Goal: Task Accomplishment & Management: Complete application form

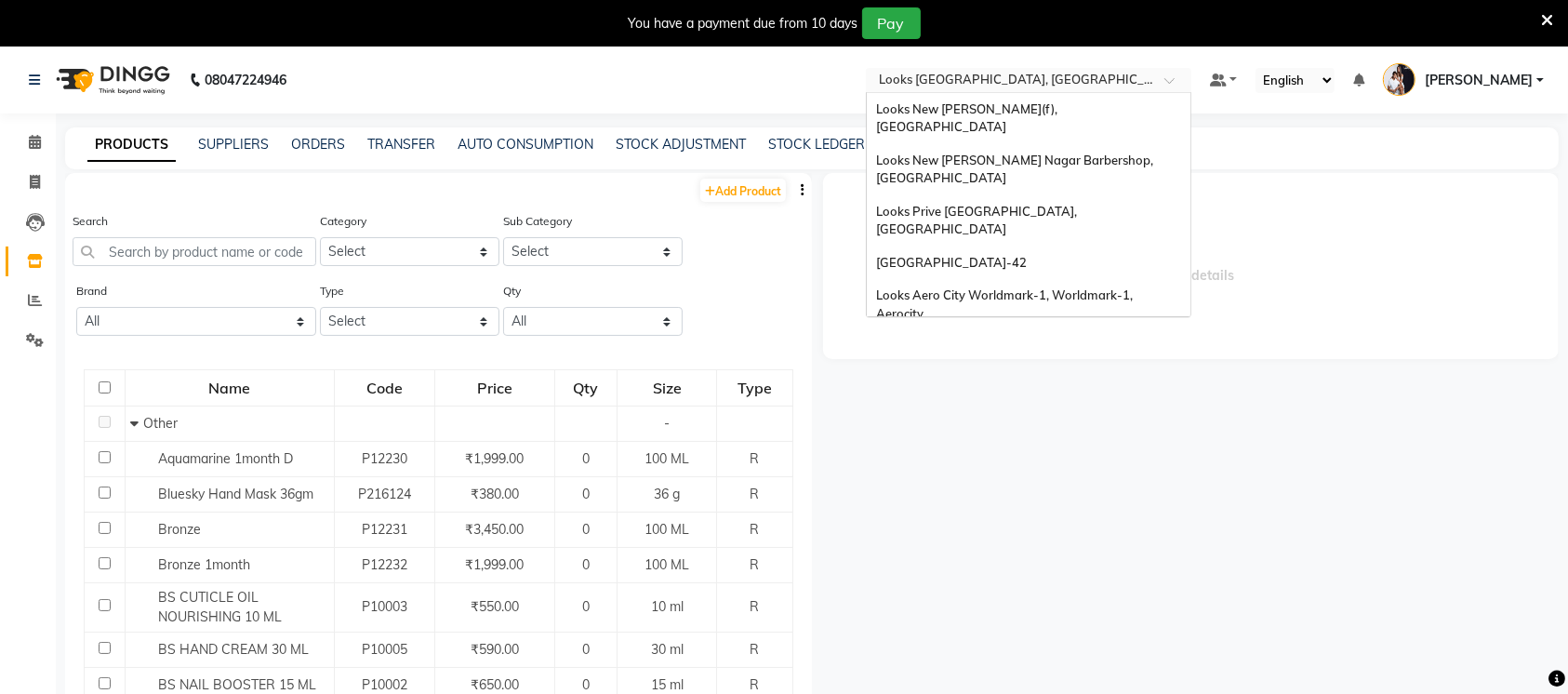
click at [996, 78] on input "text" at bounding box center [1011, 81] width 270 height 19
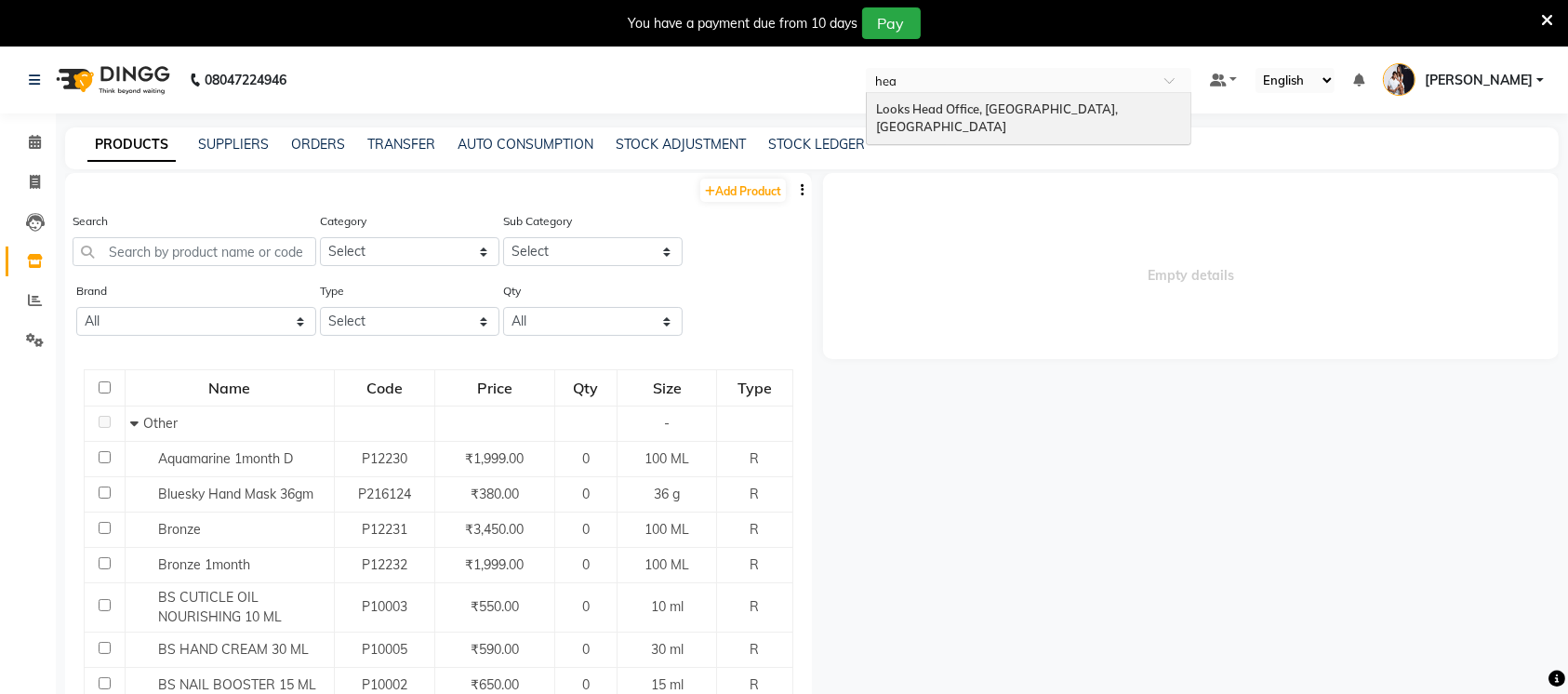
type input "head"
click at [727, 189] on link "Add Product" at bounding box center [743, 189] width 85 height 23
select select "true"
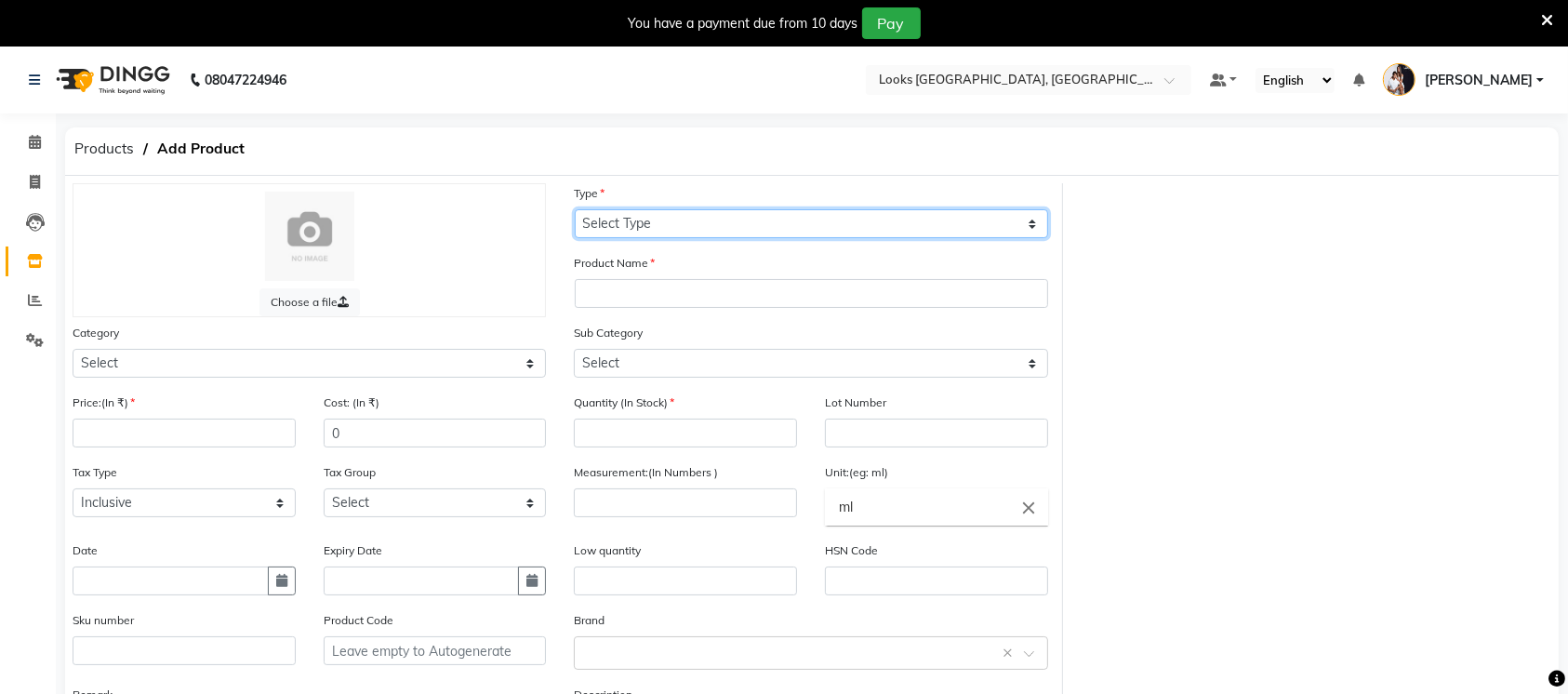
click at [625, 227] on select "Select Type Both Retail Consumable" at bounding box center [811, 223] width 473 height 29
click at [663, 219] on select "Select Type Both Retail Consumable" at bounding box center [811, 223] width 473 height 29
select select "C"
click at [575, 209] on select "Select Type Both Retail Consumable" at bounding box center [811, 223] width 473 height 29
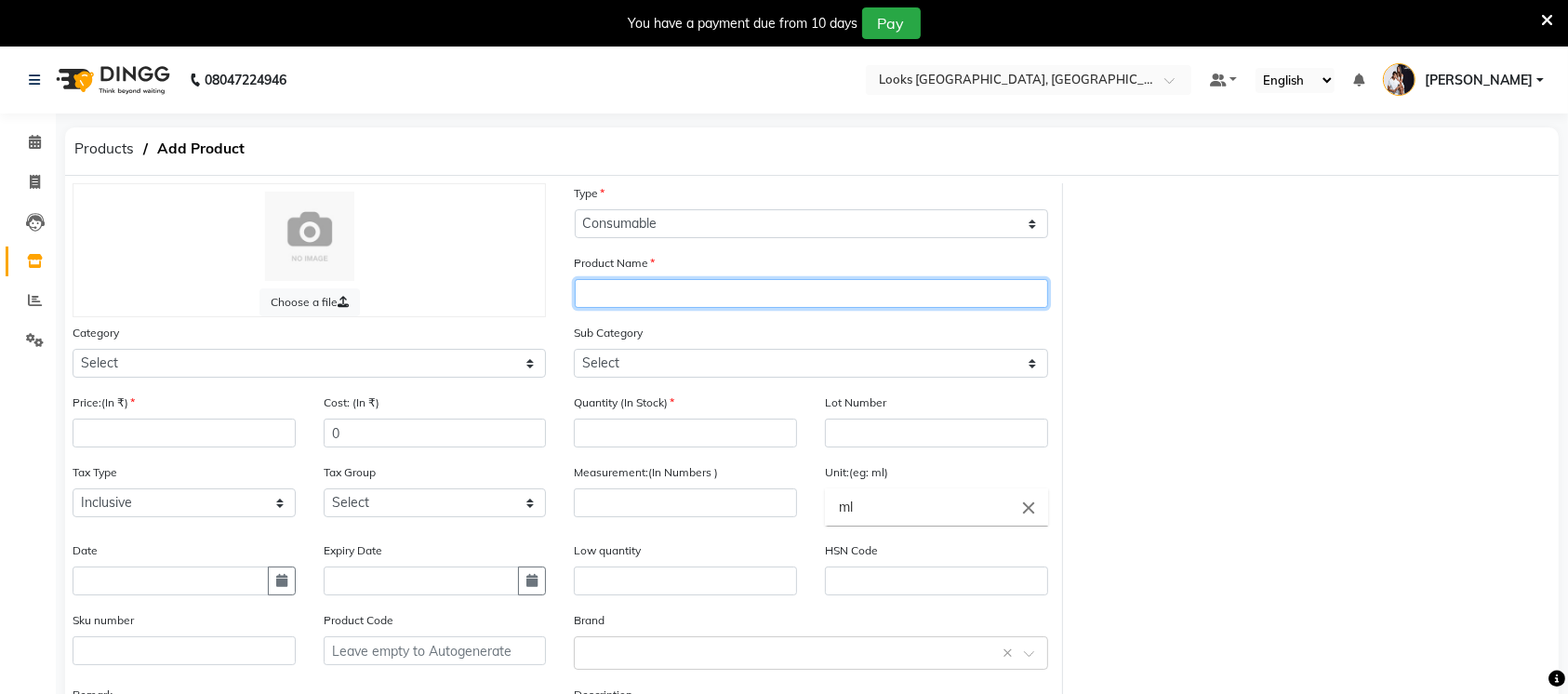
click at [663, 283] on input "text" at bounding box center [811, 292] width 473 height 29
paste input "Squalane Restorative System 950gm"
type input "Squalane Restorative System 950gm"
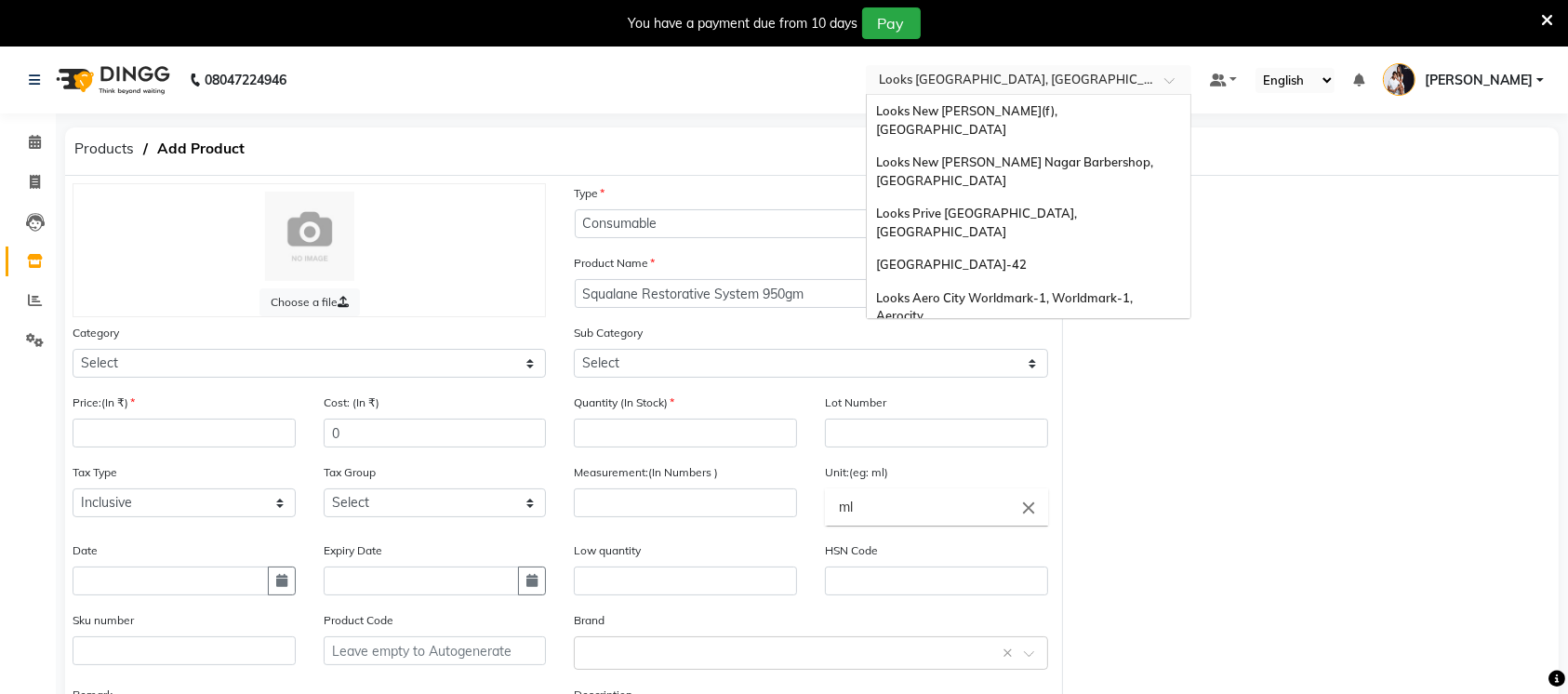
click at [1009, 83] on input "text" at bounding box center [1011, 78] width 270 height 19
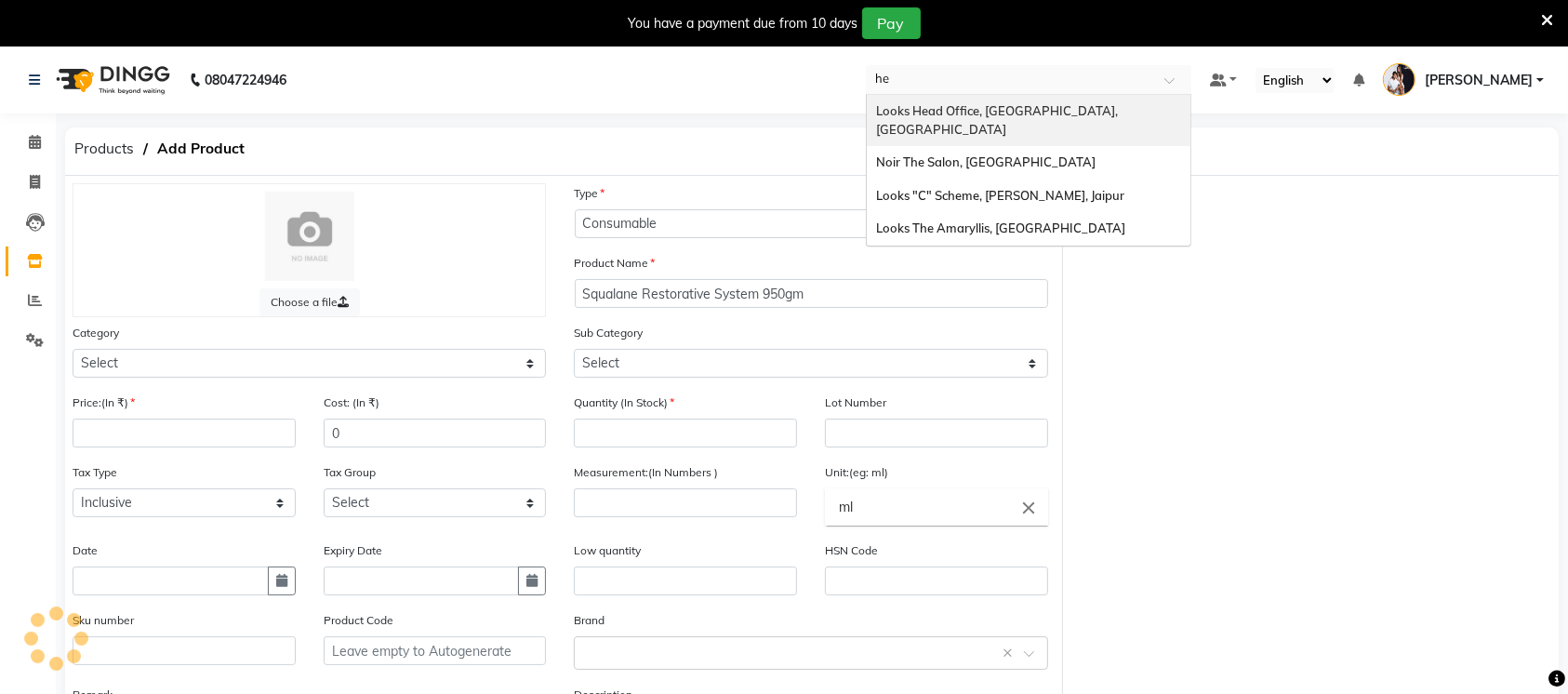
type input "hea"
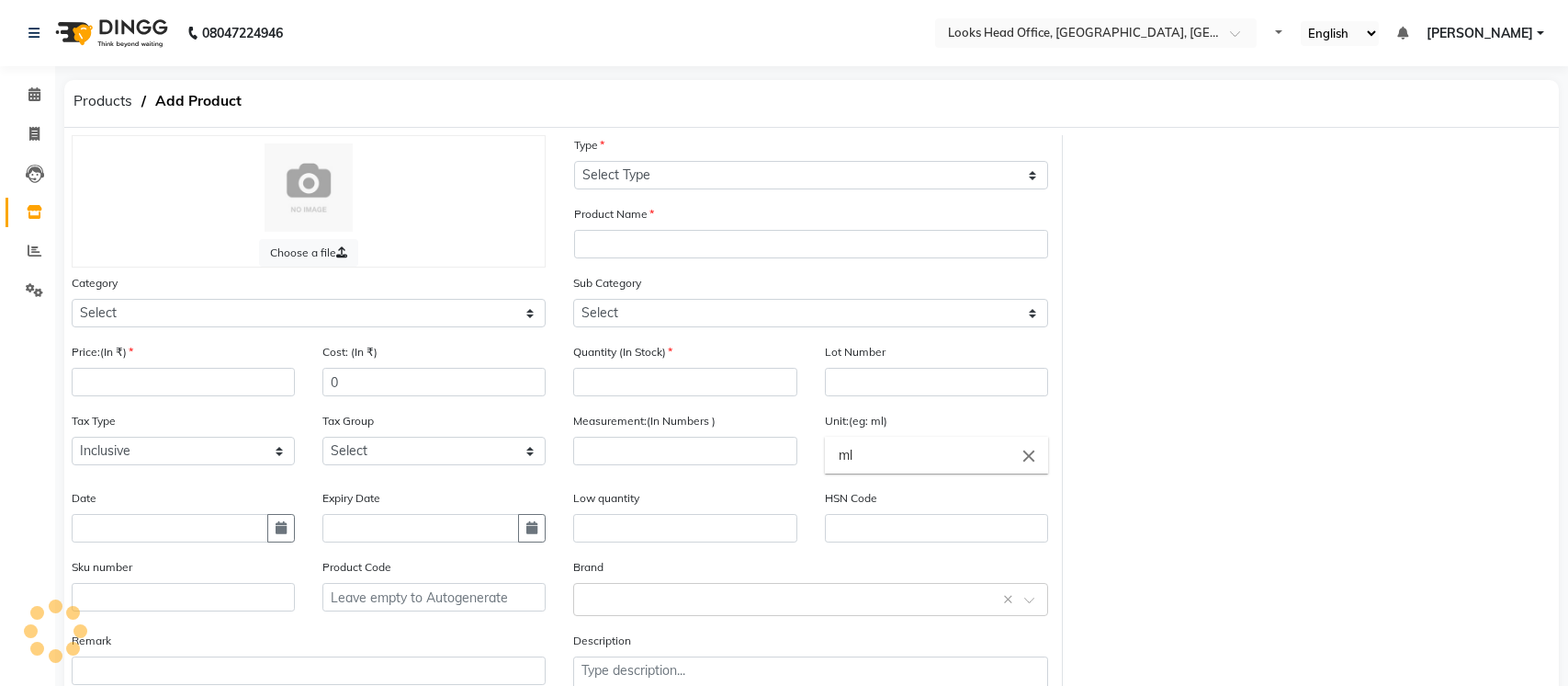
select select "true"
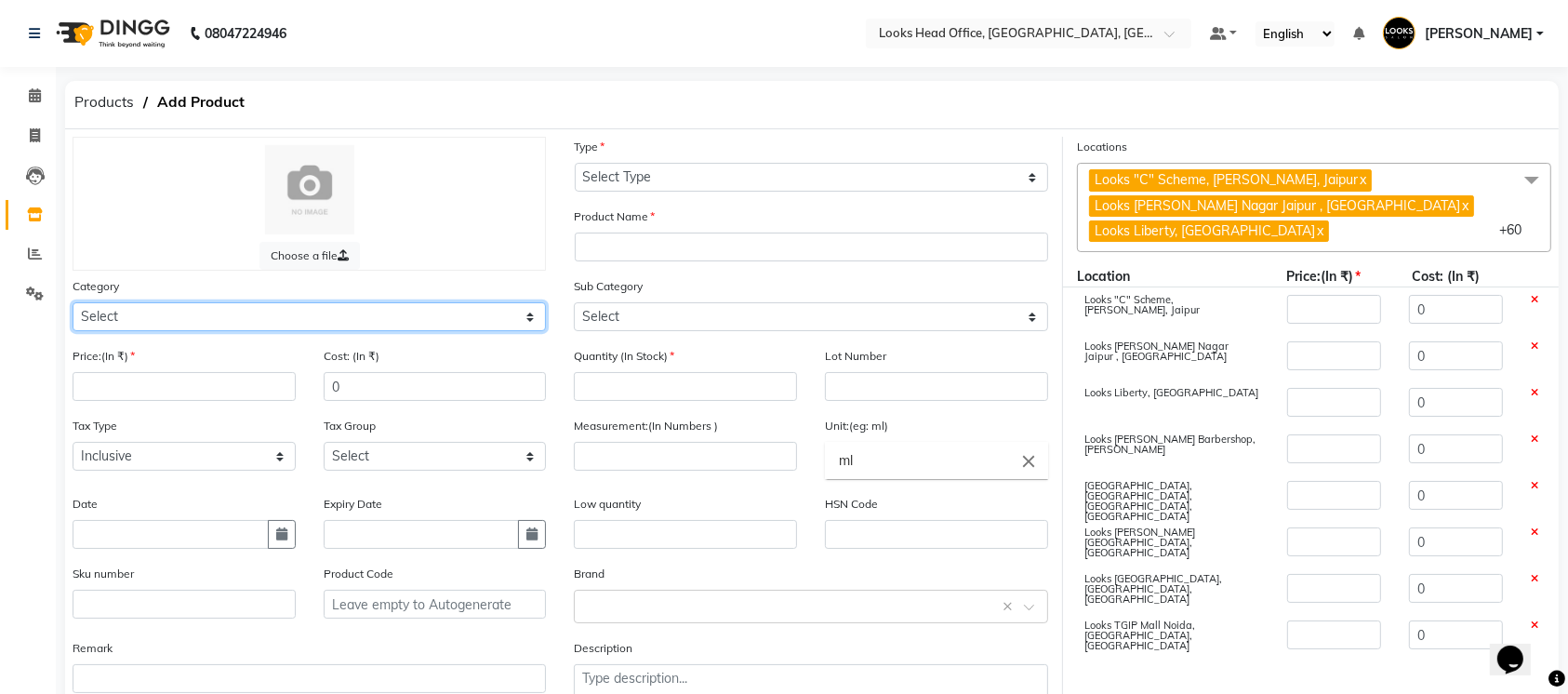
click at [402, 319] on select "Select Skin Personal Care Hair Threading Loreal Bio Top Cons. Bio Top Retail Co…" at bounding box center [308, 316] width 473 height 29
select select "534203950"
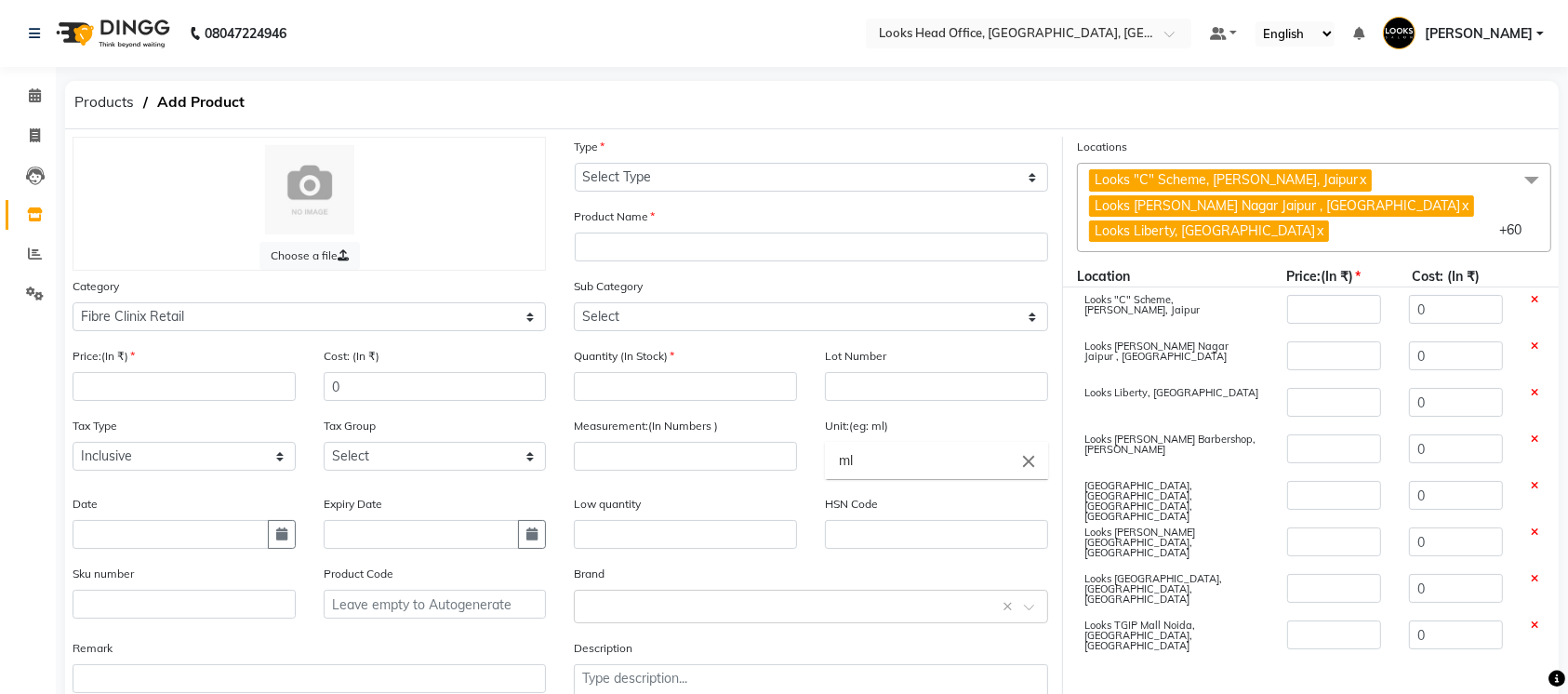
click at [908, 123] on div "Products Add Product" at bounding box center [812, 105] width 1521 height 49
click at [37, 286] on span at bounding box center [35, 294] width 33 height 22
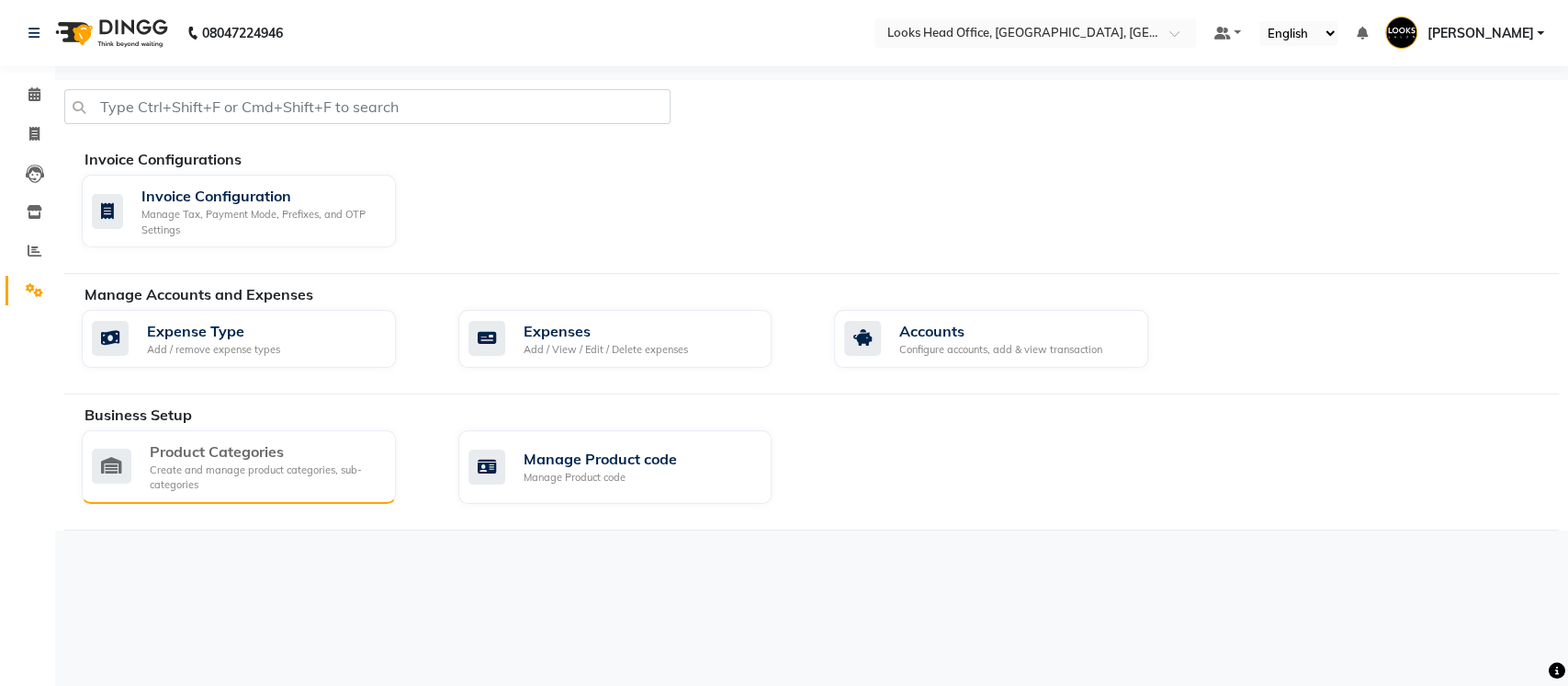
click at [218, 452] on div "Product Categories" at bounding box center [265, 451] width 231 height 23
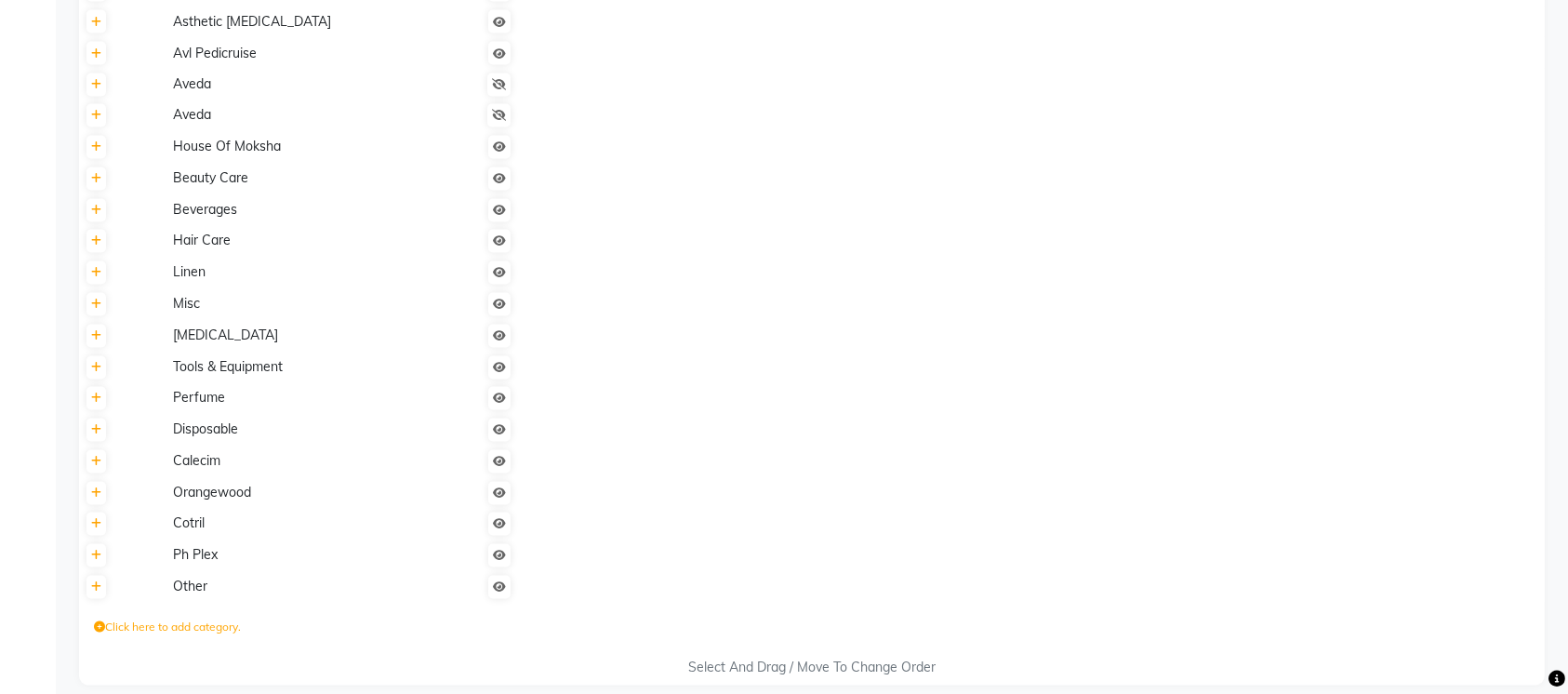
scroll to position [3484, 0]
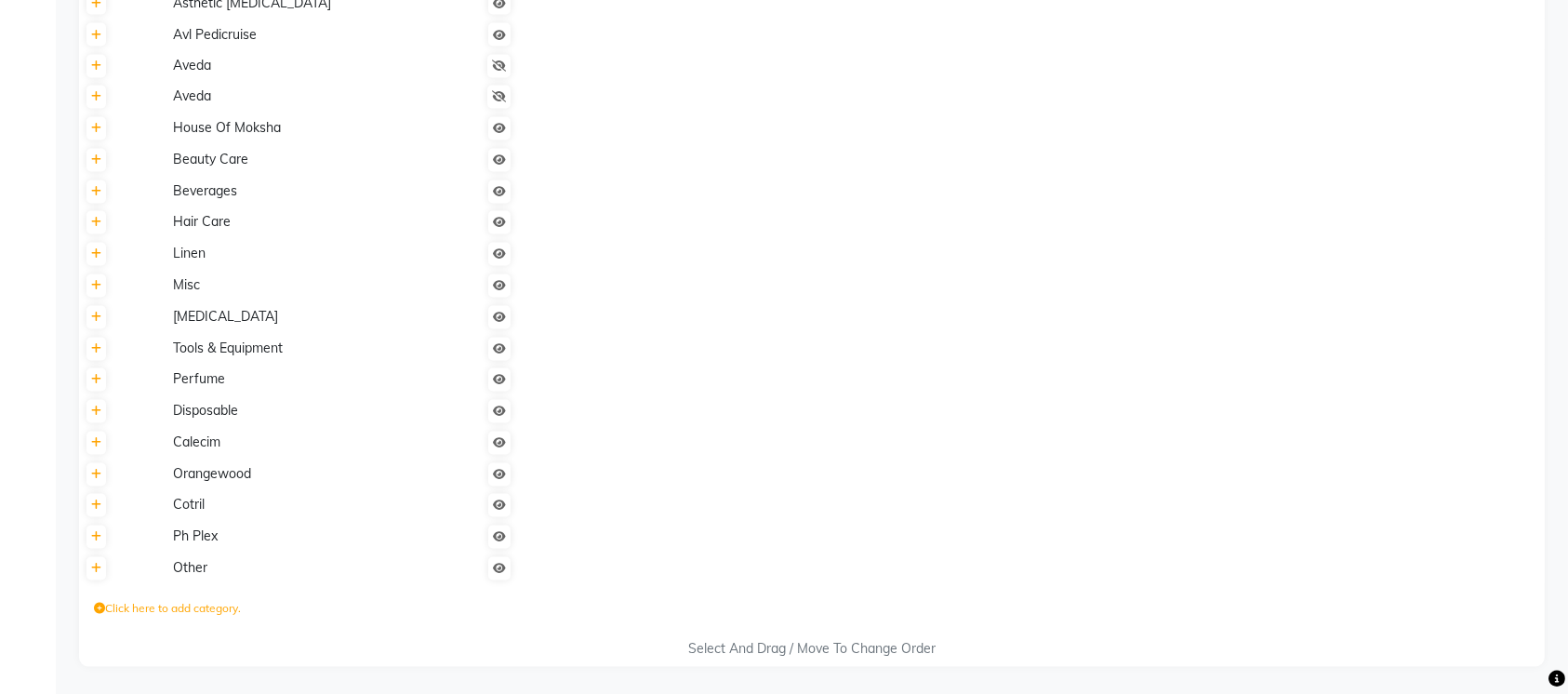
click at [144, 607] on label "Click here to add category." at bounding box center [168, 609] width 147 height 17
click at [169, 614] on textarea at bounding box center [233, 614] width 279 height 29
type textarea "Iluvia"
click at [424, 609] on icon "submit" at bounding box center [429, 613] width 10 height 11
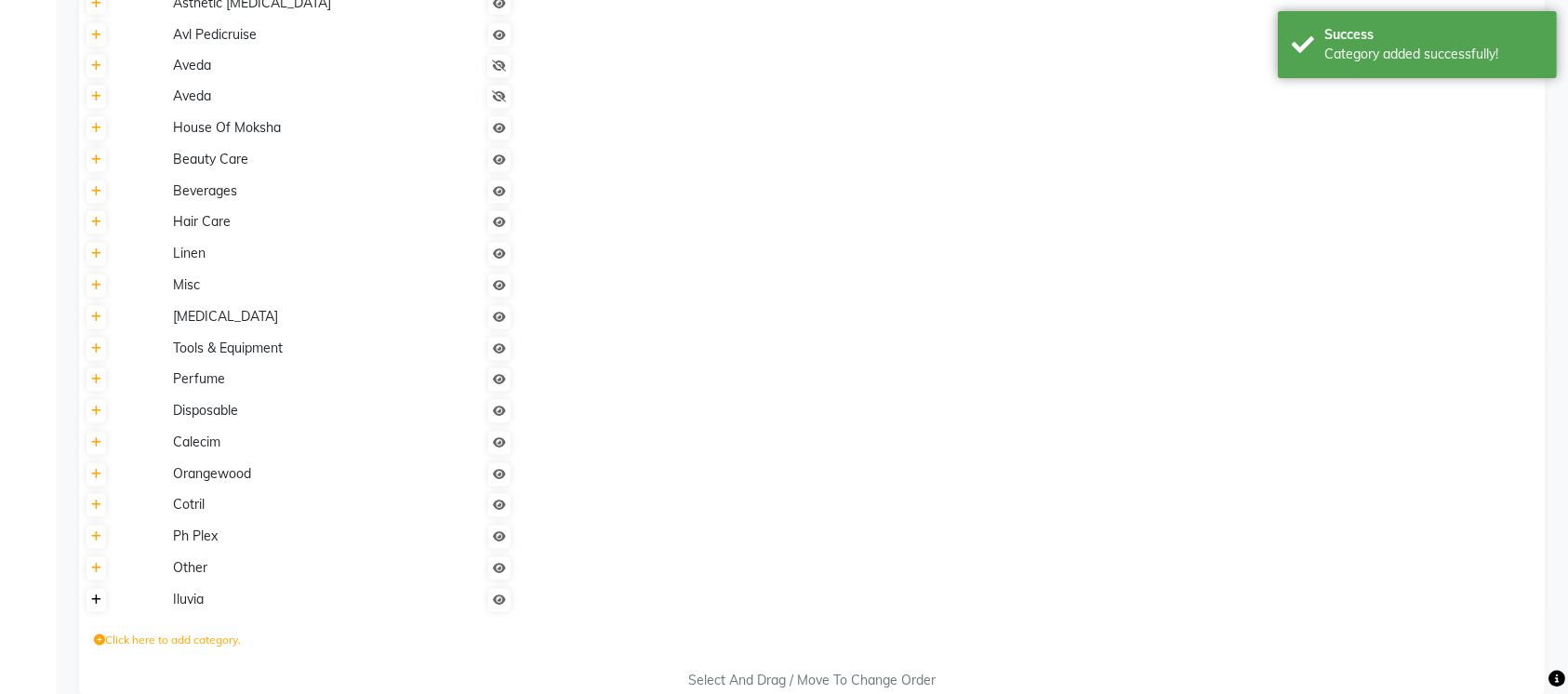
click at [99, 603] on icon at bounding box center [96, 600] width 10 height 11
click at [606, 610] on label "Click here to add sub category" at bounding box center [618, 607] width 173 height 17
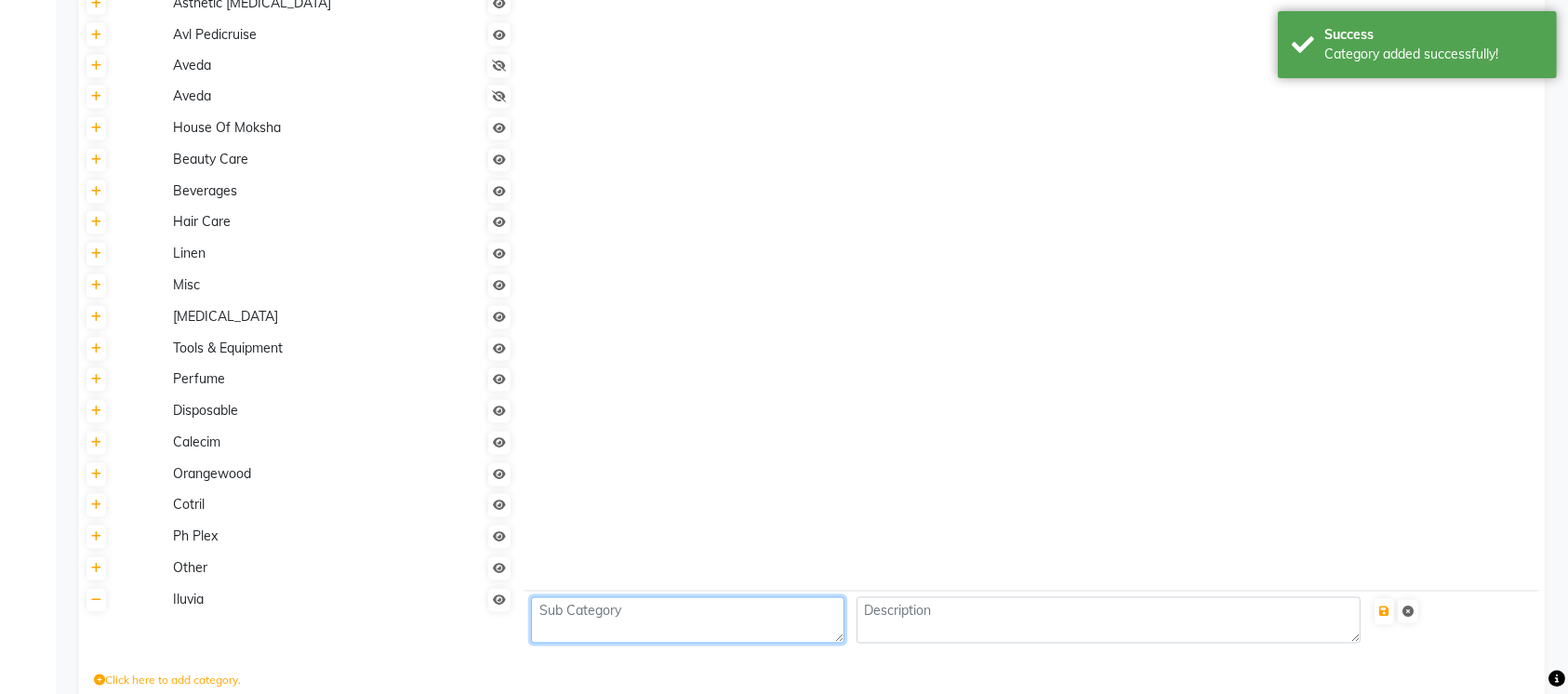
click at [606, 610] on textarea at bounding box center [688, 620] width 313 height 47
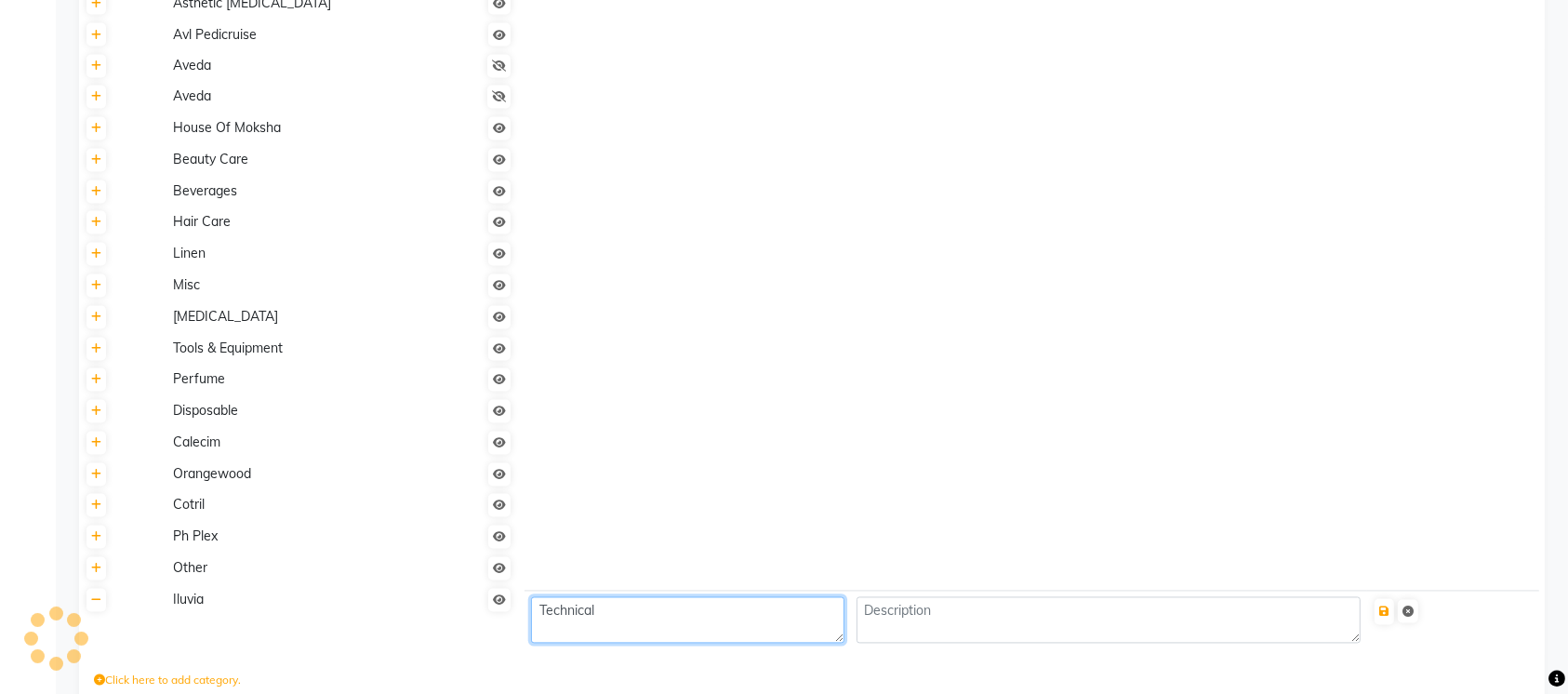
scroll to position [1, 0]
type textarea "Technical"
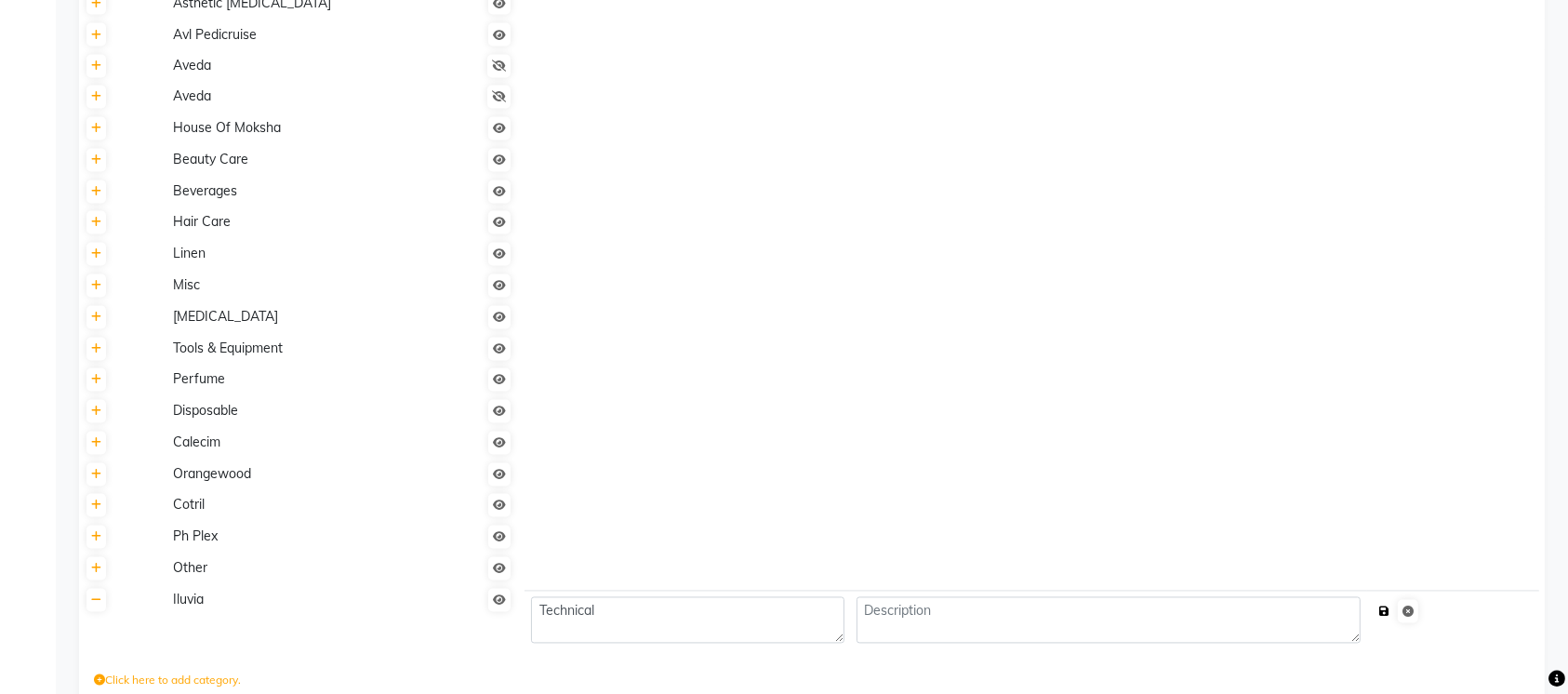
click at [1389, 613] on icon "submit" at bounding box center [1385, 612] width 10 height 11
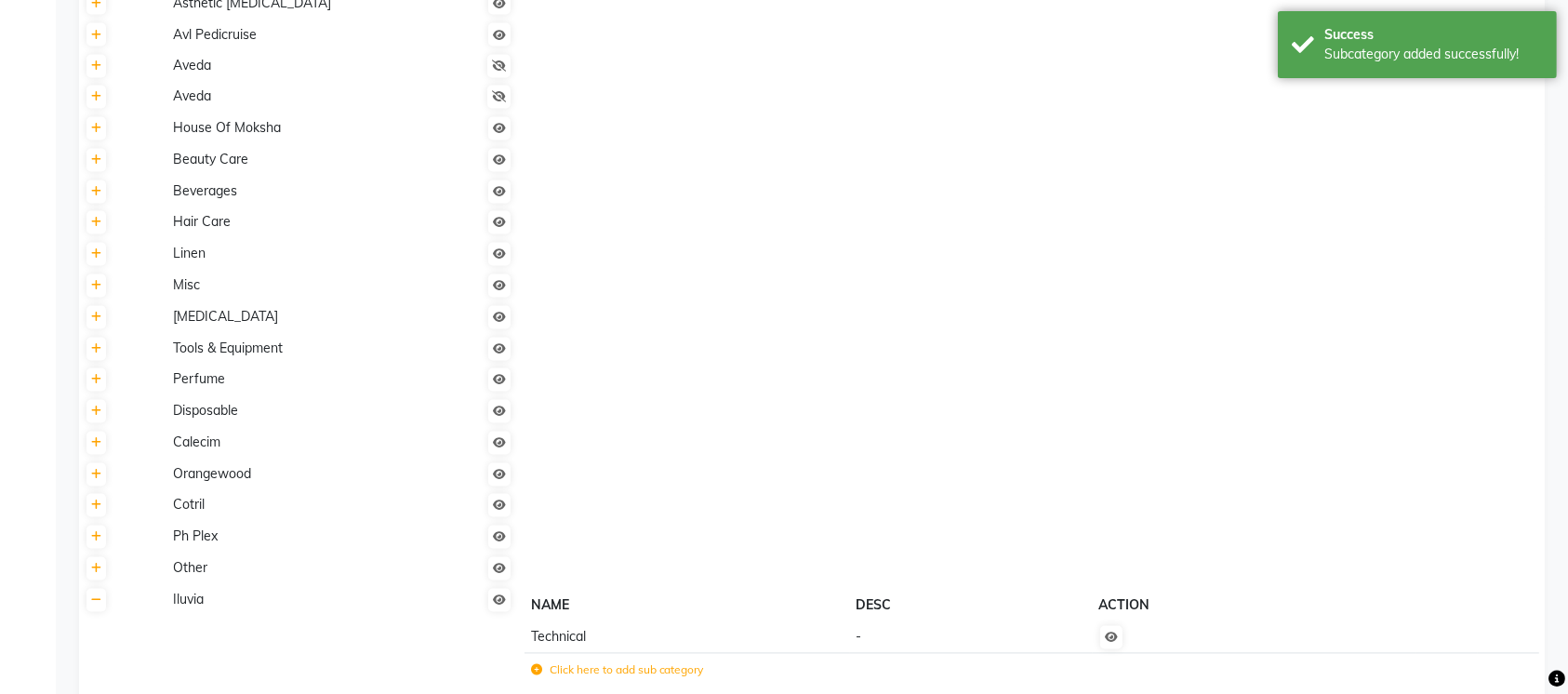
scroll to position [3598, 0]
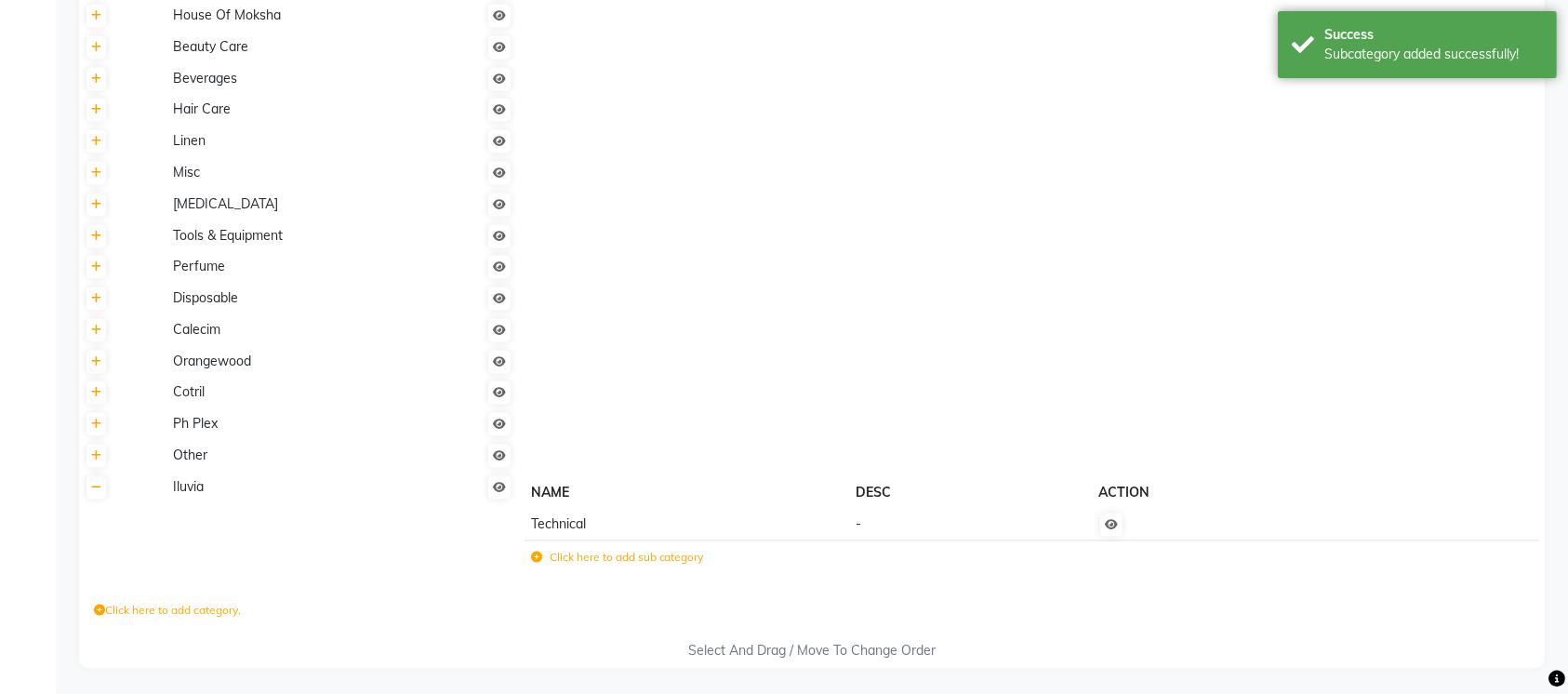
click at [561, 555] on label "Click here to add sub category" at bounding box center [618, 556] width 173 height 17
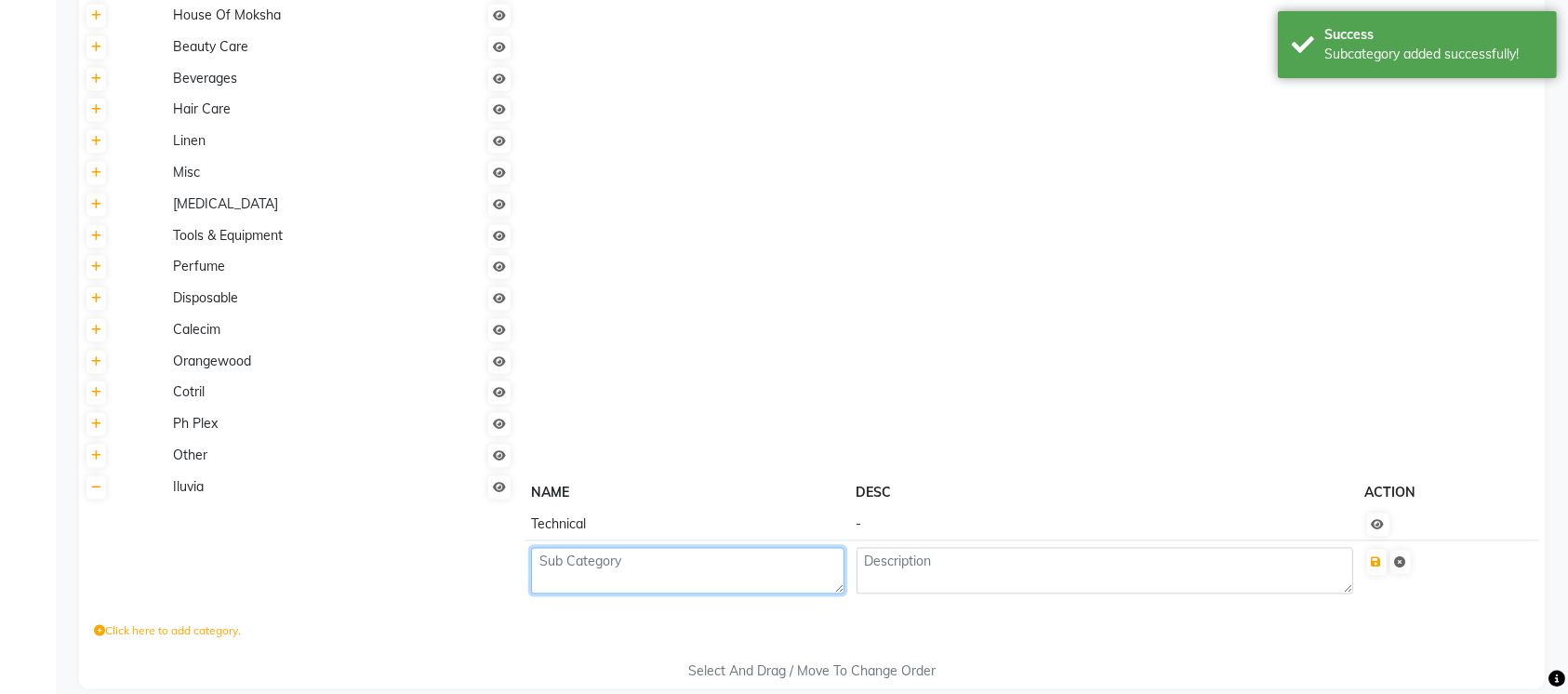
click at [561, 555] on textarea at bounding box center [688, 569] width 313 height 47
type textarea "Retail"
click at [1387, 563] on button "submit" at bounding box center [1378, 561] width 20 height 26
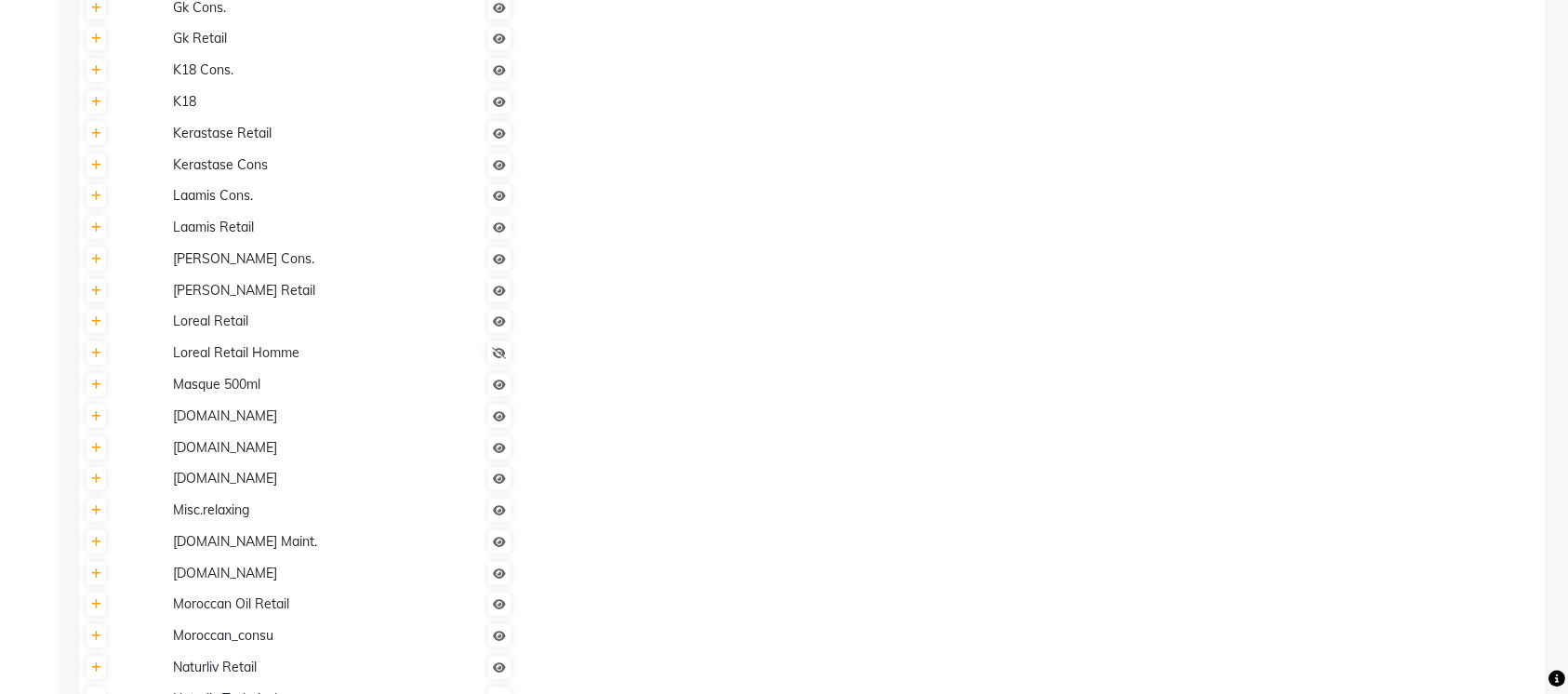
scroll to position [1369, 0]
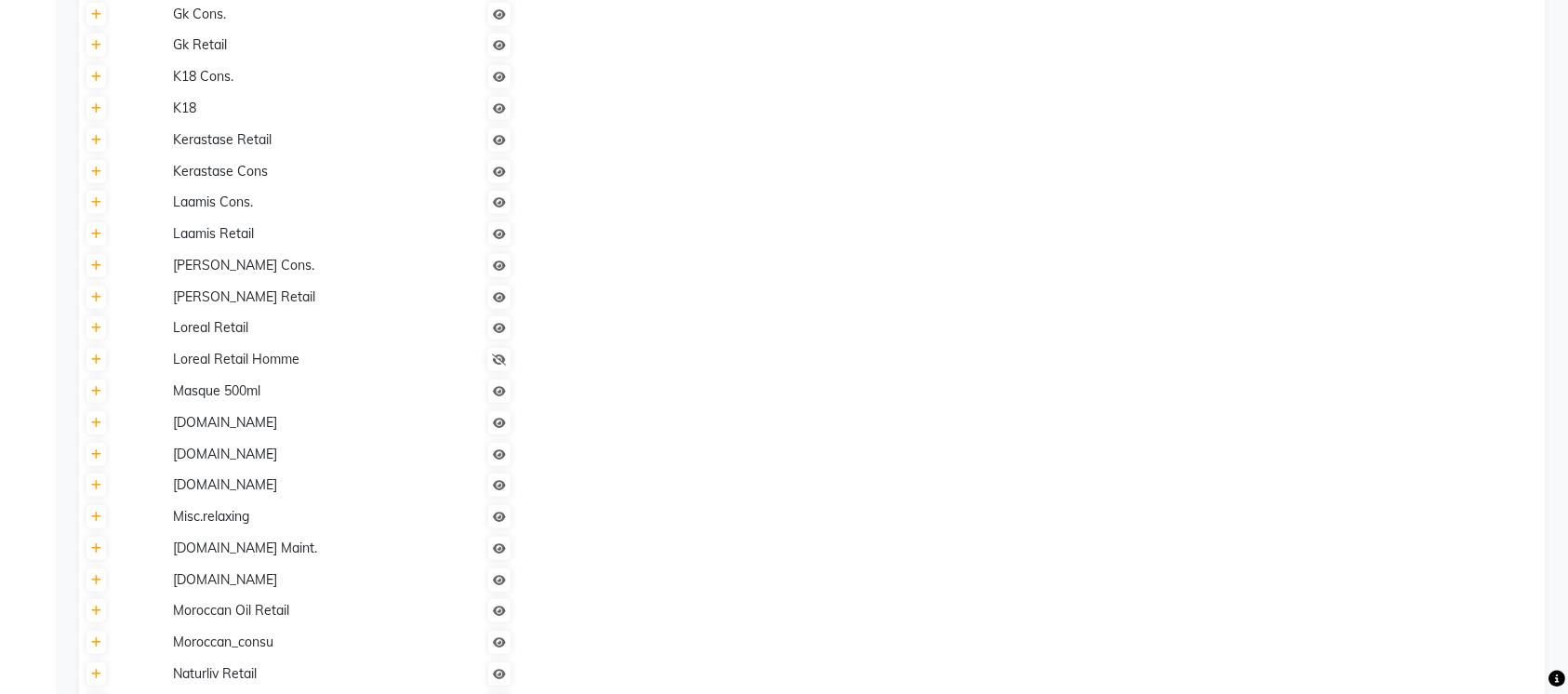
click at [772, 339] on td at bounding box center [1031, 328] width 1025 height 32
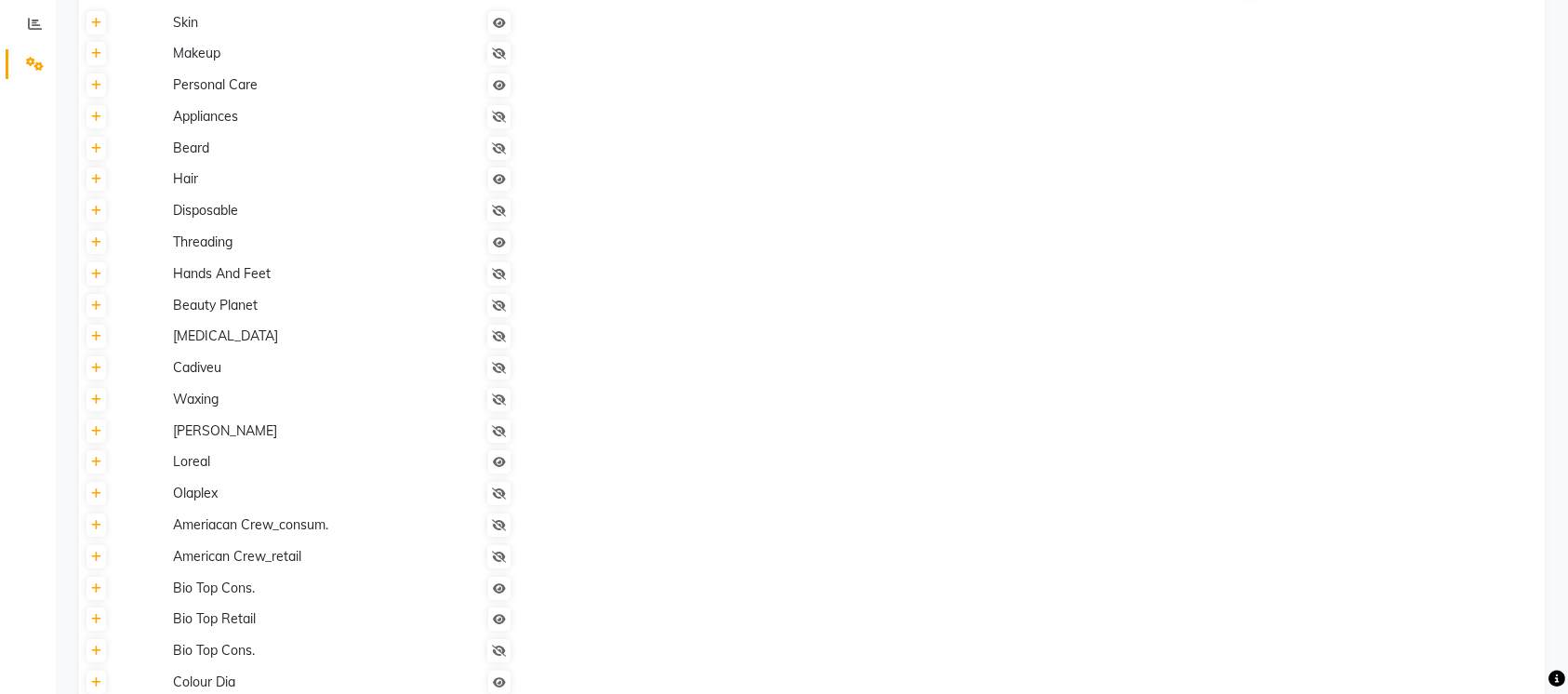
scroll to position [0, 0]
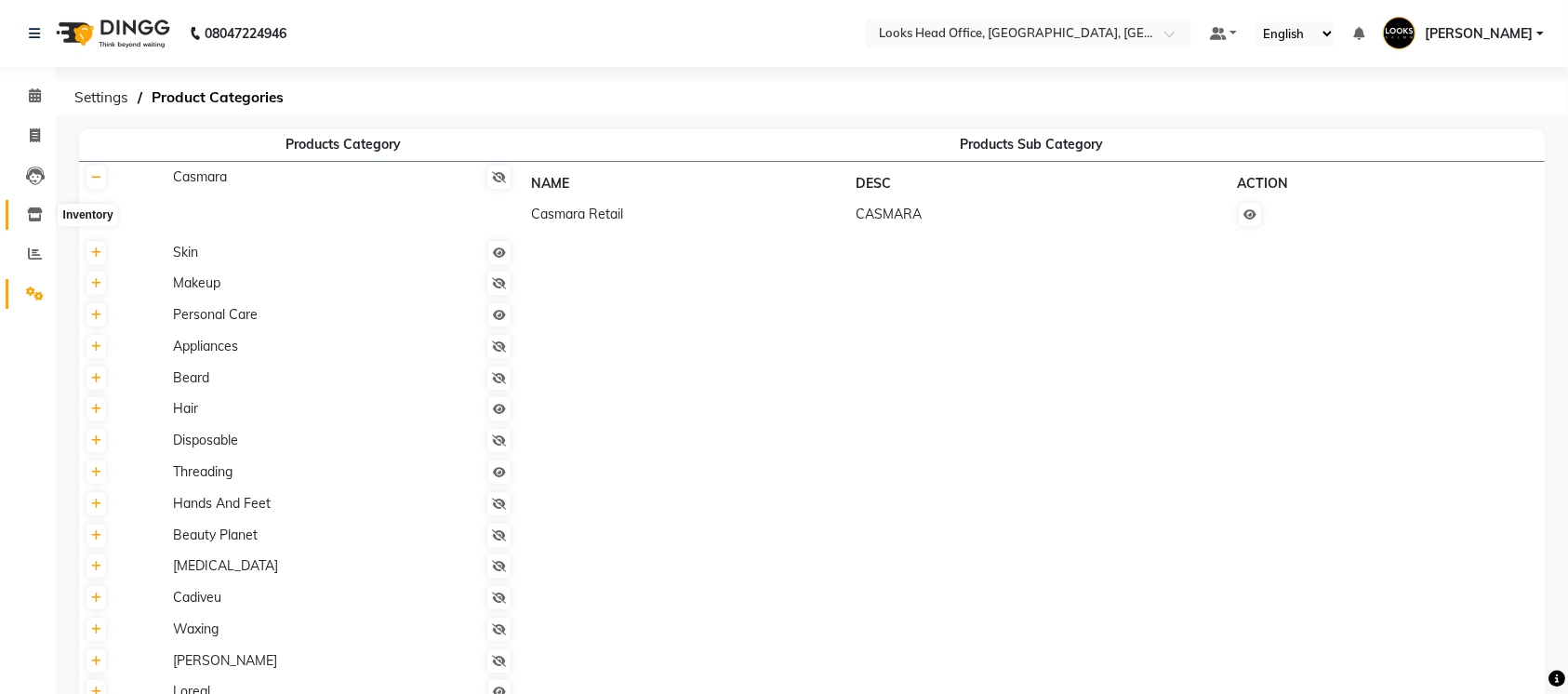
click at [31, 221] on icon at bounding box center [35, 214] width 16 height 14
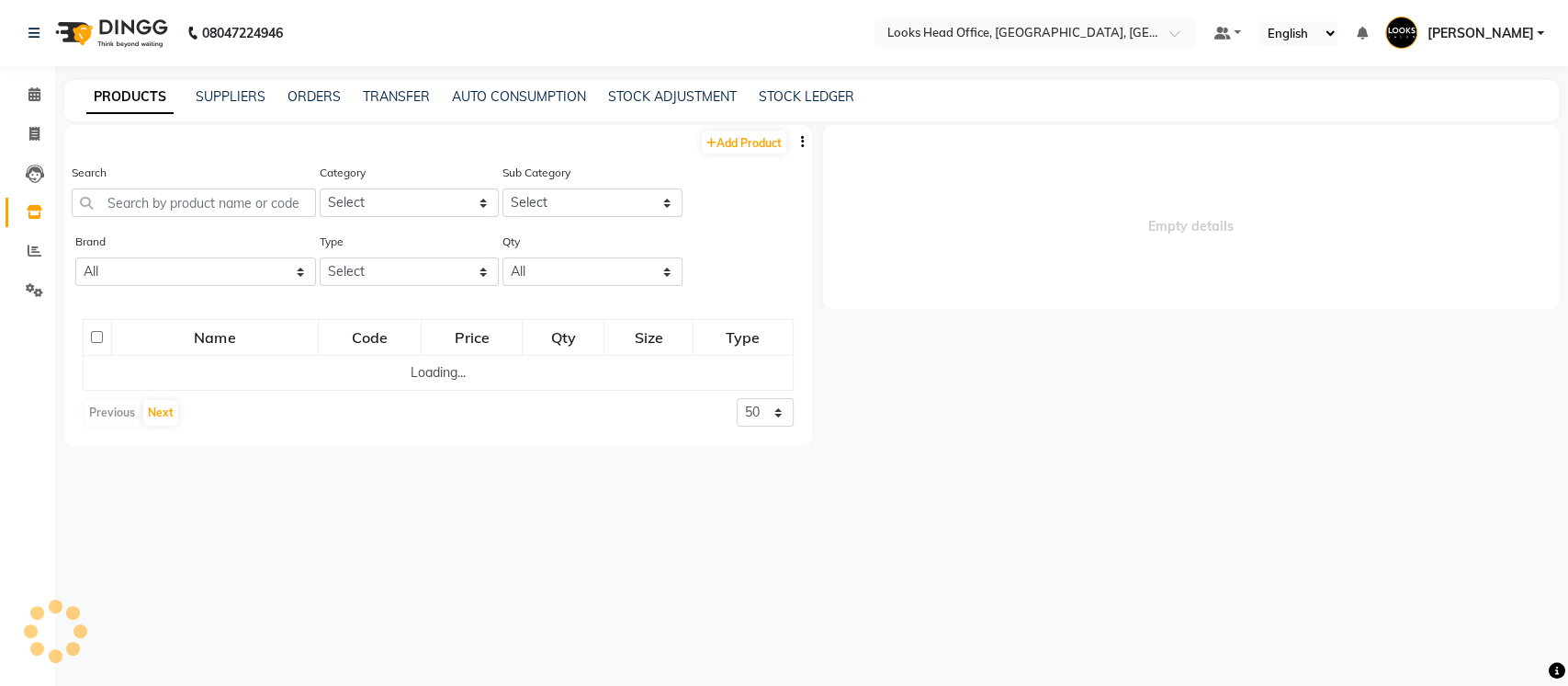
select select
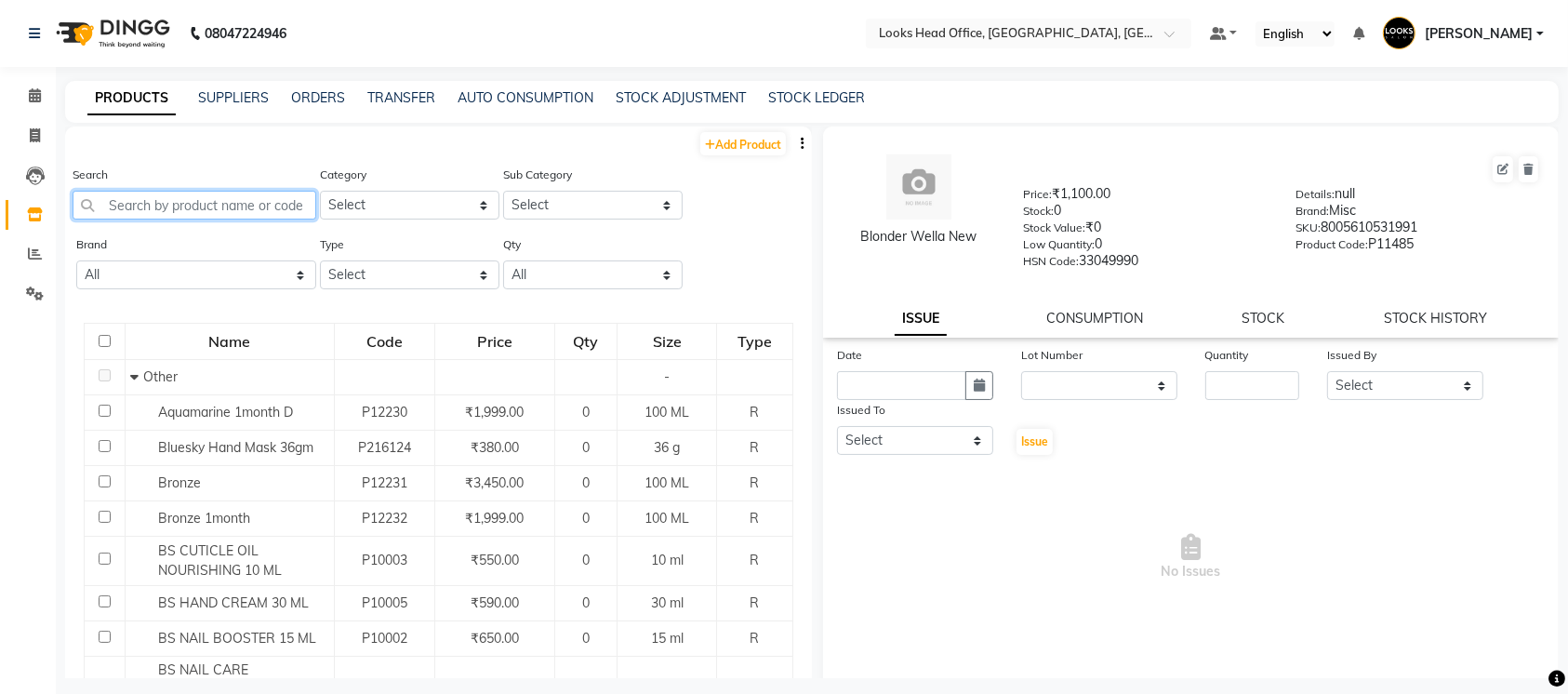
click at [292, 202] on input "text" at bounding box center [194, 204] width 244 height 29
click at [709, 155] on link "Add Product" at bounding box center [743, 143] width 85 height 23
select select "true"
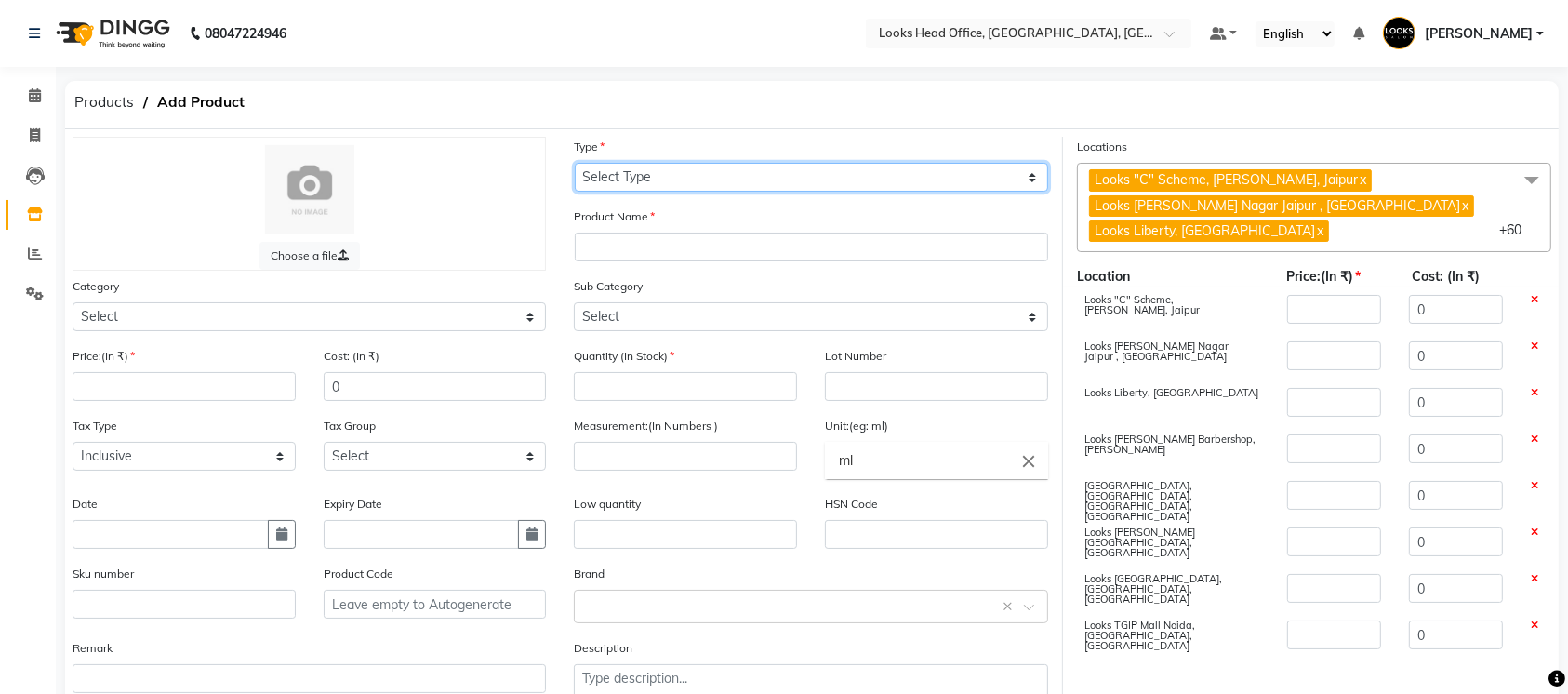
click at [655, 178] on select "Select Type Both Retail Consumable" at bounding box center [811, 176] width 473 height 29
select select "C"
click at [575, 163] on select "Select Type Both Retail Consumable" at bounding box center [811, 176] width 473 height 29
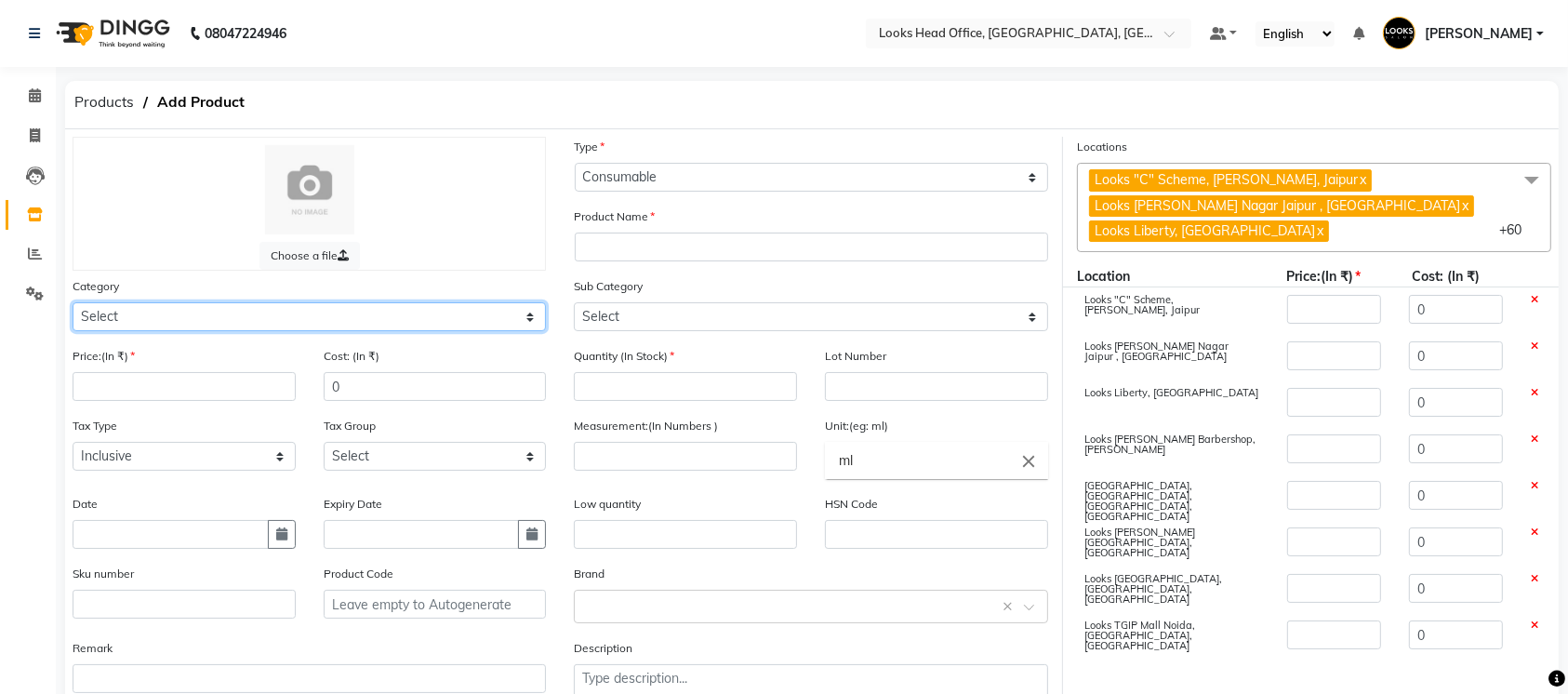
click at [442, 311] on select "Select Skin Personal Care Hair Threading Loreal Bio Top Cons. Bio Top Retail Co…" at bounding box center [308, 316] width 473 height 29
select select "534212550"
click at [442, 312] on select "Select Skin Personal Care Hair Threading Loreal Bio Top Cons. Bio Top Retail Co…" at bounding box center [308, 316] width 473 height 29
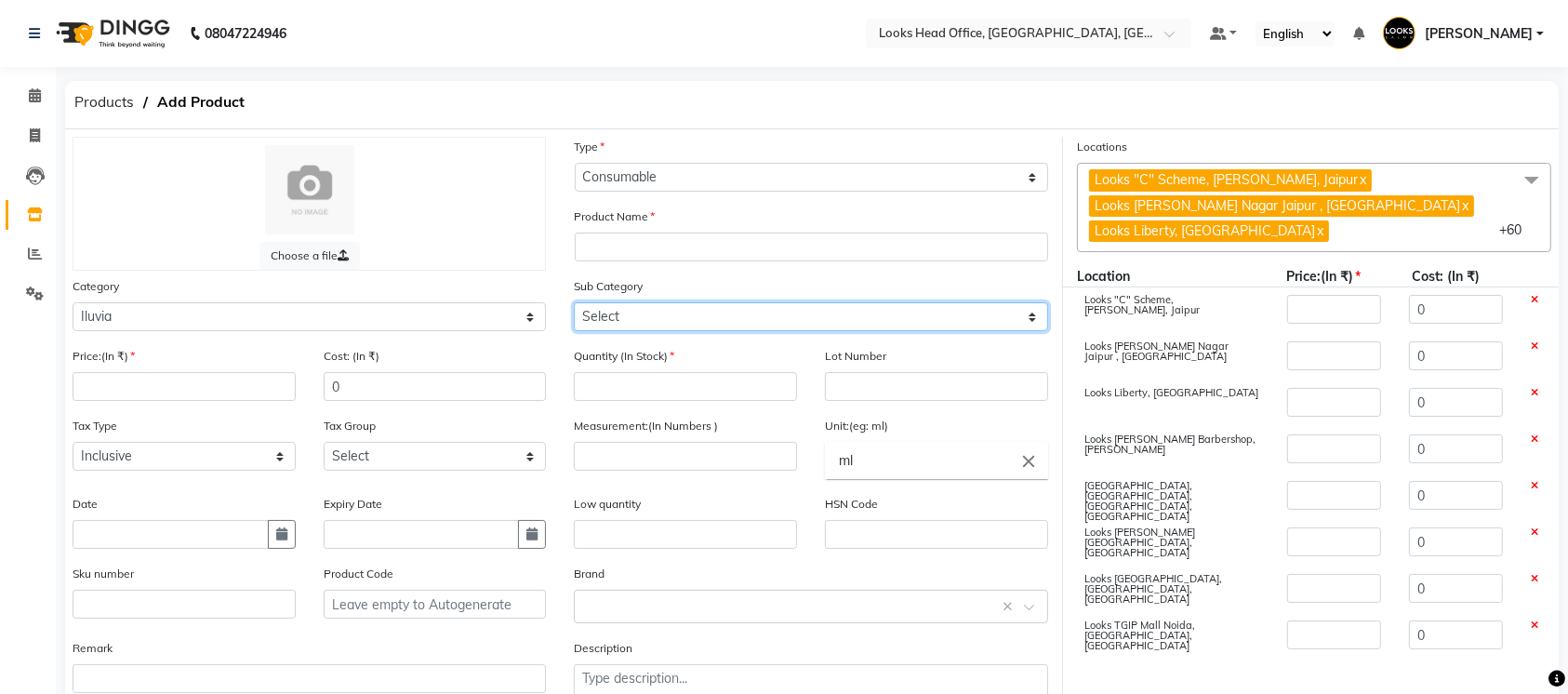
select select "5342125501"
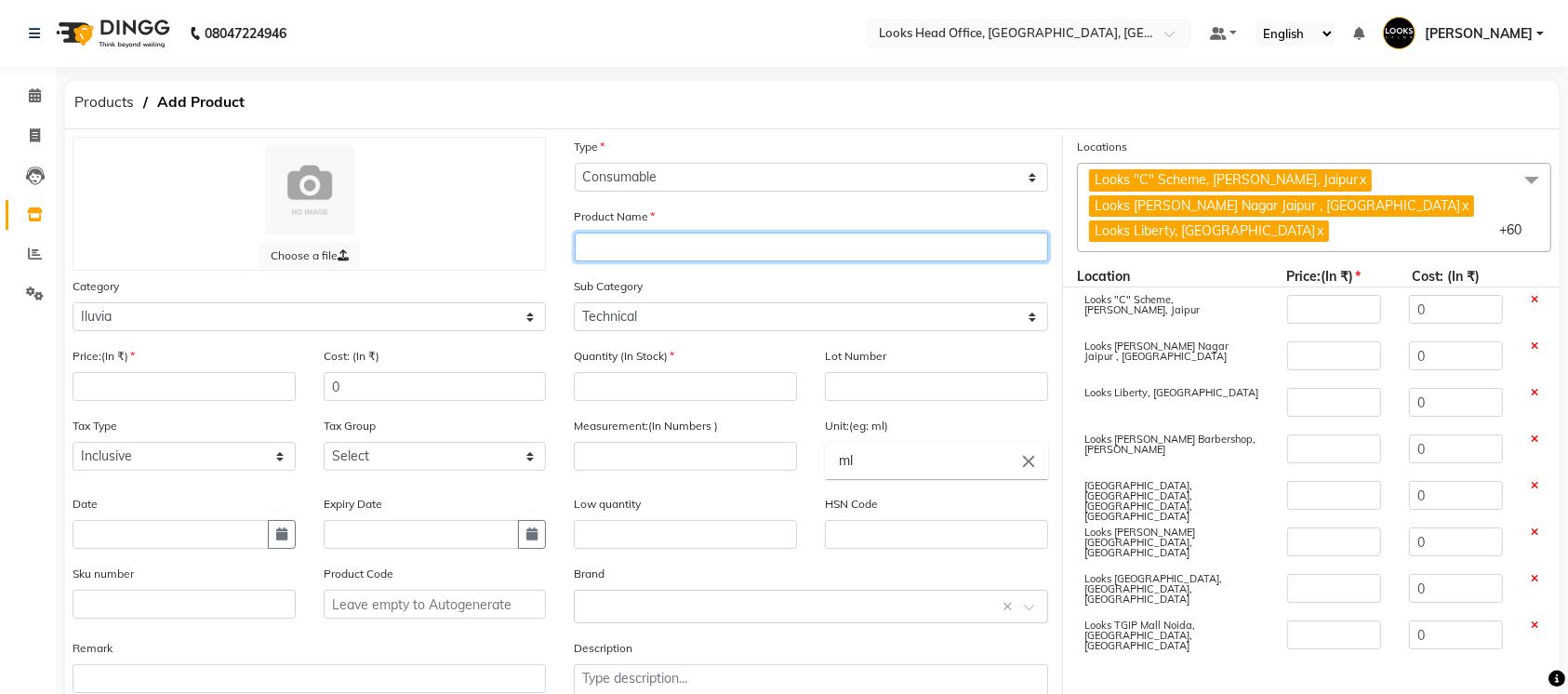
click at [618, 236] on input "text" at bounding box center [811, 246] width 473 height 29
paste input "Squalane Restorative System 950gm"
type input "Squalane Restorative System 950gm"
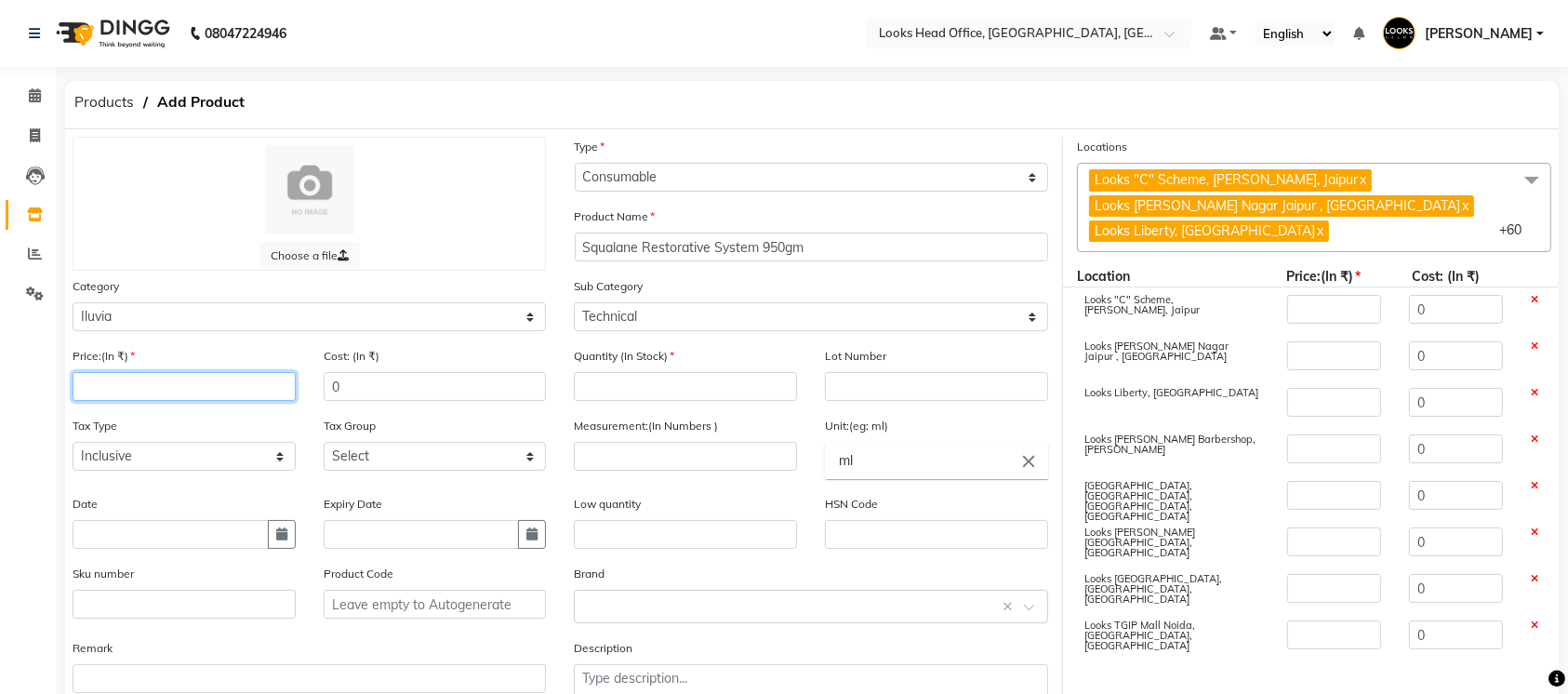
paste input "2400"
type input "2400"
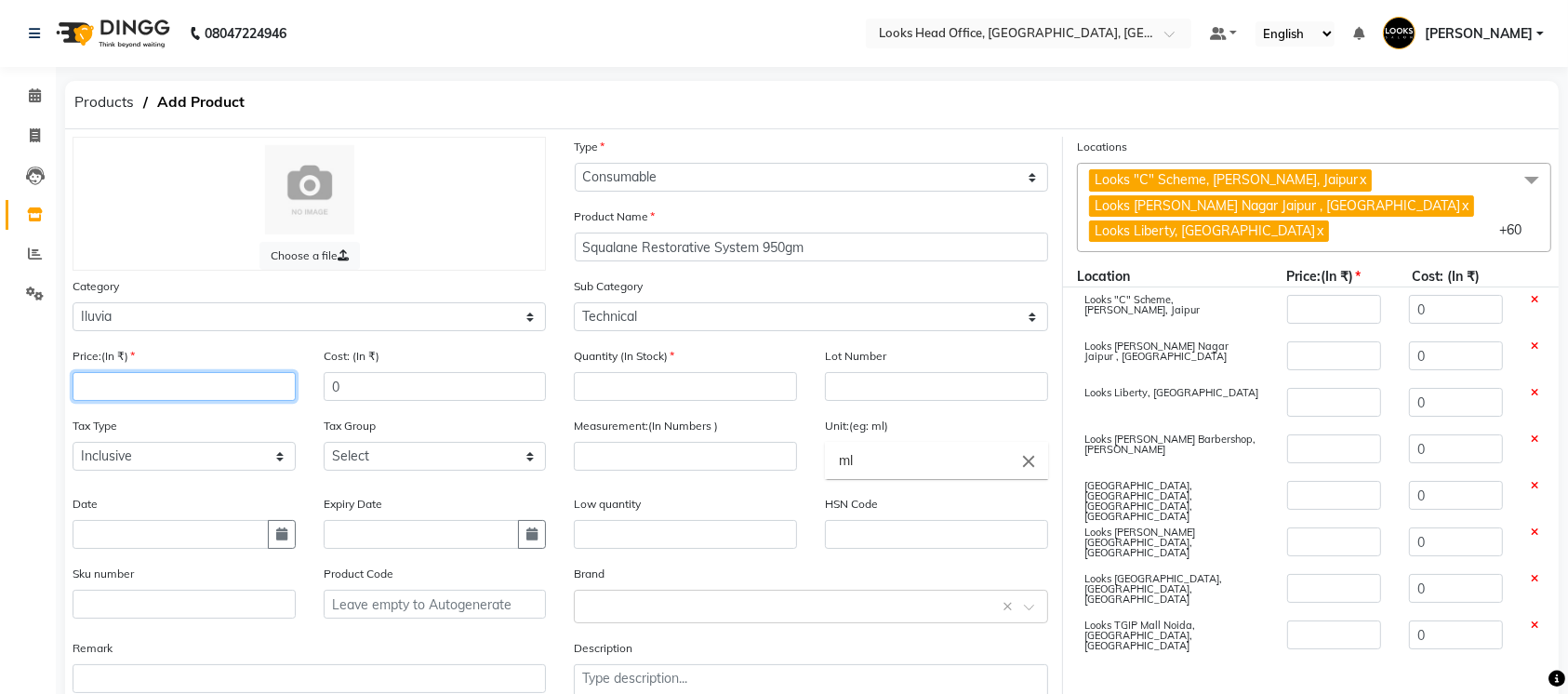
type input "2400"
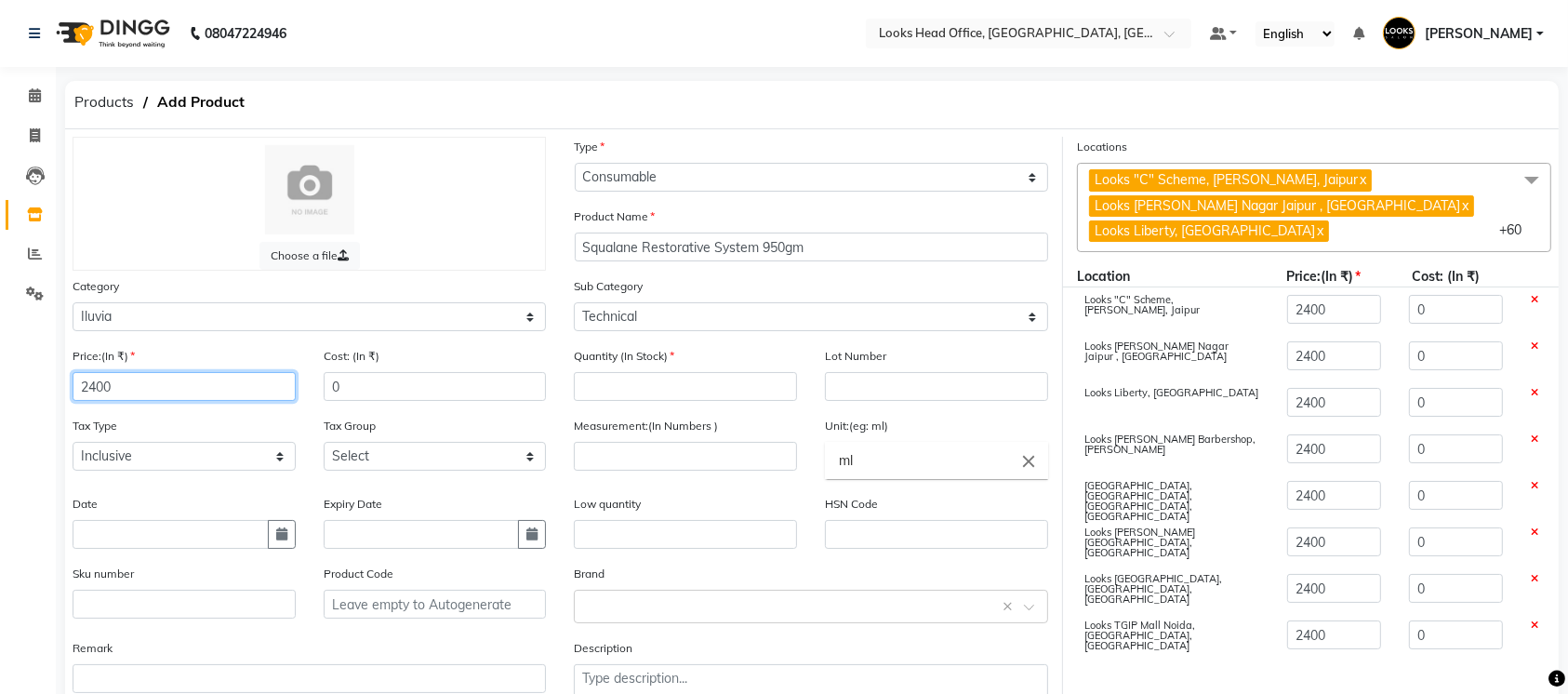
type input "2400"
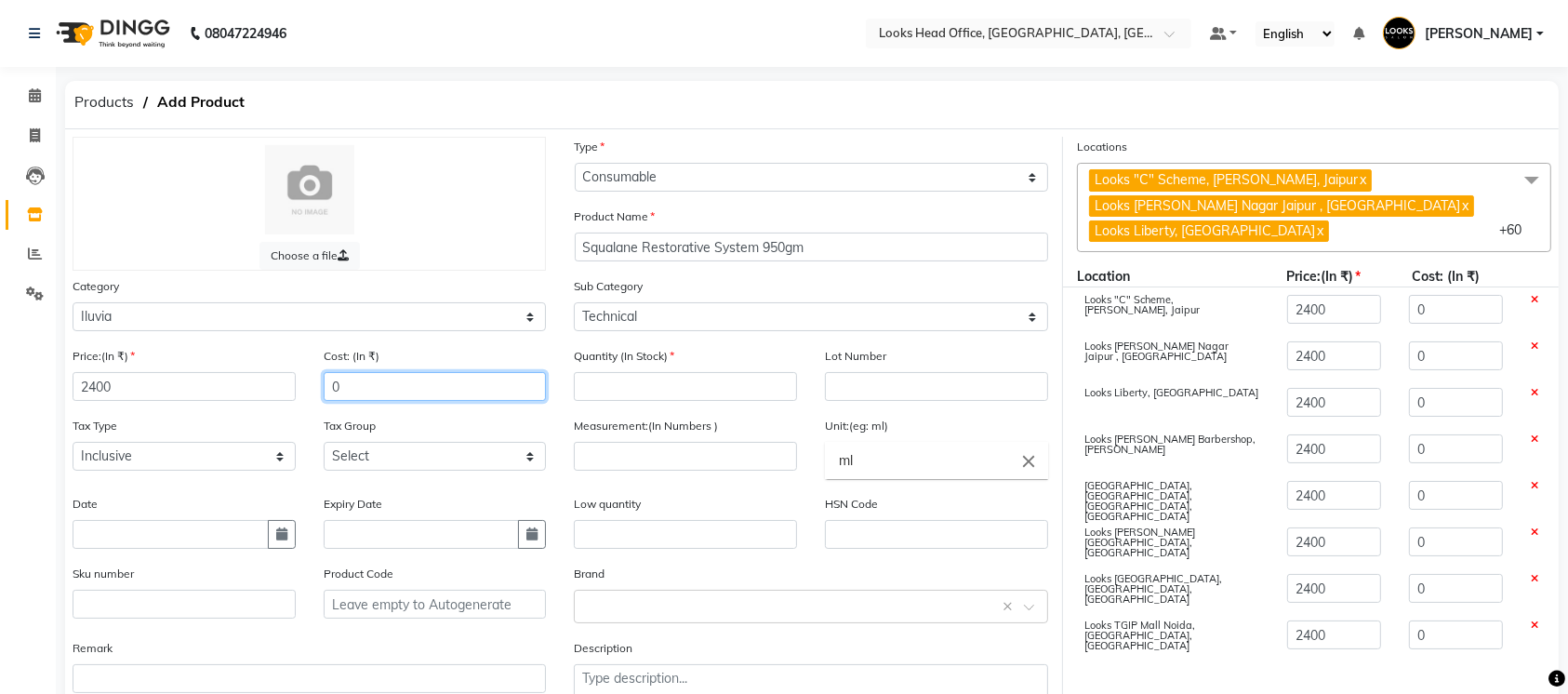
paste input "240"
type input "2400"
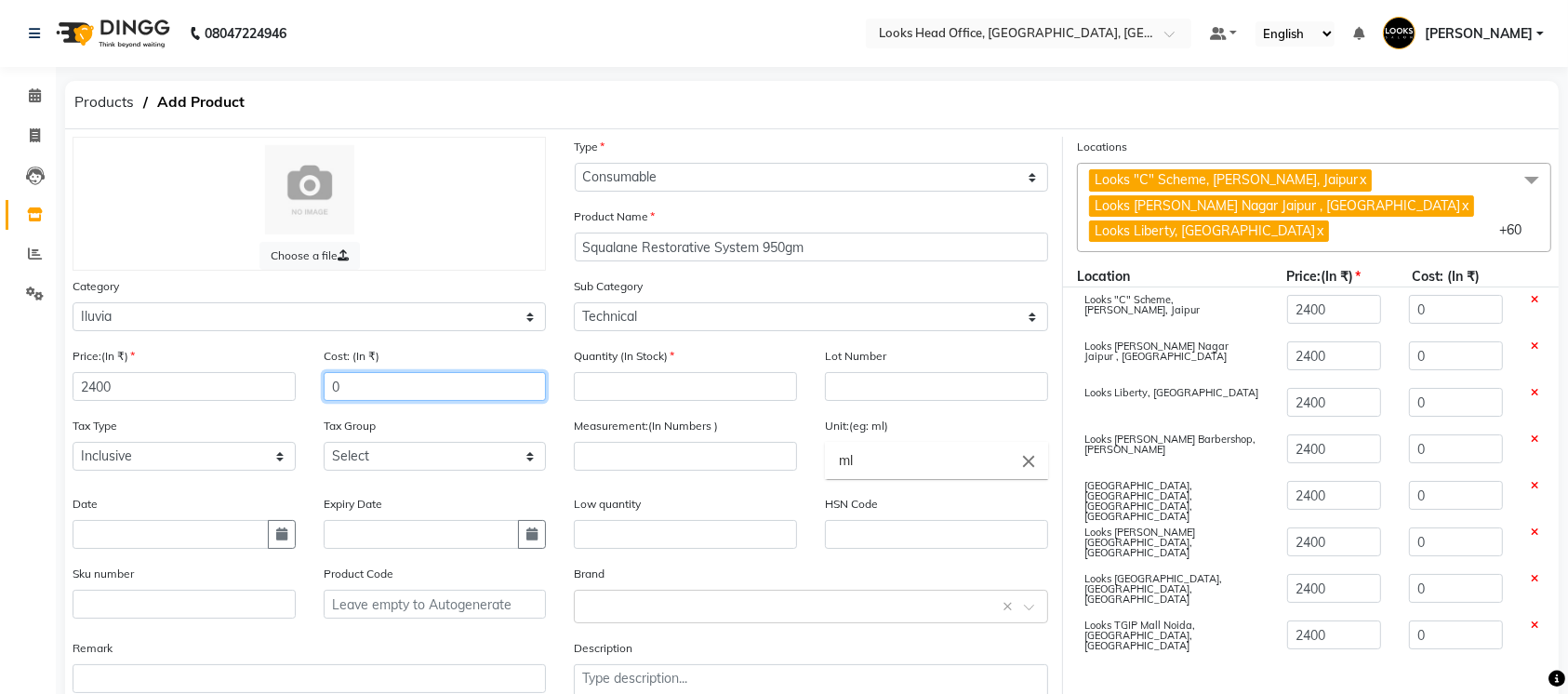
type input "2400"
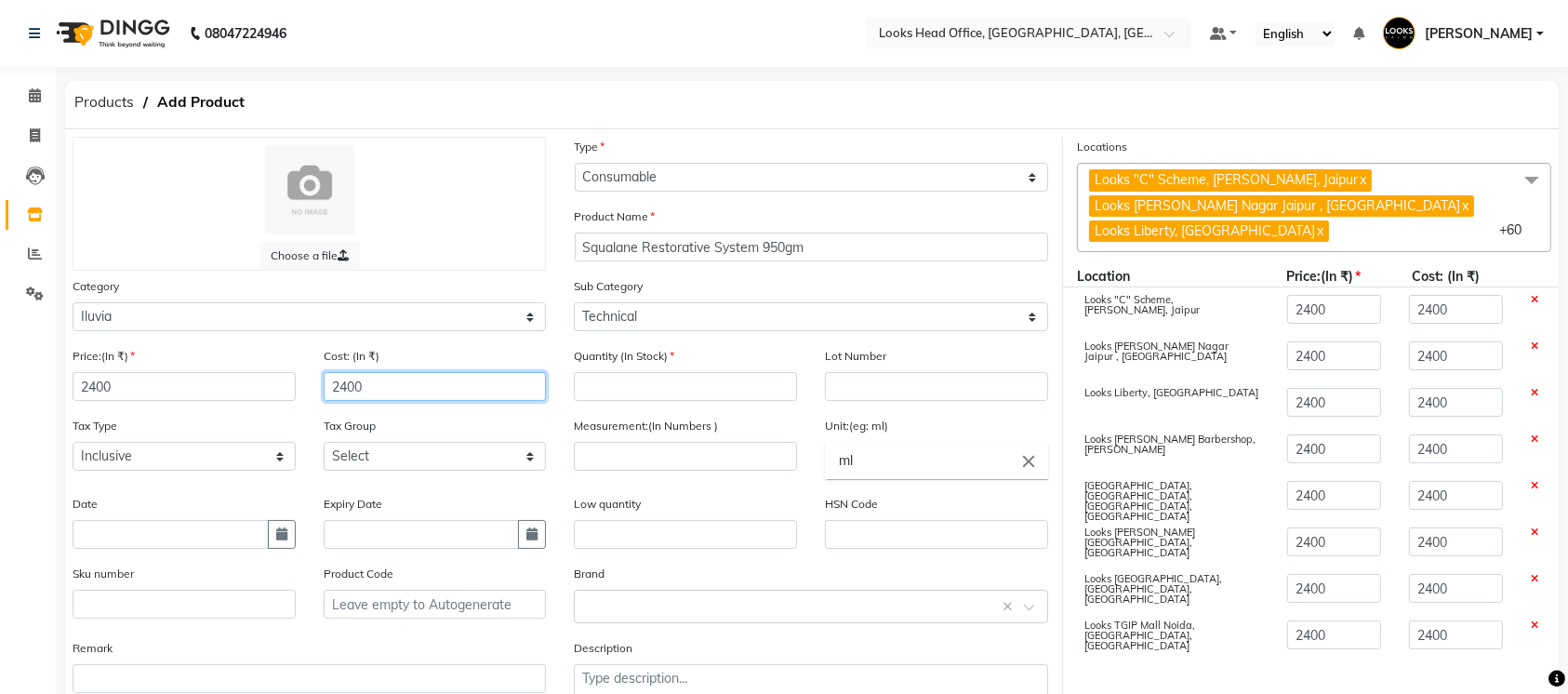
type input "2400"
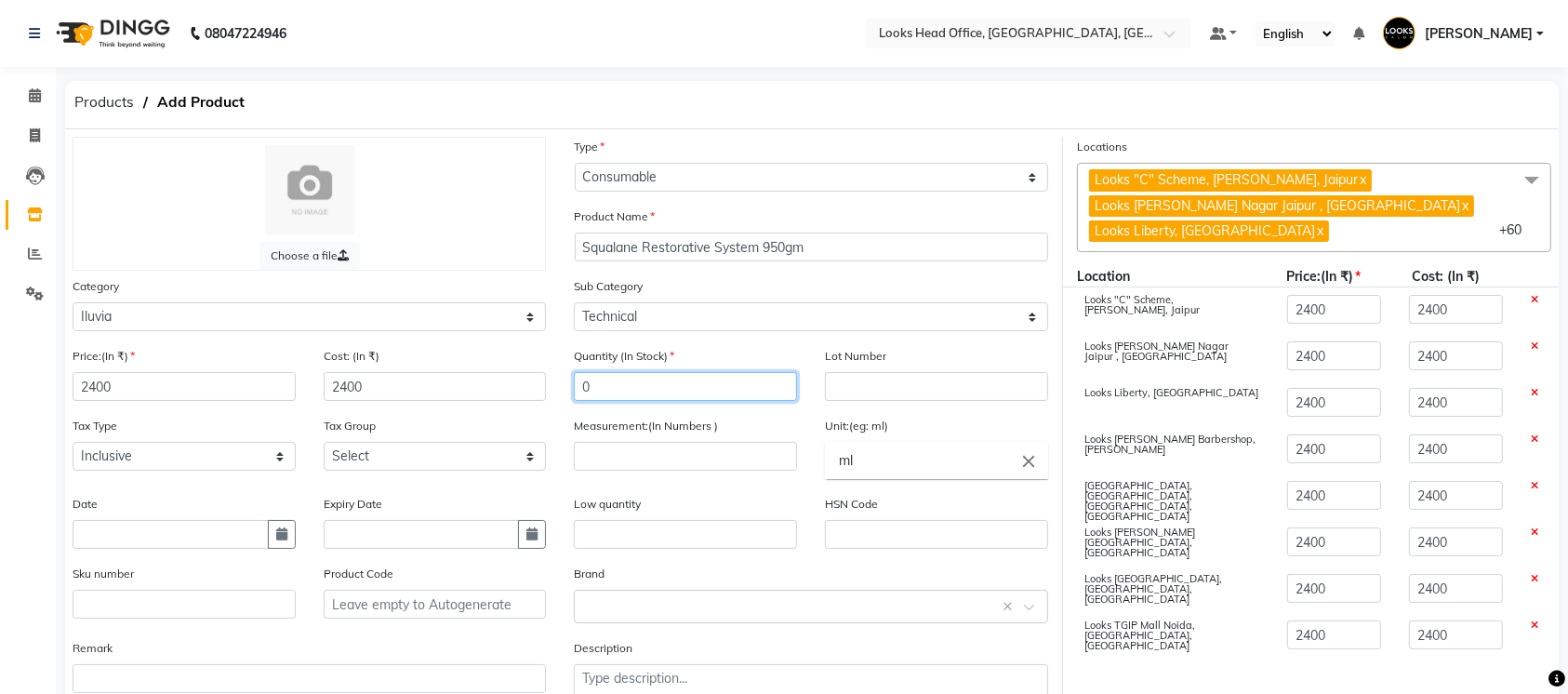
type input "0"
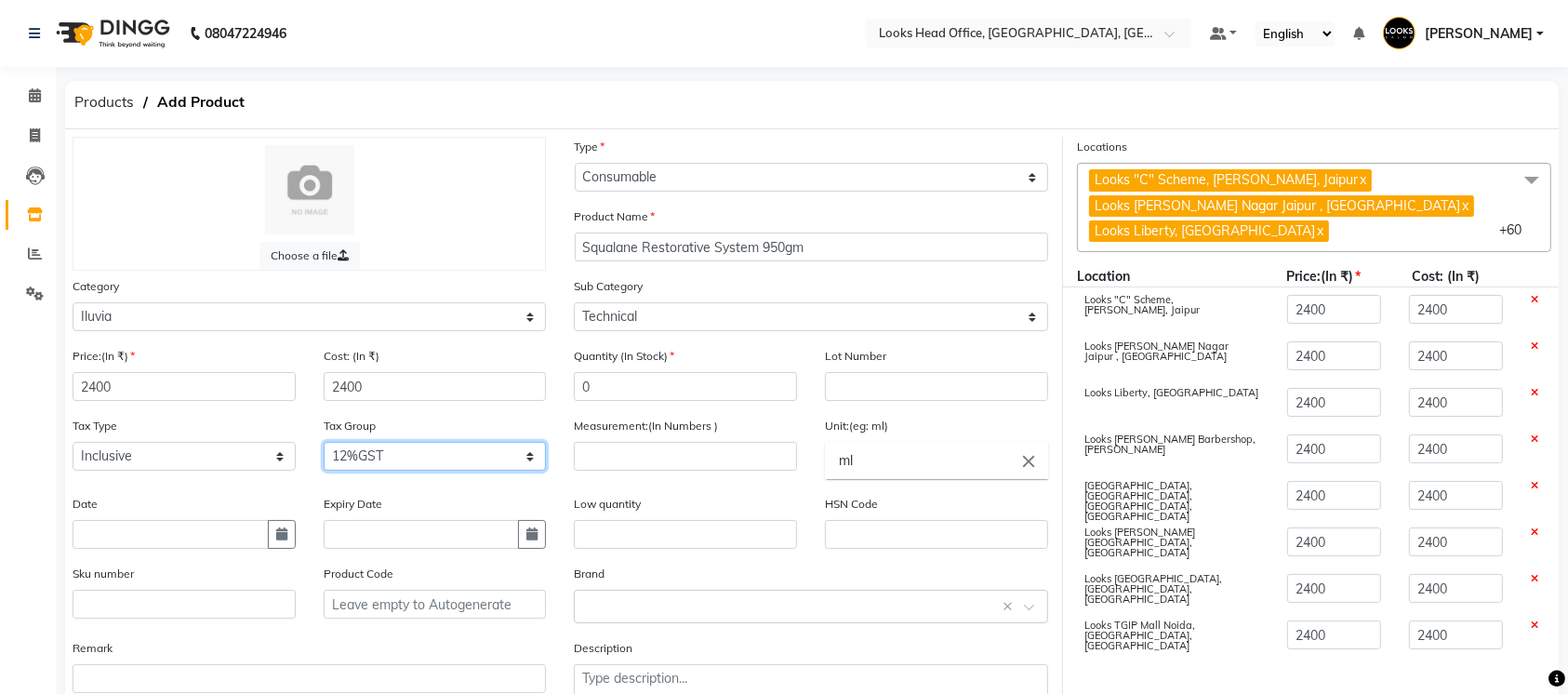
select select "1617"
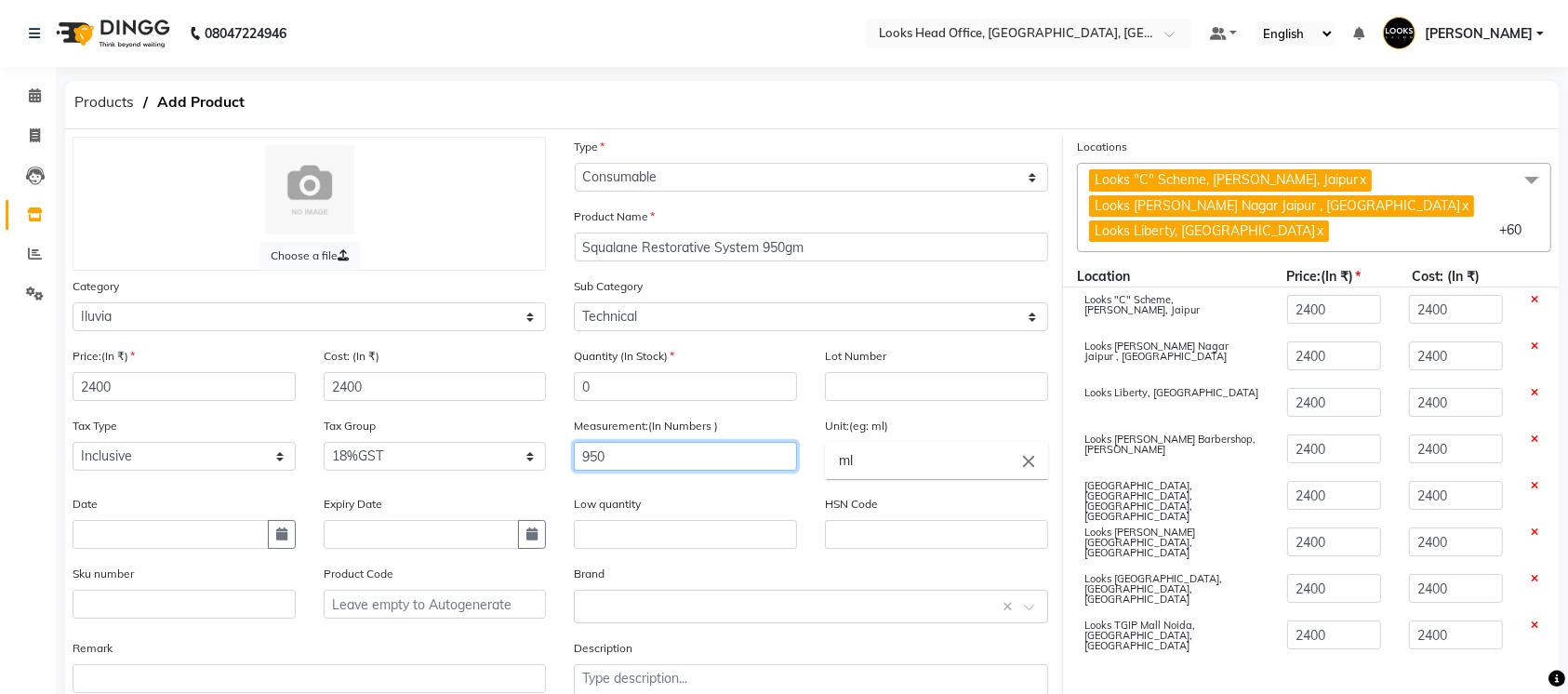
type input "950"
type input "gm"
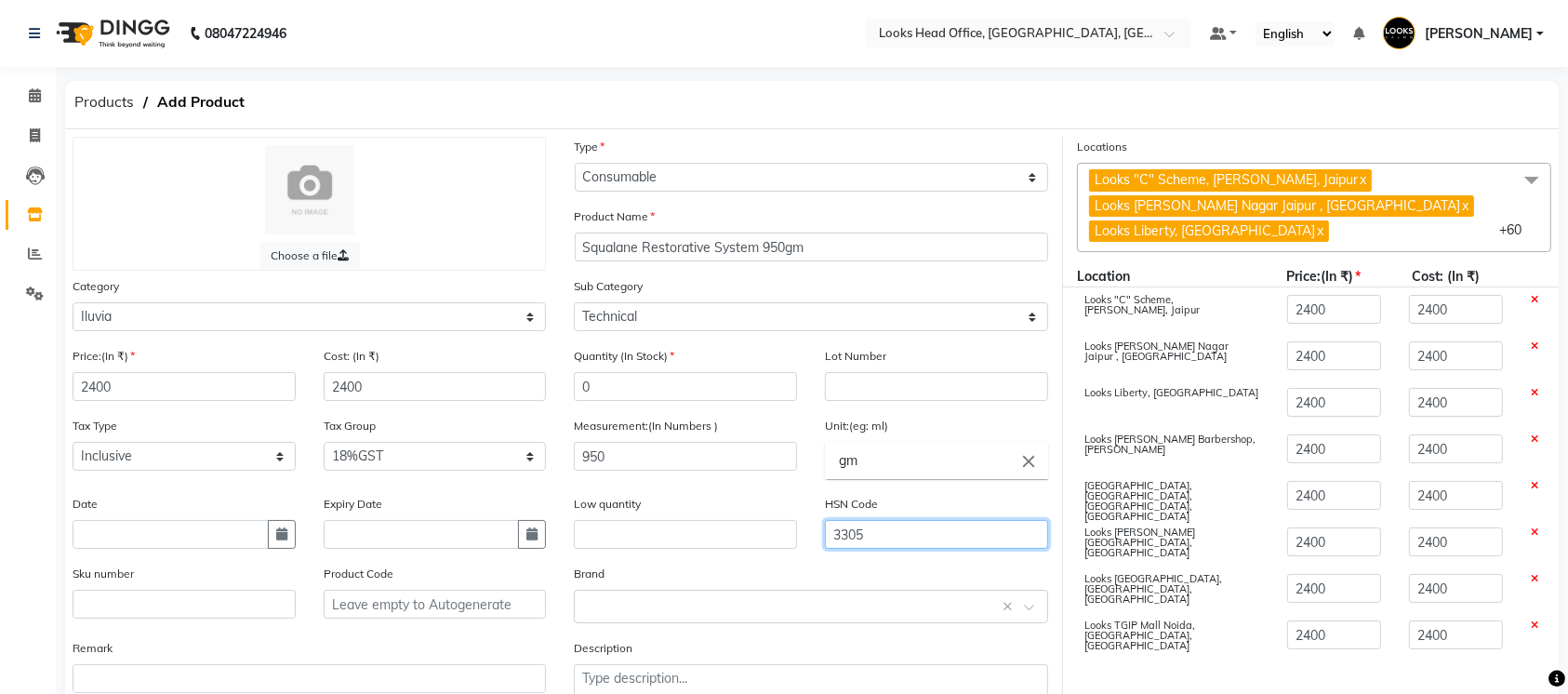
click at [893, 538] on input "3305" at bounding box center [936, 533] width 223 height 29
type input "33051090"
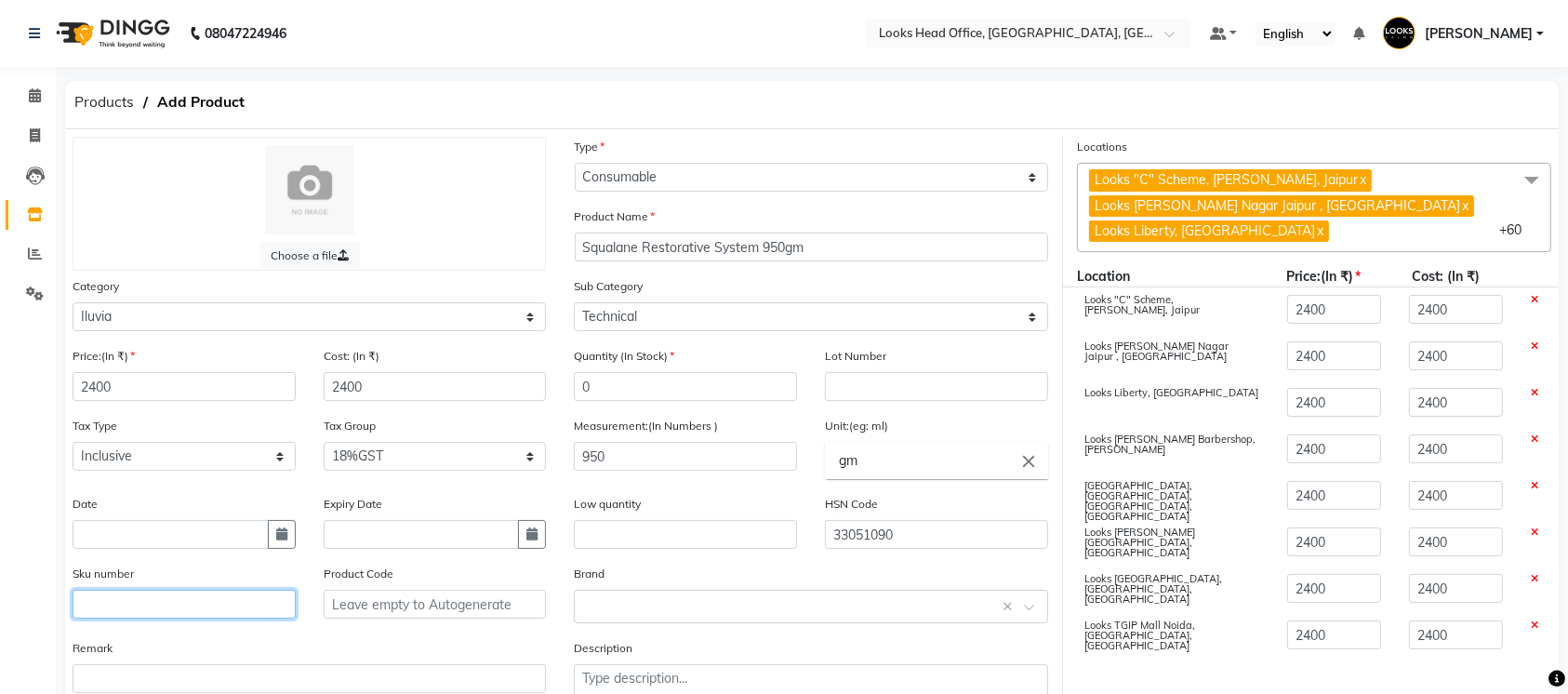
paste input "8906098782410"
type input "8906098782410"
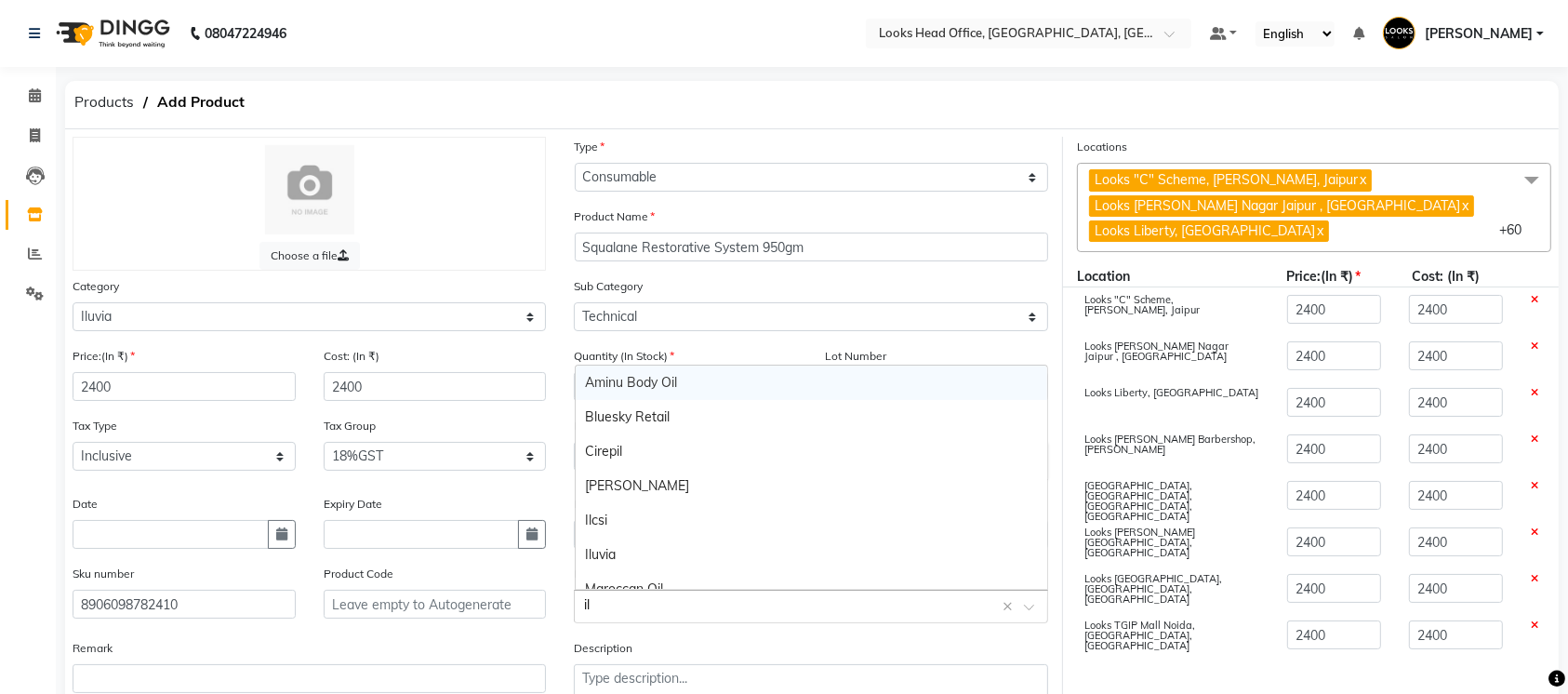
type input "ilu"
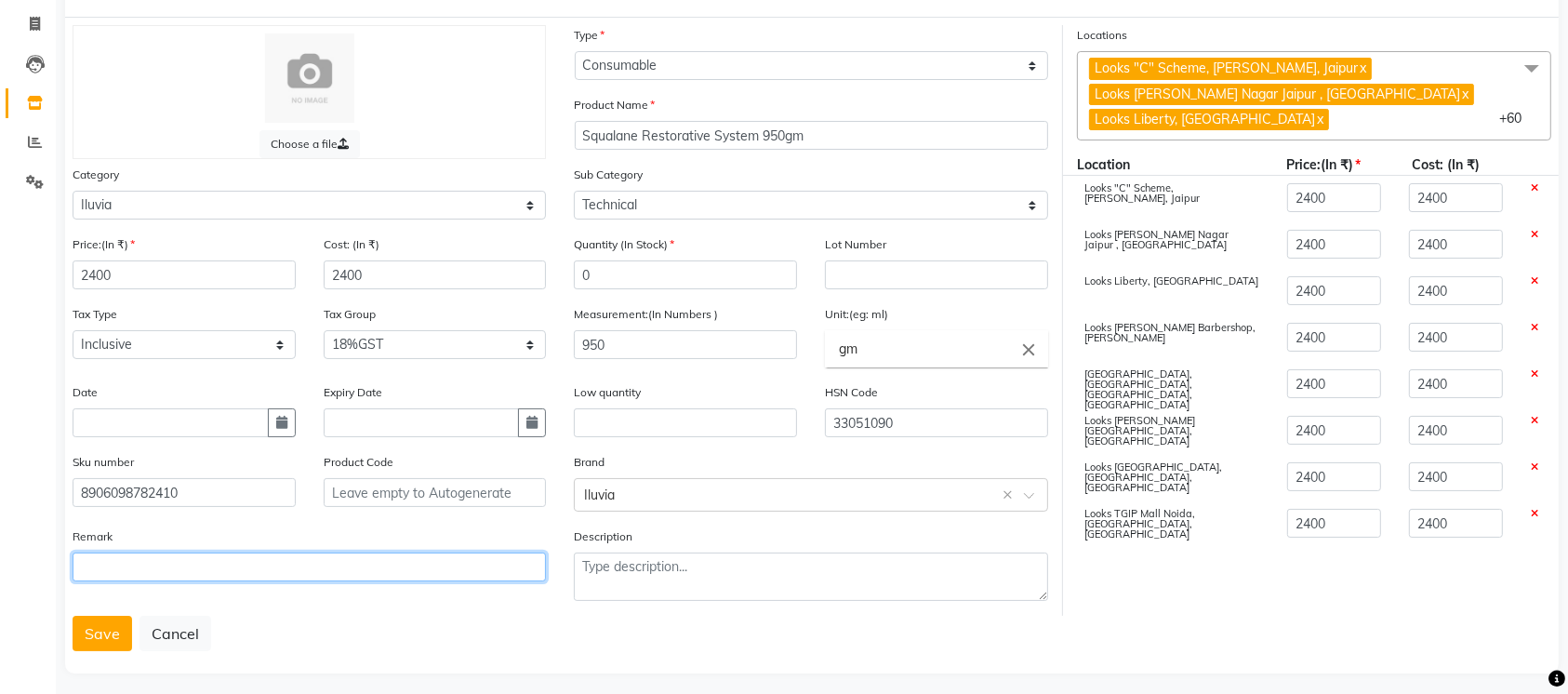
scroll to position [120, 0]
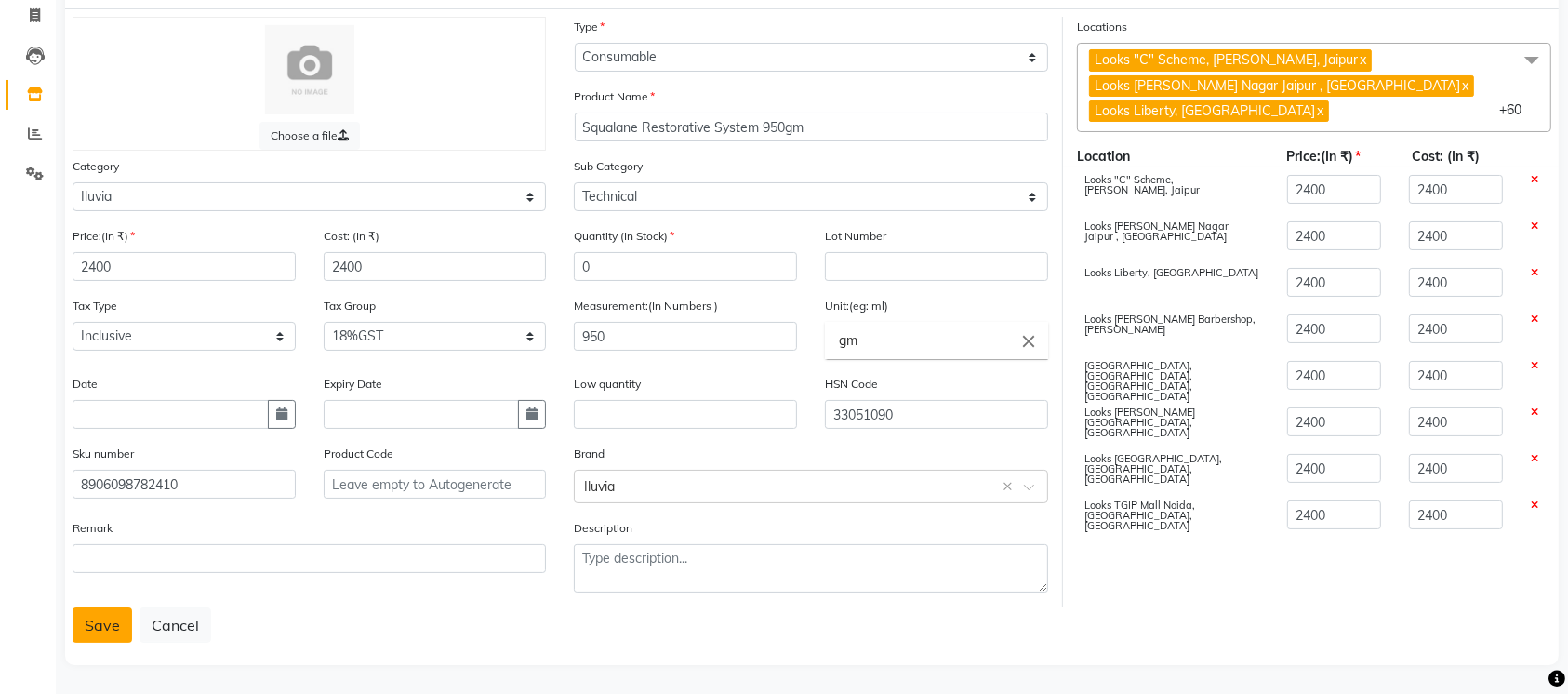
click at [99, 626] on button "Save" at bounding box center [102, 625] width 60 height 36
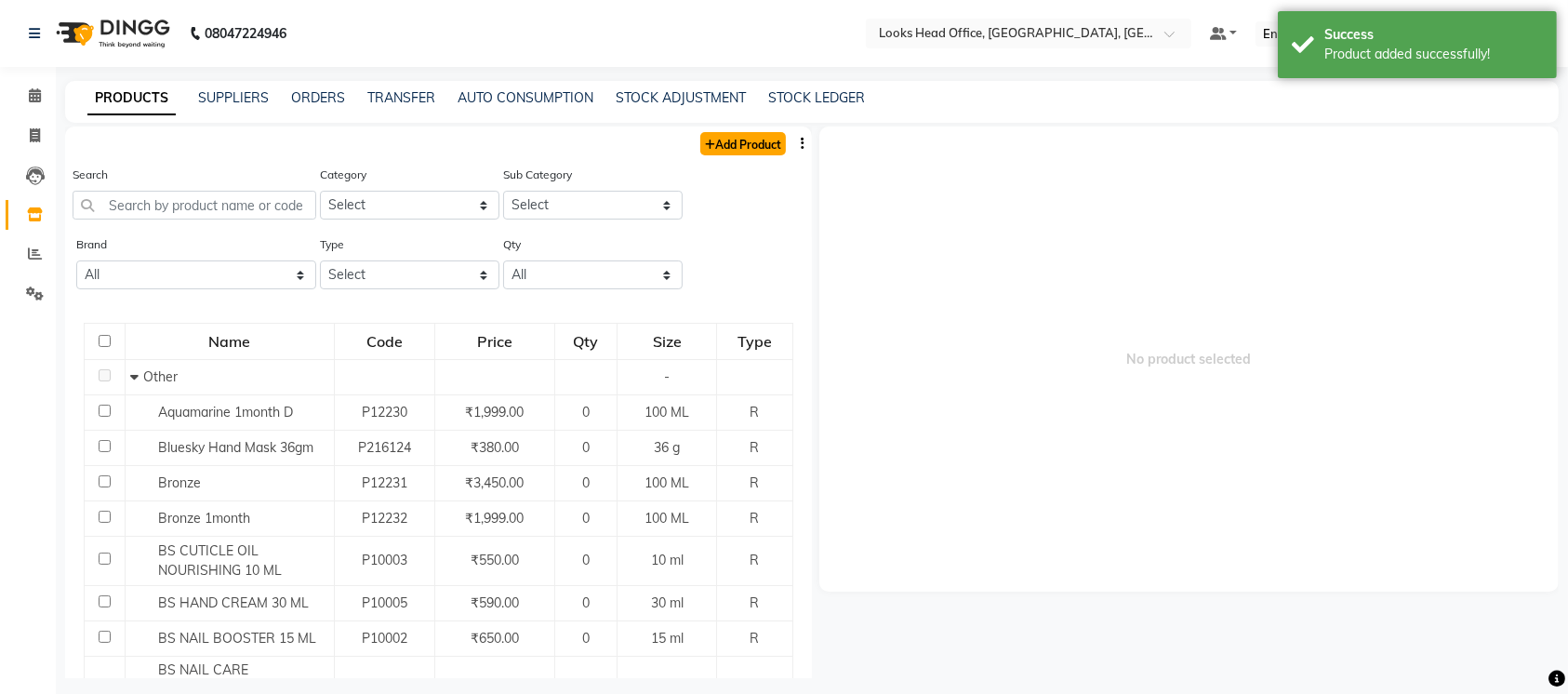
click at [721, 152] on link "Add Product" at bounding box center [743, 143] width 85 height 23
select select "true"
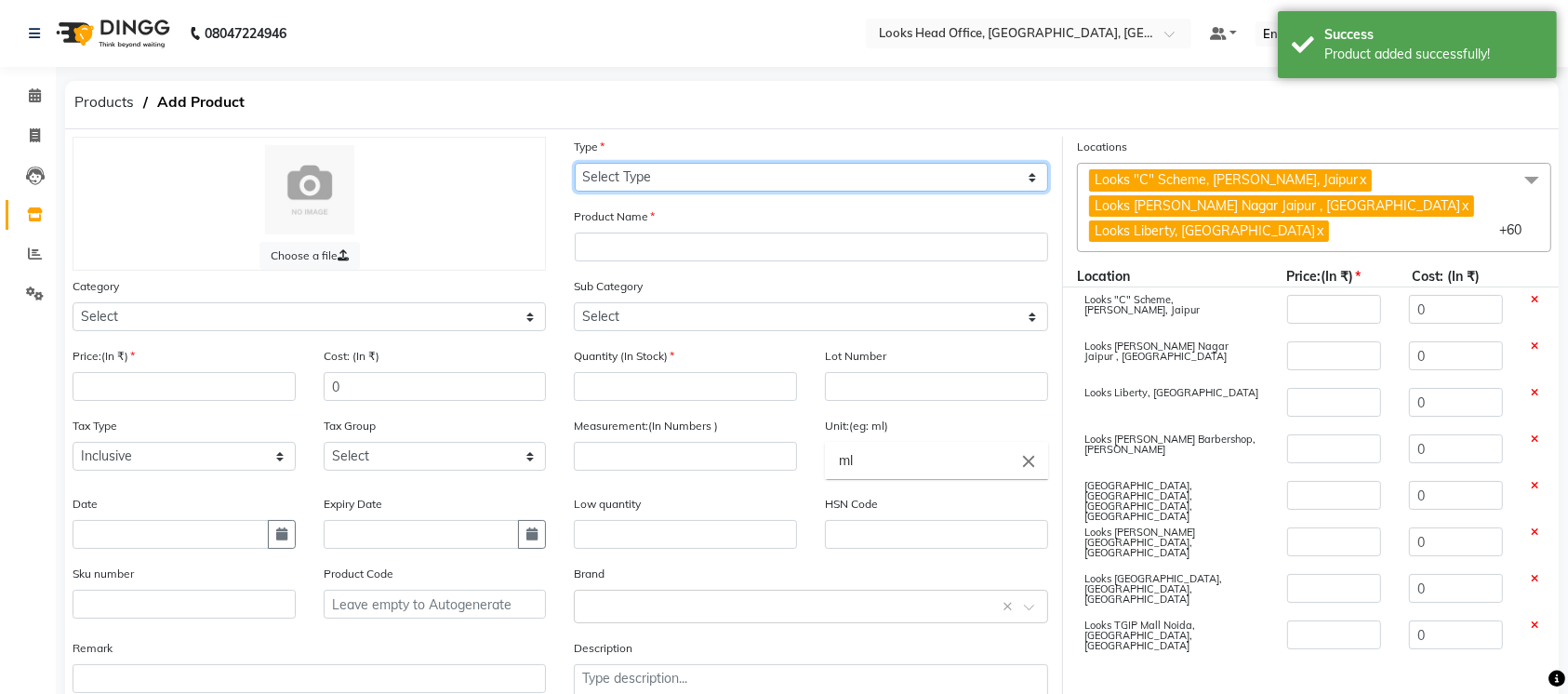
click at [653, 174] on select "Select Type Both Retail Consumable" at bounding box center [811, 176] width 473 height 29
select select "C"
click at [575, 163] on select "Select Type Both Retail Consumable" at bounding box center [811, 176] width 473 height 29
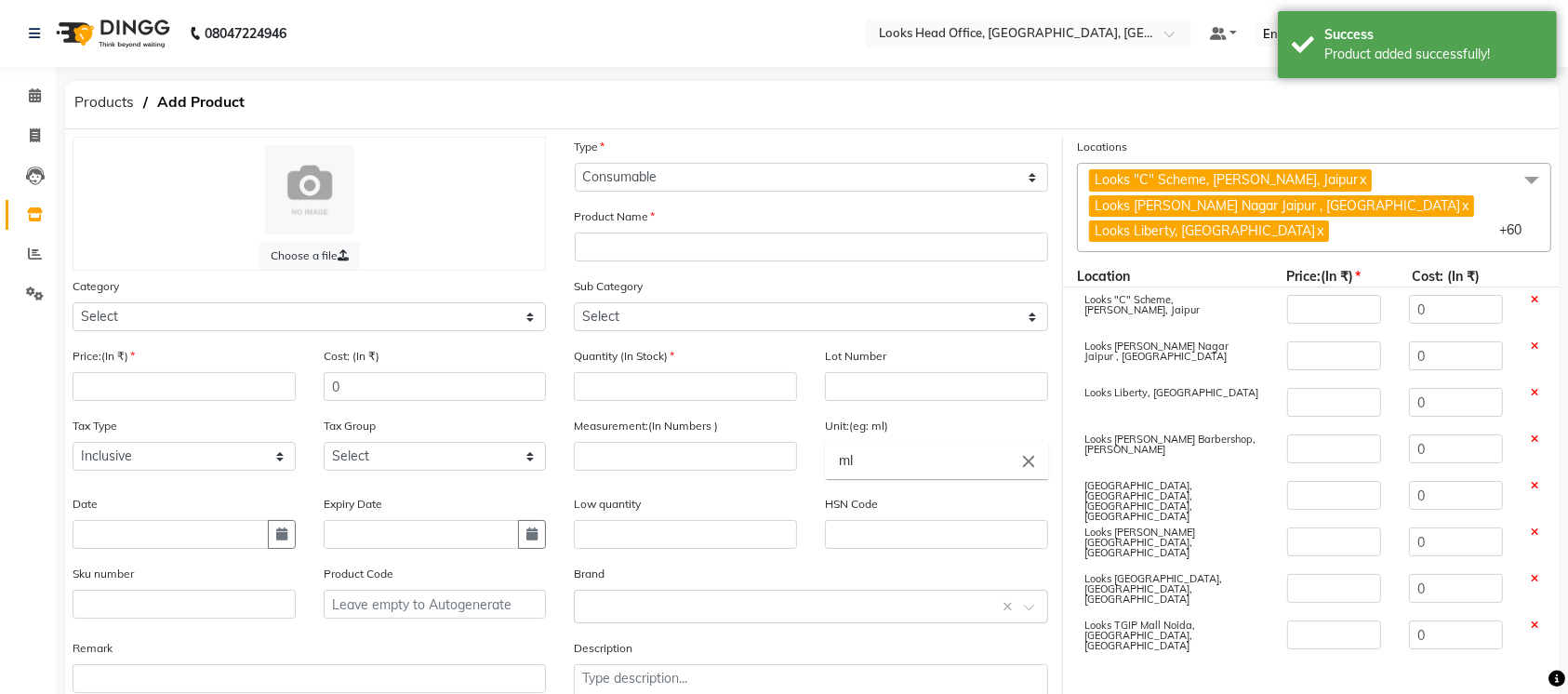
click at [661, 229] on div "Product Name" at bounding box center [811, 233] width 473 height 55
click at [656, 250] on input "text" at bounding box center [811, 246] width 473 height 29
paste input "colour Lock Mask 950gm"
type input "colour Lock Mask 950gm"
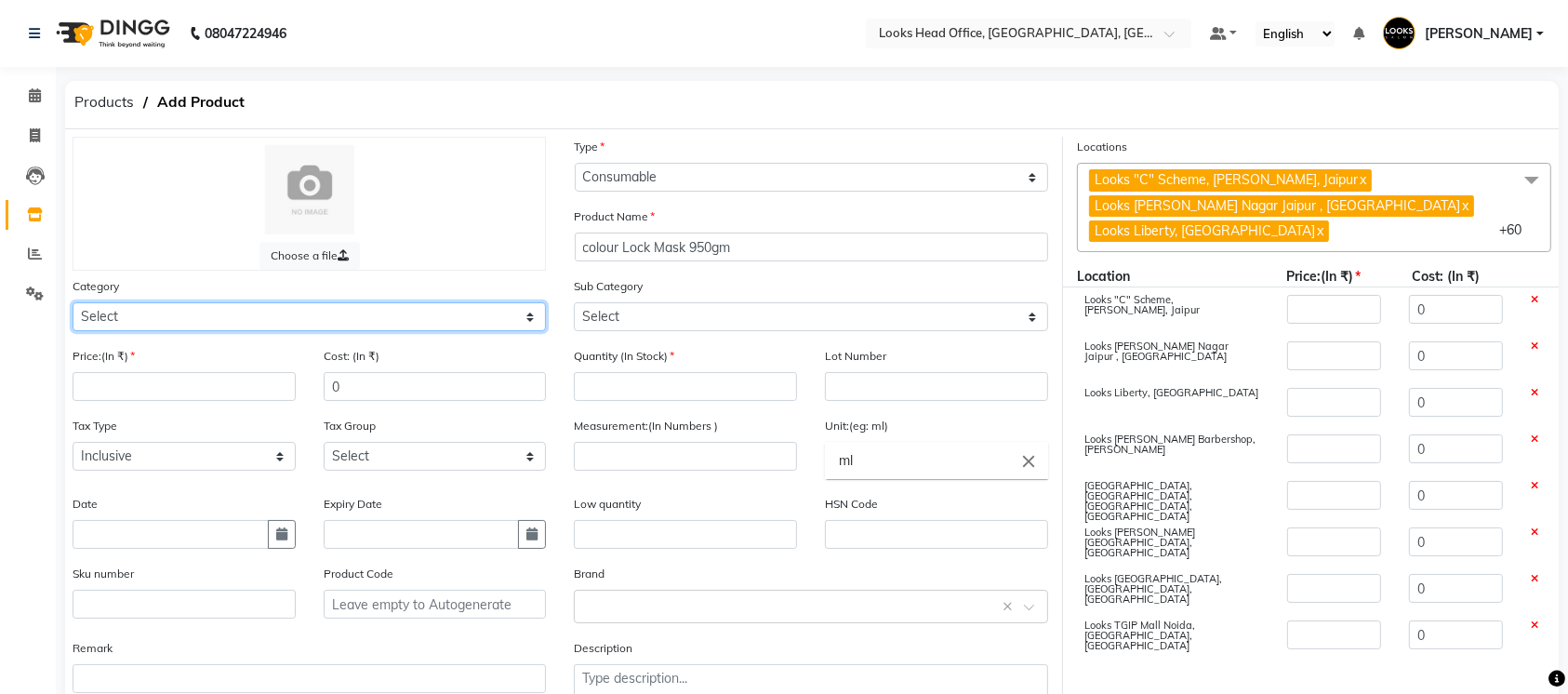
select select "534212550"
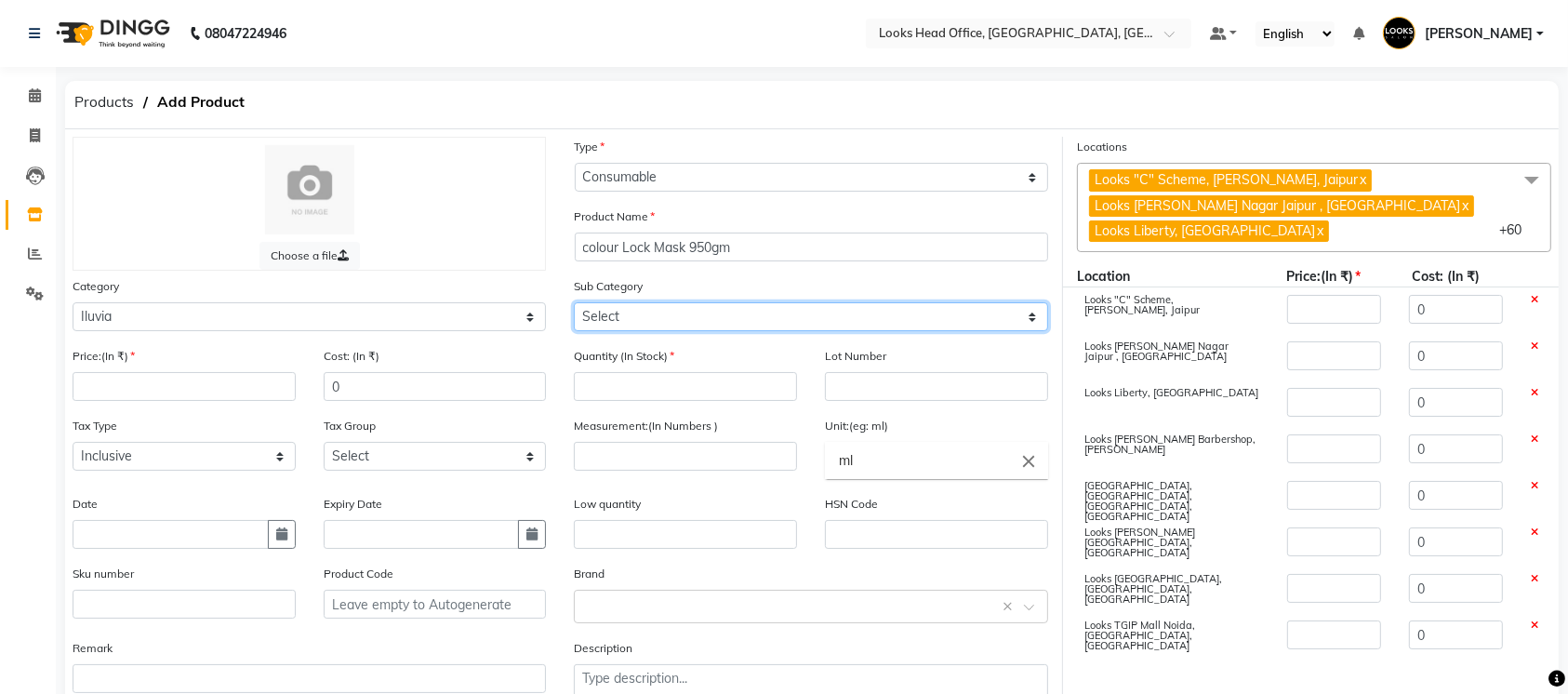
select select "5342125501"
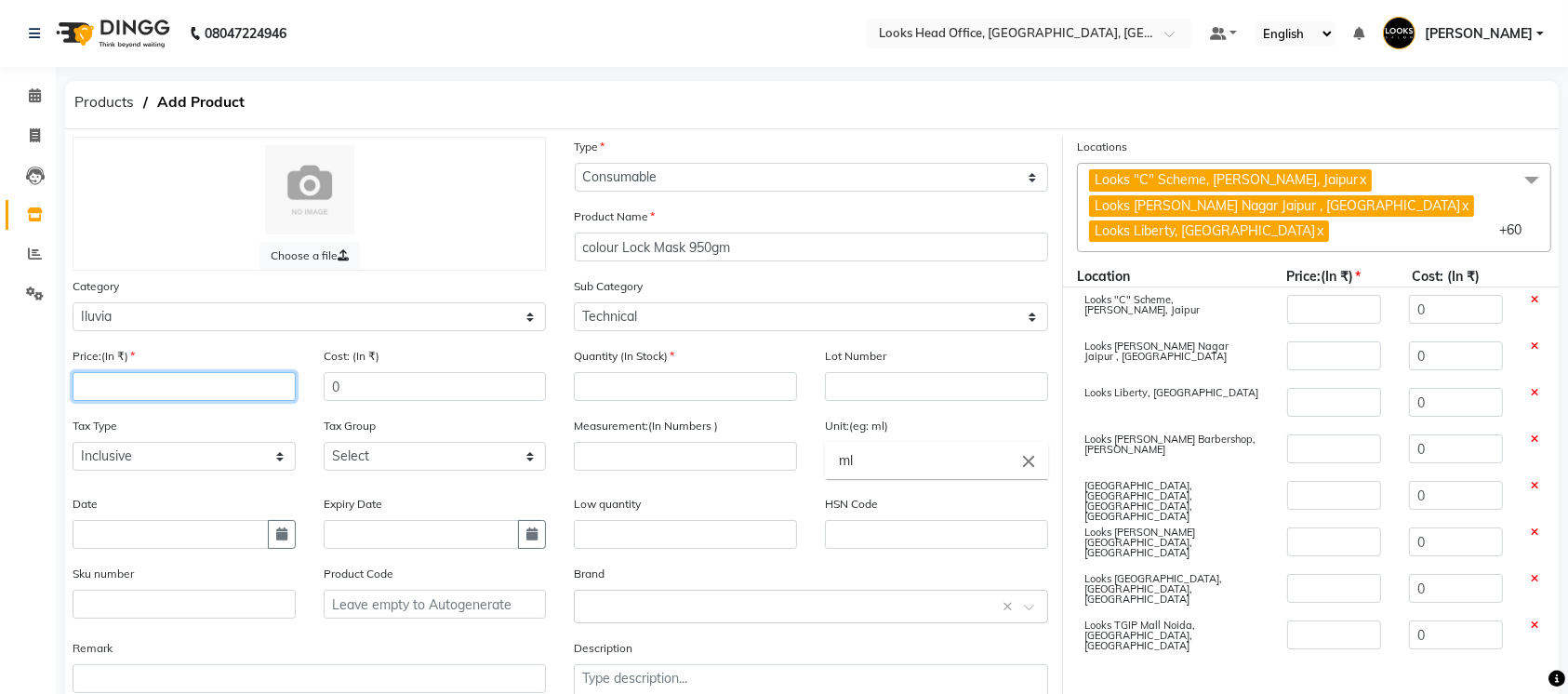
paste input "2700"
type input "2700"
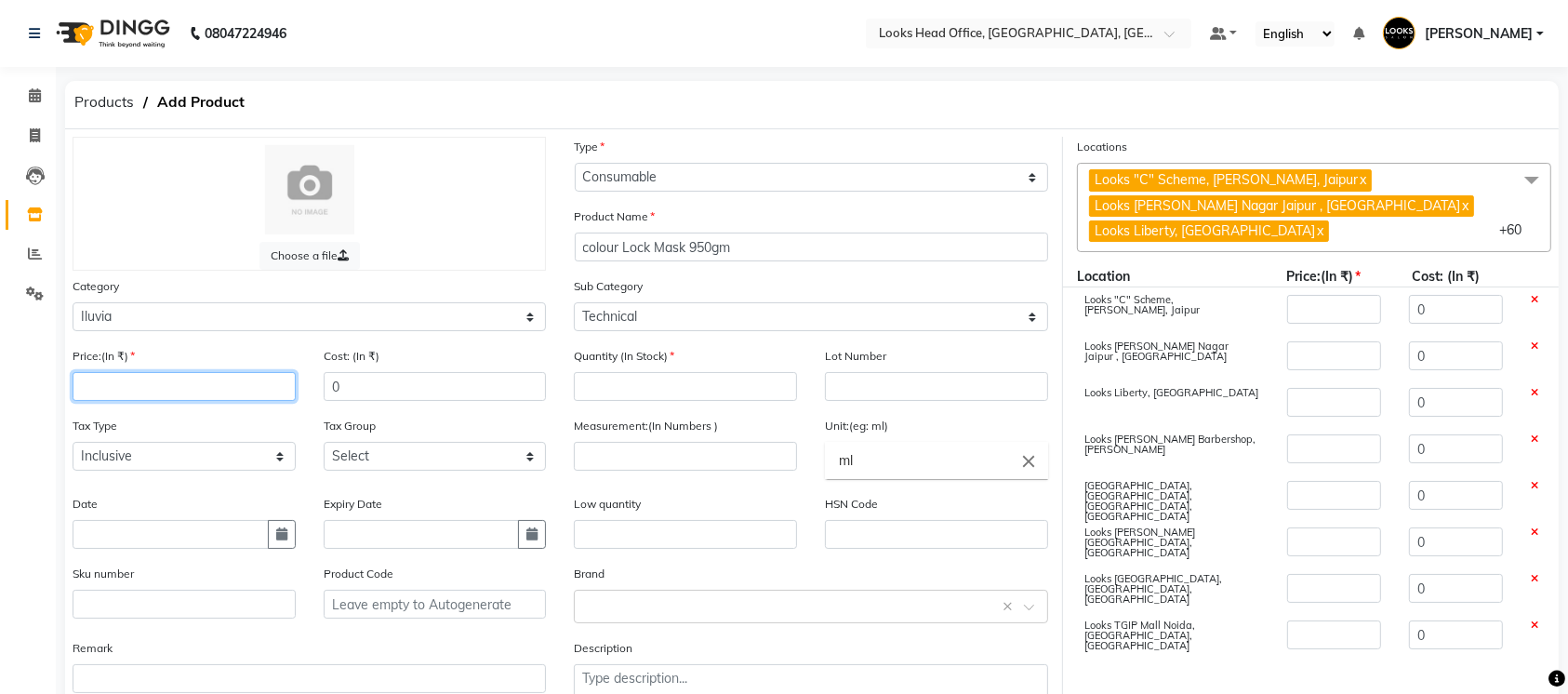
type input "2700"
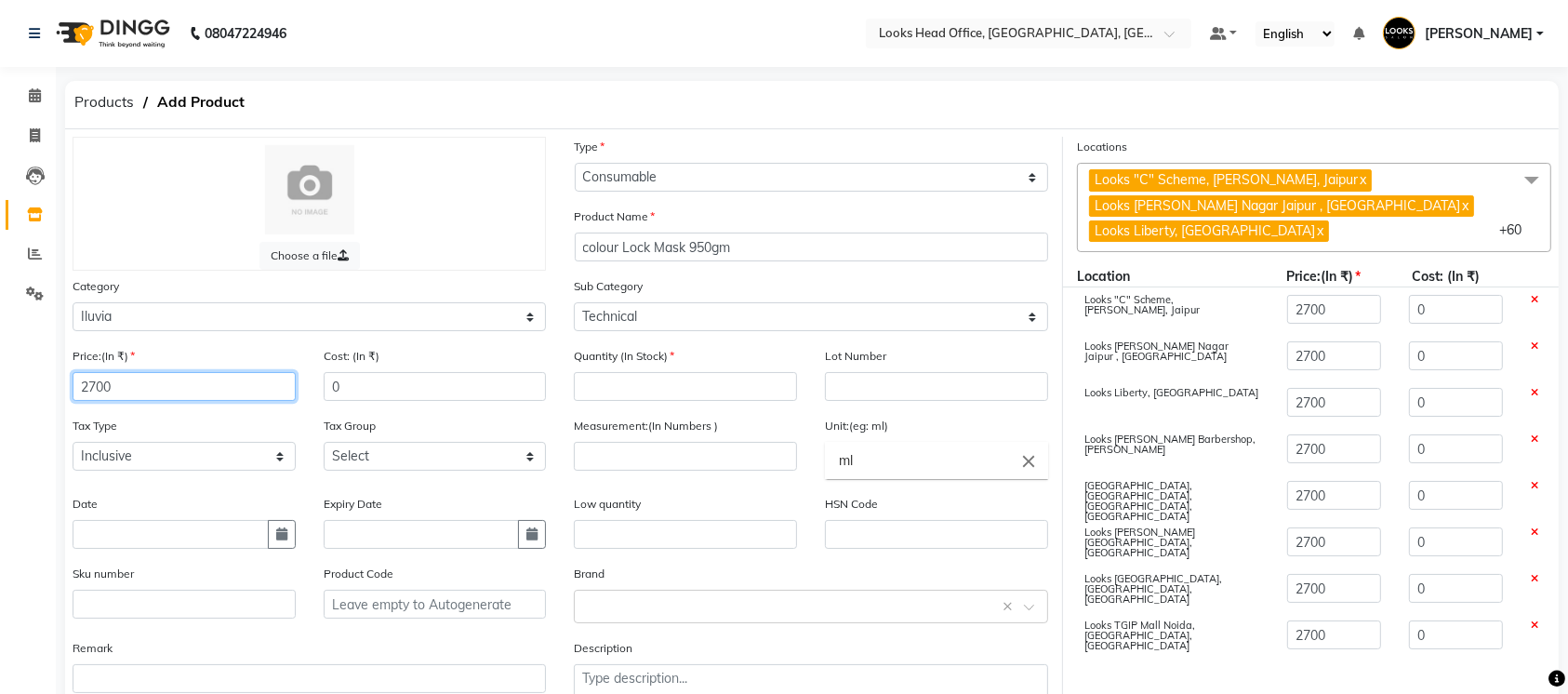
type input "2700"
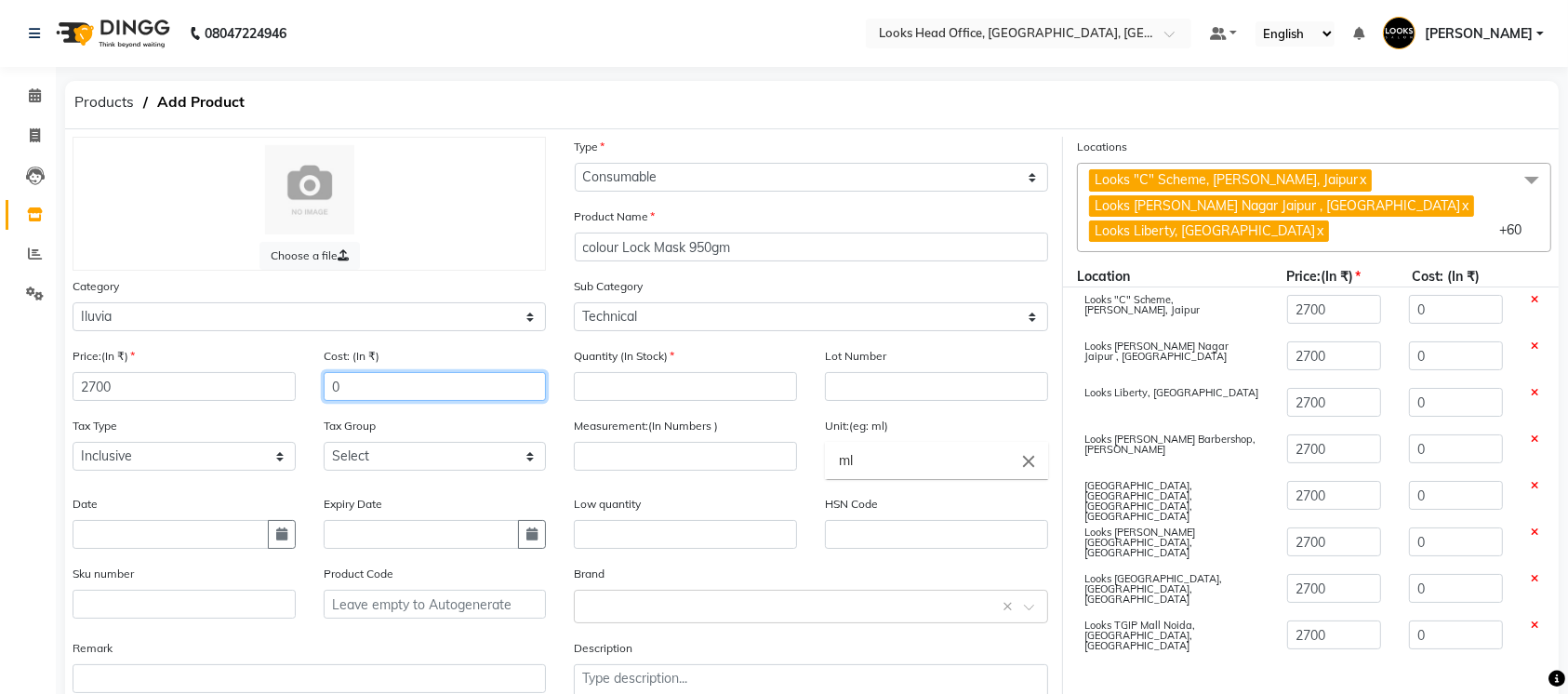
paste input "270"
type input "2700"
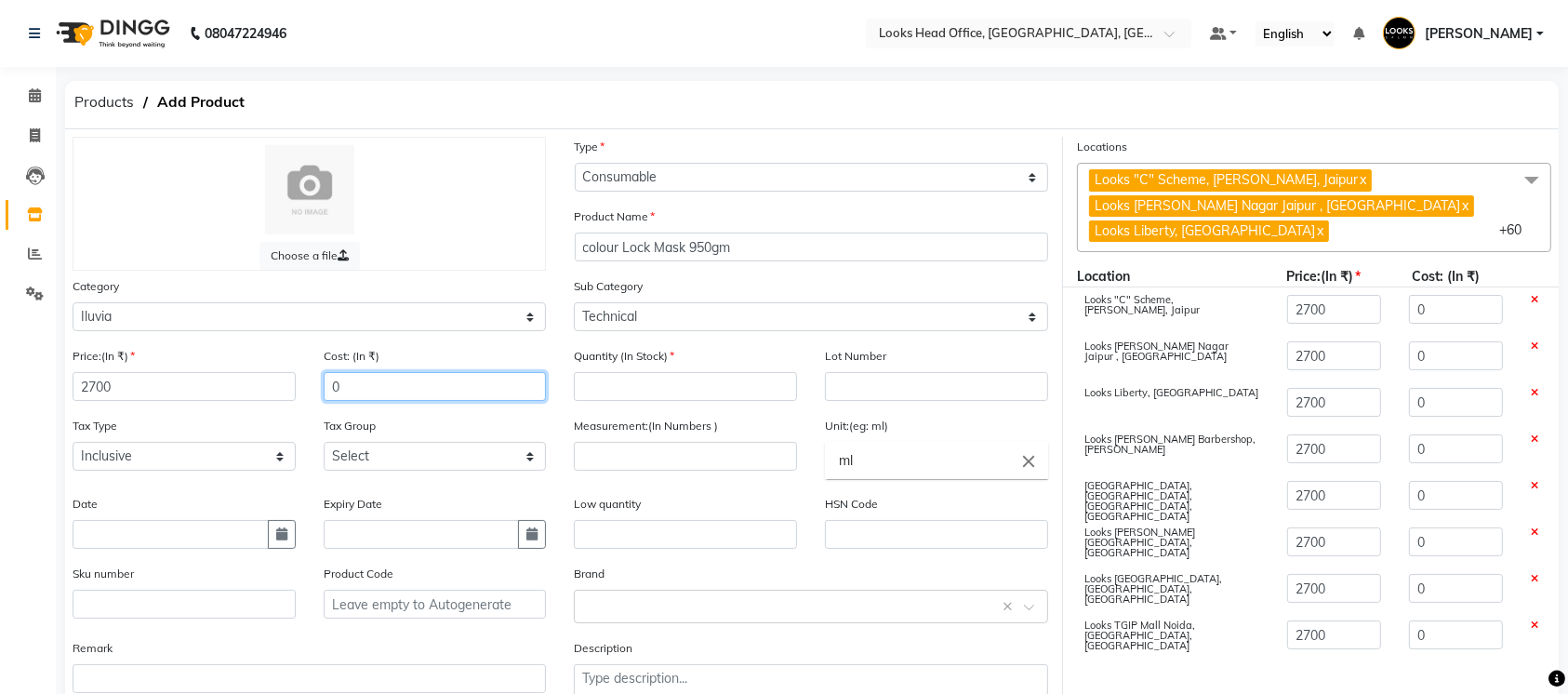
type input "2700"
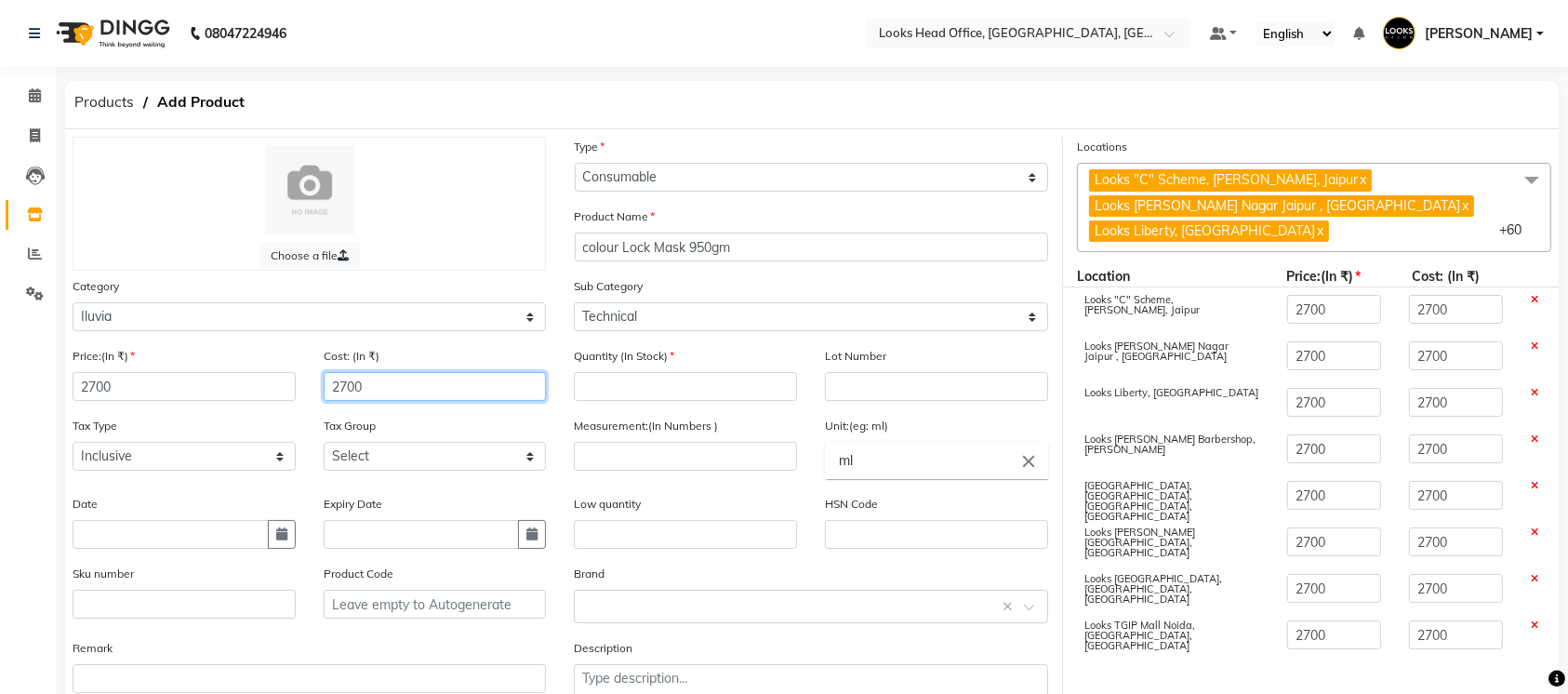
type input "2700"
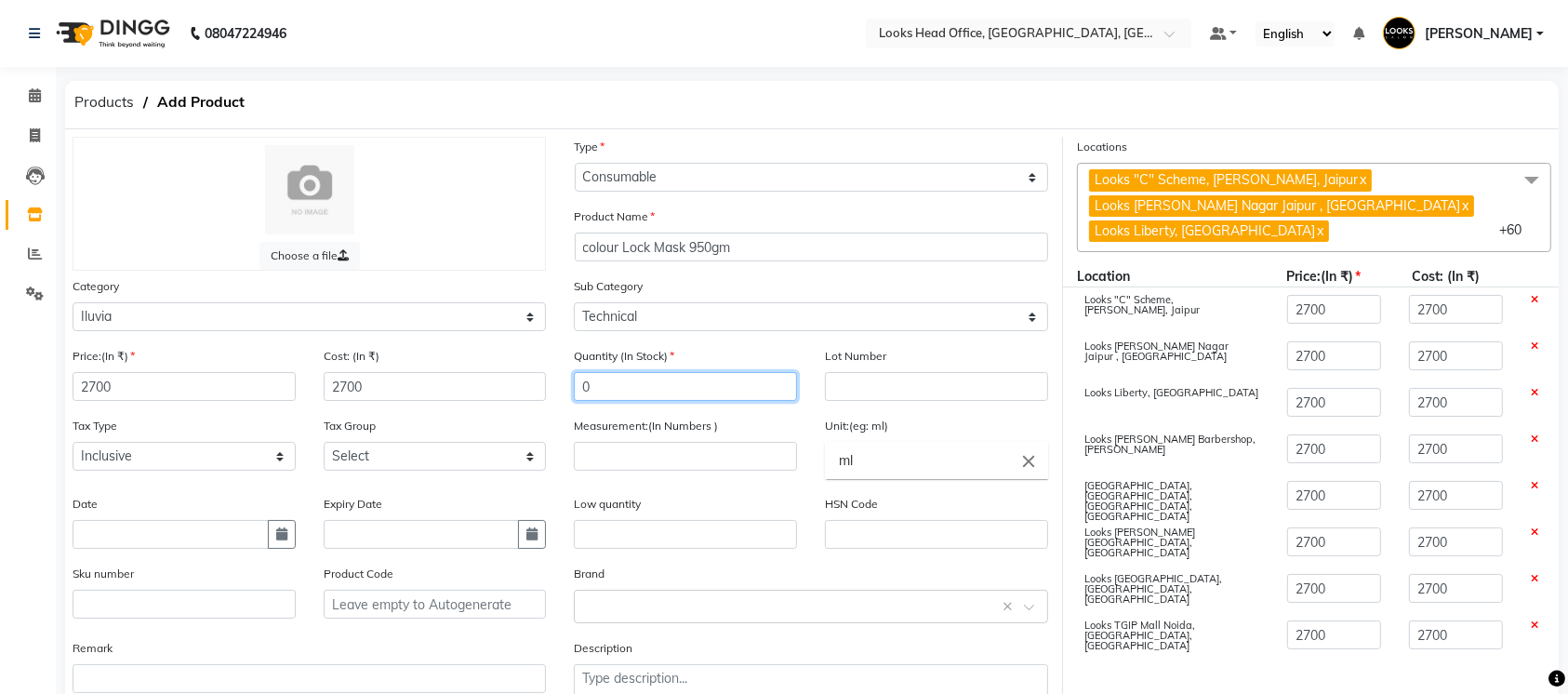
type input "0"
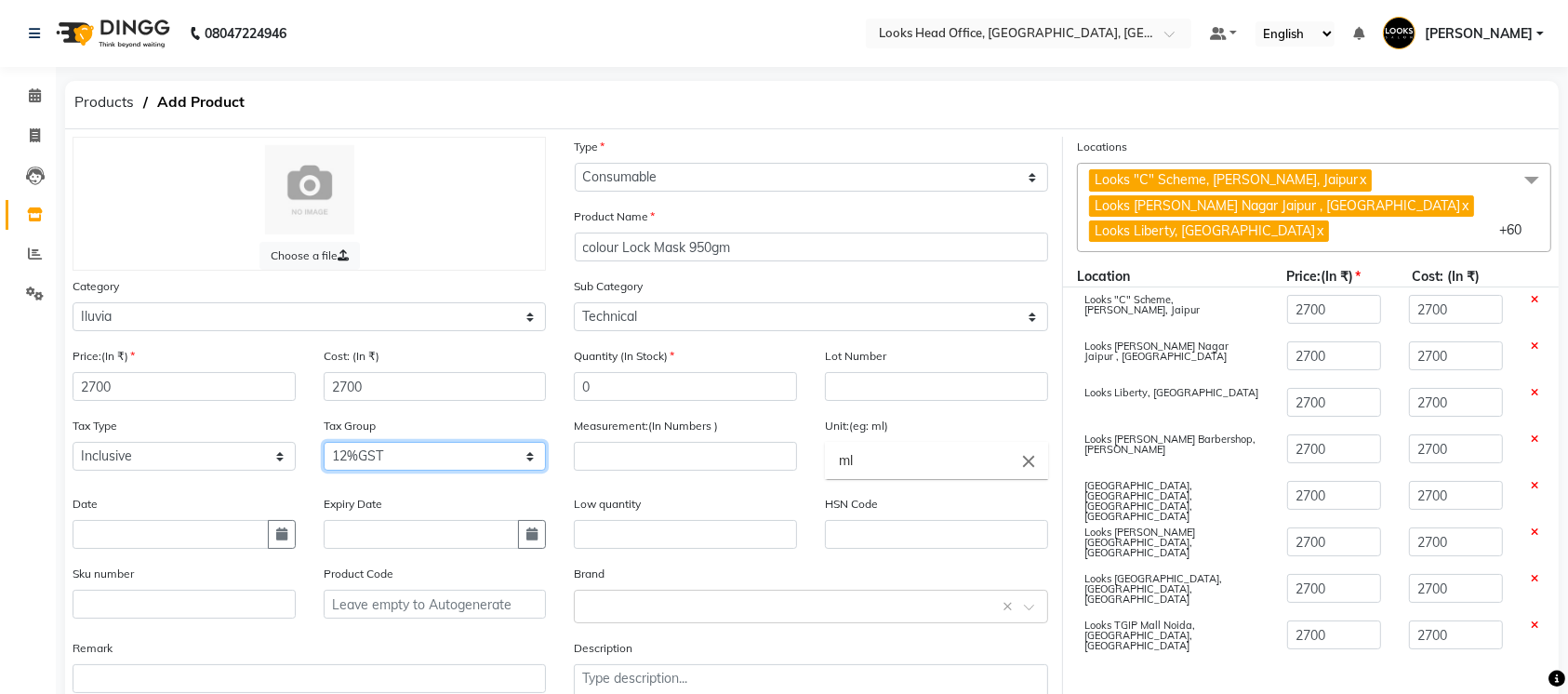
select select "1617"
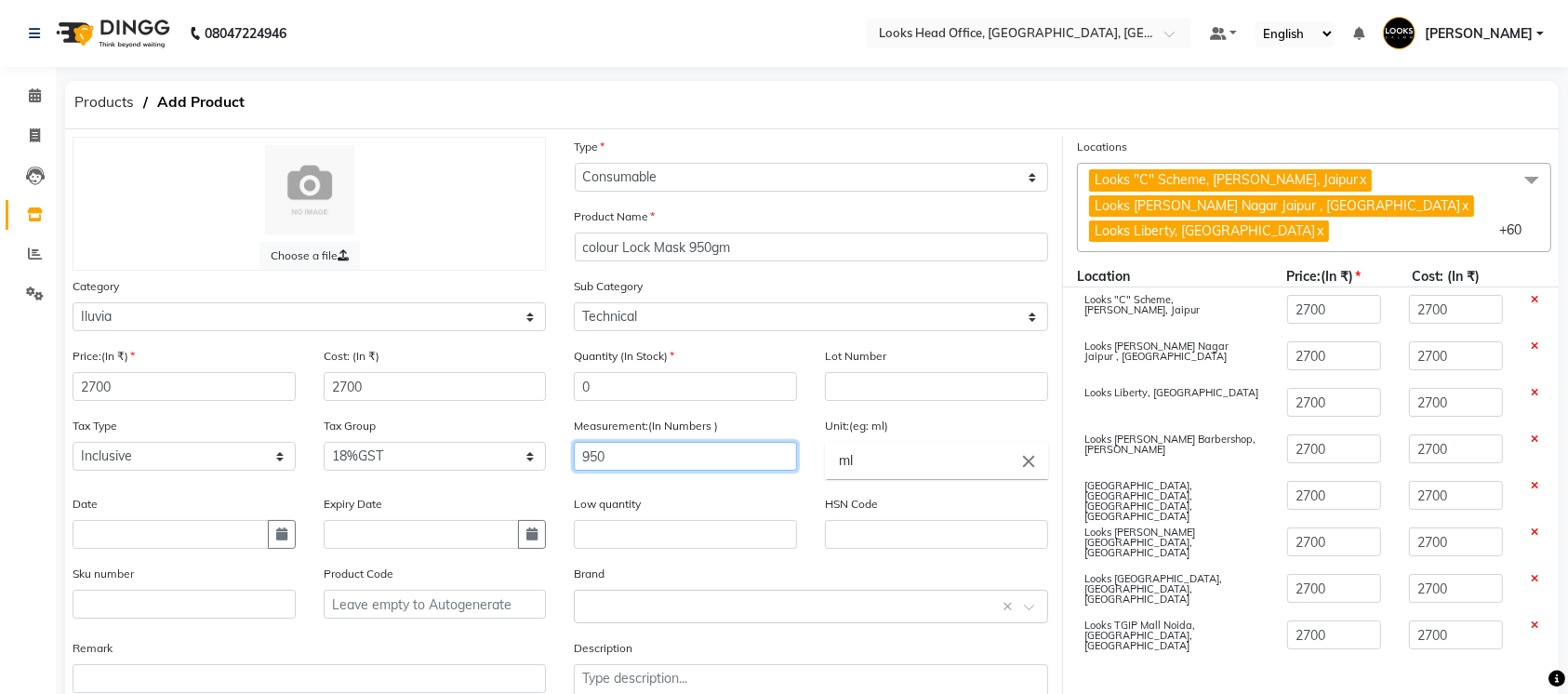
type input "950"
type input "gm"
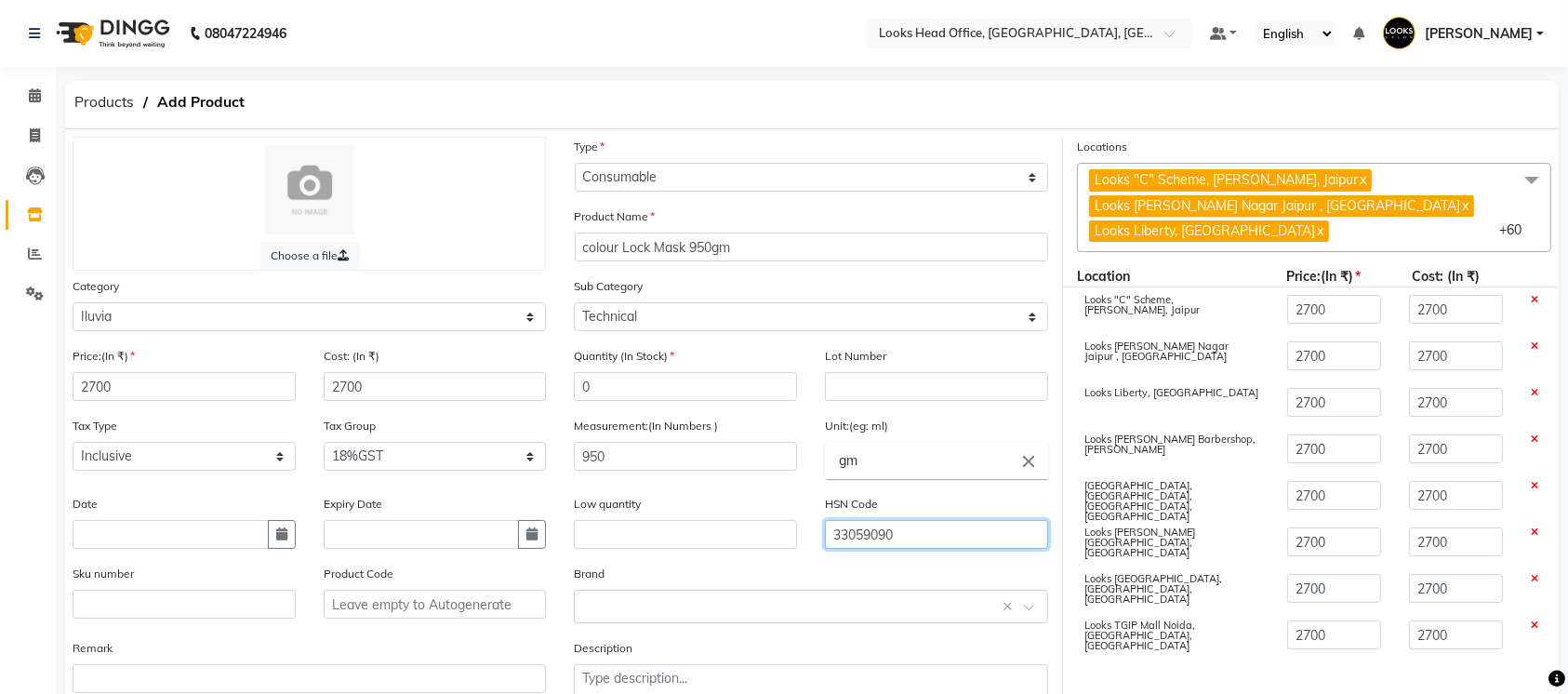
type input "33059090"
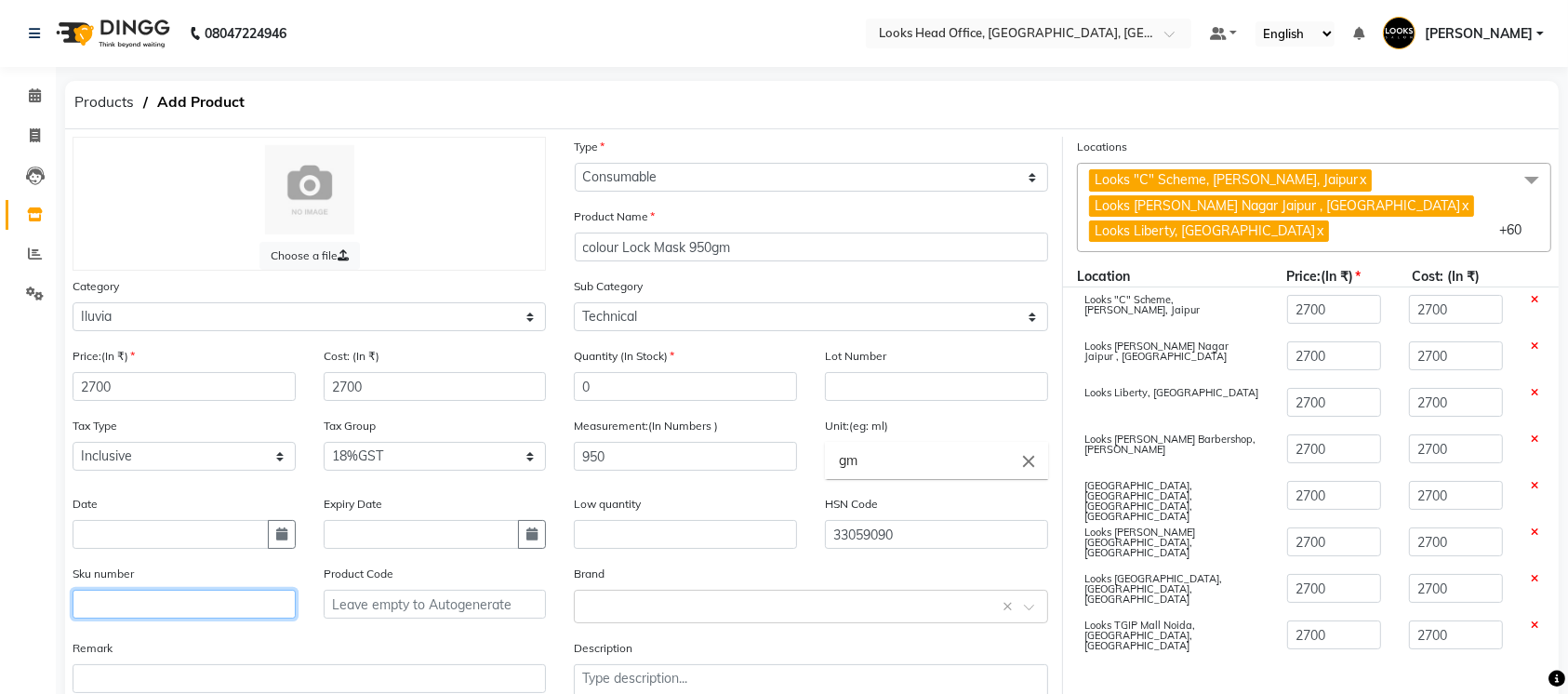
paste input "8906098782069"
type input "8906098782069"
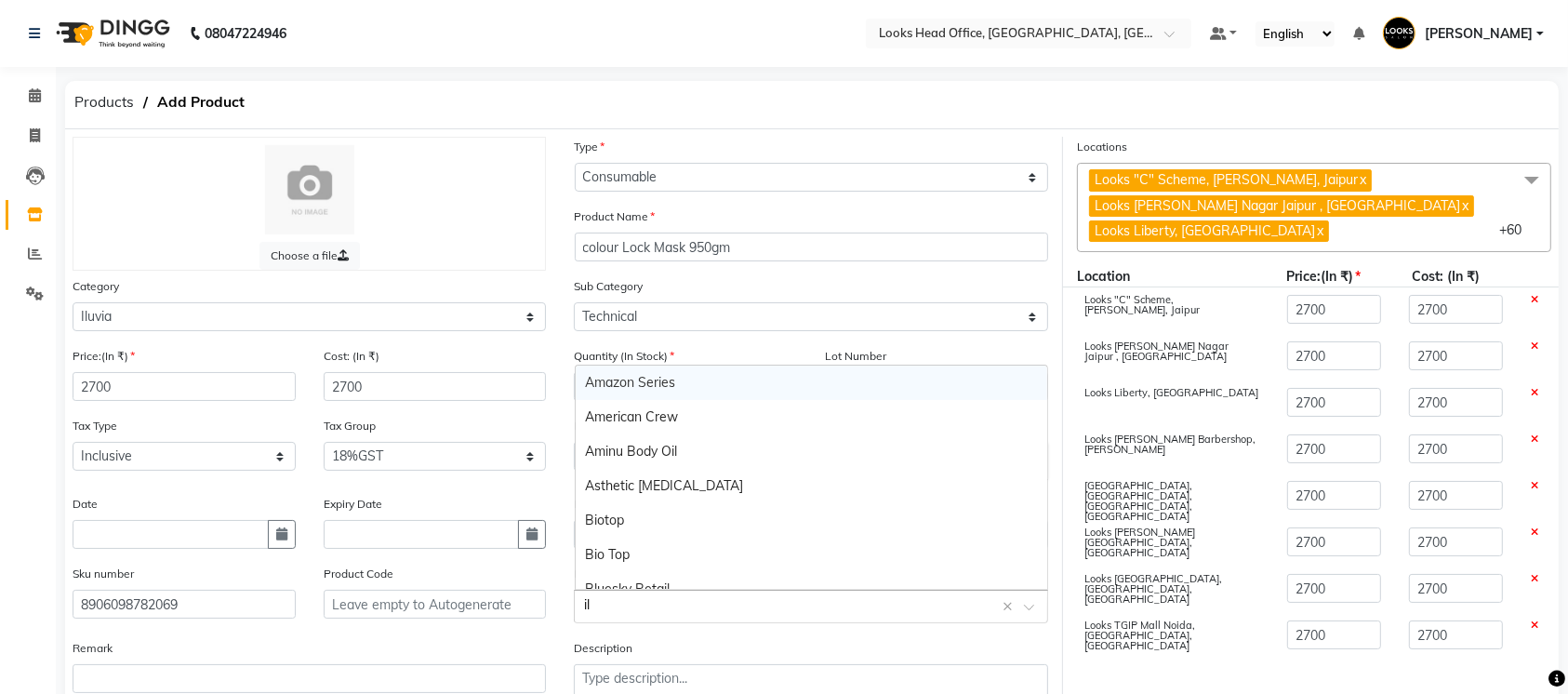
type input "ilu"
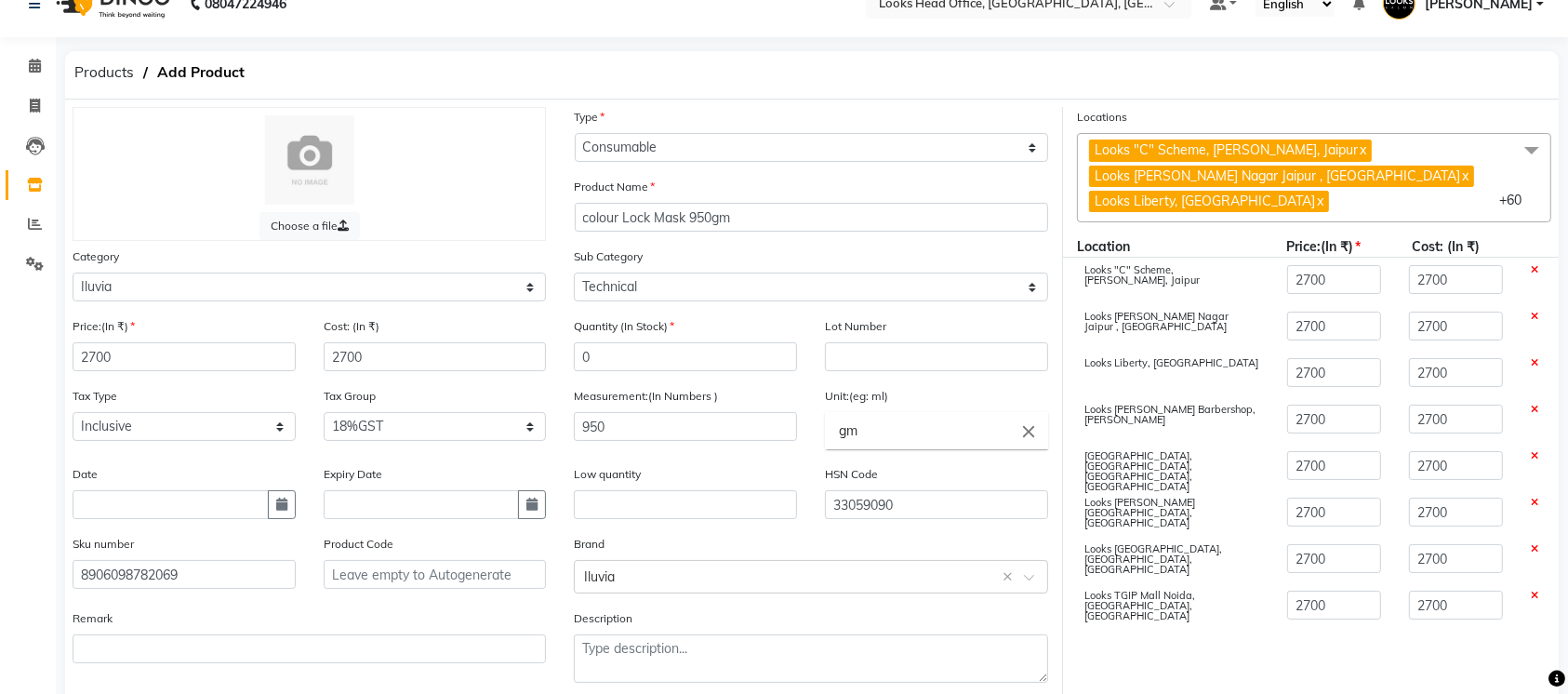
scroll to position [120, 0]
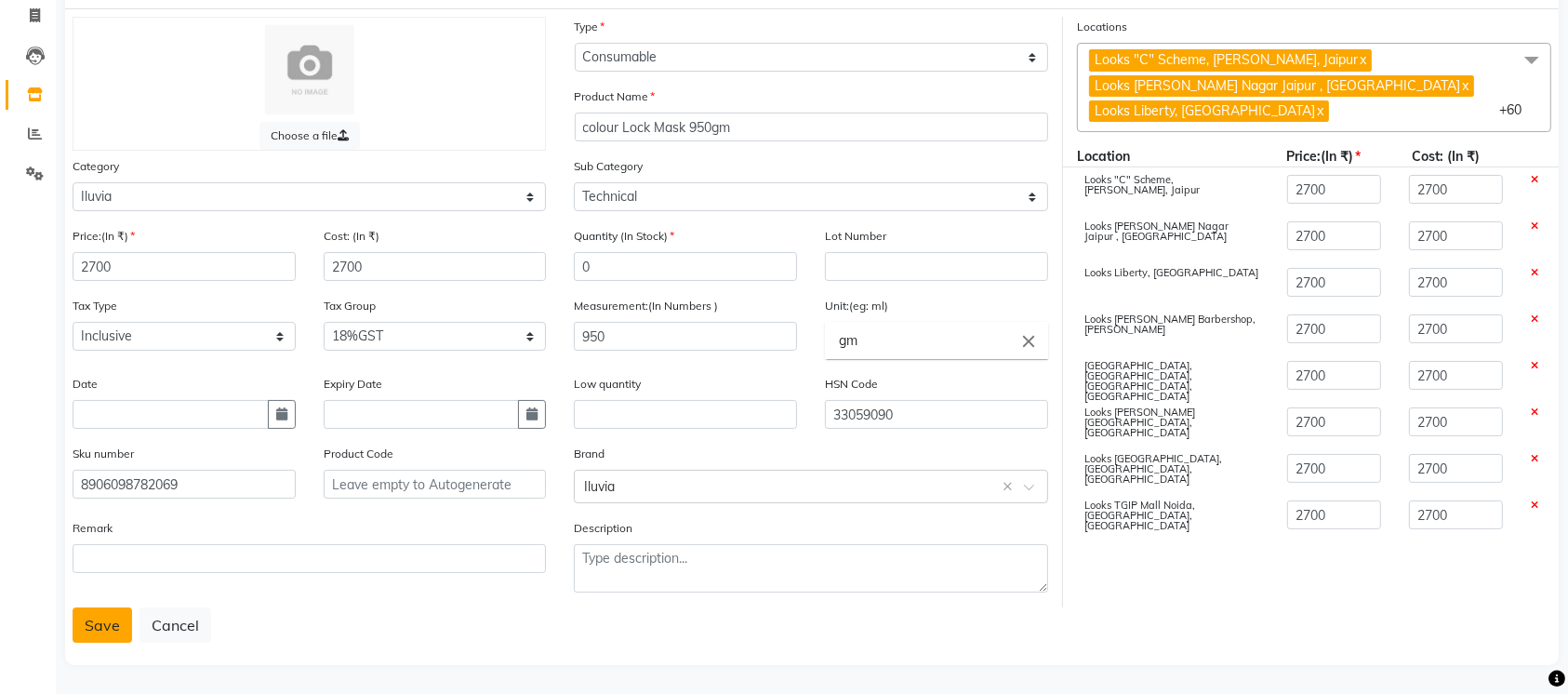
click at [80, 627] on button "Save" at bounding box center [102, 625] width 60 height 36
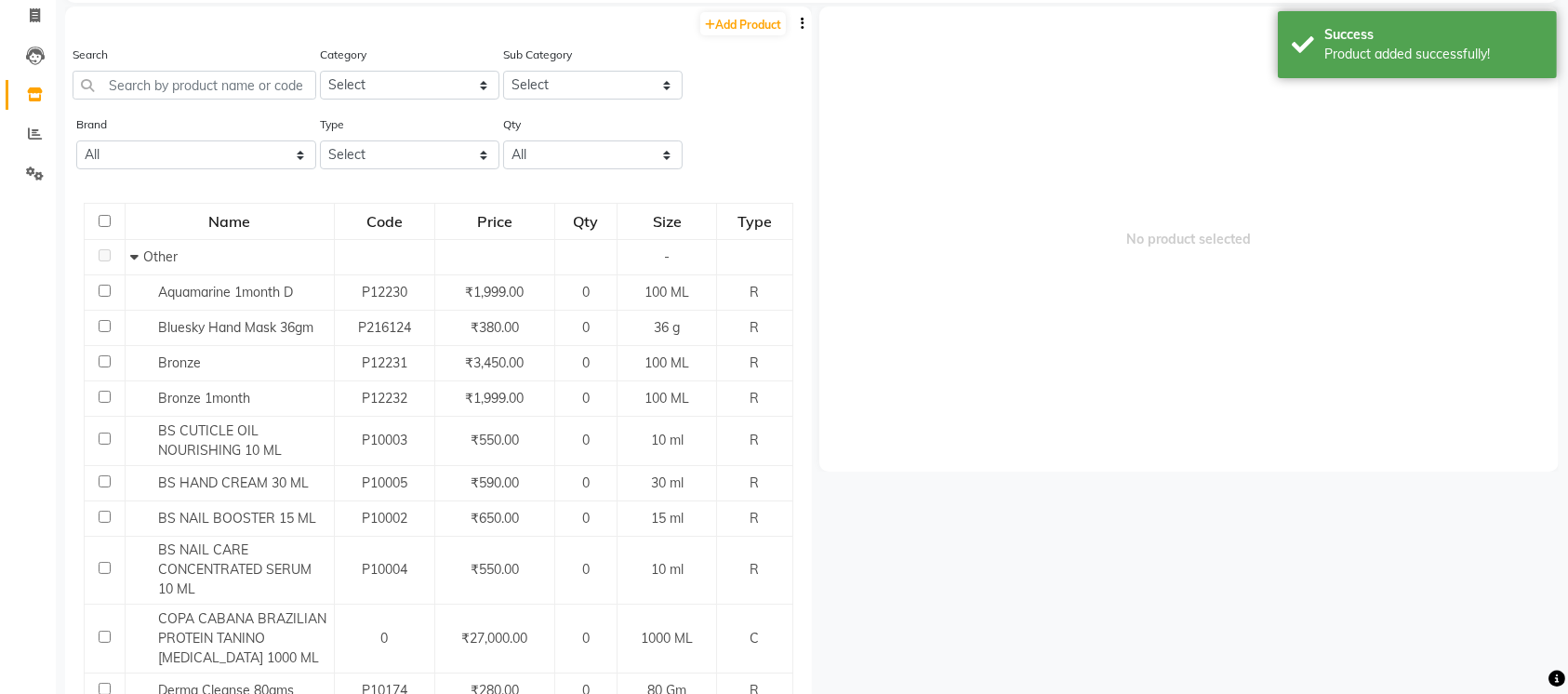
scroll to position [12, 0]
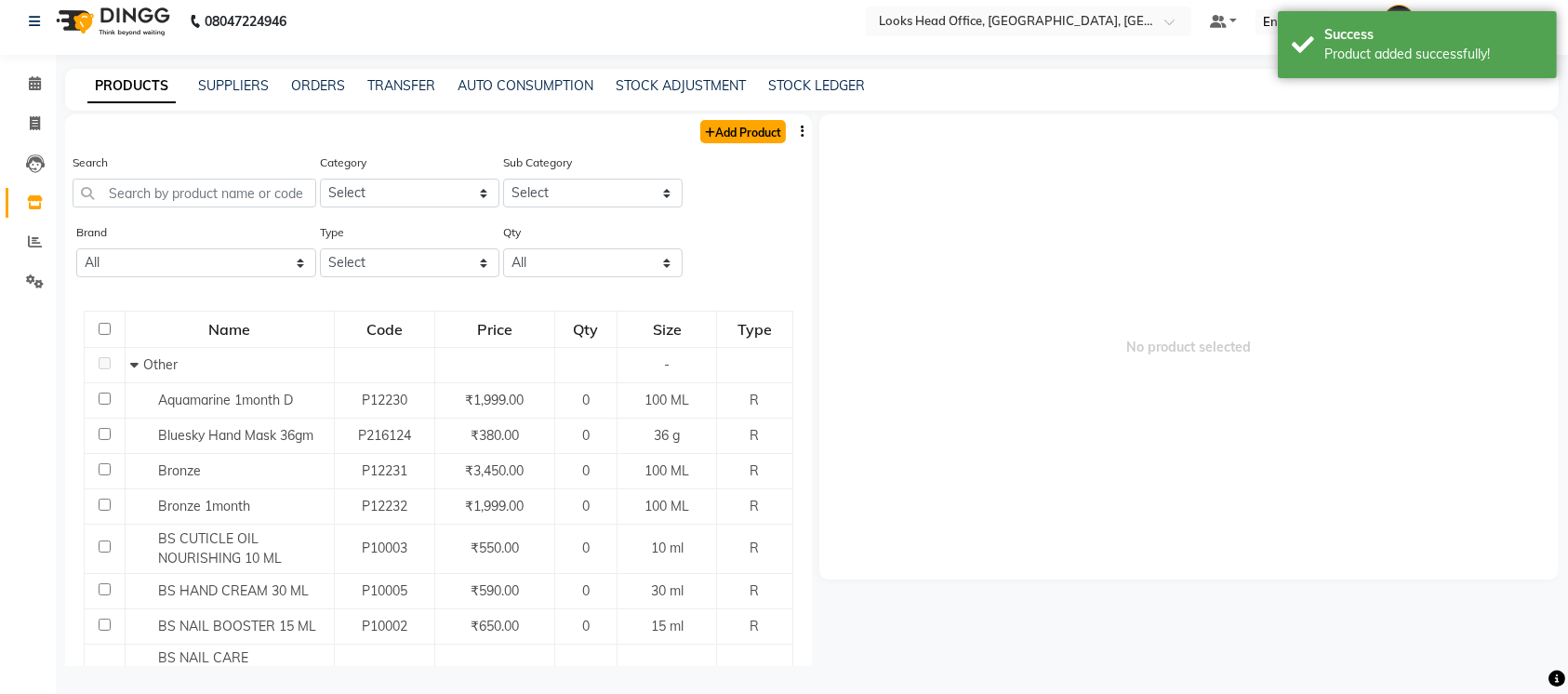
click at [728, 130] on link "Add Product" at bounding box center [743, 131] width 85 height 23
select select "true"
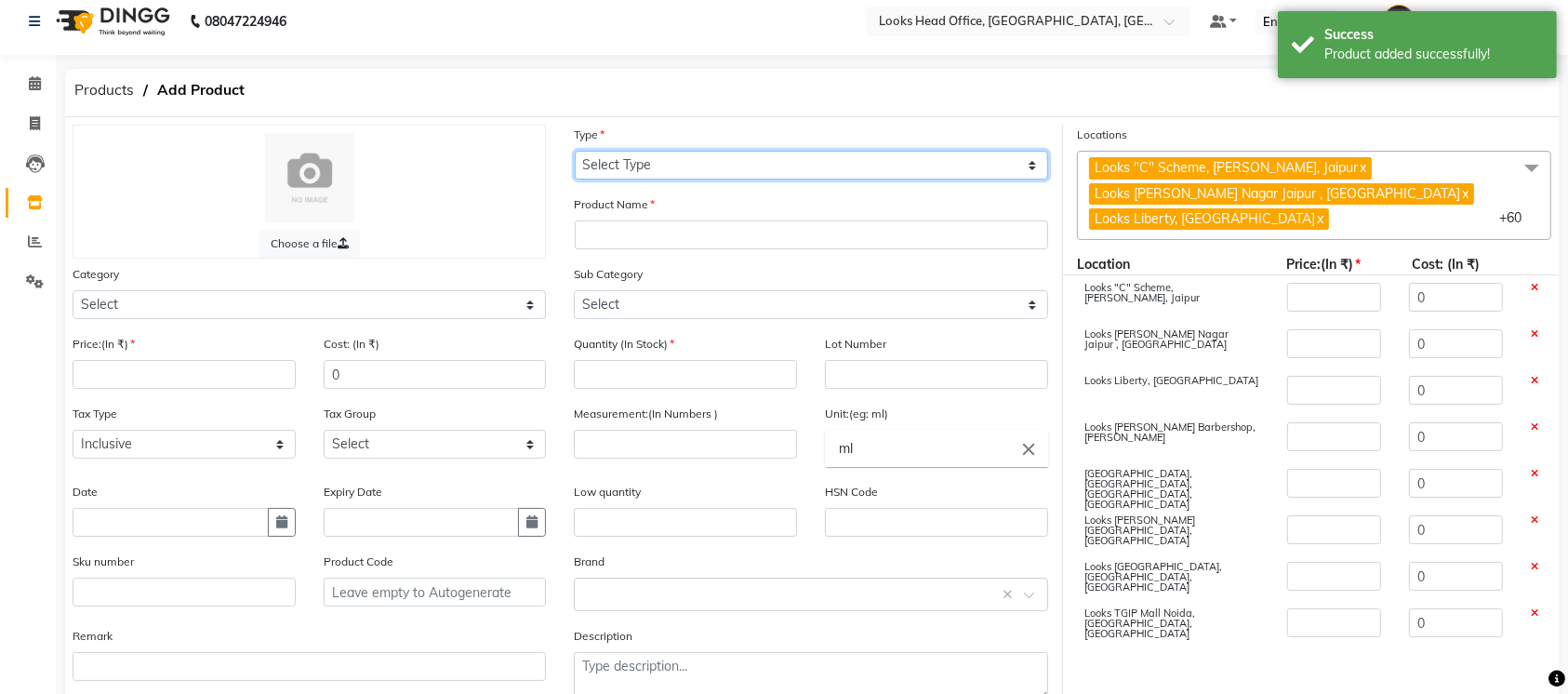
click at [722, 174] on select "Select Type Both Retail Consumable" at bounding box center [811, 165] width 473 height 29
select select "C"
click at [575, 151] on select "Select Type Both Retail Consumable" at bounding box center [811, 165] width 473 height 29
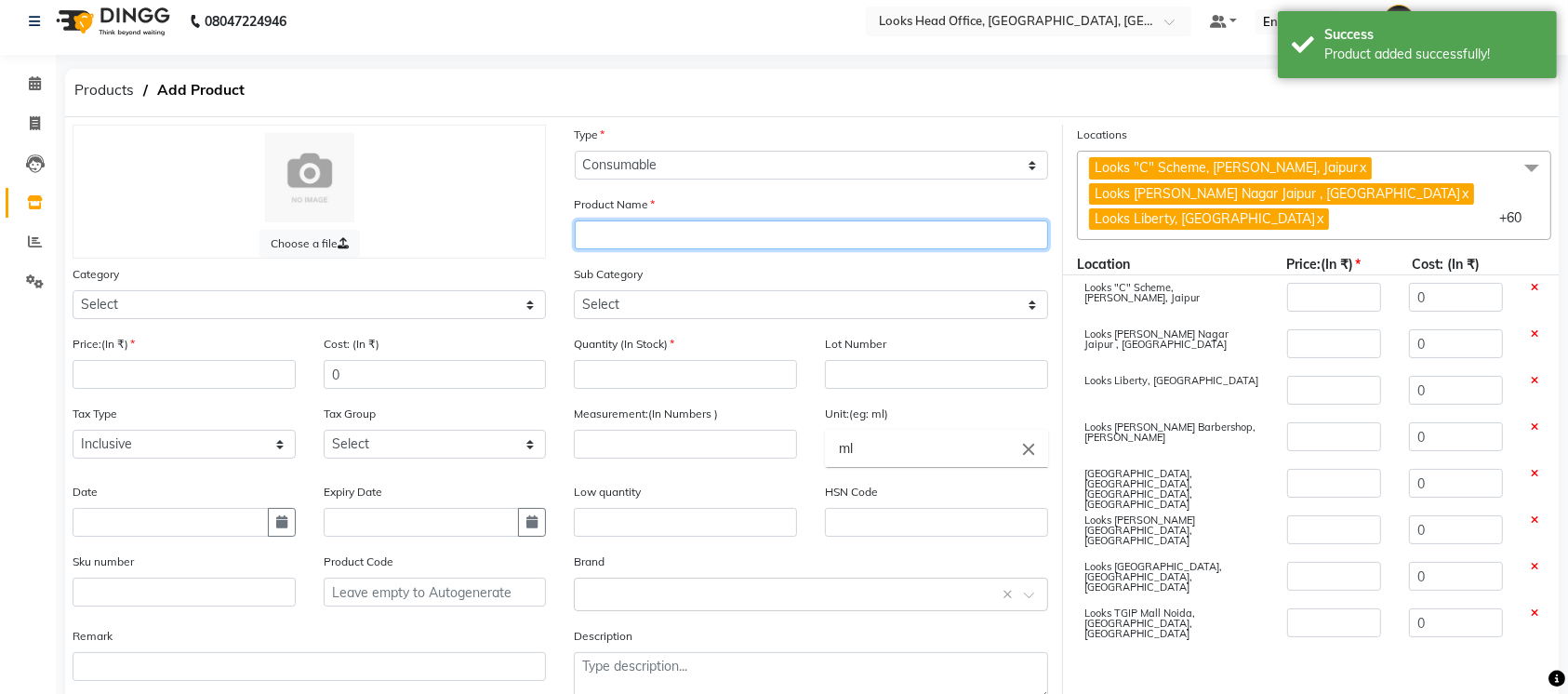
click at [707, 228] on input "text" at bounding box center [811, 234] width 473 height 29
paste input "Repair reviver shampoo 950gm"
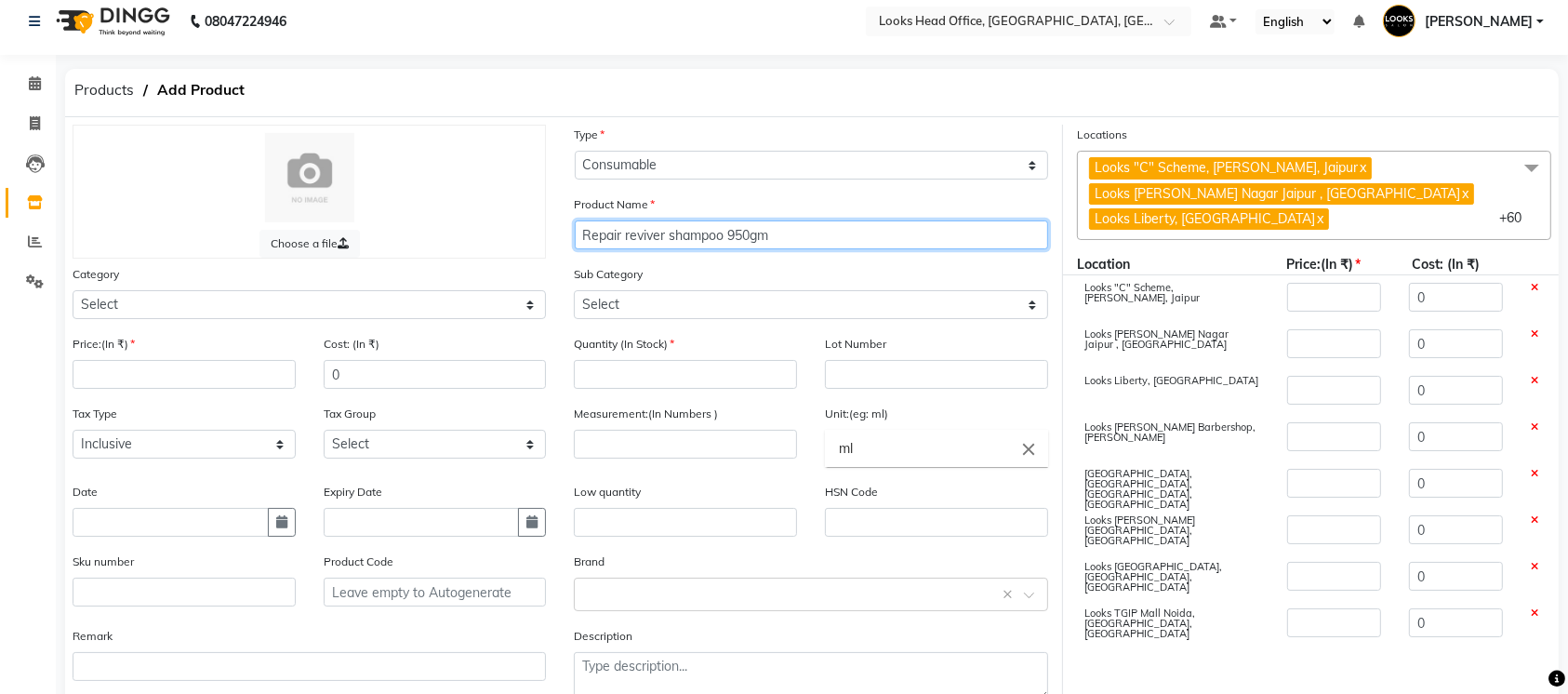
type input "Repair reviver shampoo 950gm"
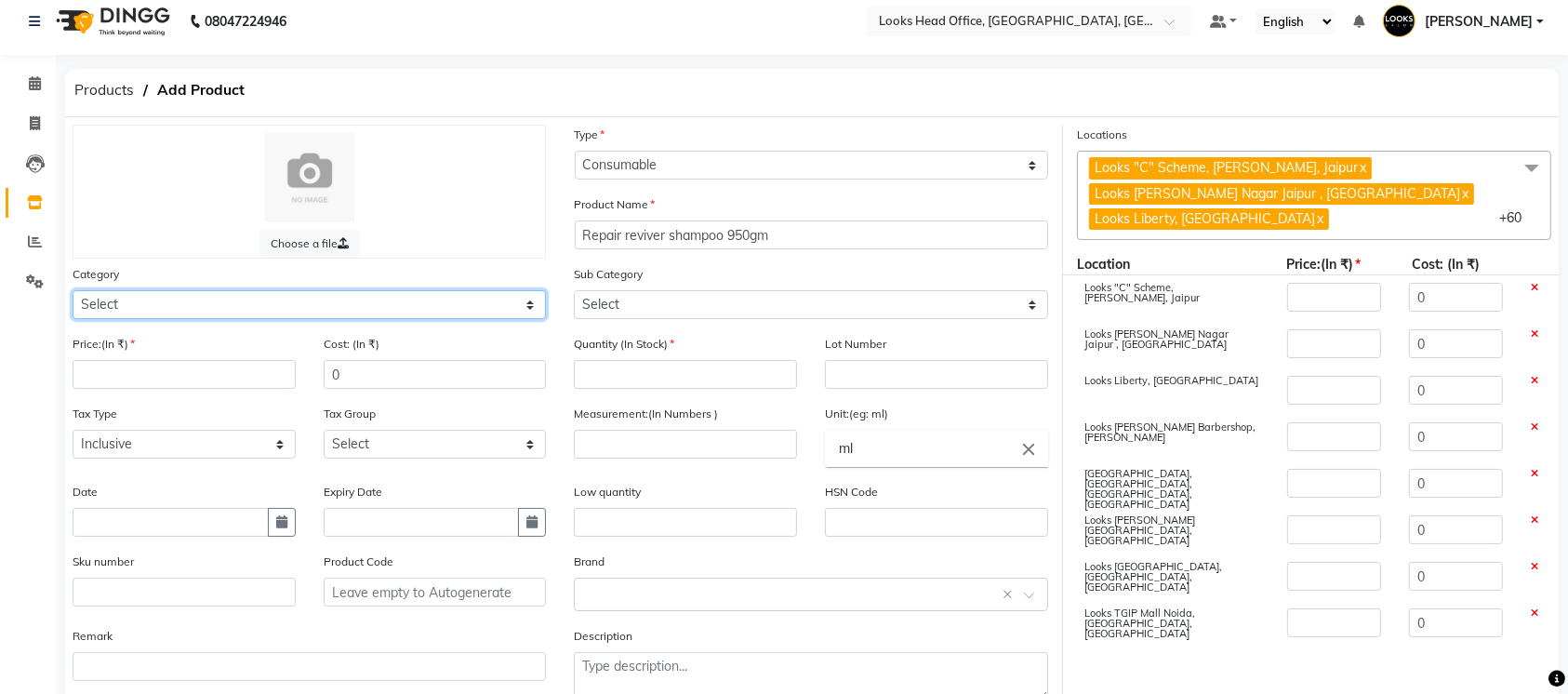
select select "534212550"
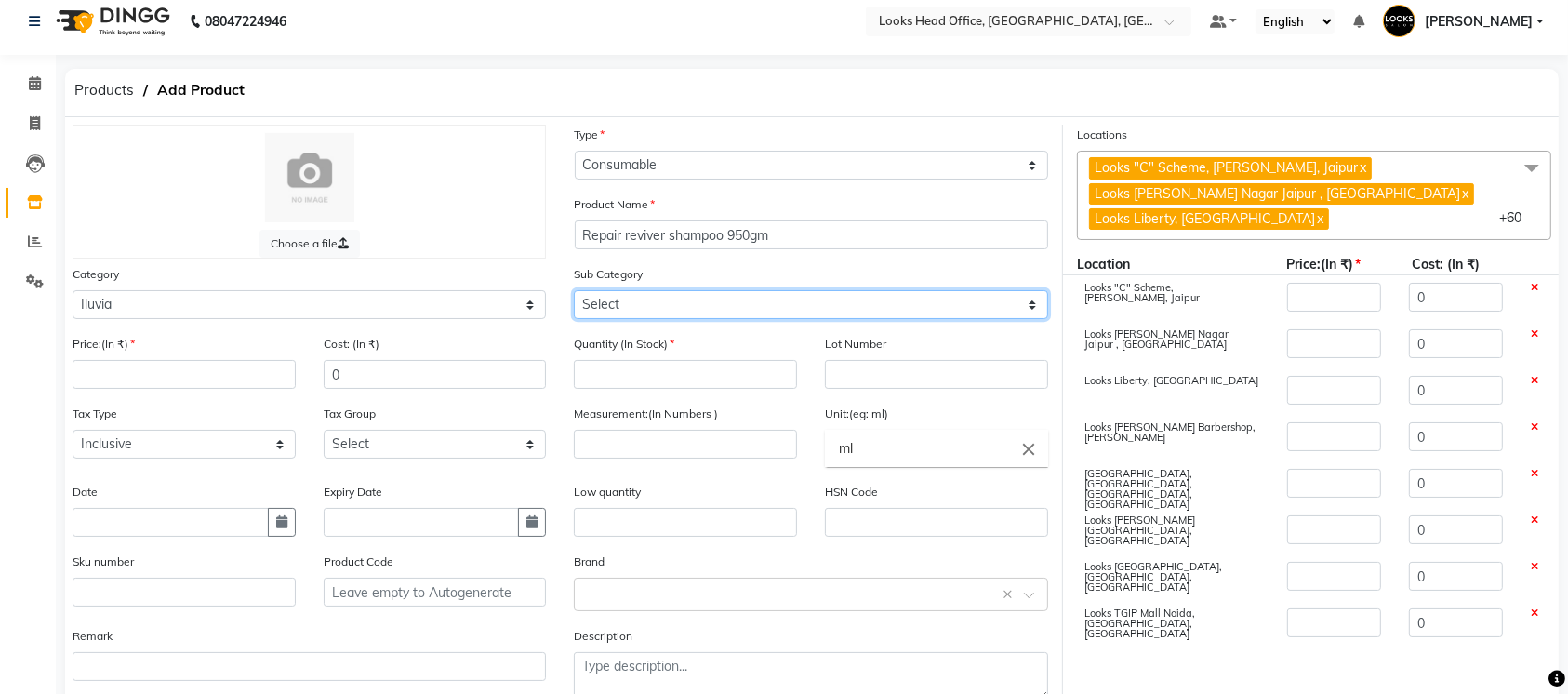
select select "5342125501"
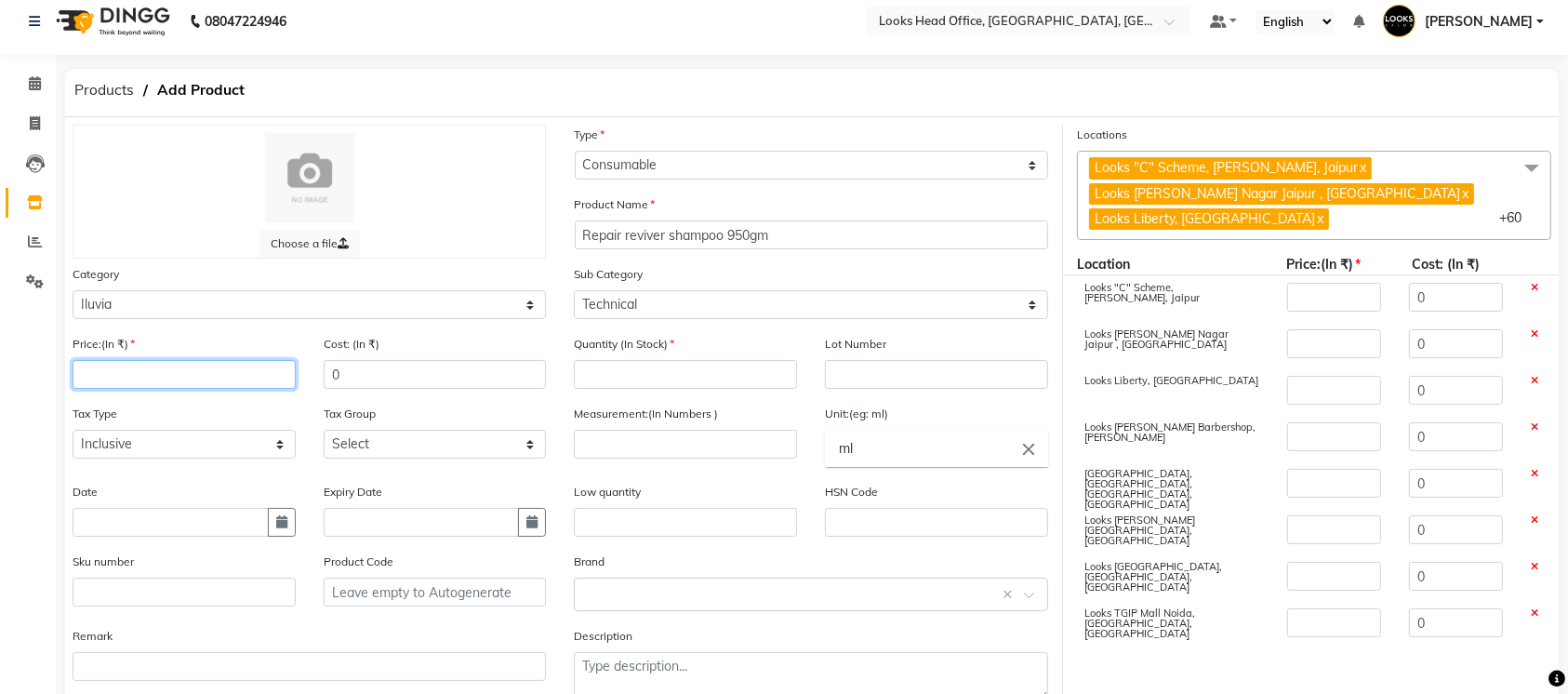
paste input "2400"
type input "2400"
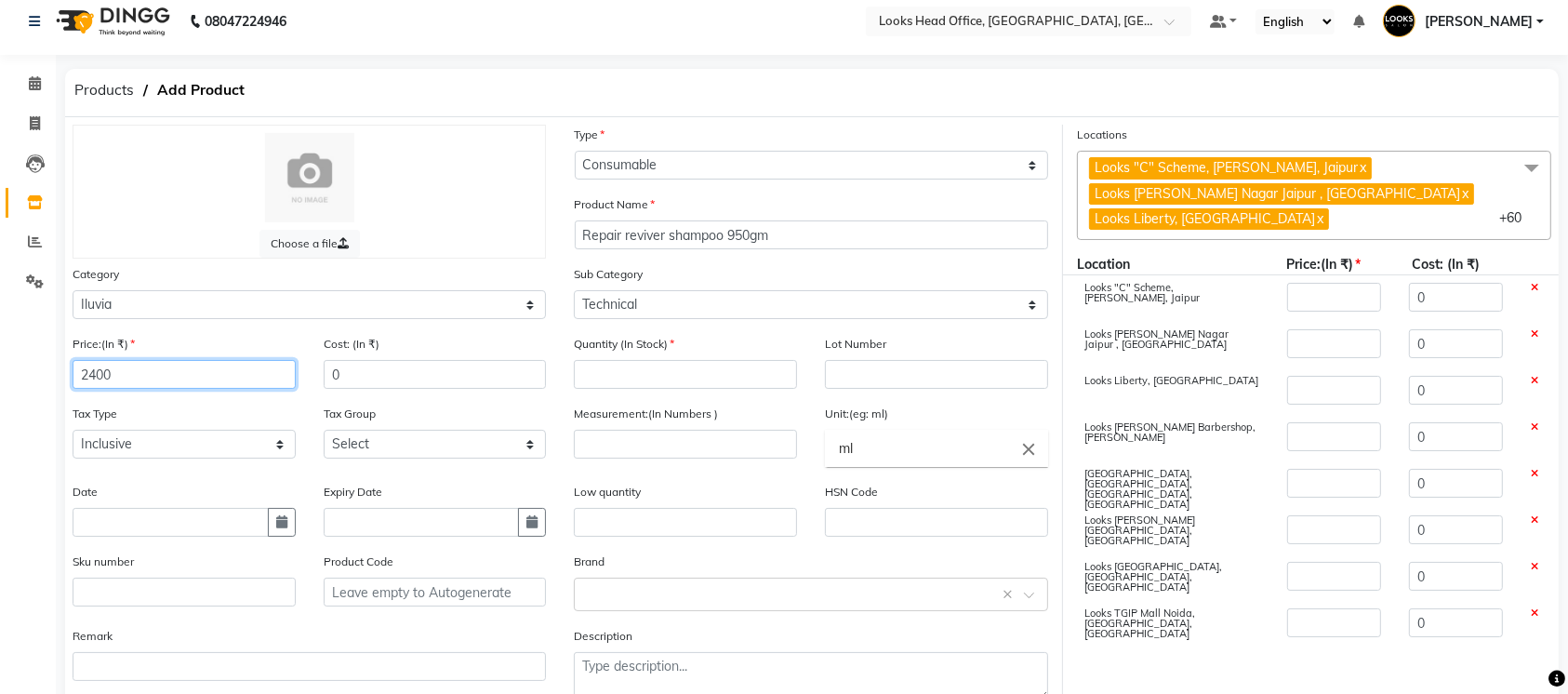
type input "2400"
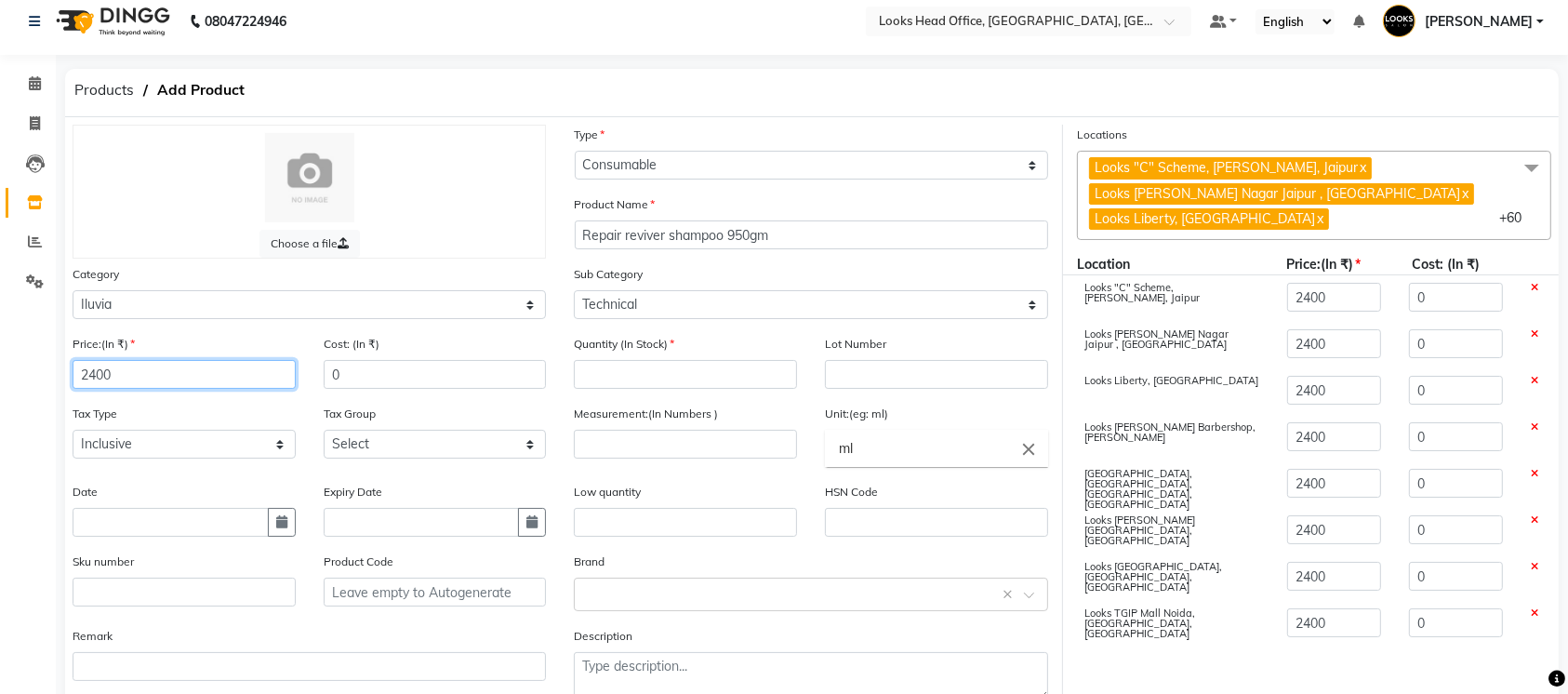
type input "2400"
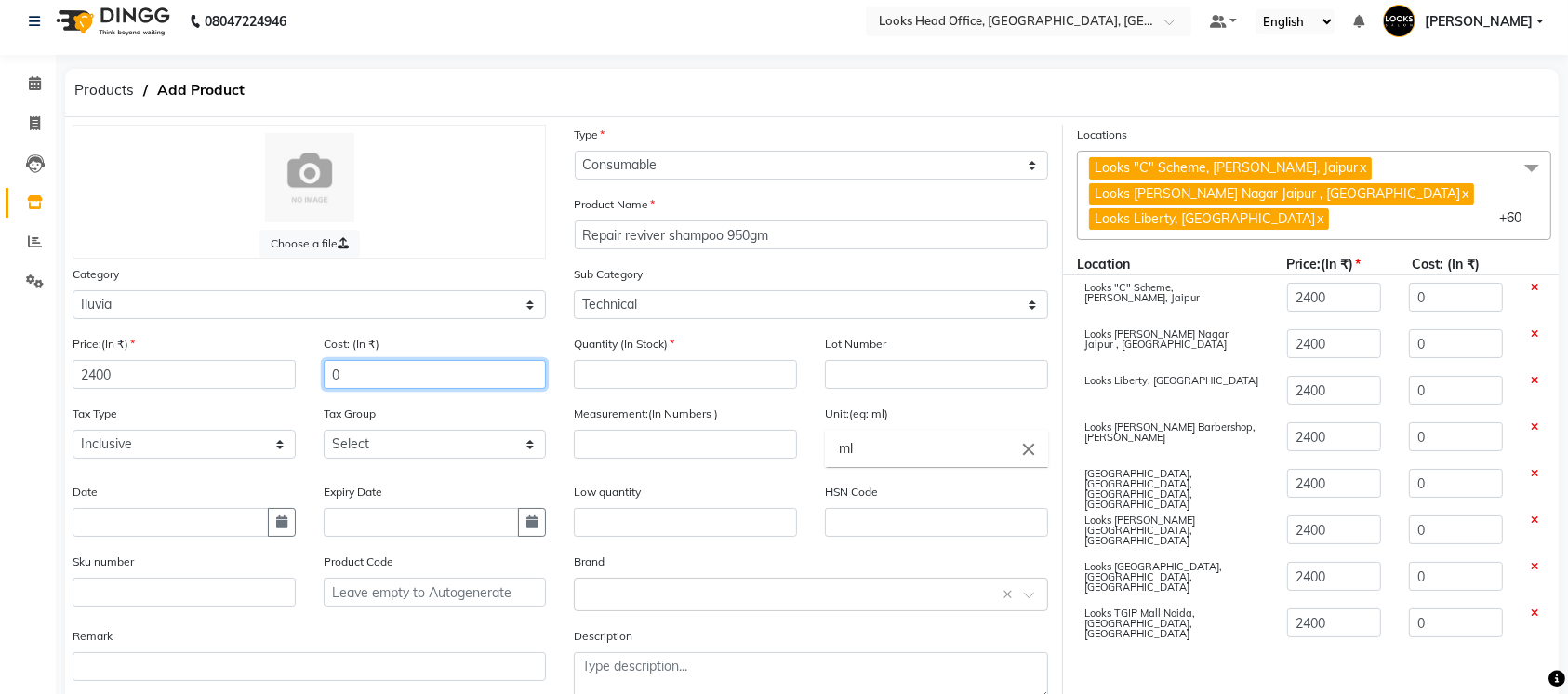
paste input "240"
type input "2400"
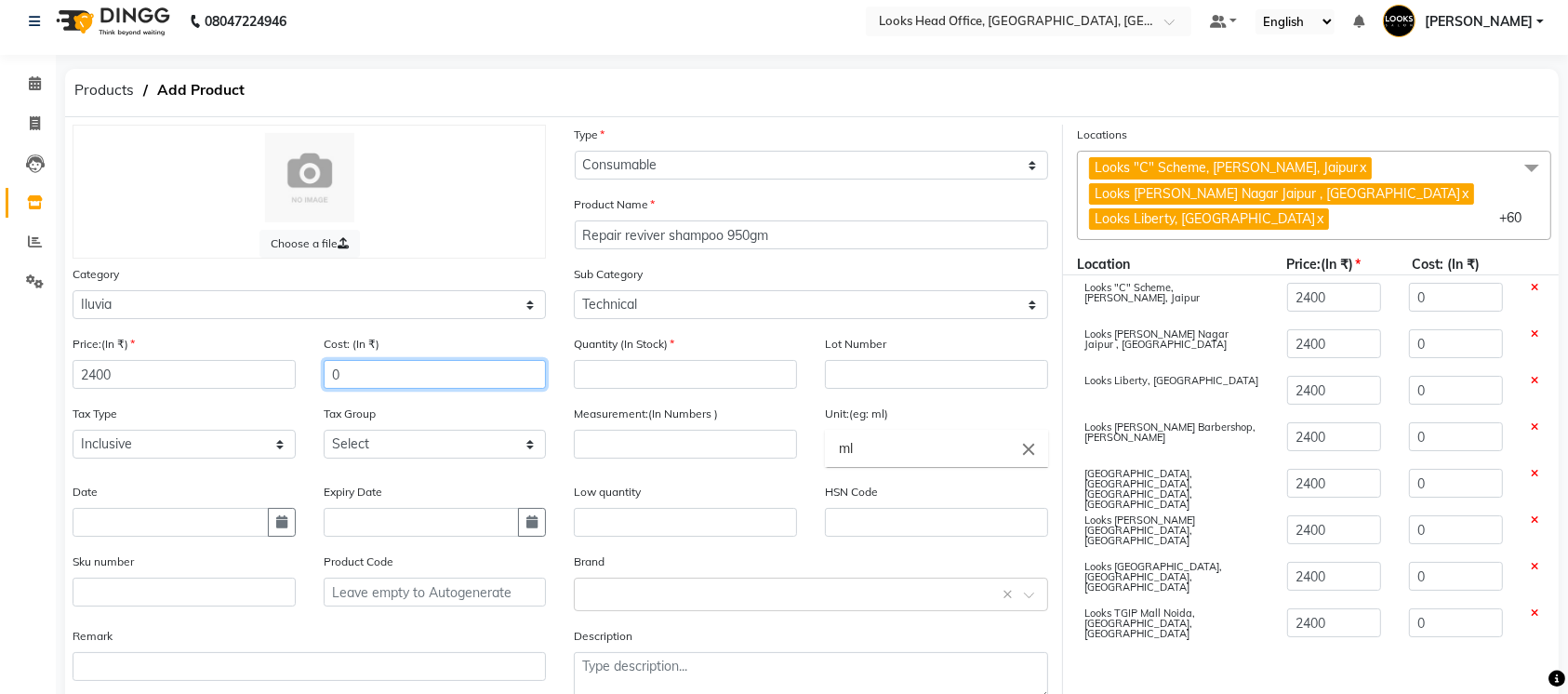
type input "2400"
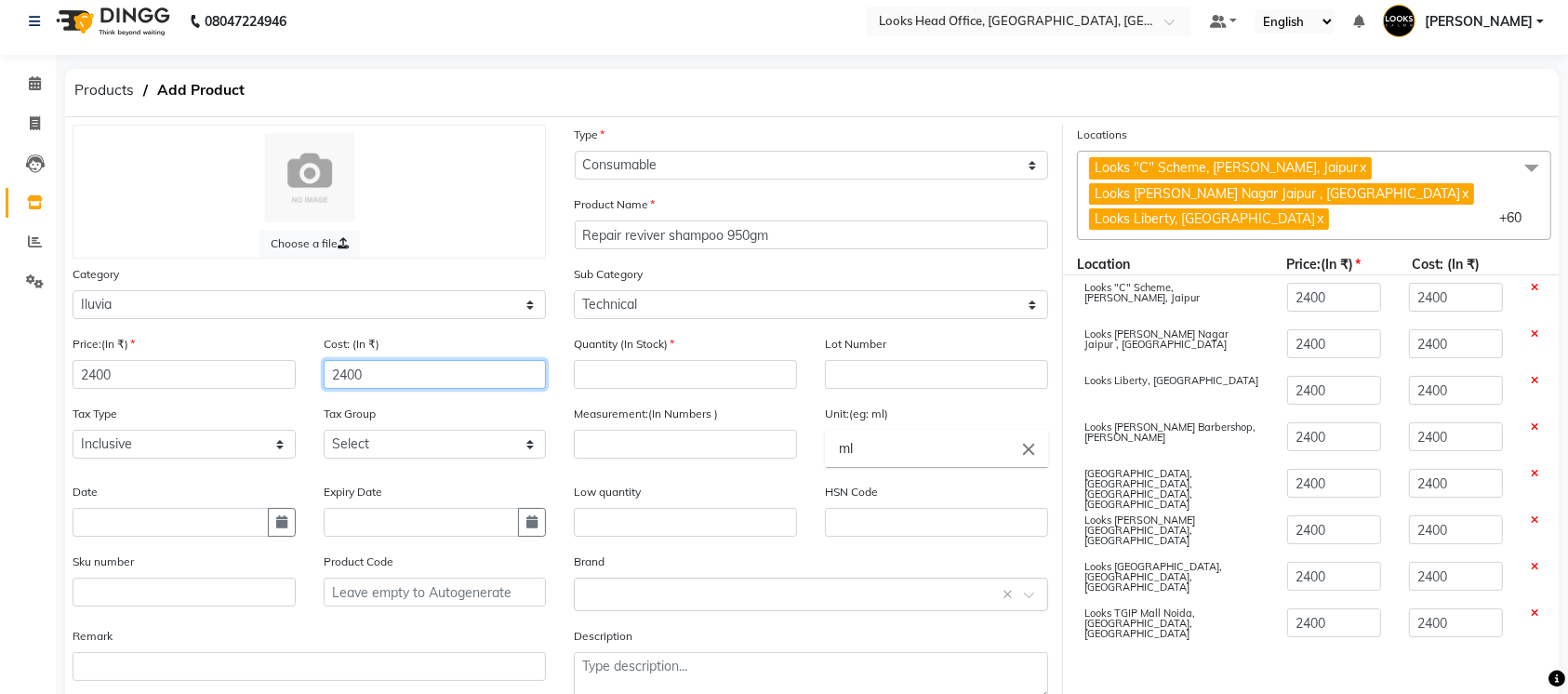
type input "2400"
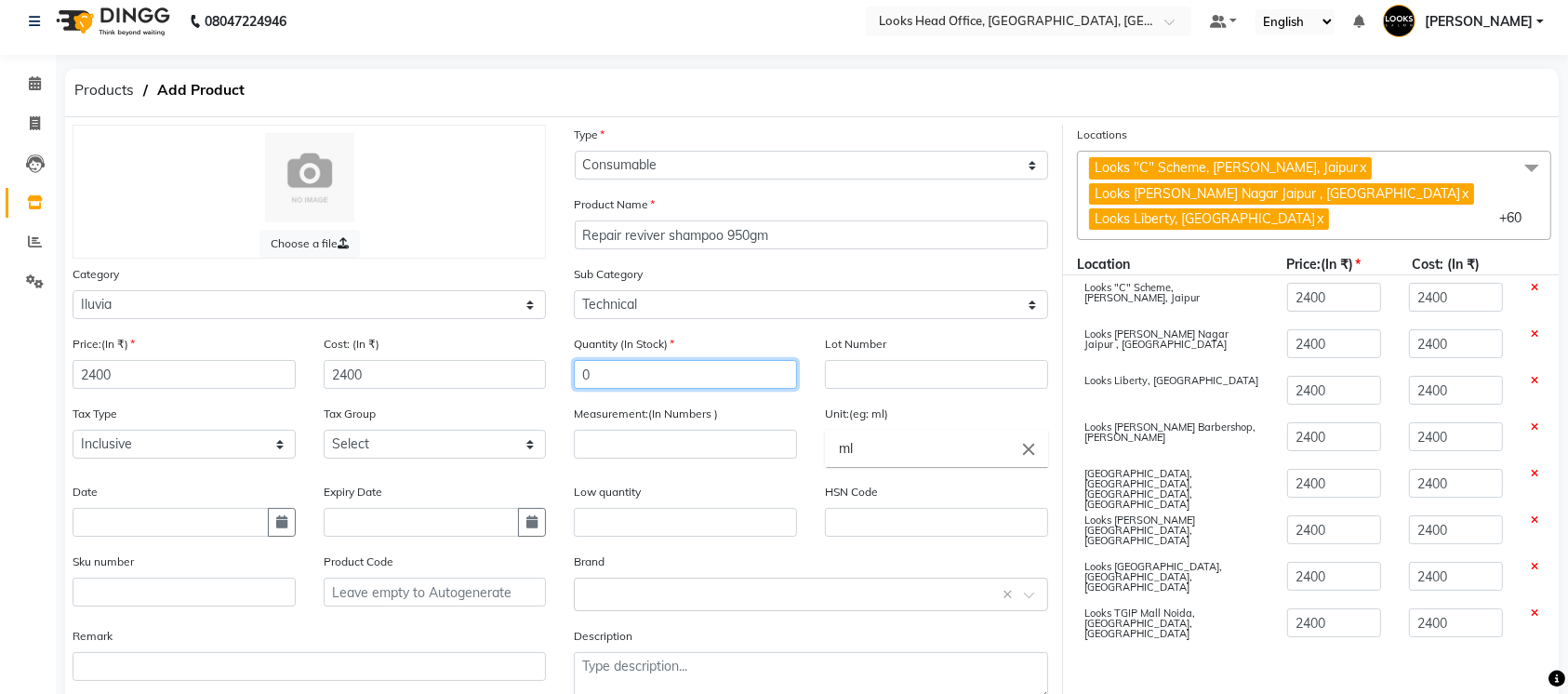
type input "0"
type input "-1"
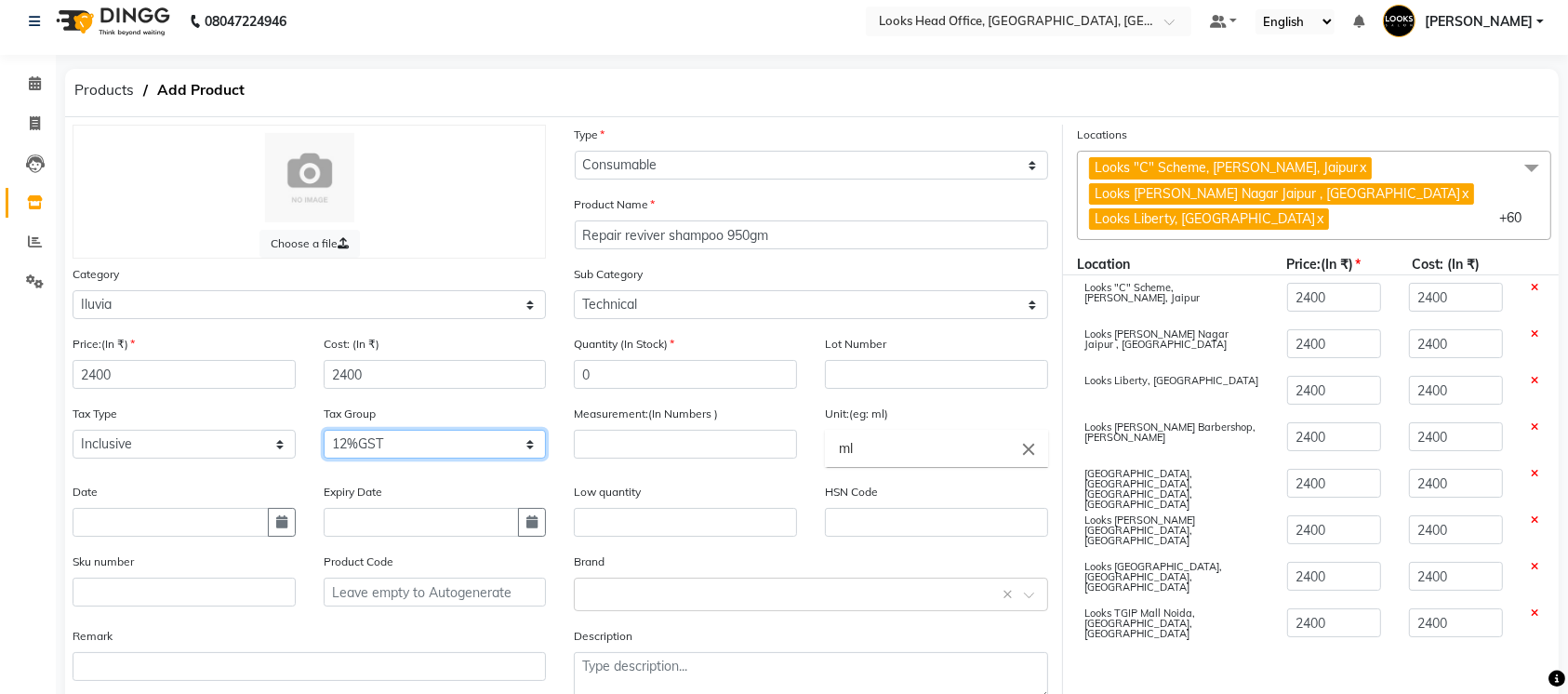
select select "1617"
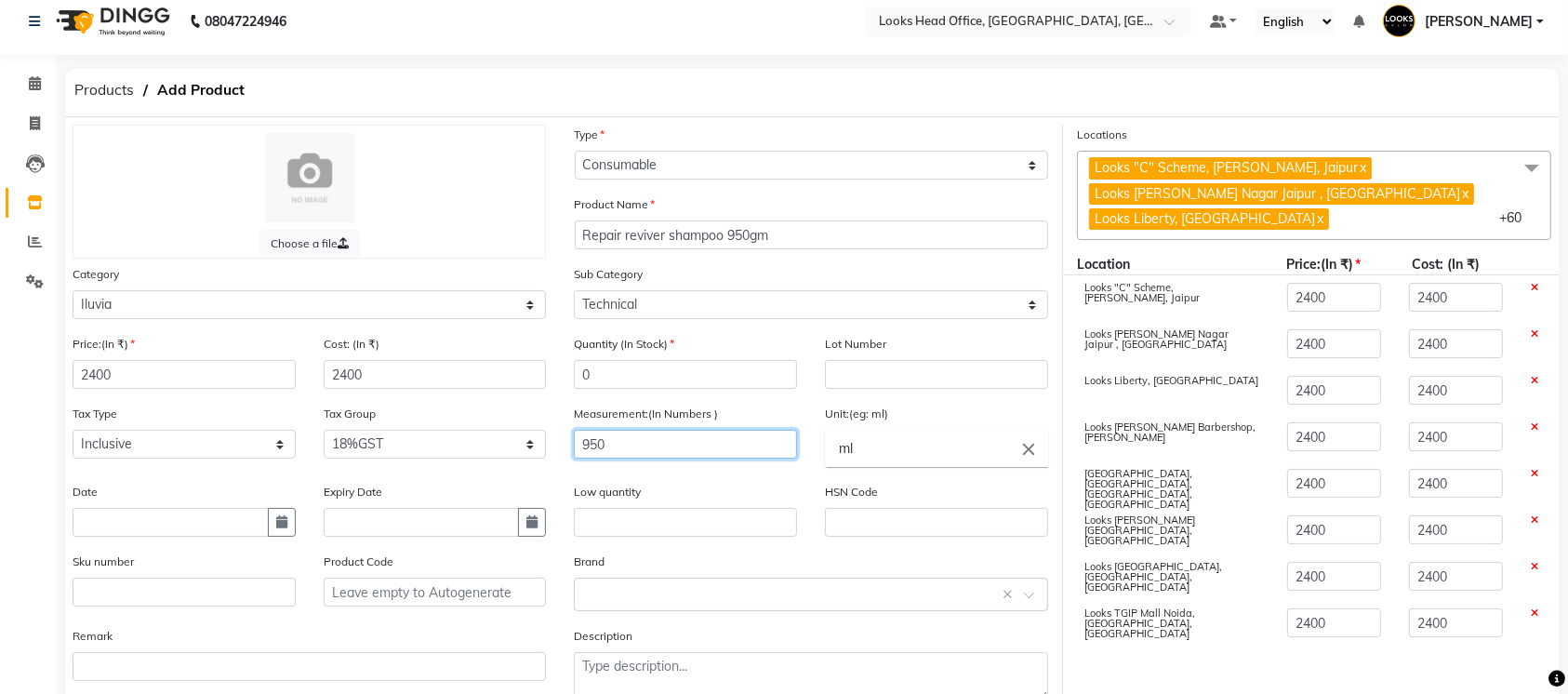
type input "950"
type input "gm"
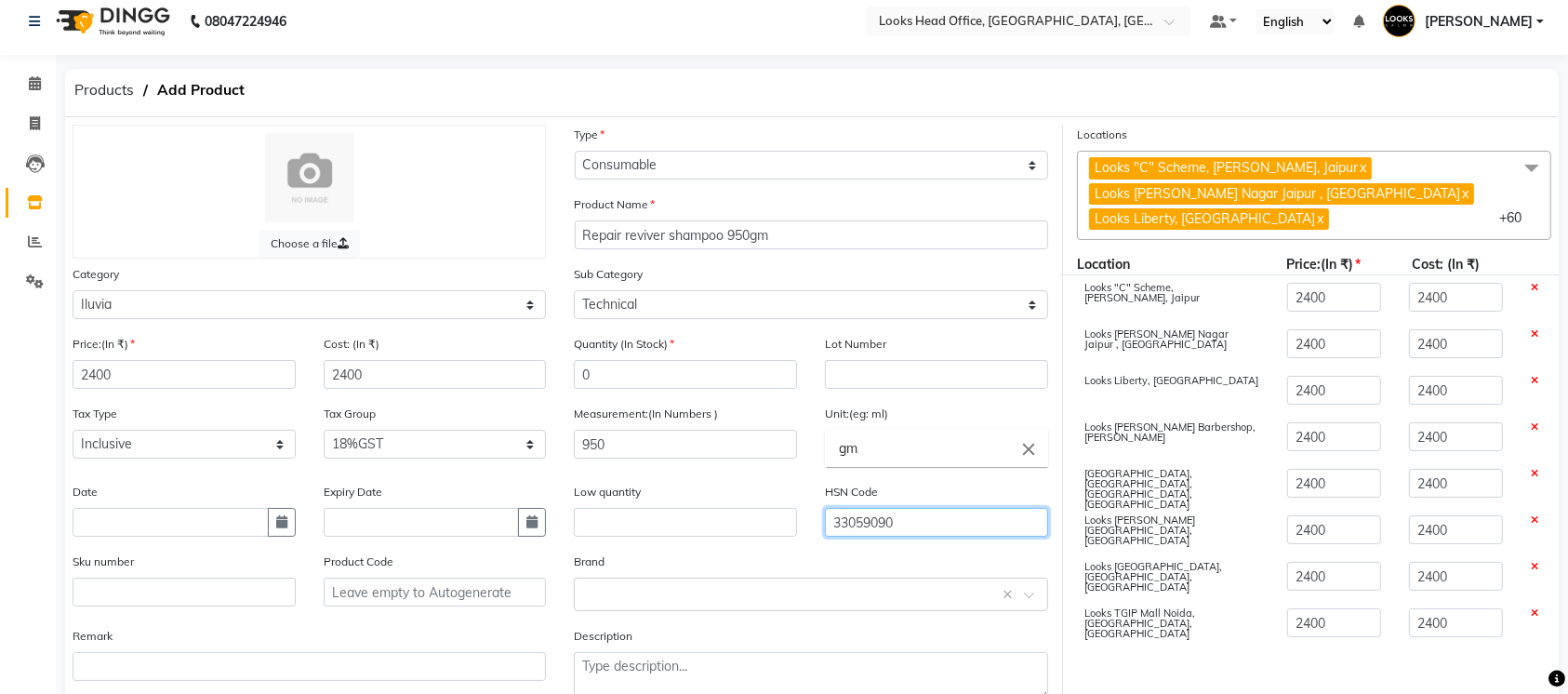
type input "33059090"
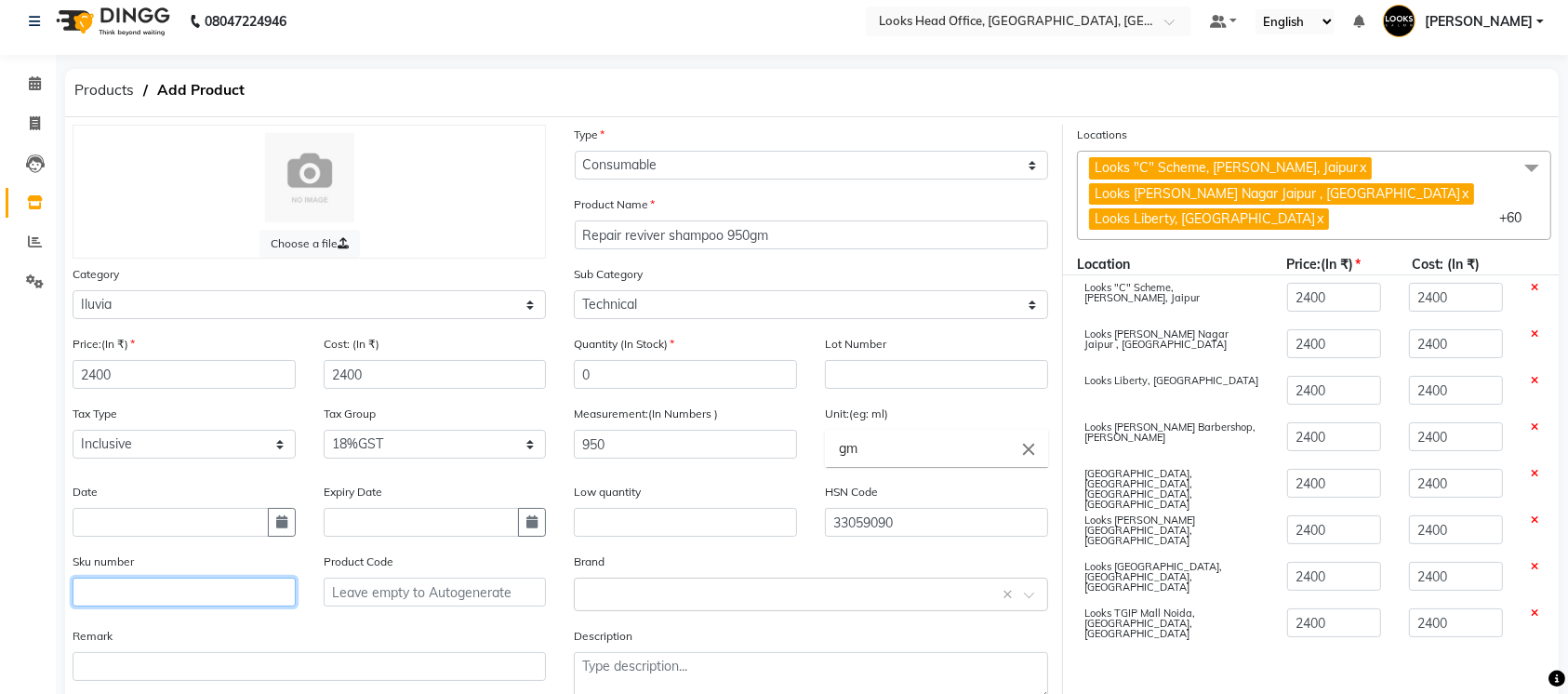
paste input "8906098782083"
type input "8906098782083"
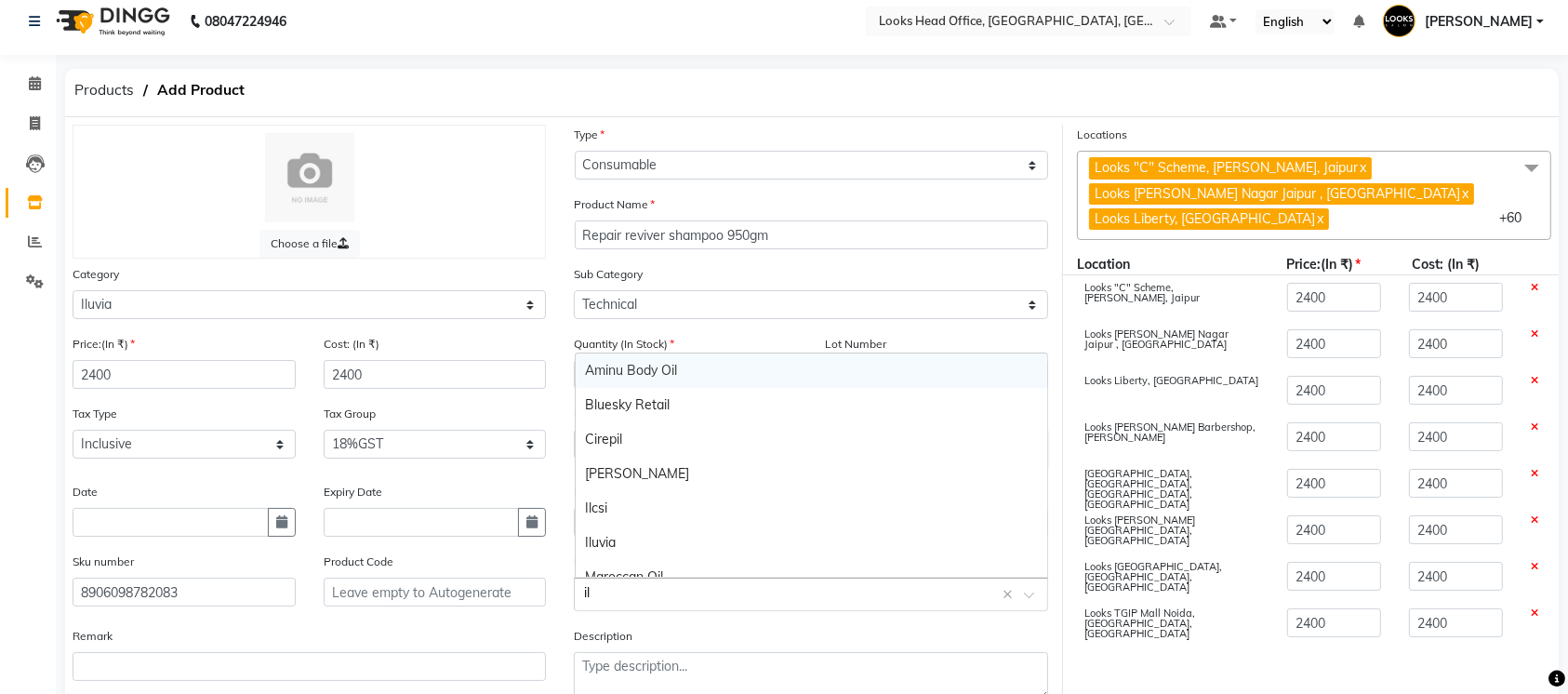
type input "ilu"
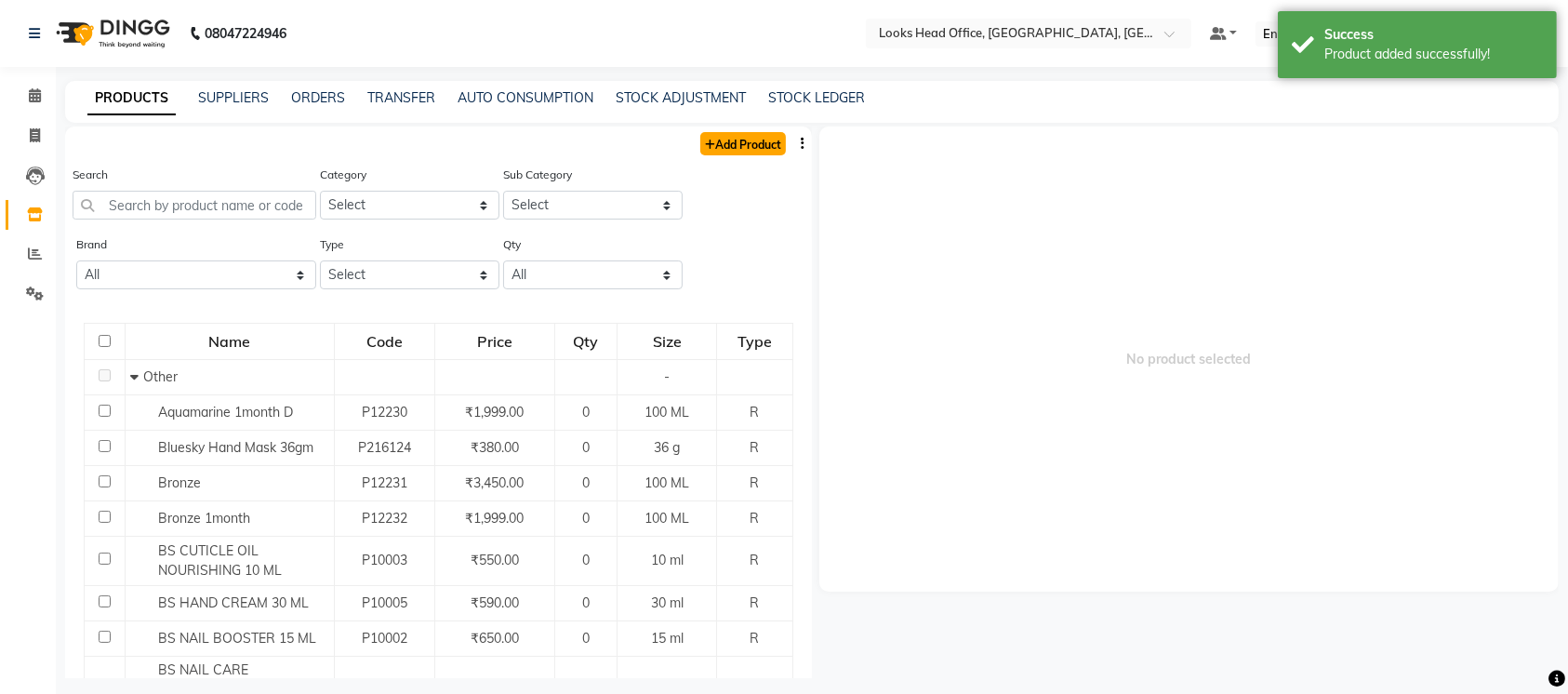
click at [736, 139] on link "Add Product" at bounding box center [743, 143] width 85 height 23
select select "true"
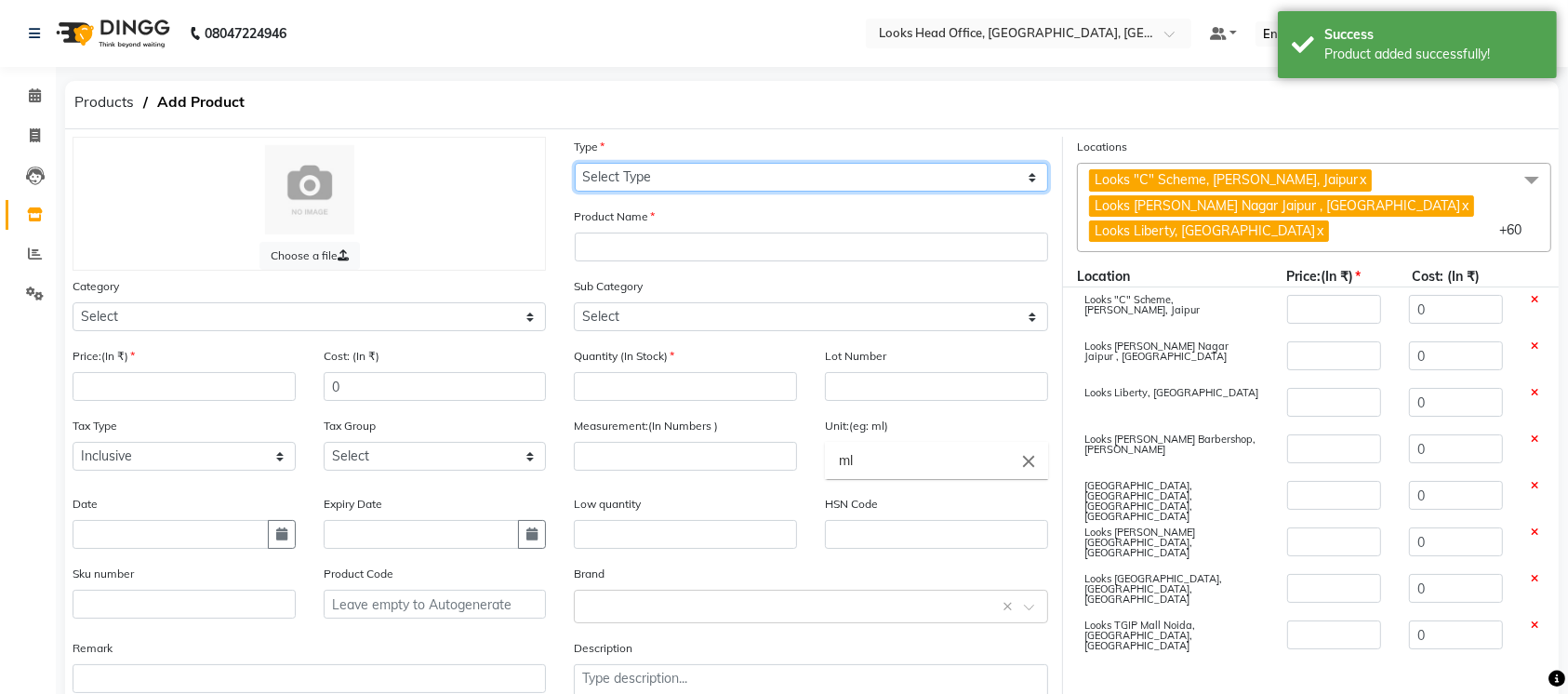
click at [680, 173] on select "Select Type Both Retail Consumable" at bounding box center [811, 176] width 473 height 29
select select "C"
click at [575, 163] on select "Select Type Both Retail Consumable" at bounding box center [811, 176] width 473 height 29
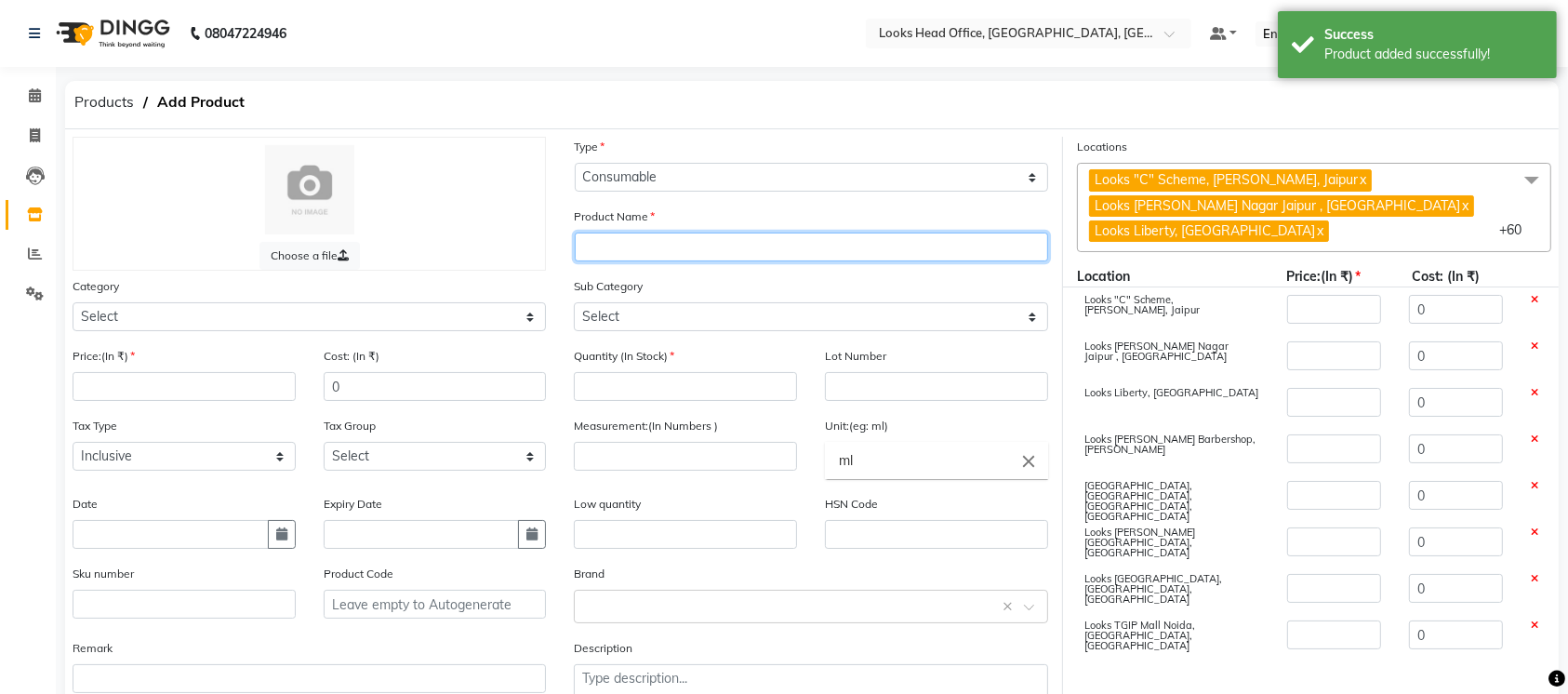
click at [665, 250] on input "text" at bounding box center [811, 246] width 473 height 29
paste input "Sulfate free shampoo 950gm"
type input "Sulfate free shampoo 950gm"
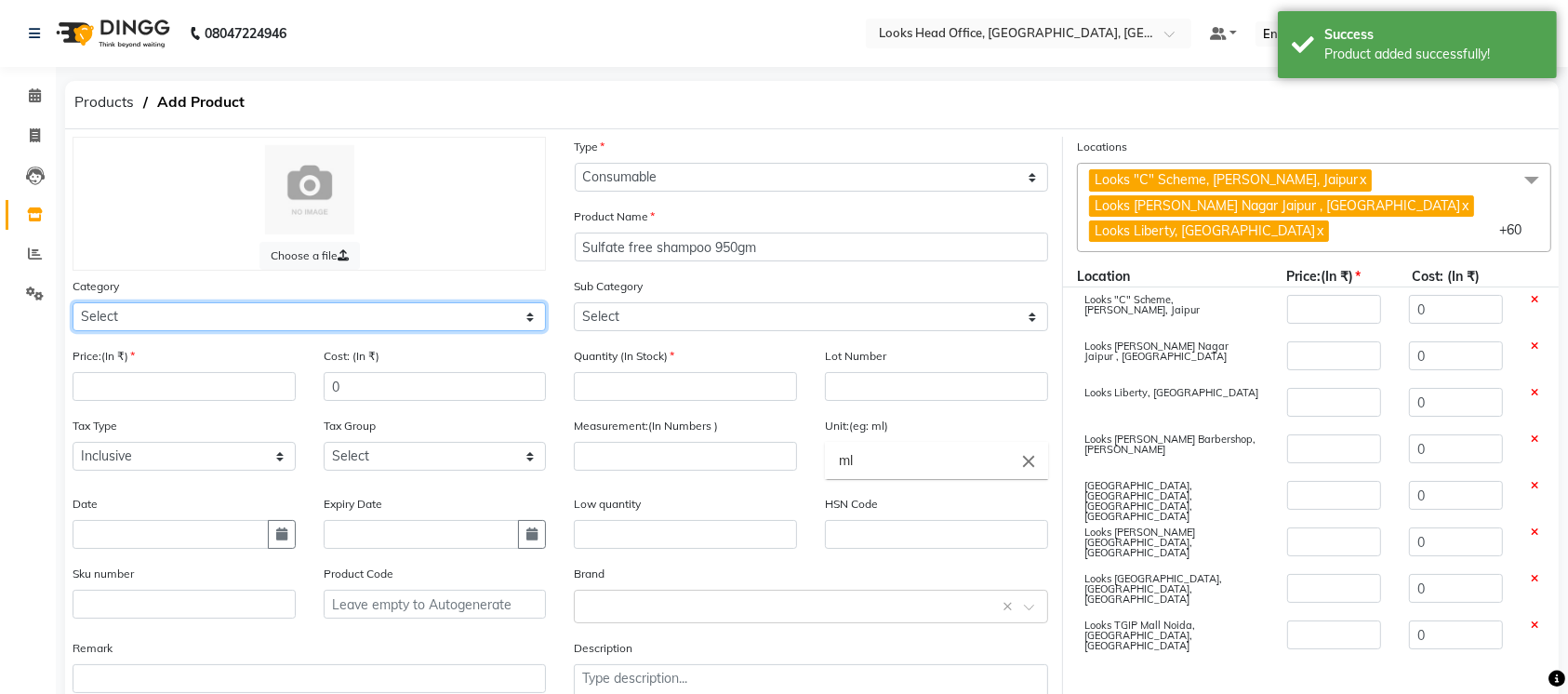
select select "534212550"
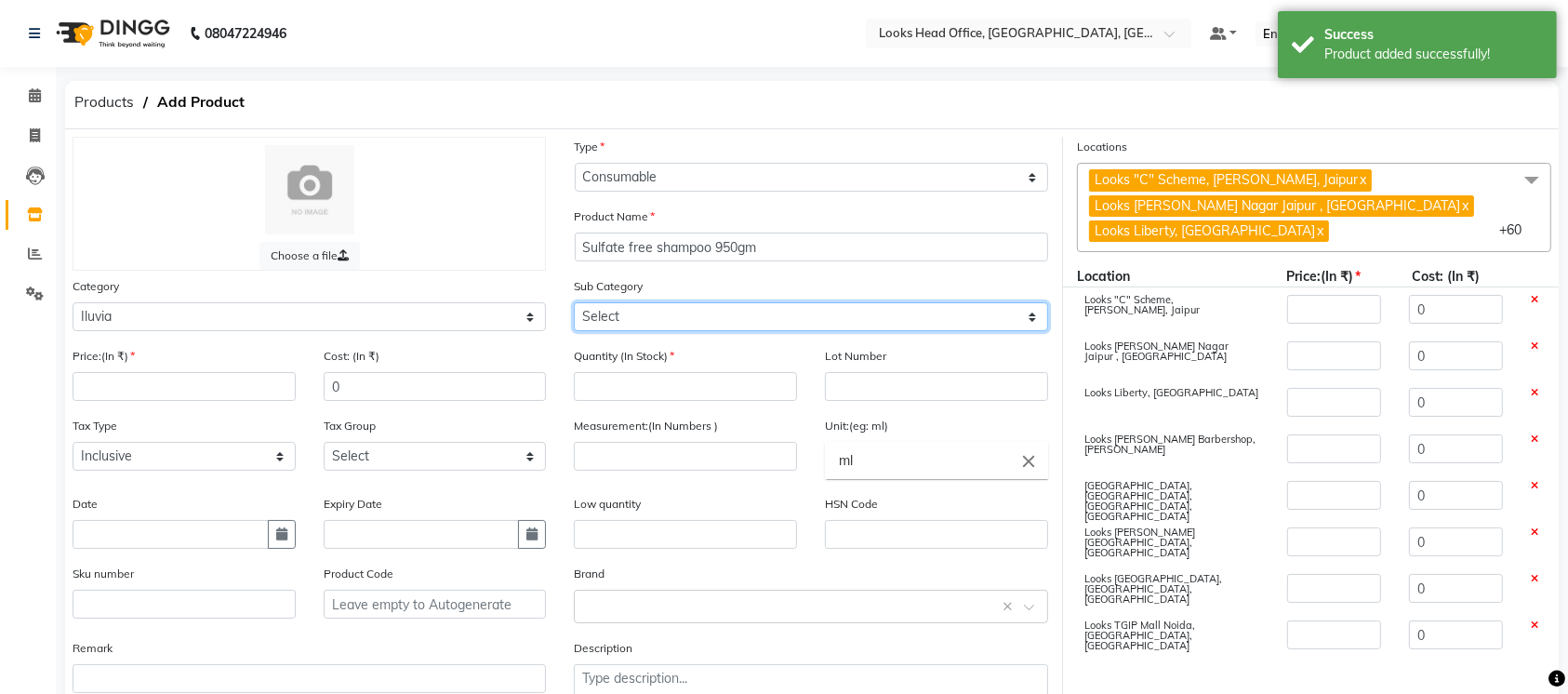
select select "5342125501"
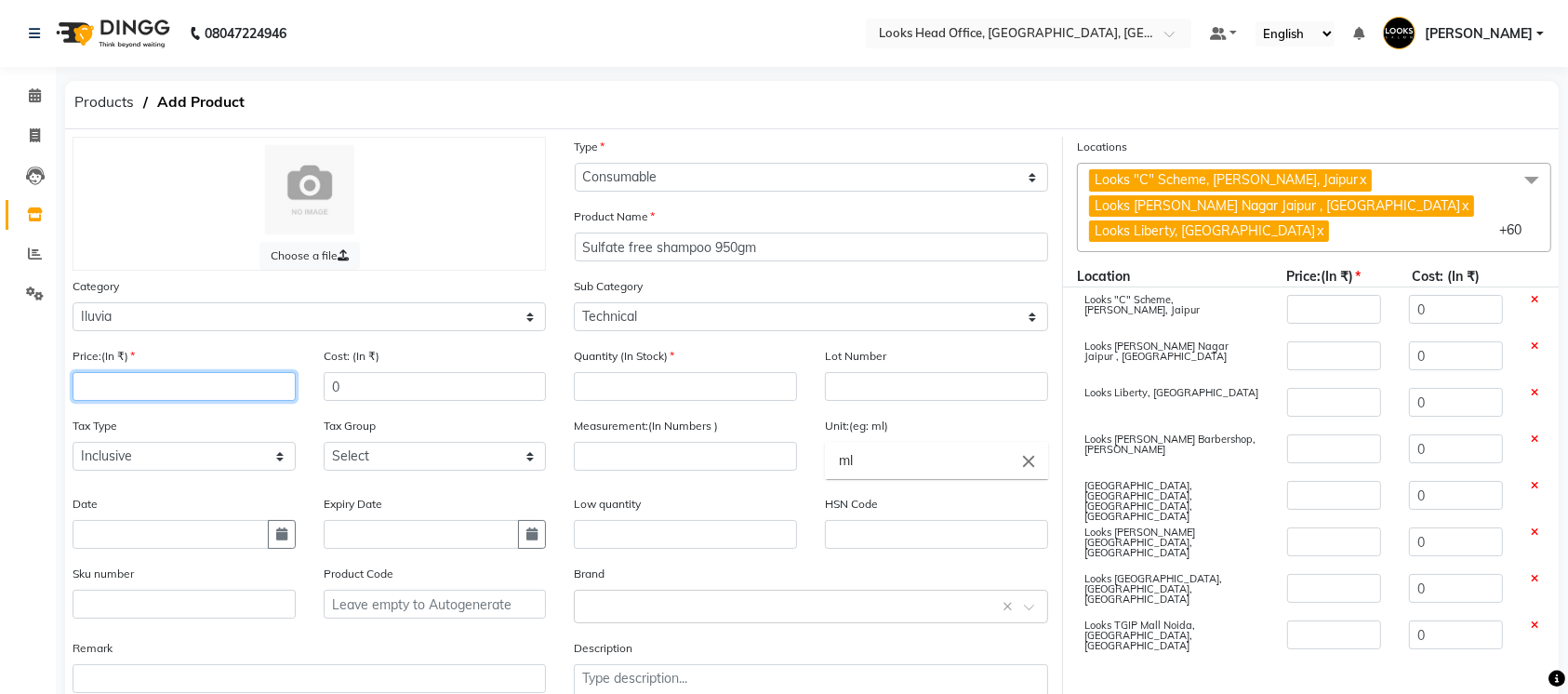
paste input "2100"
type input "2100"
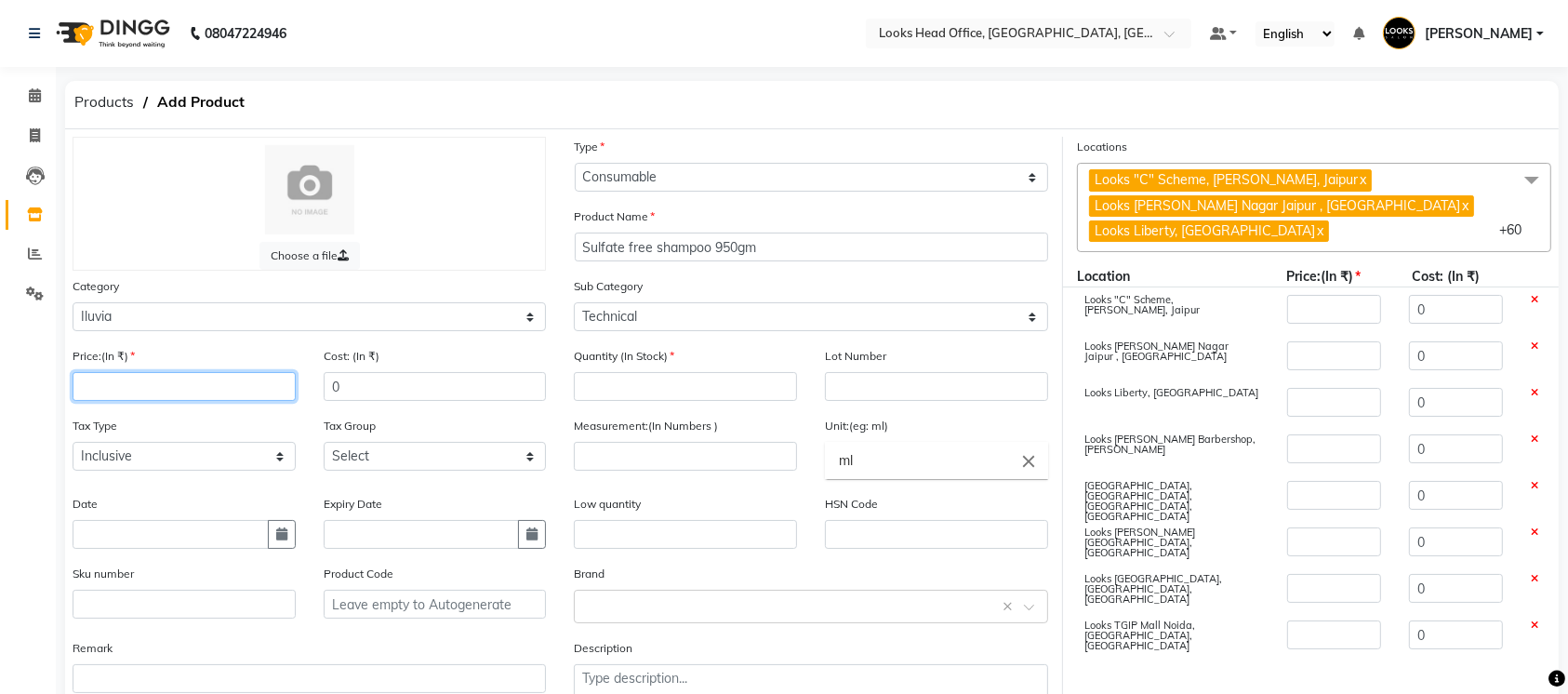
type input "2100"
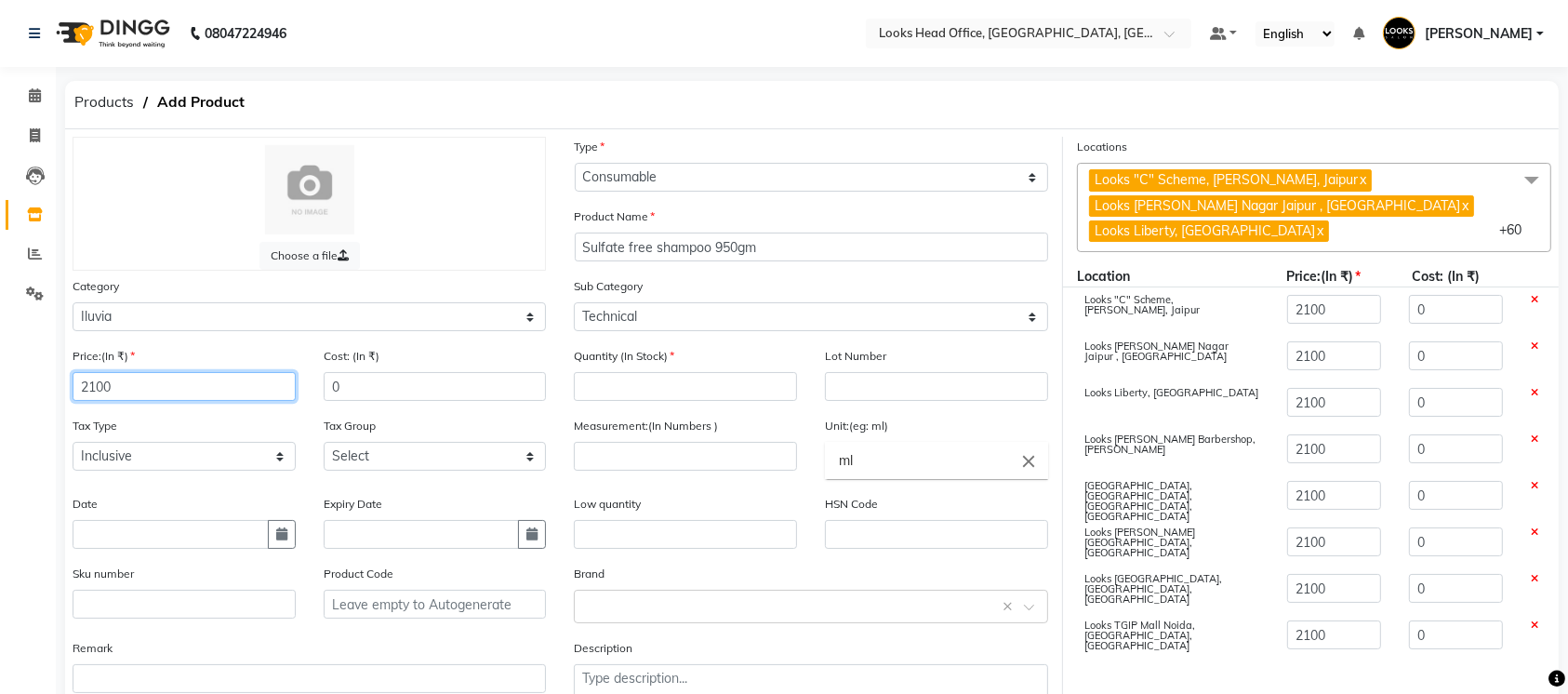
type input "2100"
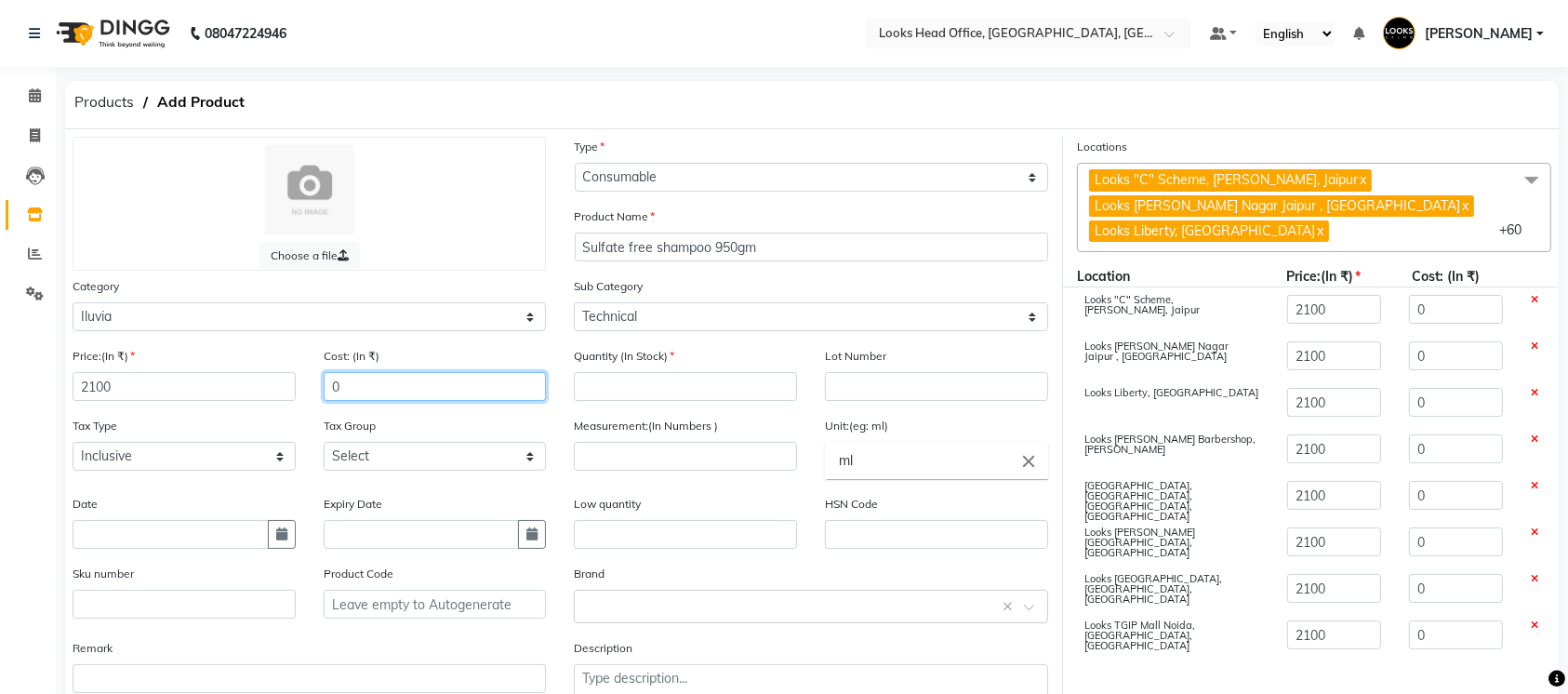
paste input "210"
type input "2100"
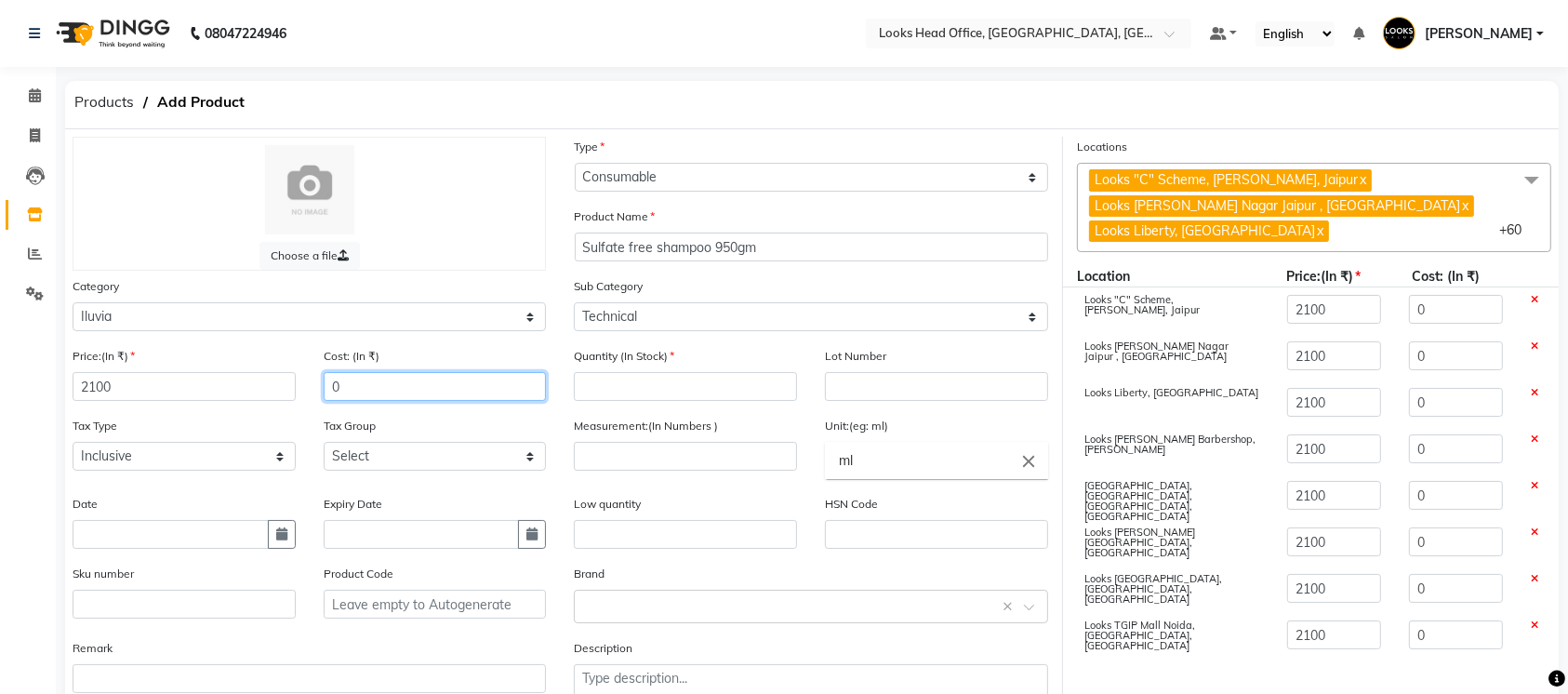
type input "2100"
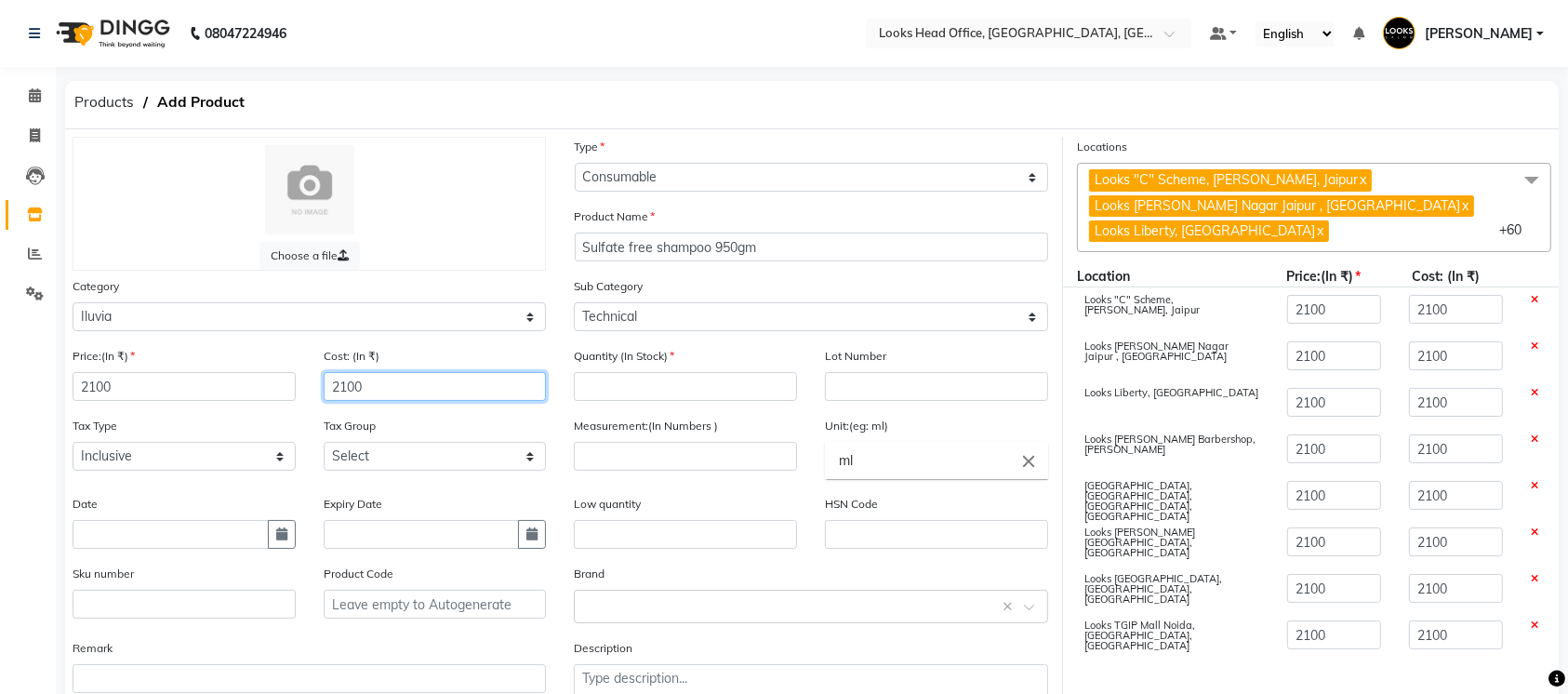
type input "2100"
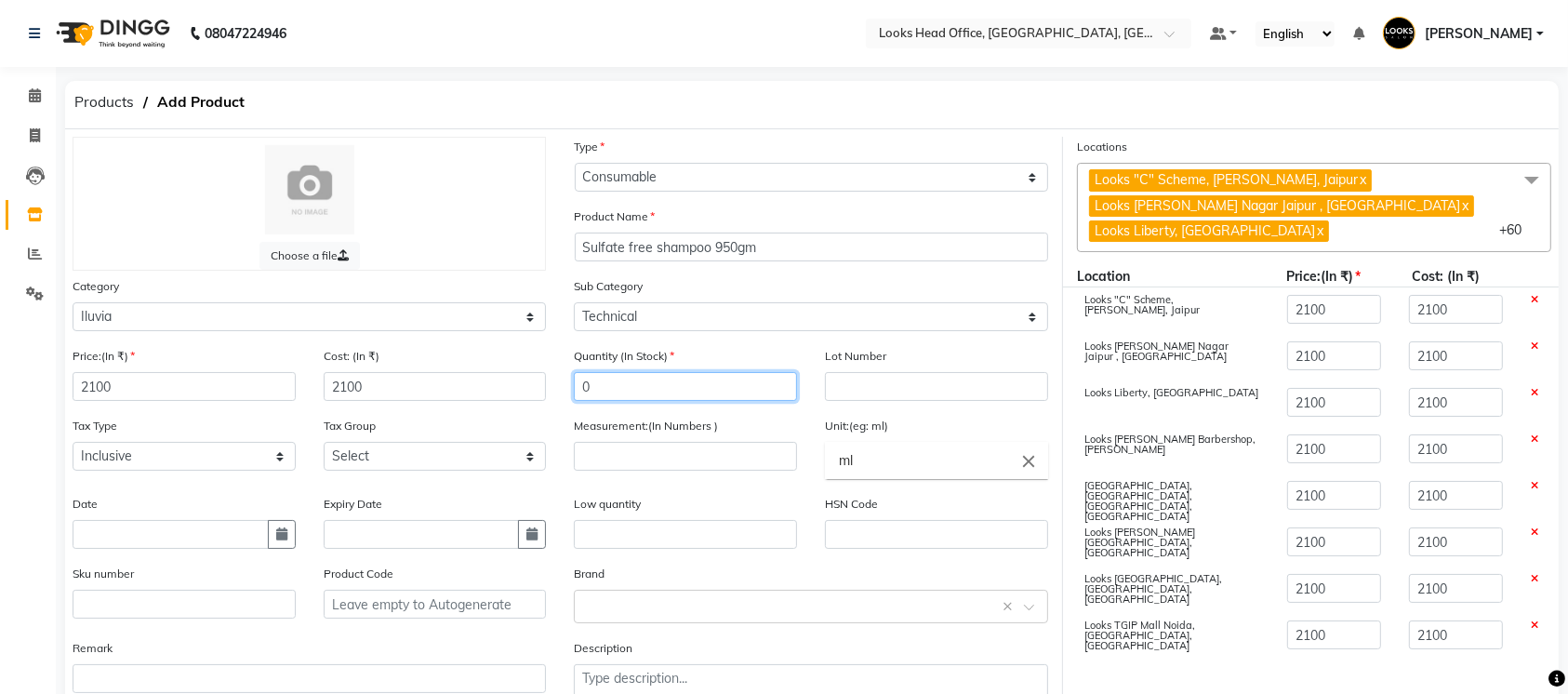
type input "0"
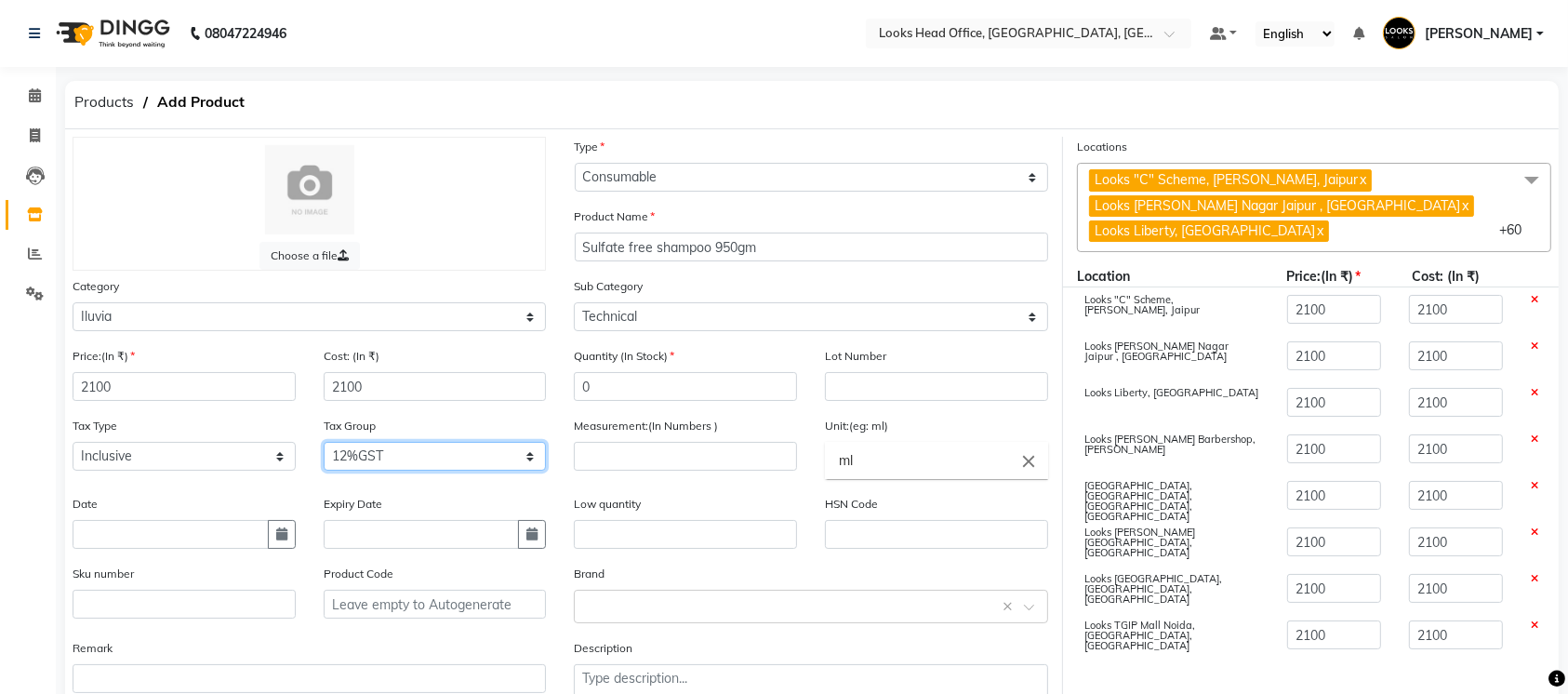
select select "1617"
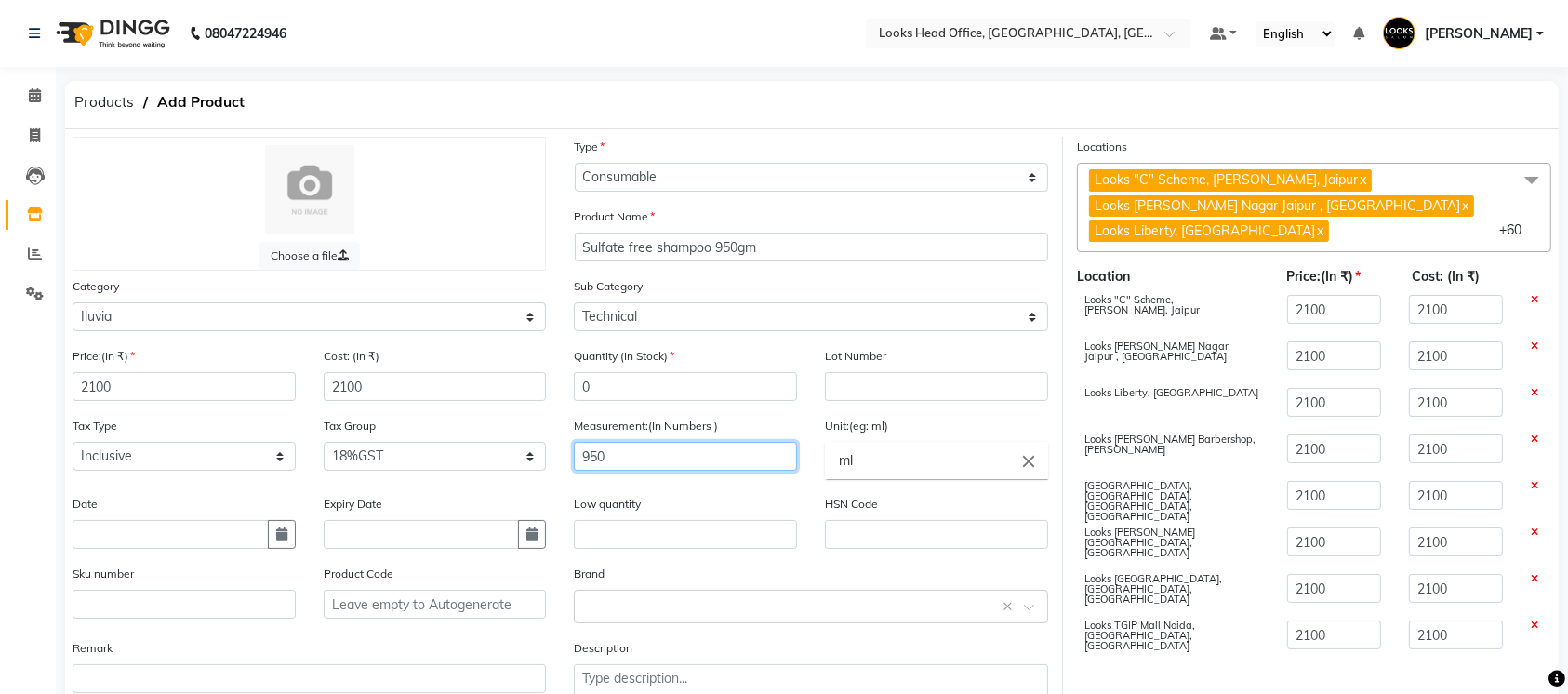
type input "950"
type input "gm"
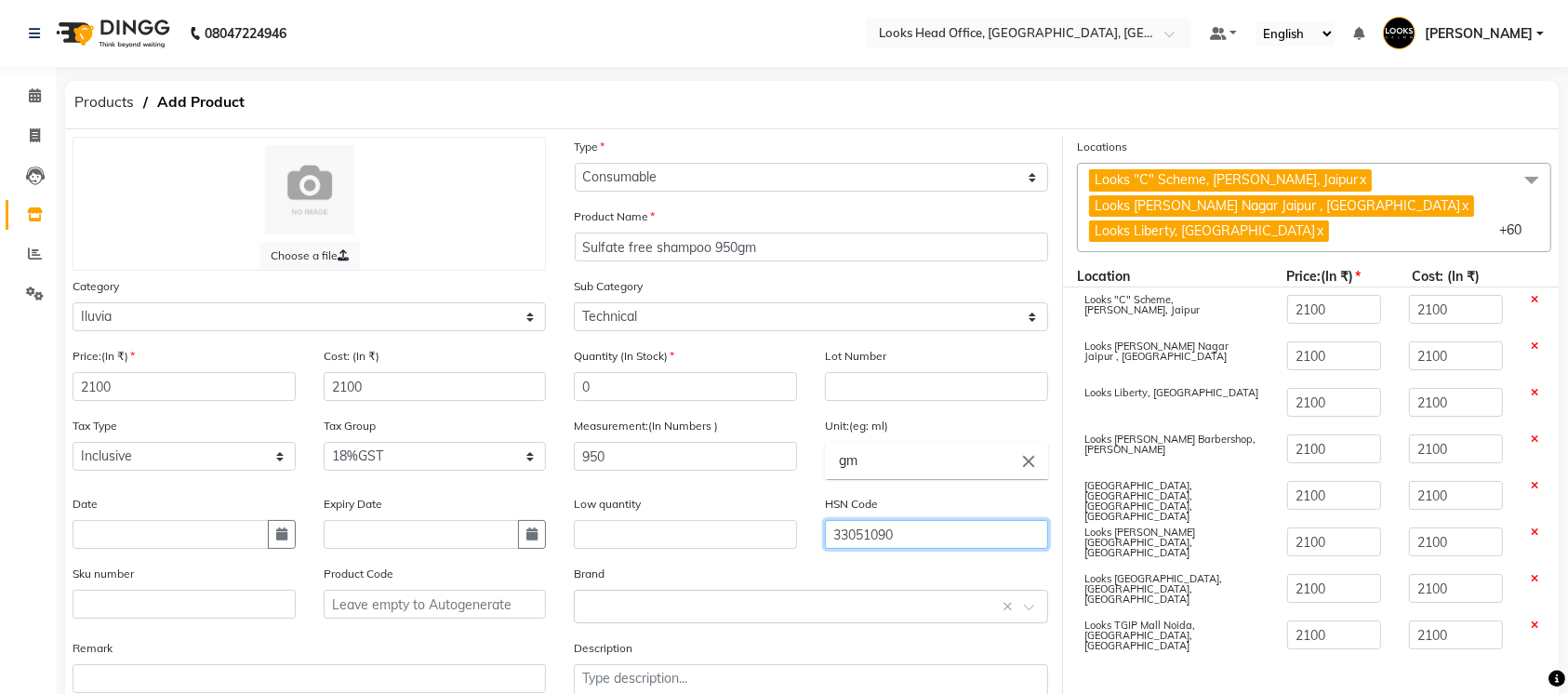
type input "33051090"
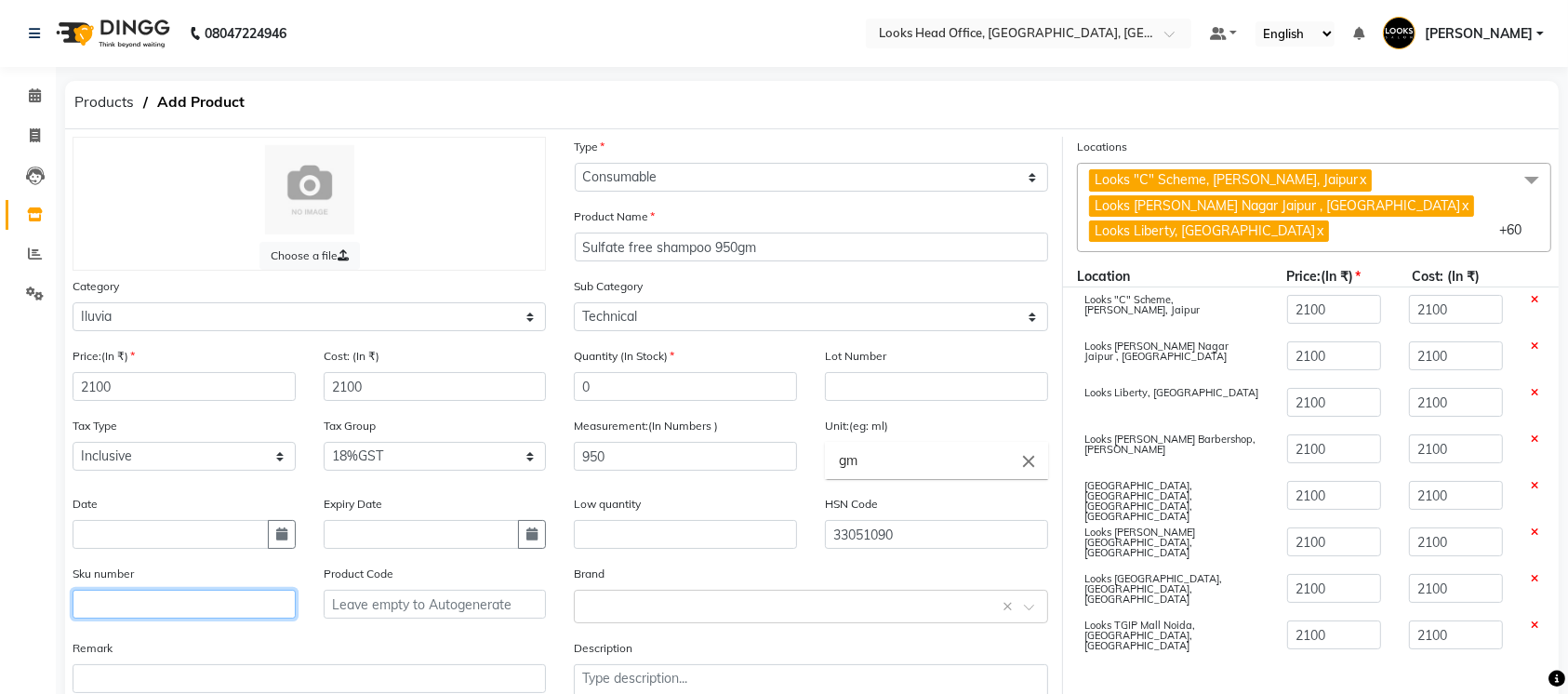
paste input "890609878380"
type input "890609878380"
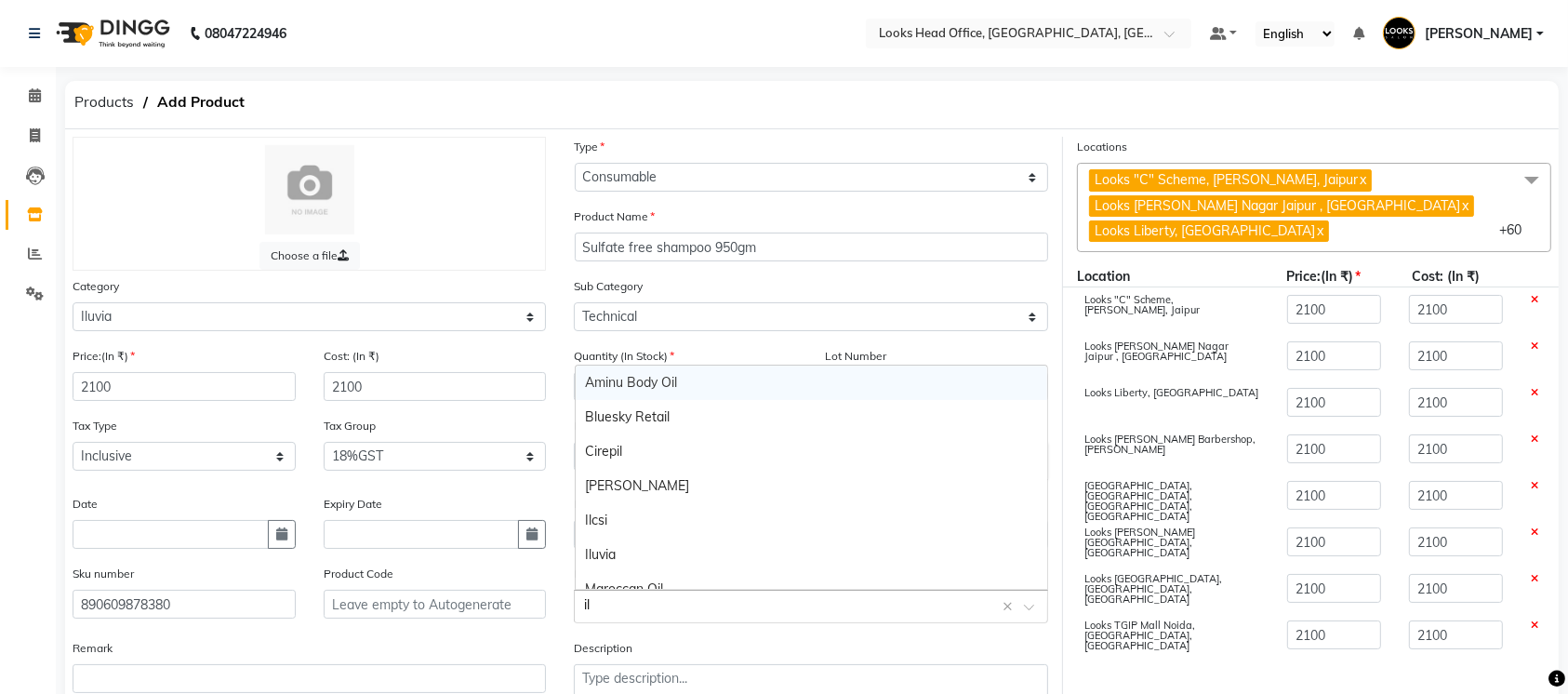
type input "ilu"
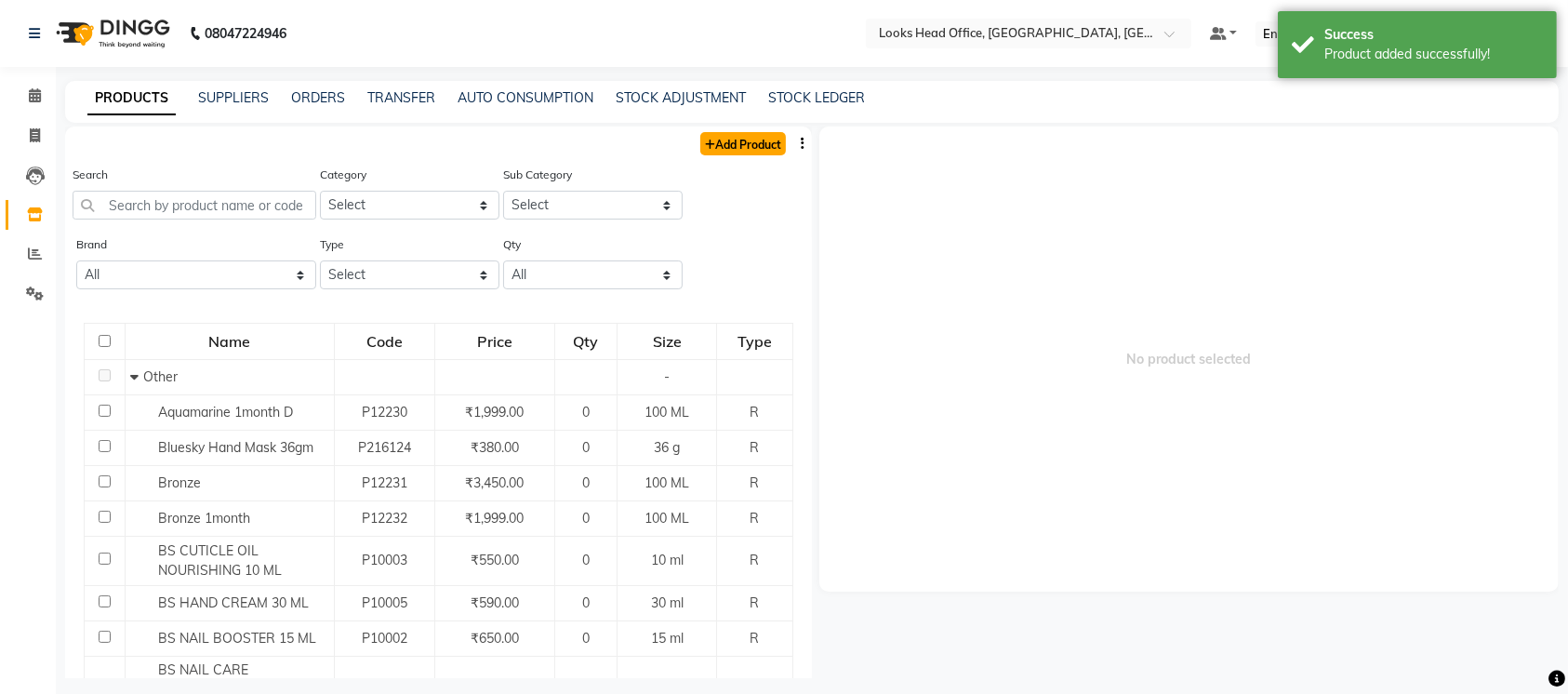
click at [726, 153] on link "Add Product" at bounding box center [743, 143] width 85 height 23
select select "true"
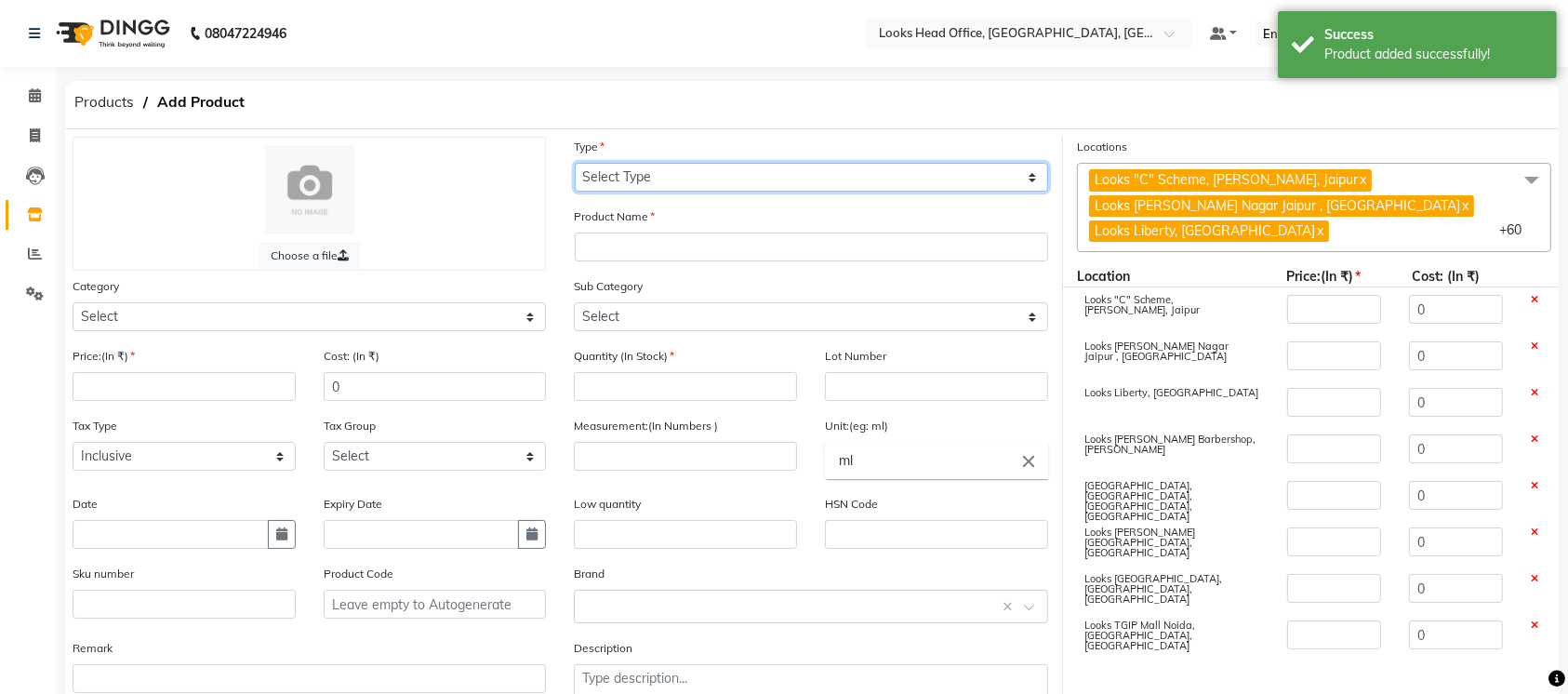
click at [741, 184] on select "Select Type Both Retail Consumable" at bounding box center [811, 176] width 473 height 29
click at [575, 163] on select "Select Type Both Retail Consumable" at bounding box center [811, 176] width 473 height 29
click at [712, 177] on select "Select Type Both Retail Consumable" at bounding box center [811, 176] width 473 height 29
select select "C"
click at [575, 163] on select "Select Type Both Retail Consumable" at bounding box center [811, 176] width 473 height 29
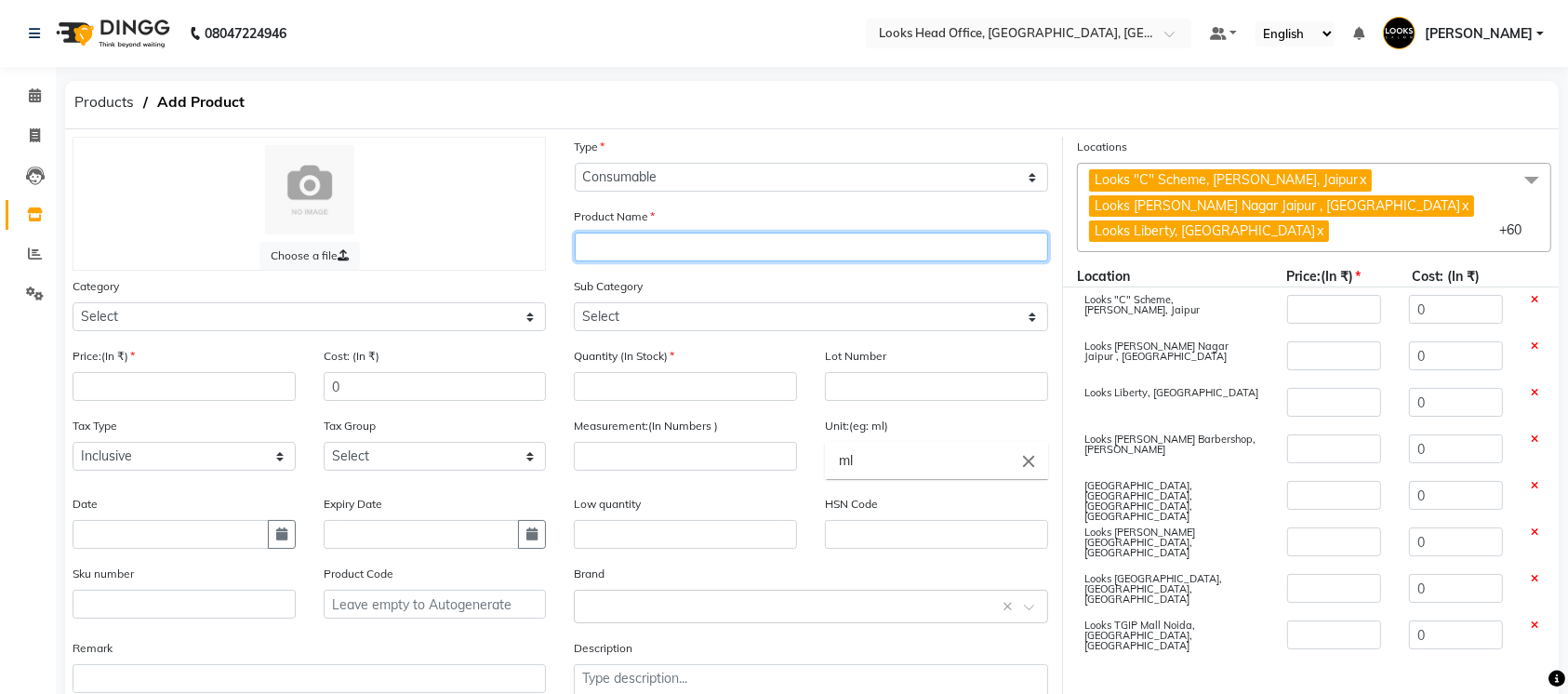
click at [707, 255] on input "text" at bounding box center [811, 246] width 473 height 29
paste input "Repair Reviver mask 950gm"
type input "Repair Reviver mask 950gm"
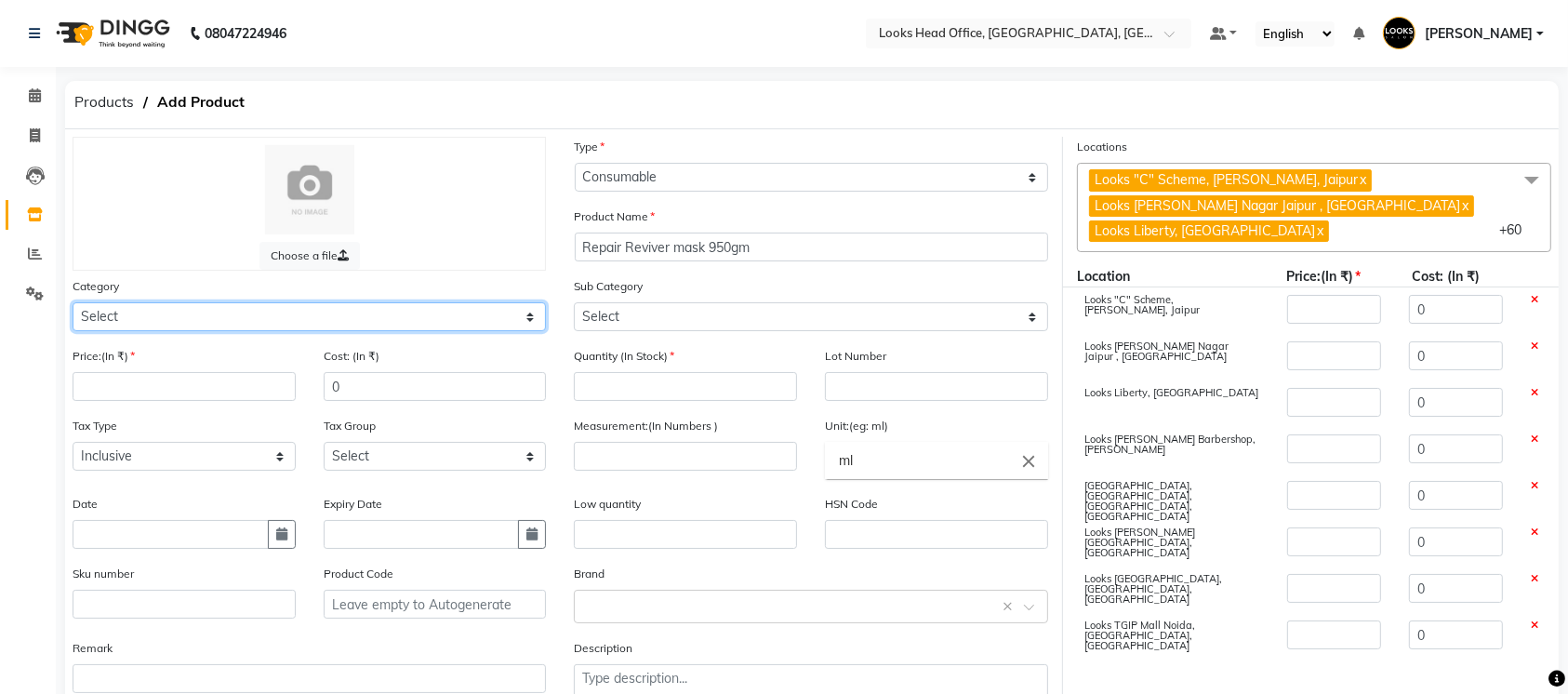
select select "534212550"
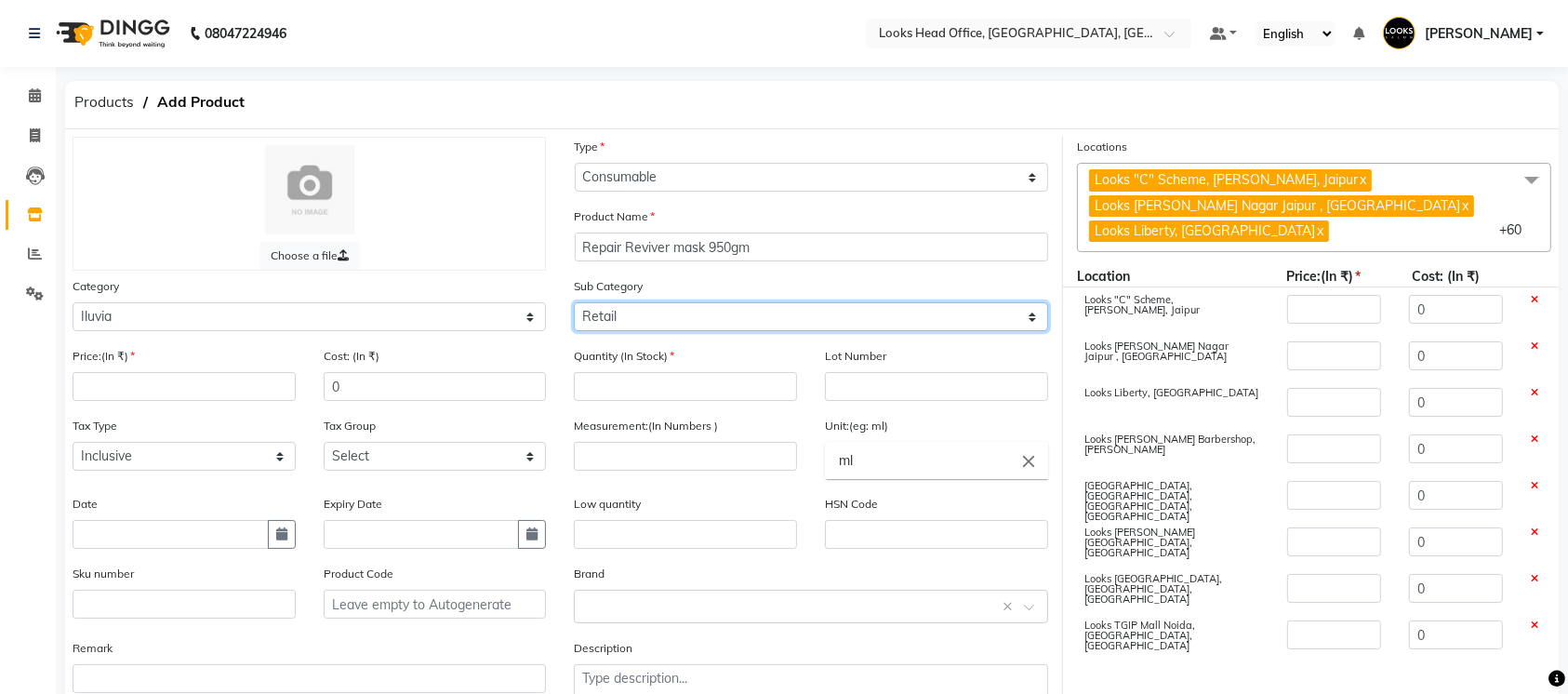
select select "5342125501"
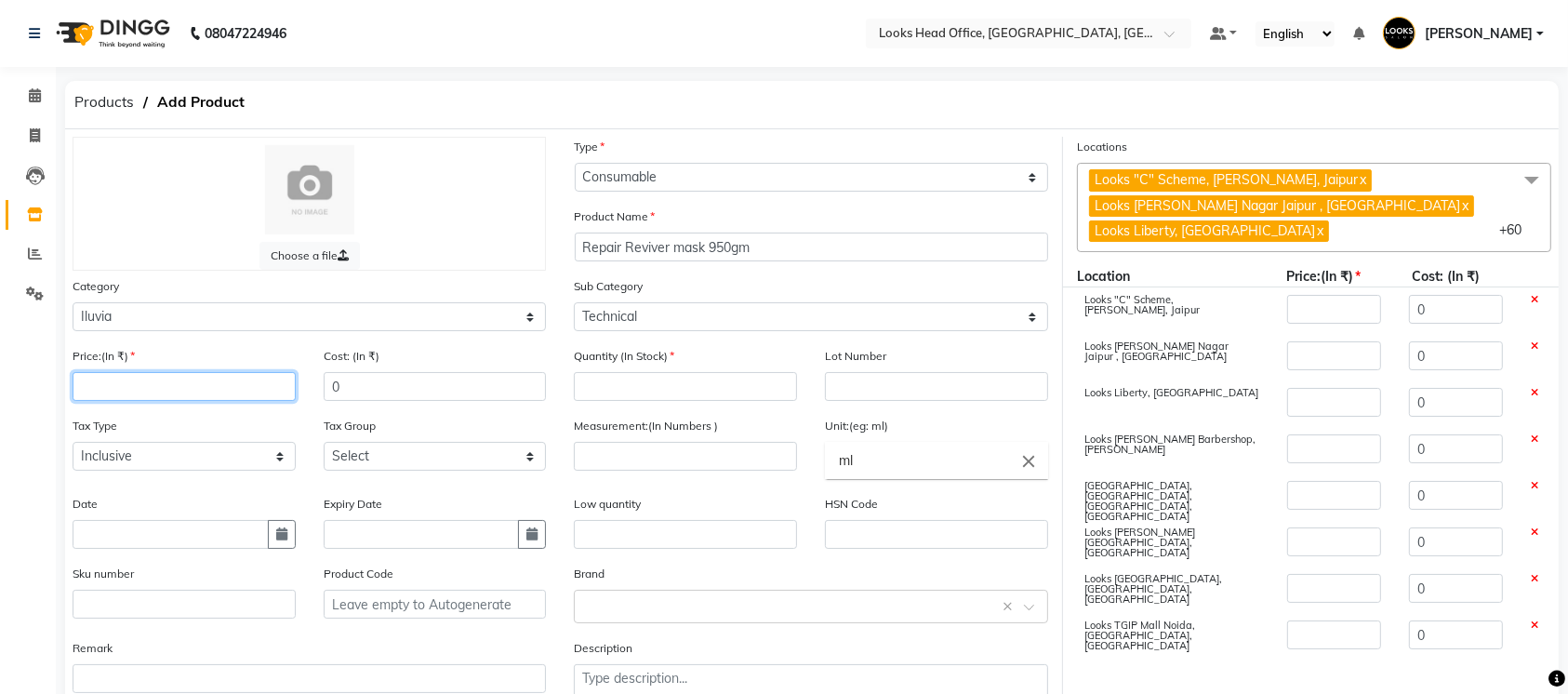
paste input "2700"
type input "2700"
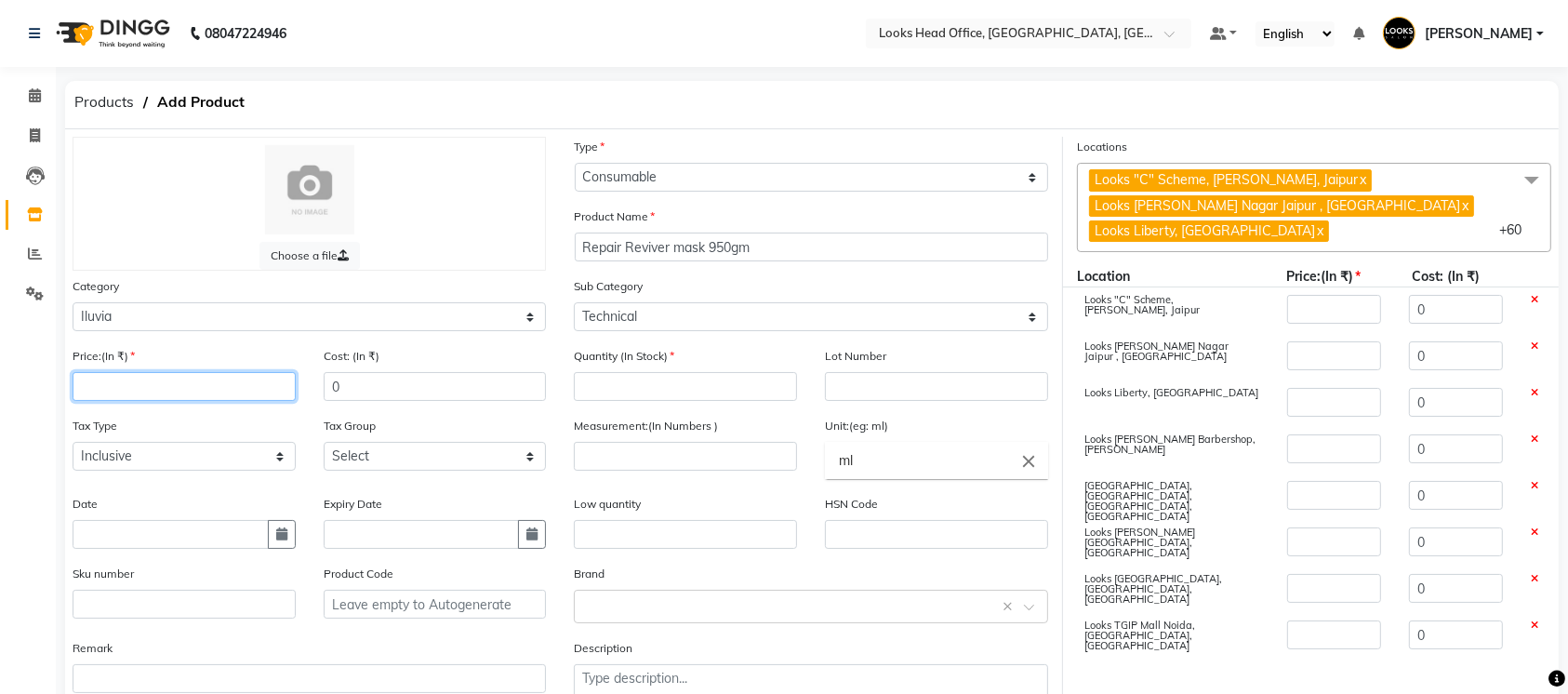
type input "2700"
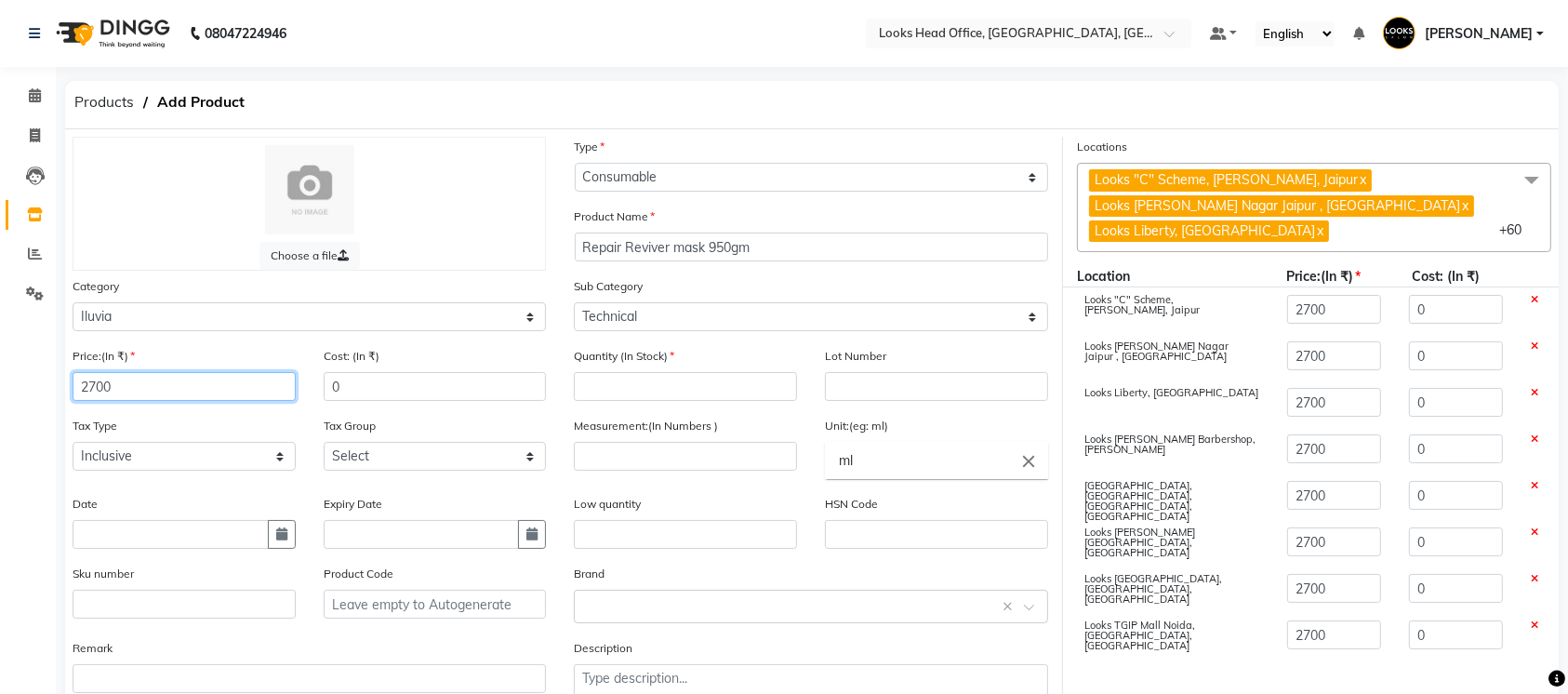
type input "2700"
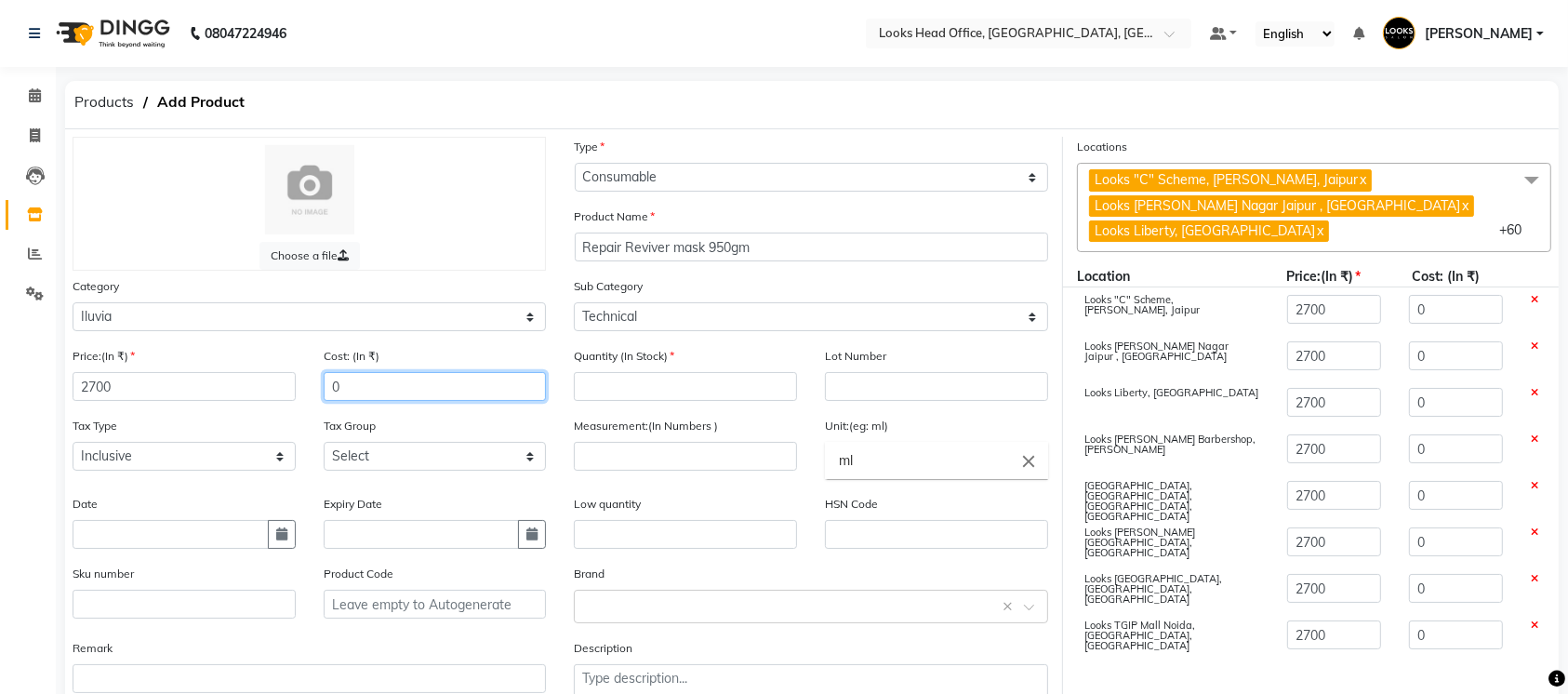
paste input "270"
type input "2700"
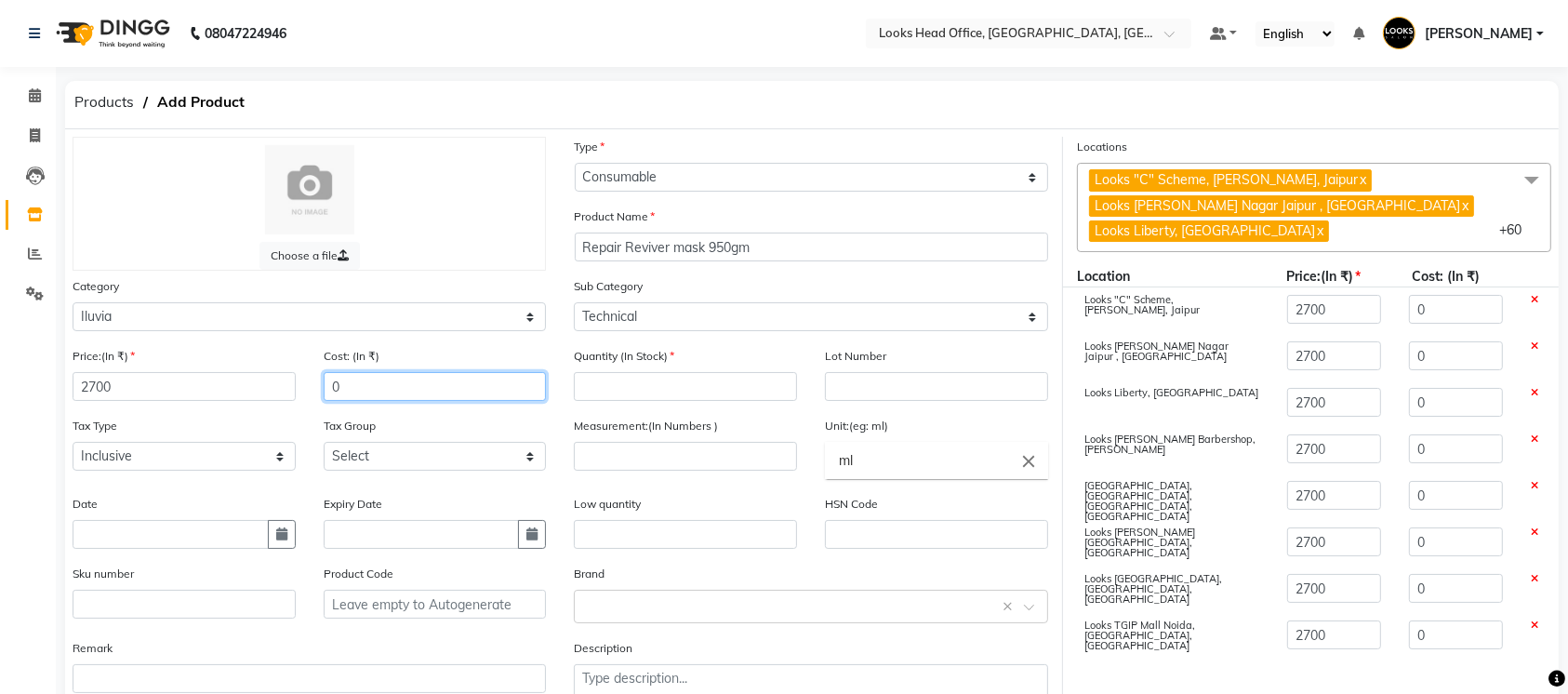
type input "2700"
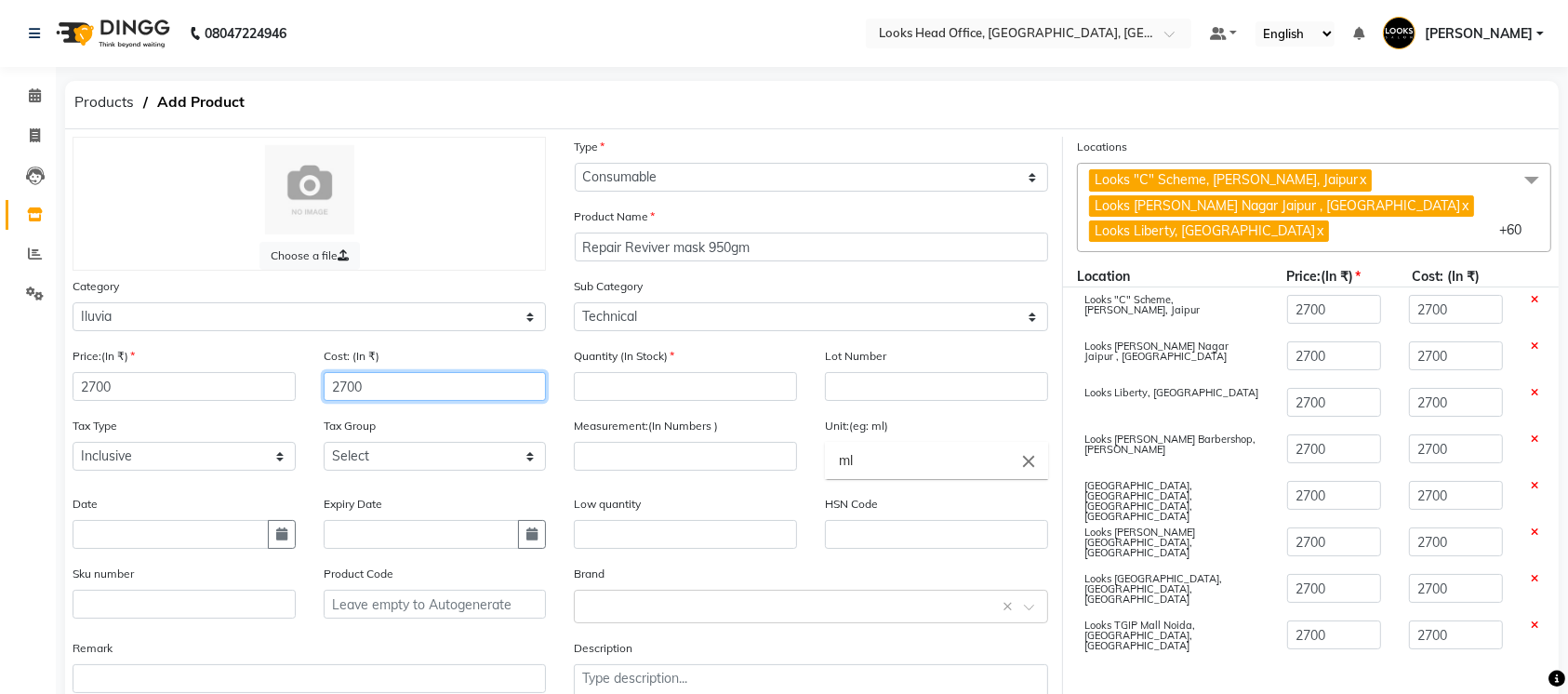
type input "2700"
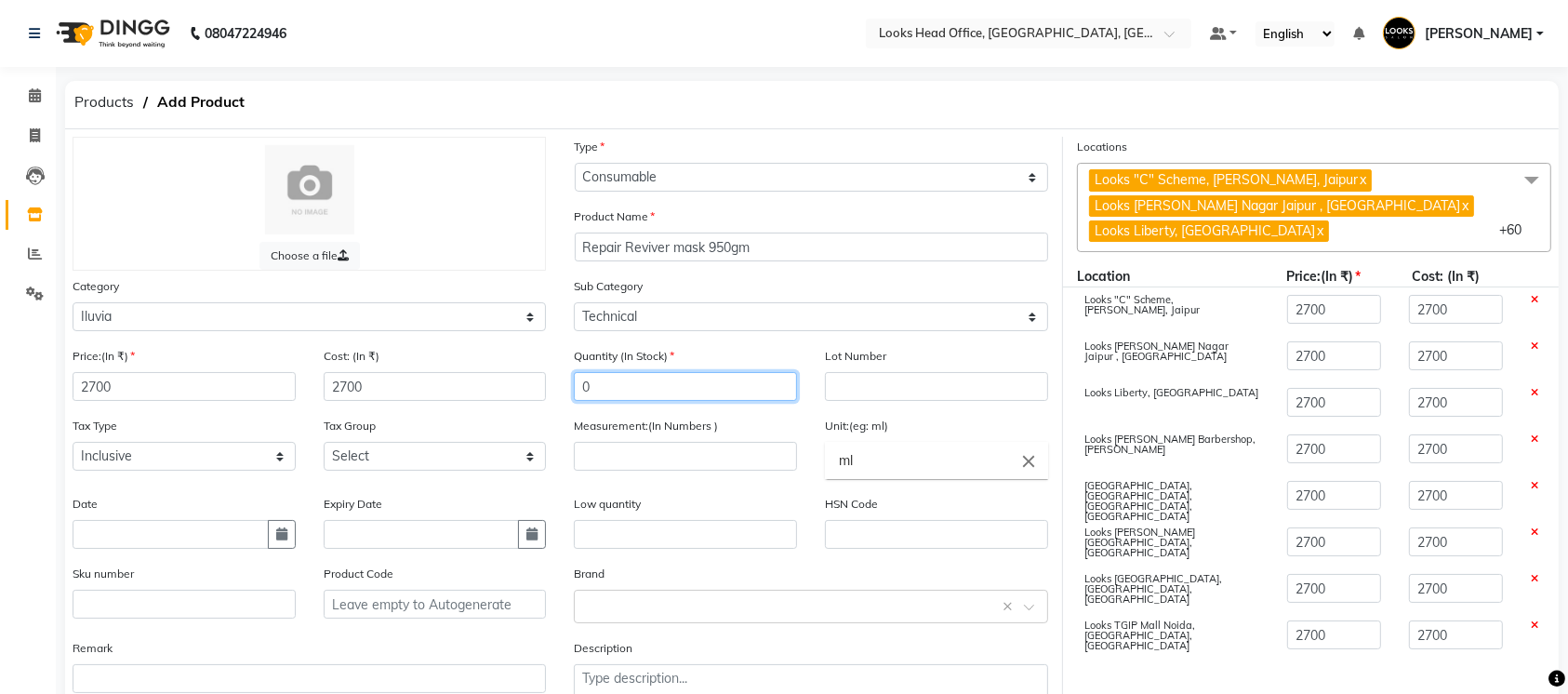
type input "0"
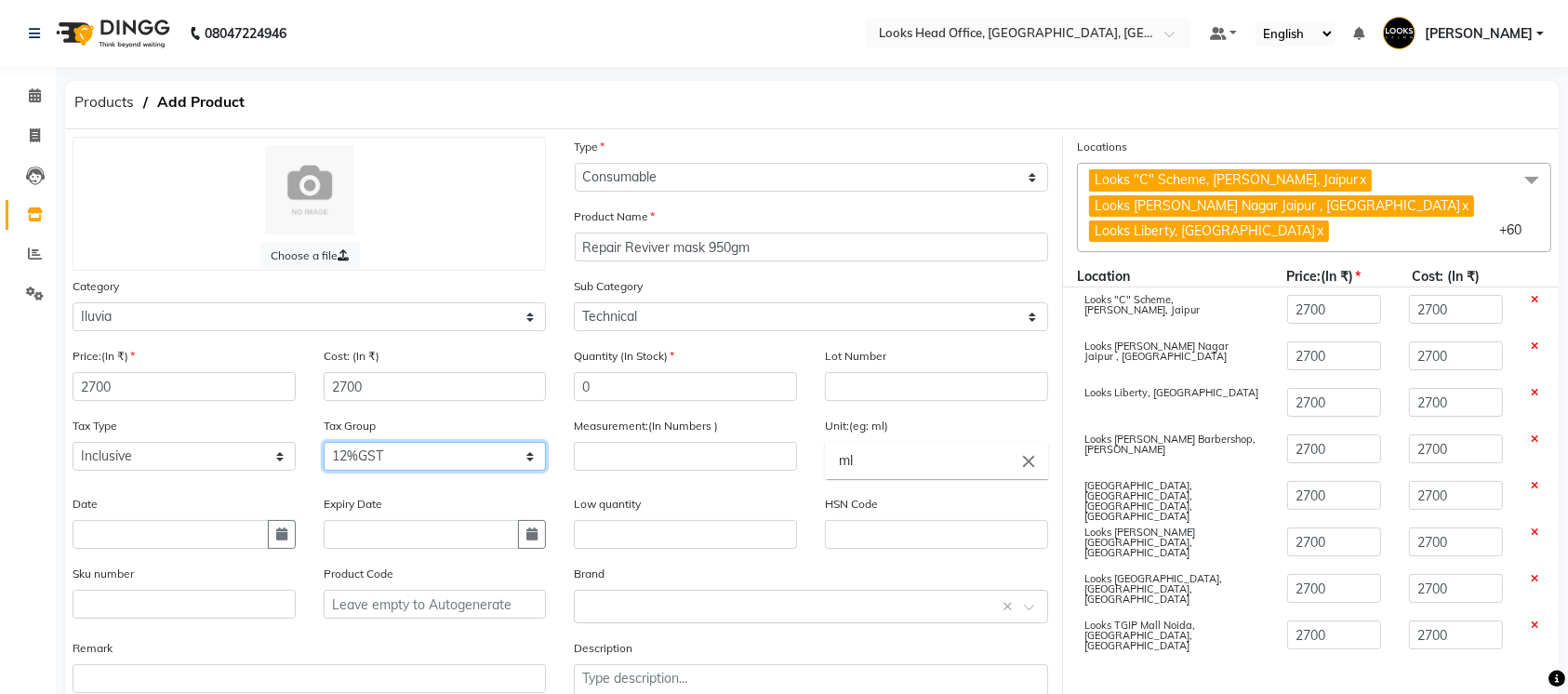
select select "1617"
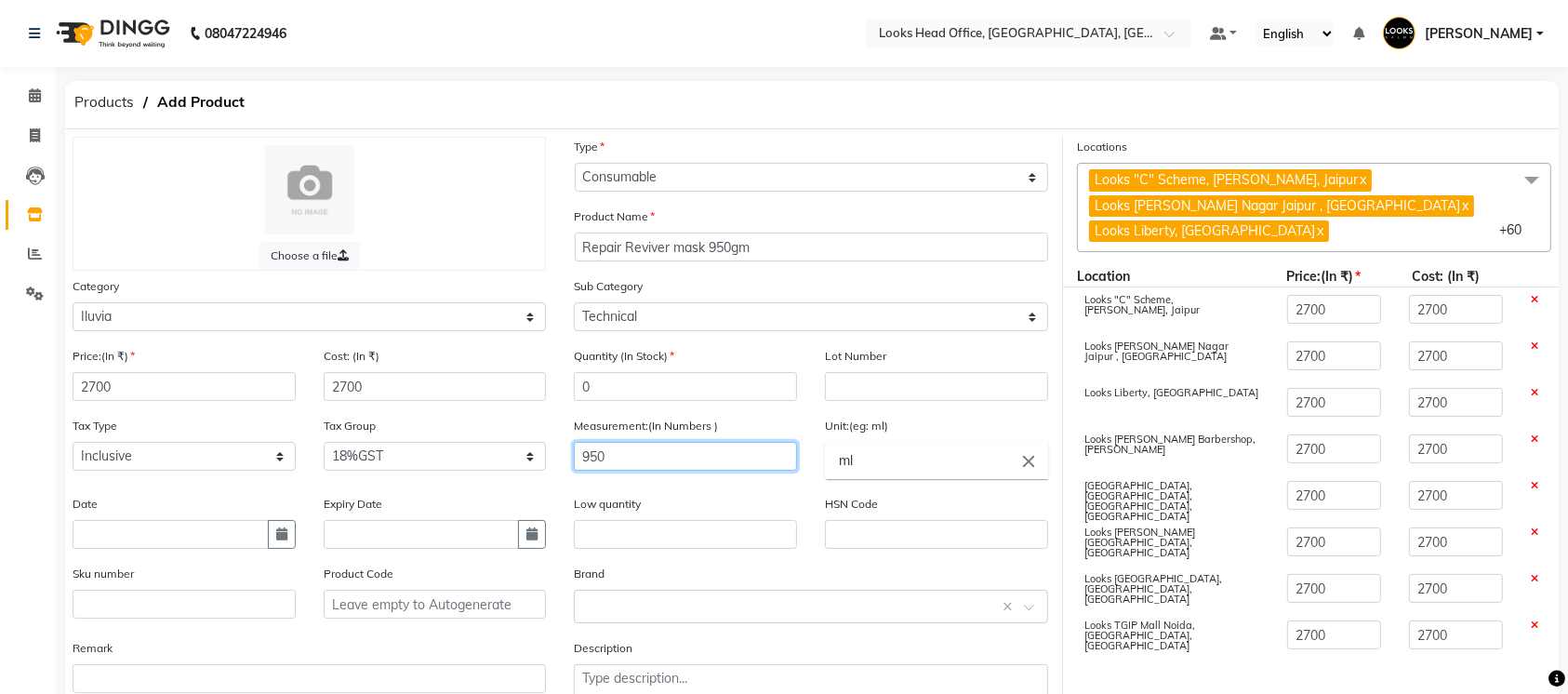
type input "950"
type input "gm"
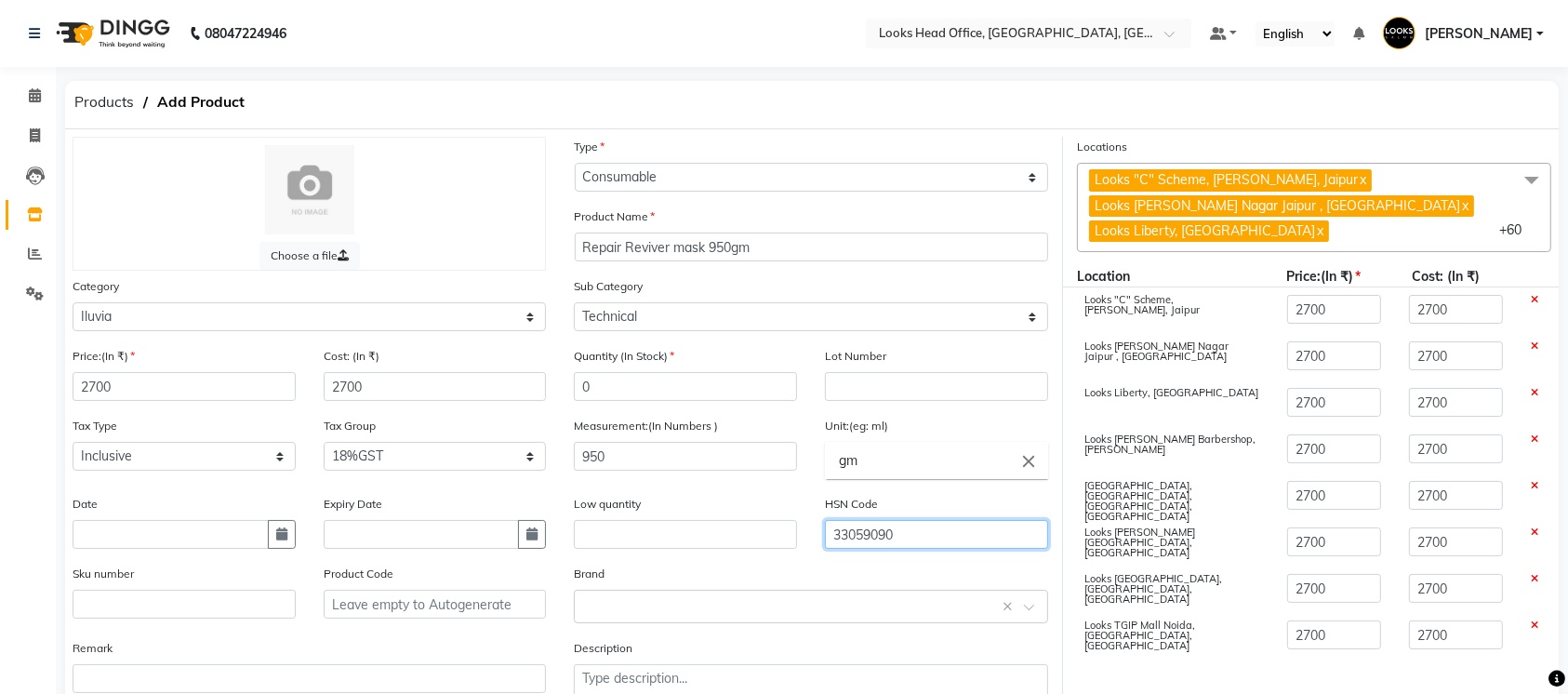
type input "33059090"
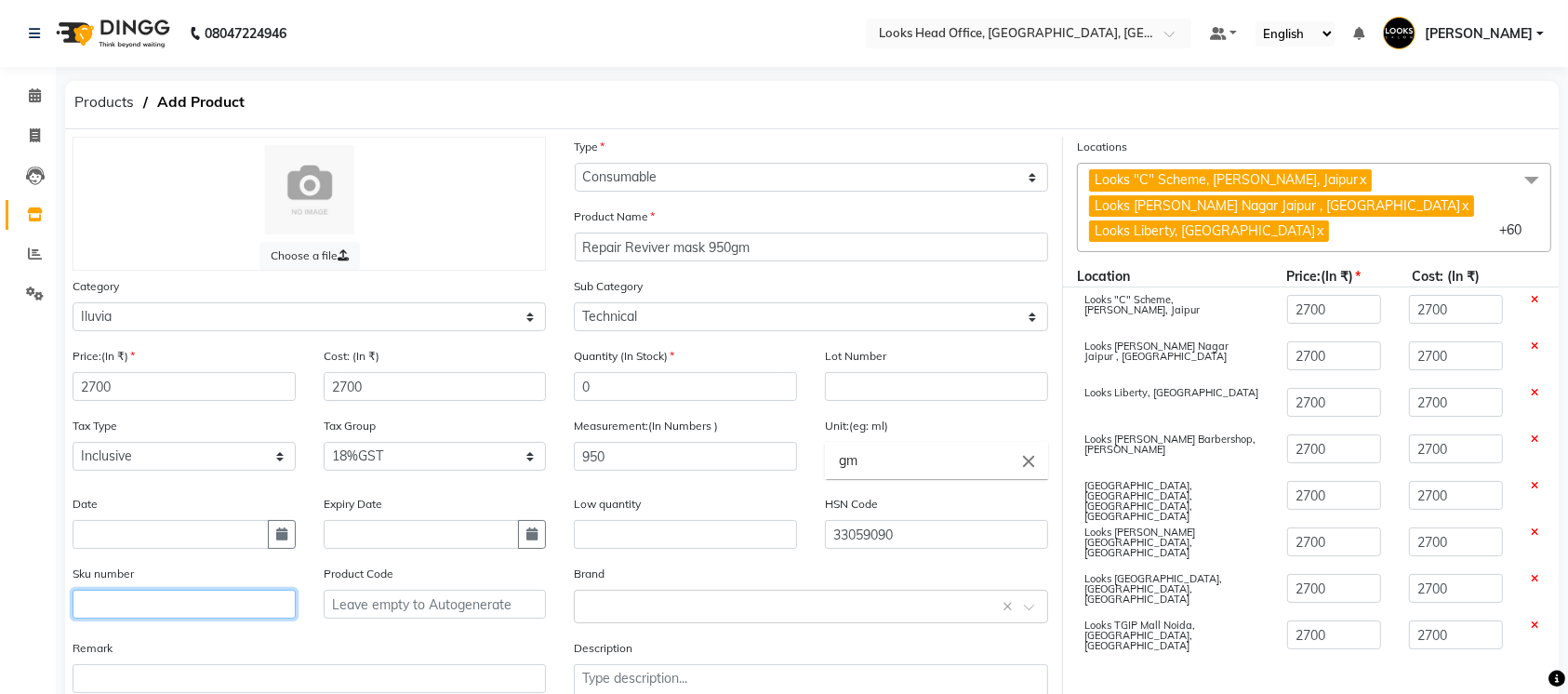
paste input "8906098782045"
type input "8906098782045"
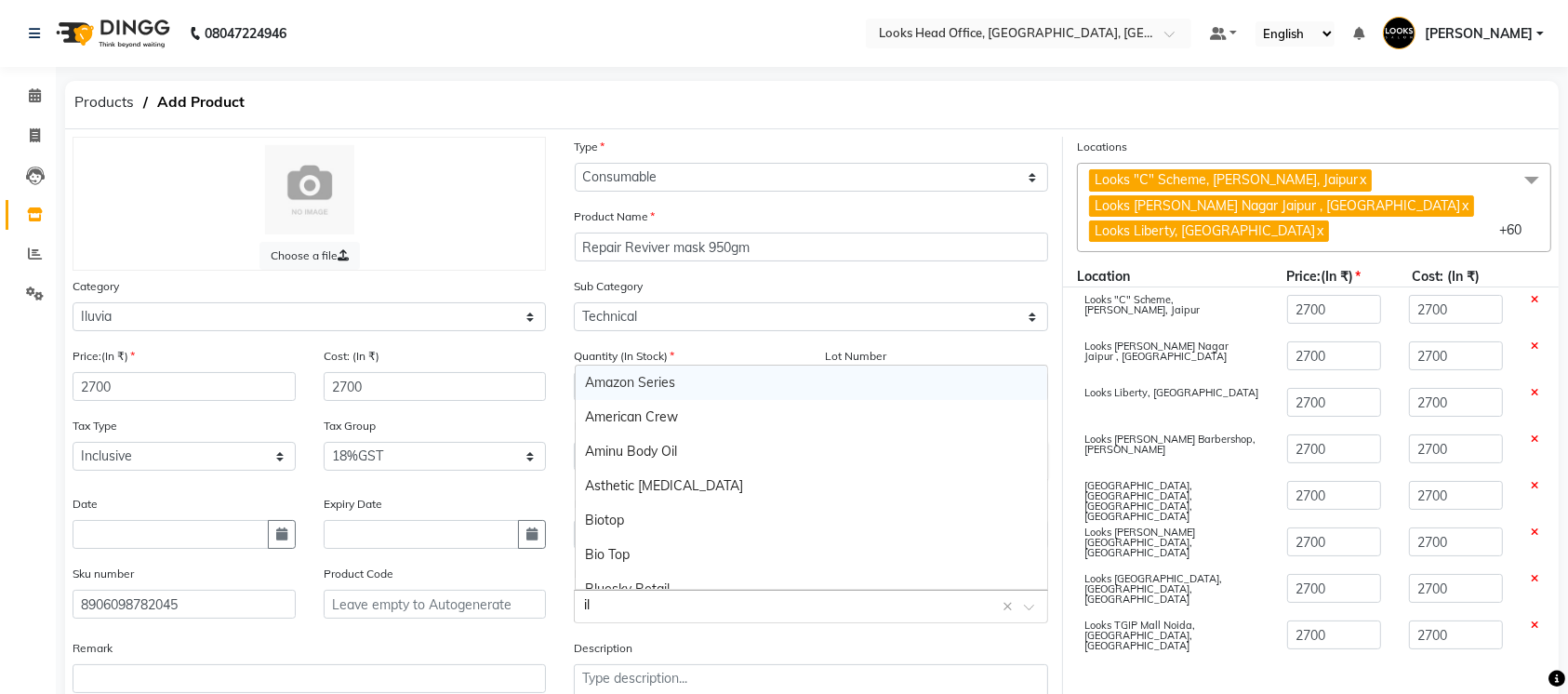
type input "ilu"
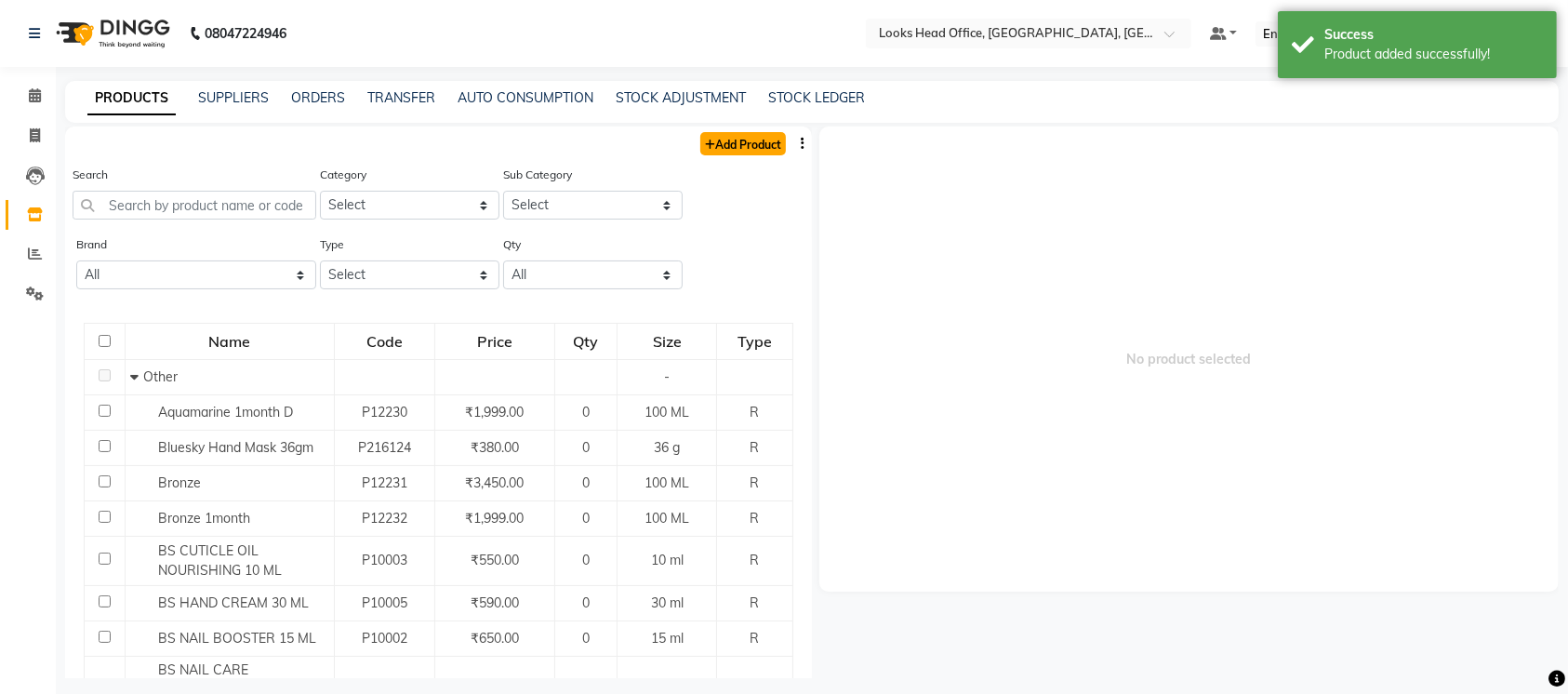
click at [739, 142] on link "Add Product" at bounding box center [743, 143] width 85 height 23
select select "true"
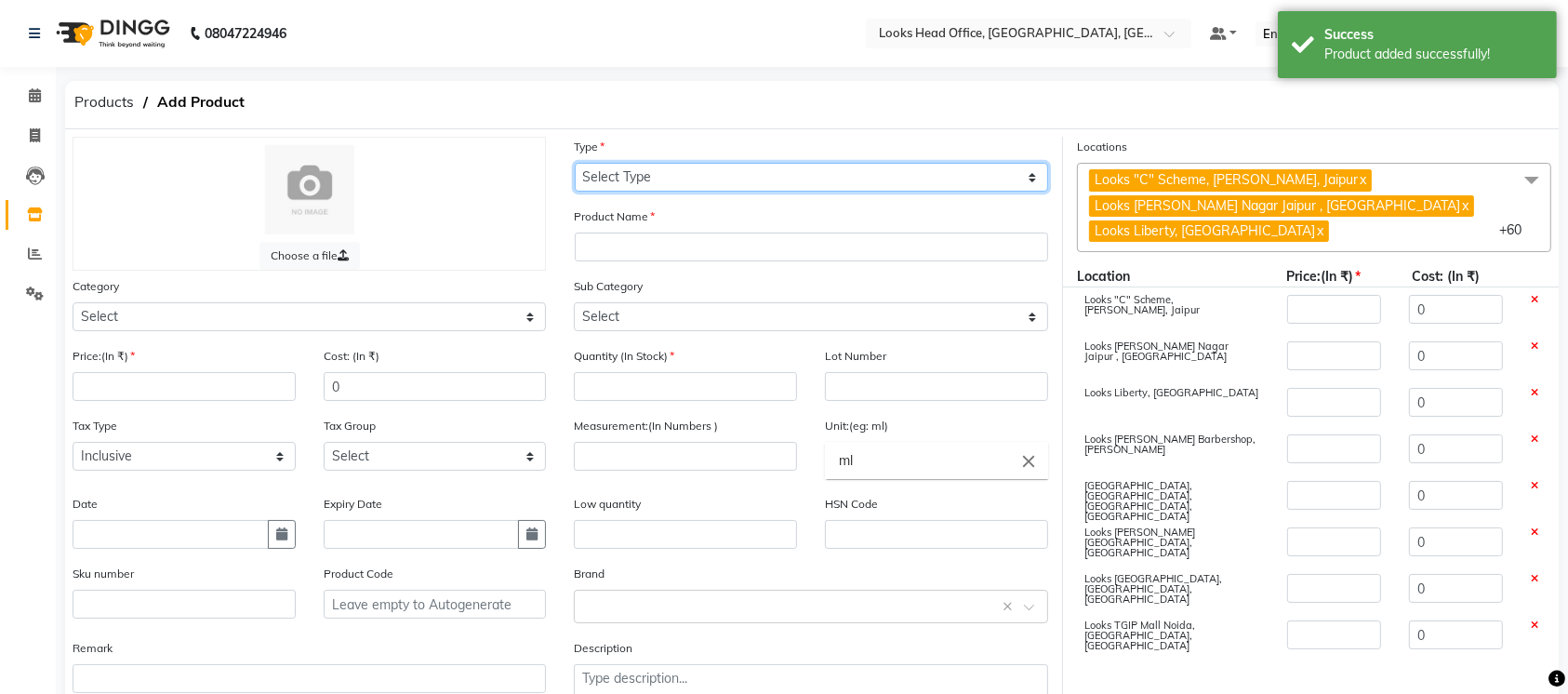
click at [712, 174] on select "Select Type Both Retail Consumable" at bounding box center [811, 176] width 473 height 29
select select "C"
click at [575, 163] on select "Select Type Both Retail Consumable" at bounding box center [811, 176] width 473 height 29
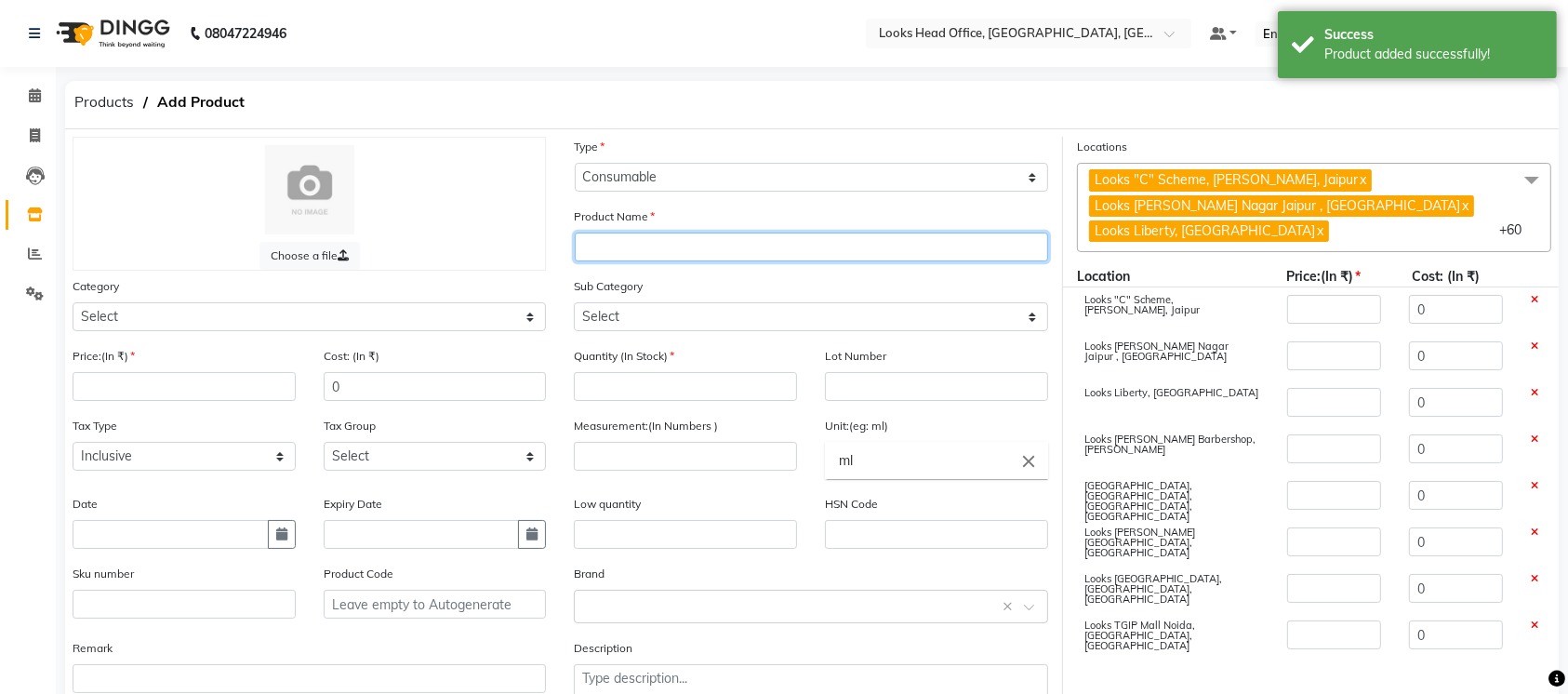
click at [713, 239] on input "text" at bounding box center [811, 246] width 473 height 29
paste input "hair Repair mask 950gm"
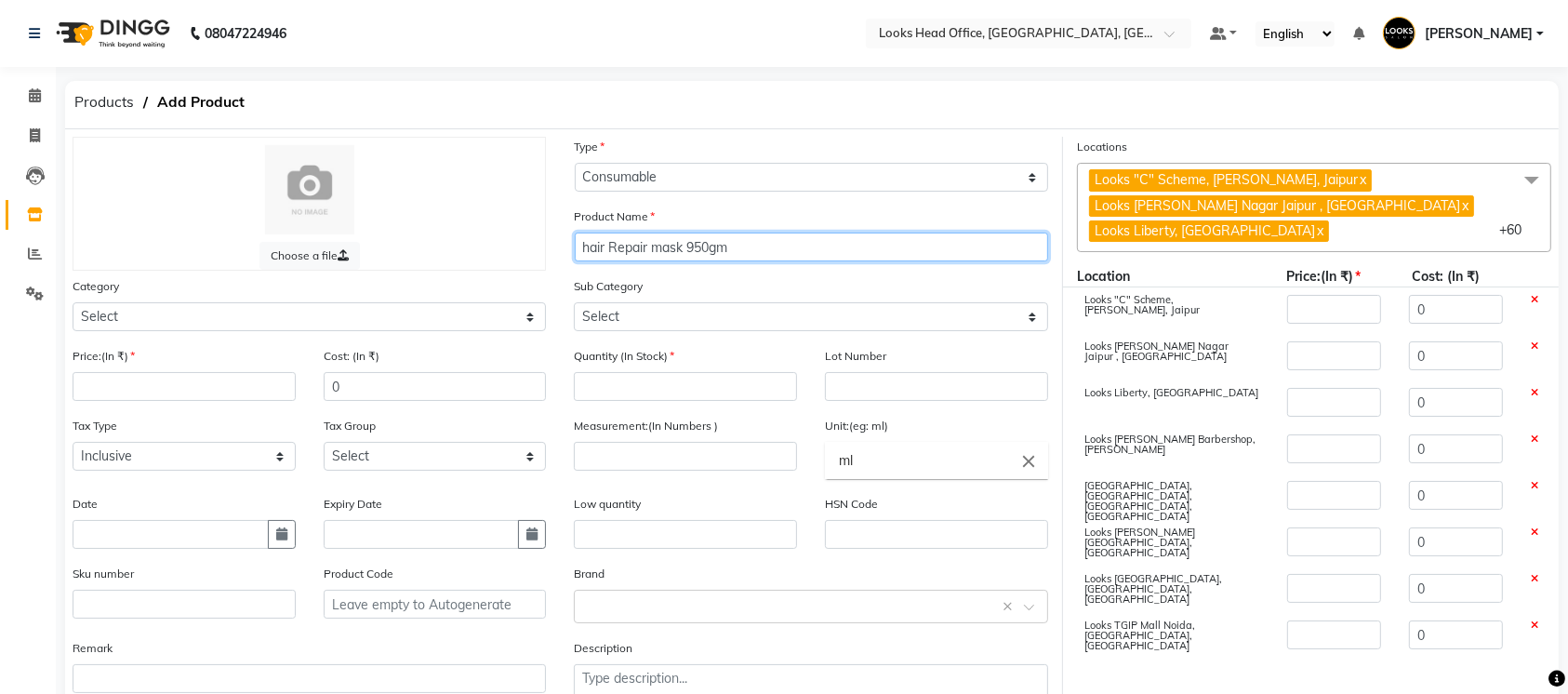
type input "hair Repair mask 950gm"
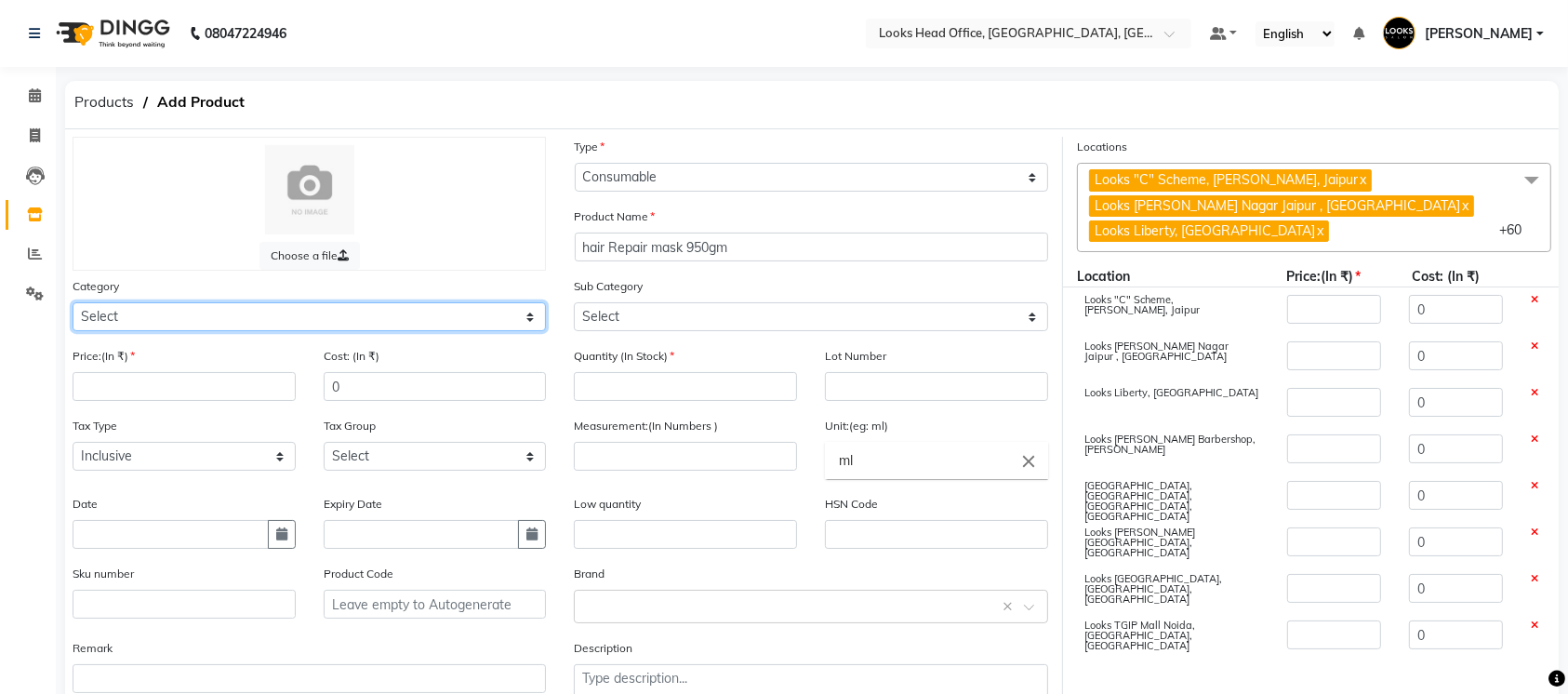
select select "534212550"
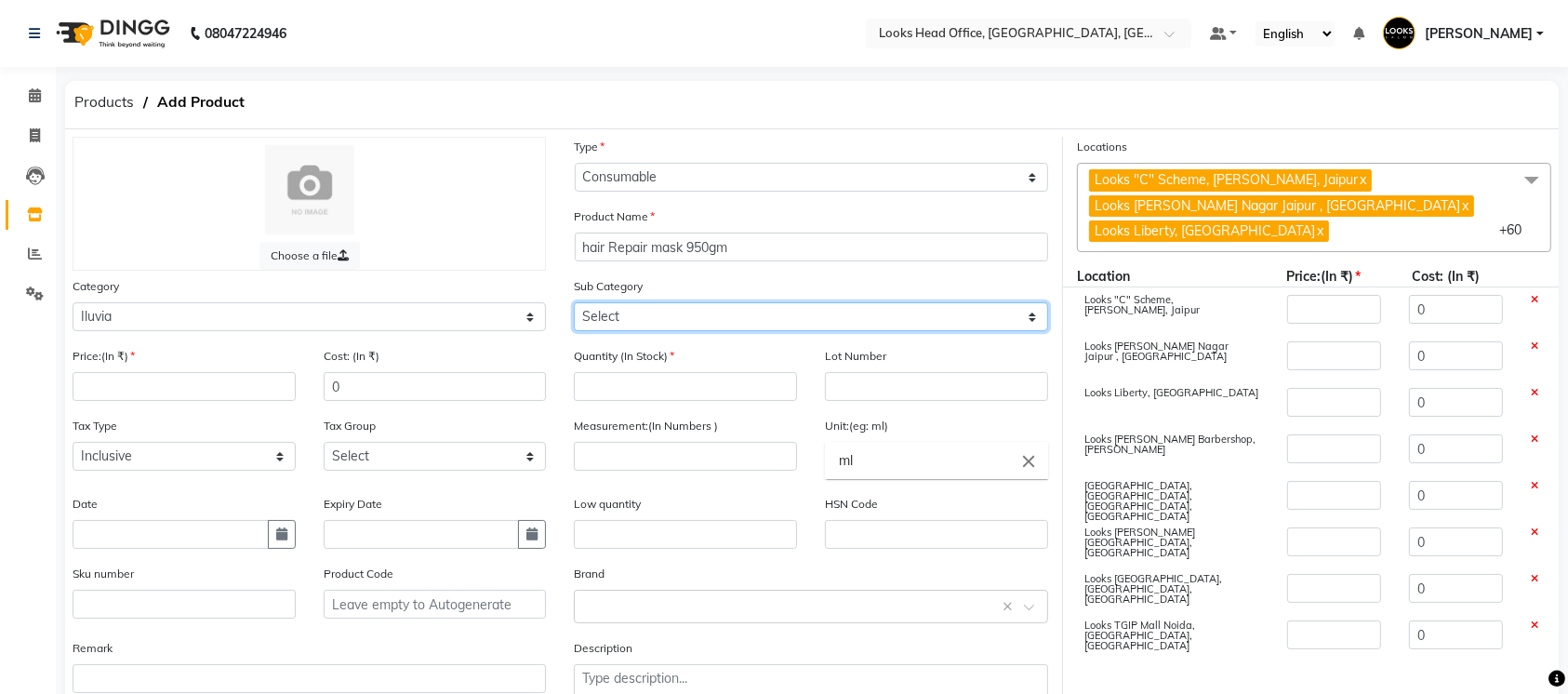
select select "5342125501"
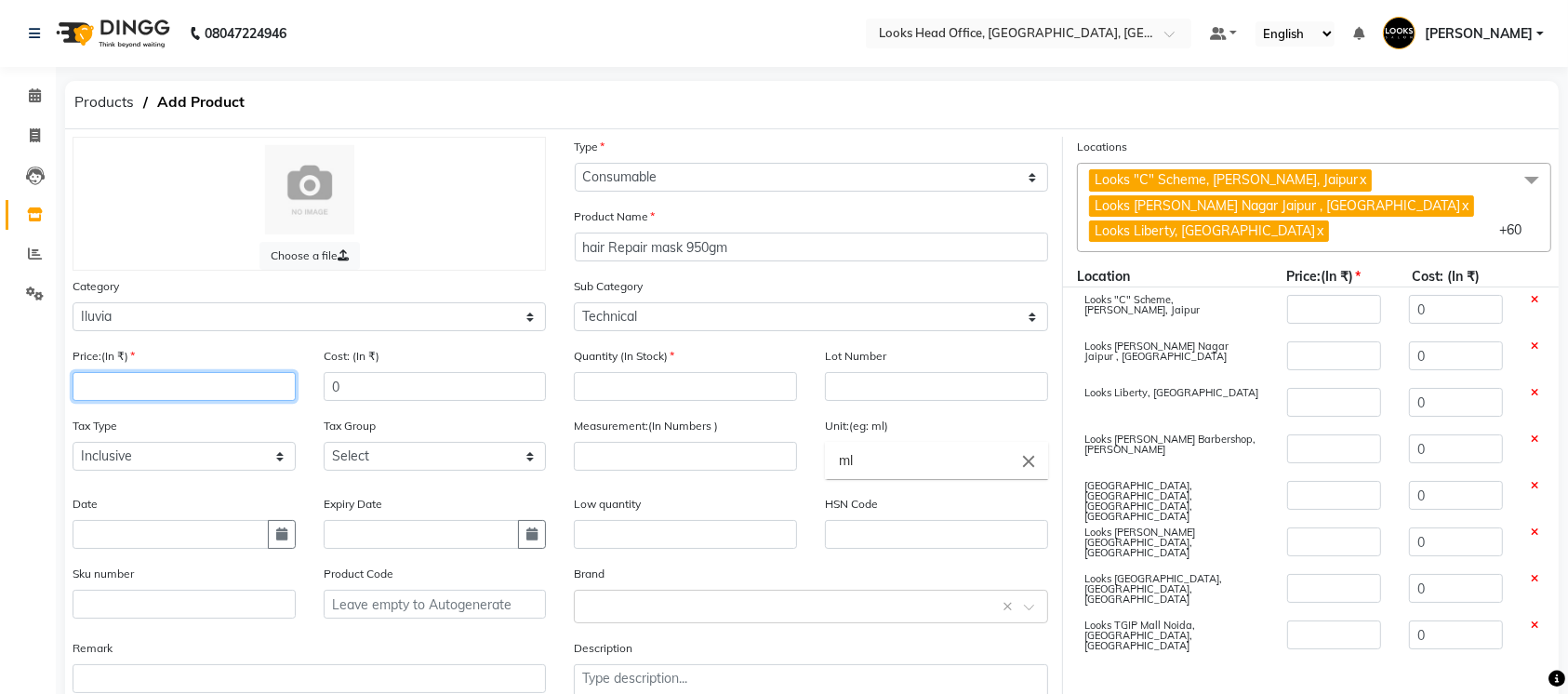
paste input "2400"
type input "2400"
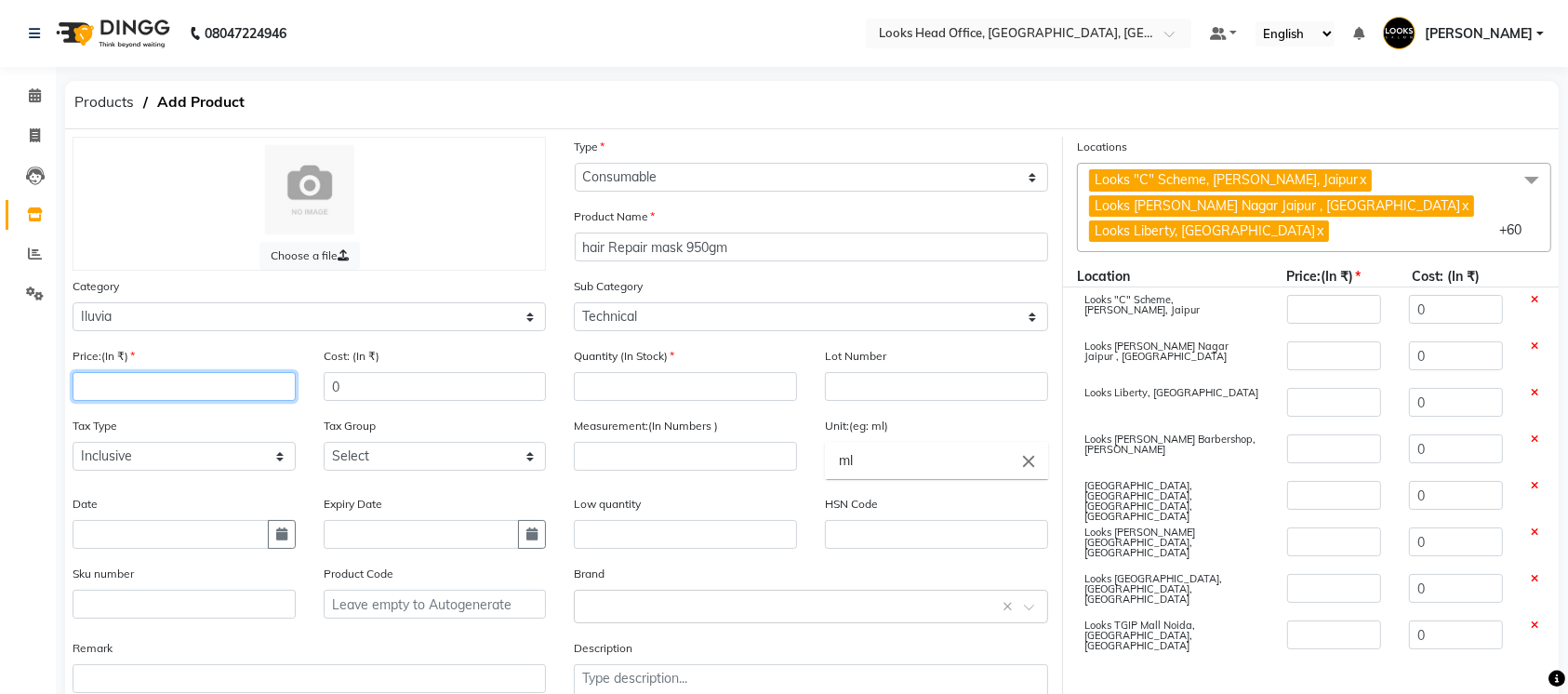
type input "2400"
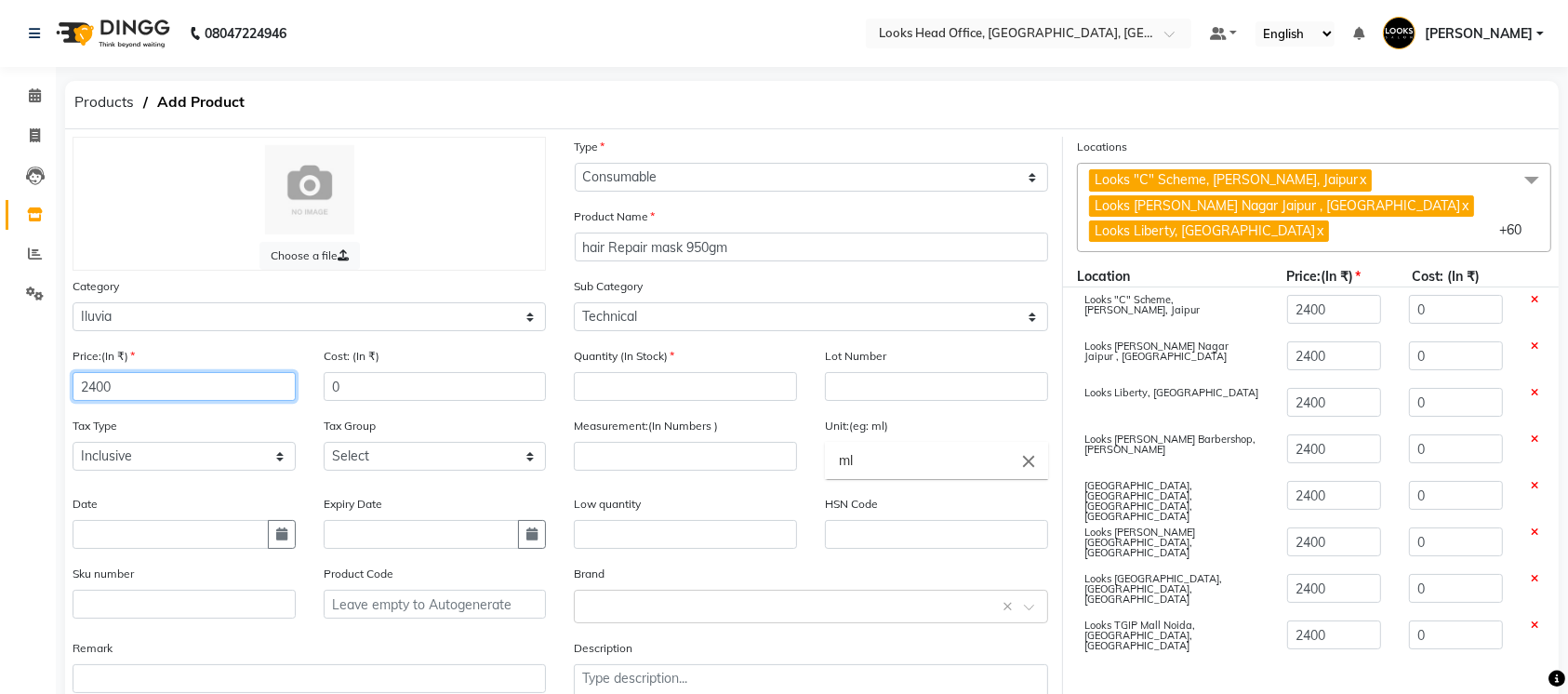
type input "2400"
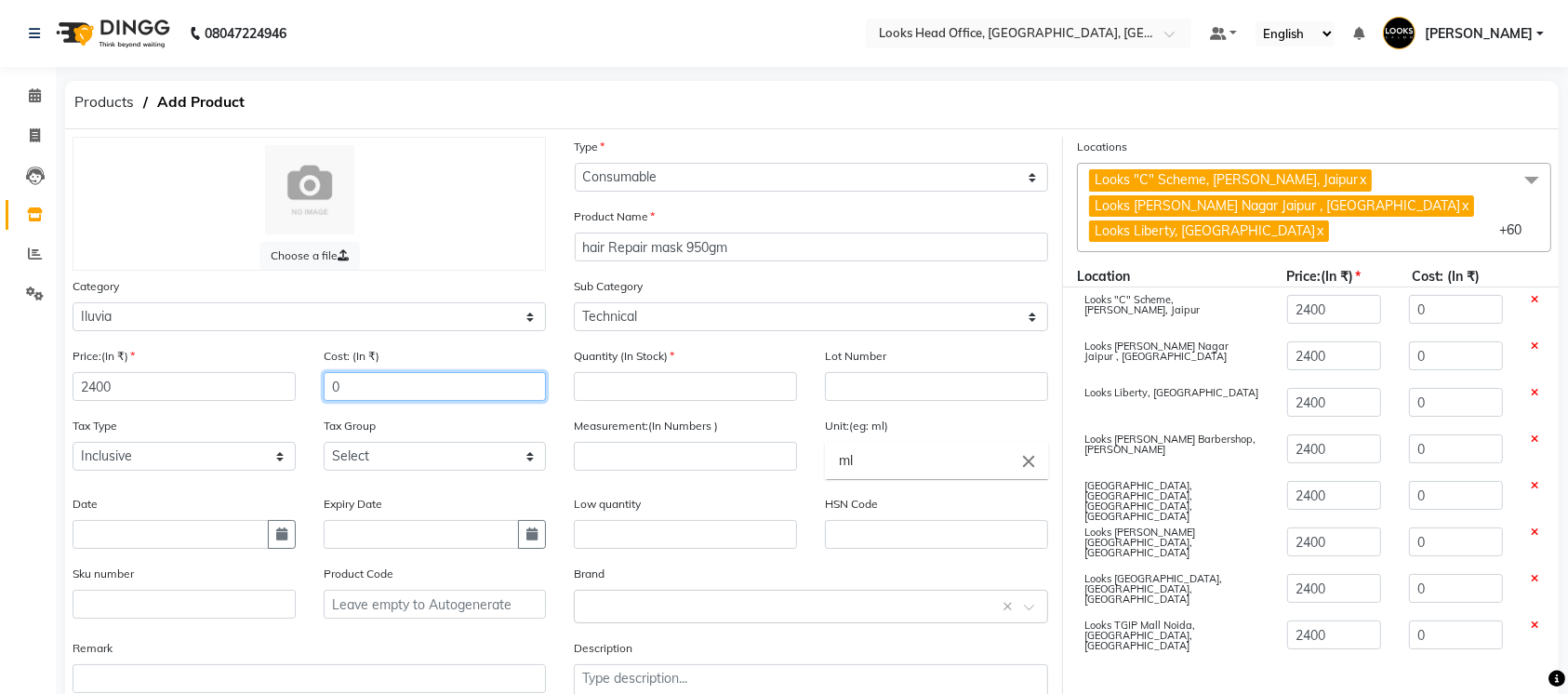
paste input "240"
type input "2400"
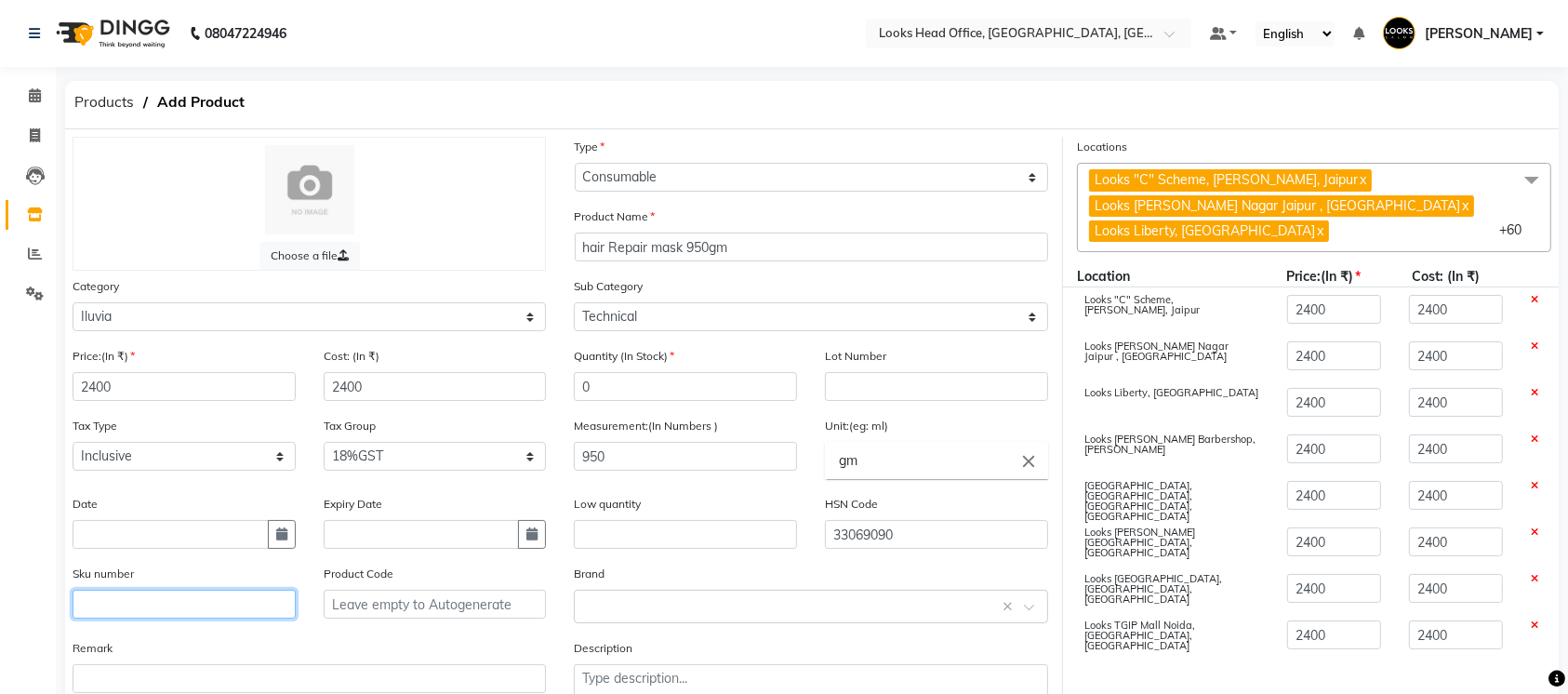
paste input "8906098782397"
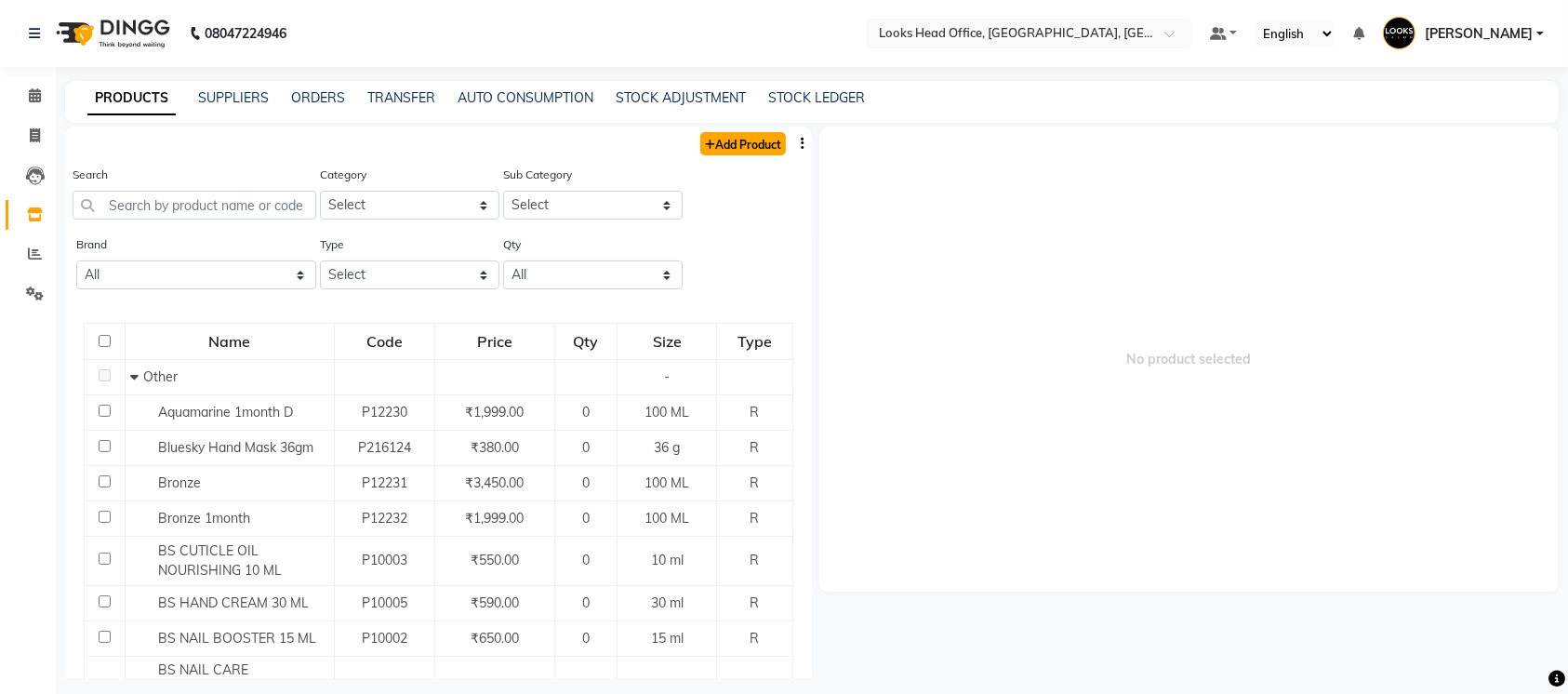
click at [753, 145] on link "Add Product" at bounding box center [743, 143] width 85 height 23
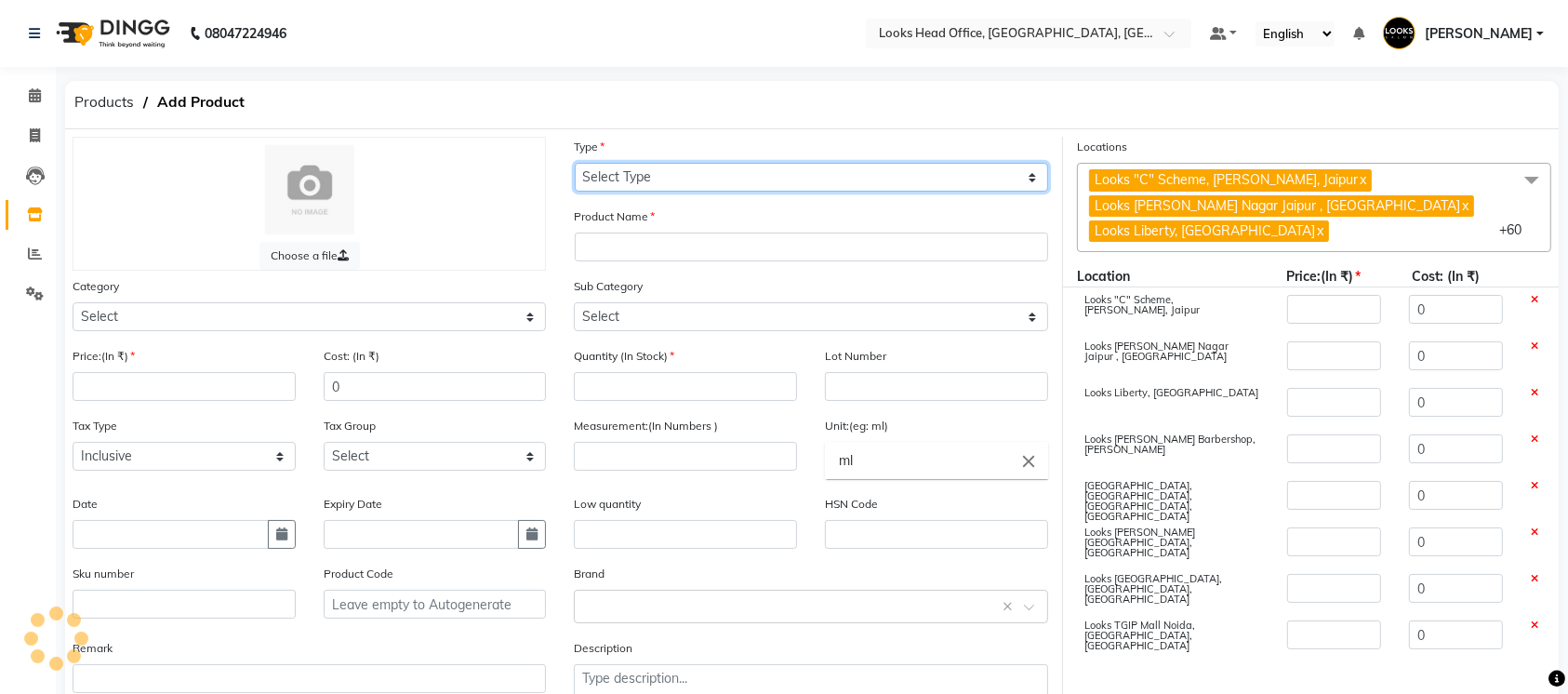
click at [733, 165] on select "Select Type Both Retail Consumable" at bounding box center [811, 176] width 473 height 29
click at [575, 163] on select "Select Type Both Retail Consumable" at bounding box center [811, 176] width 473 height 29
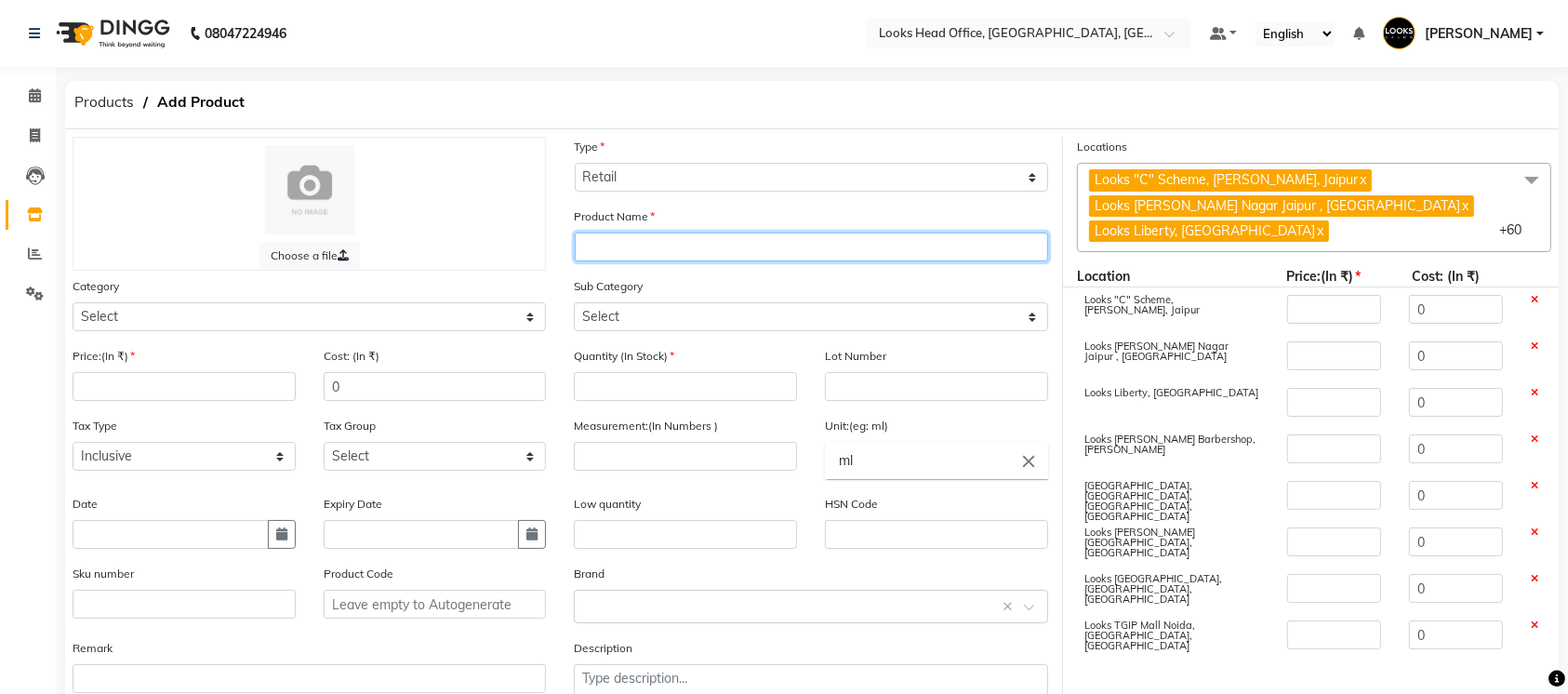
click at [693, 249] on input "text" at bounding box center [811, 246] width 473 height 29
paste input "Scalp Massage Oil 50gm"
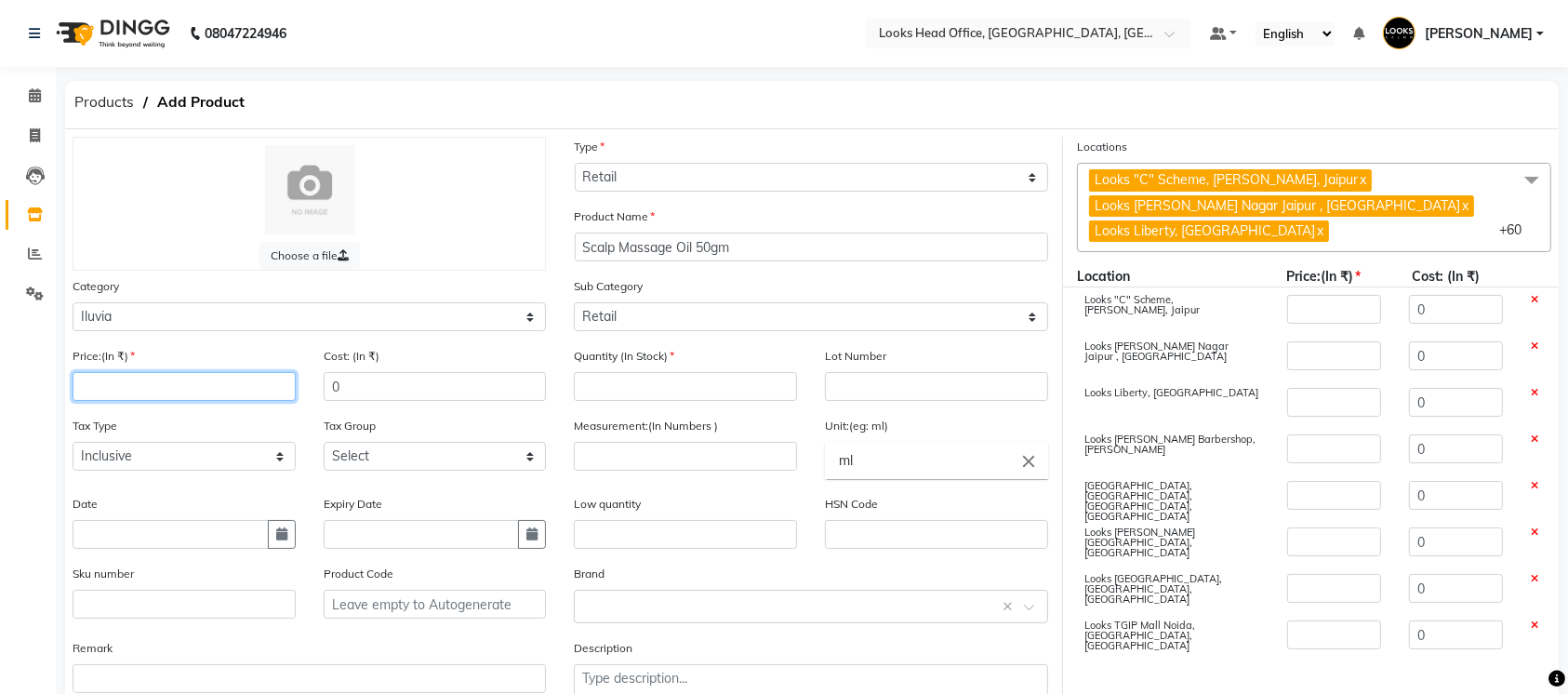
paste input "500"
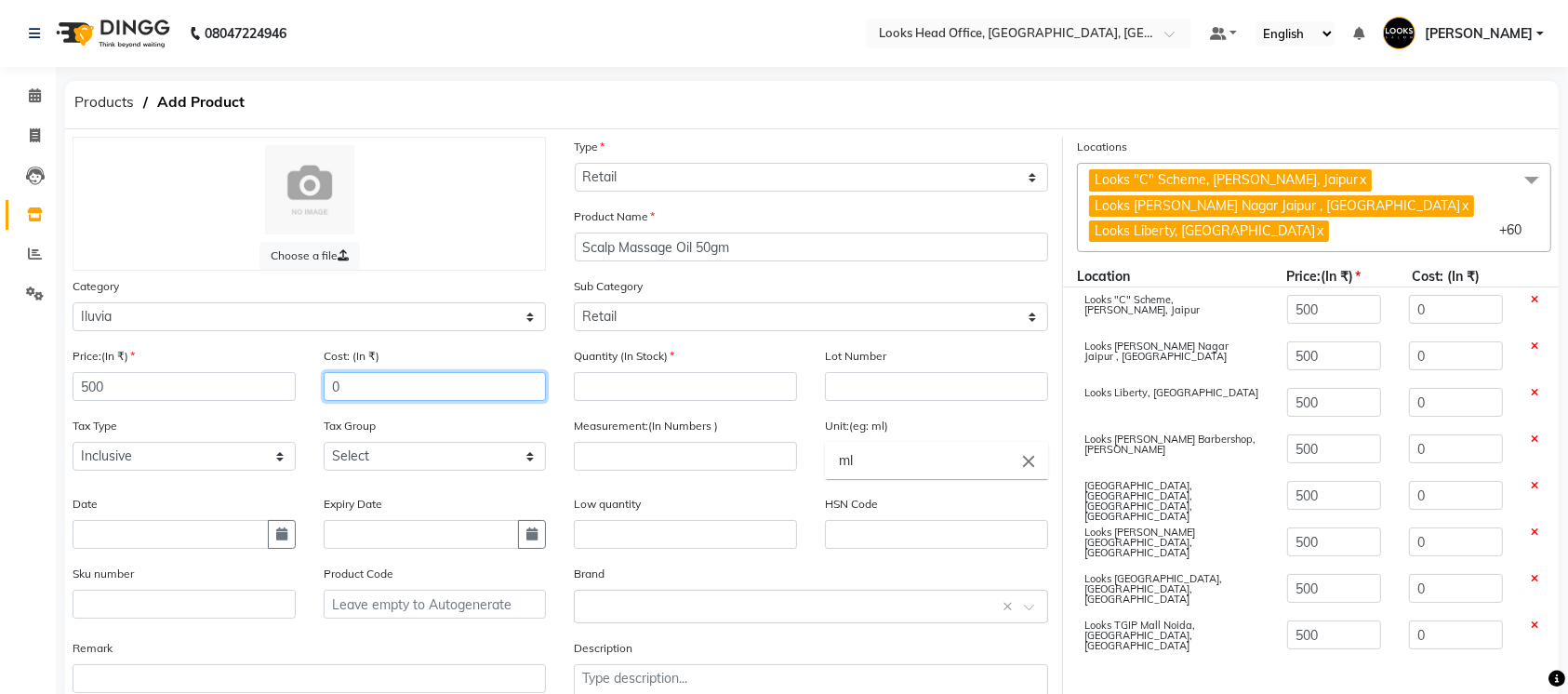
paste input "50"
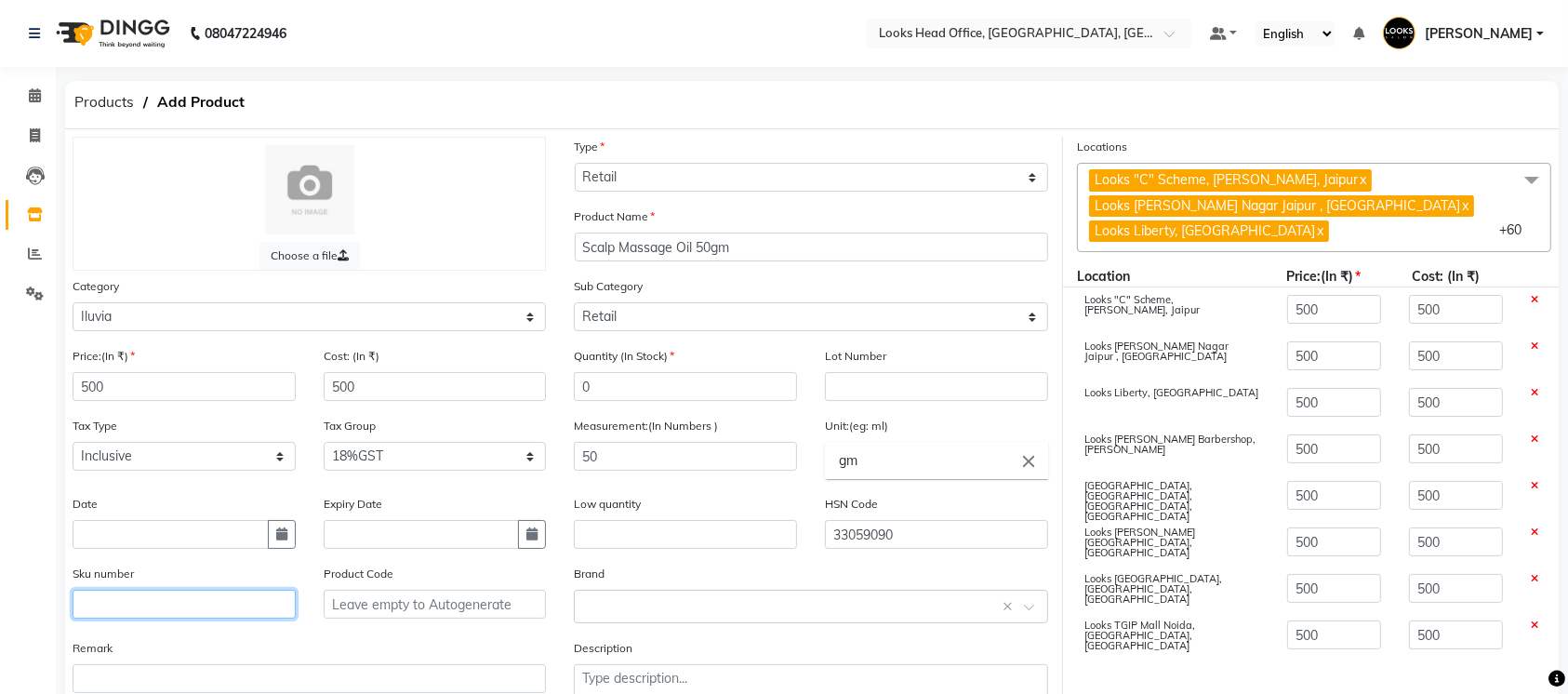
paste input "8906098781543"
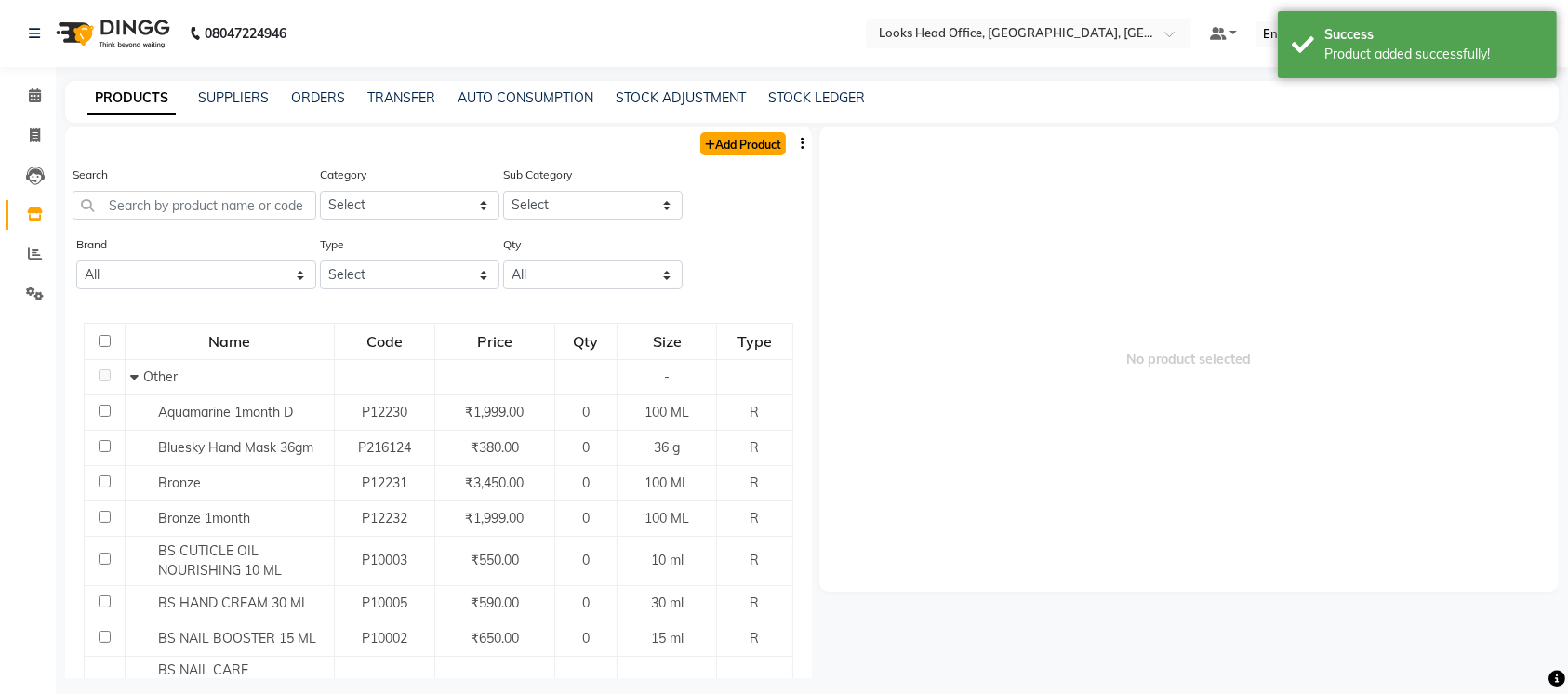
click at [744, 139] on link "Add Product" at bounding box center [743, 143] width 85 height 23
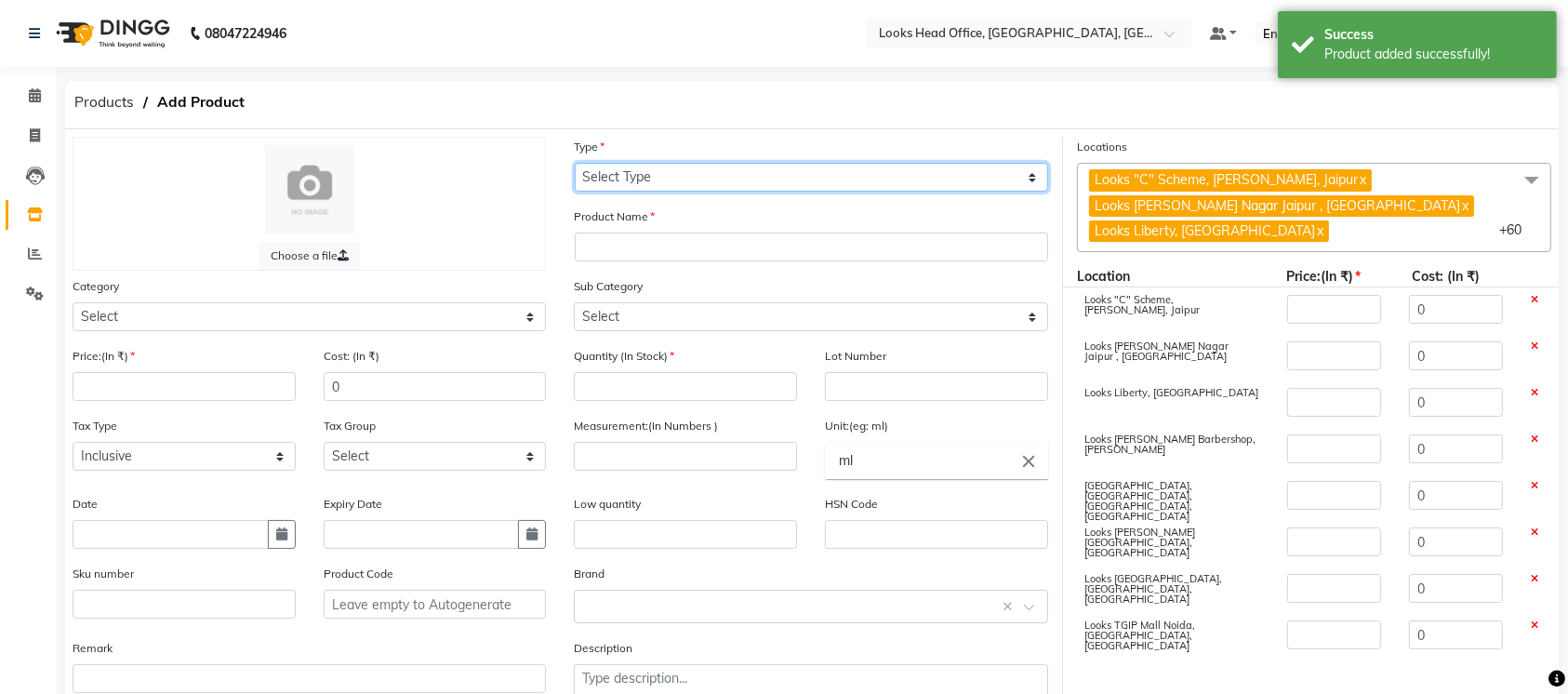
click at [650, 173] on select "Select Type Both Retail Consumable" at bounding box center [811, 176] width 473 height 29
click at [575, 163] on select "Select Type Both Retail Consumable" at bounding box center [811, 176] width 473 height 29
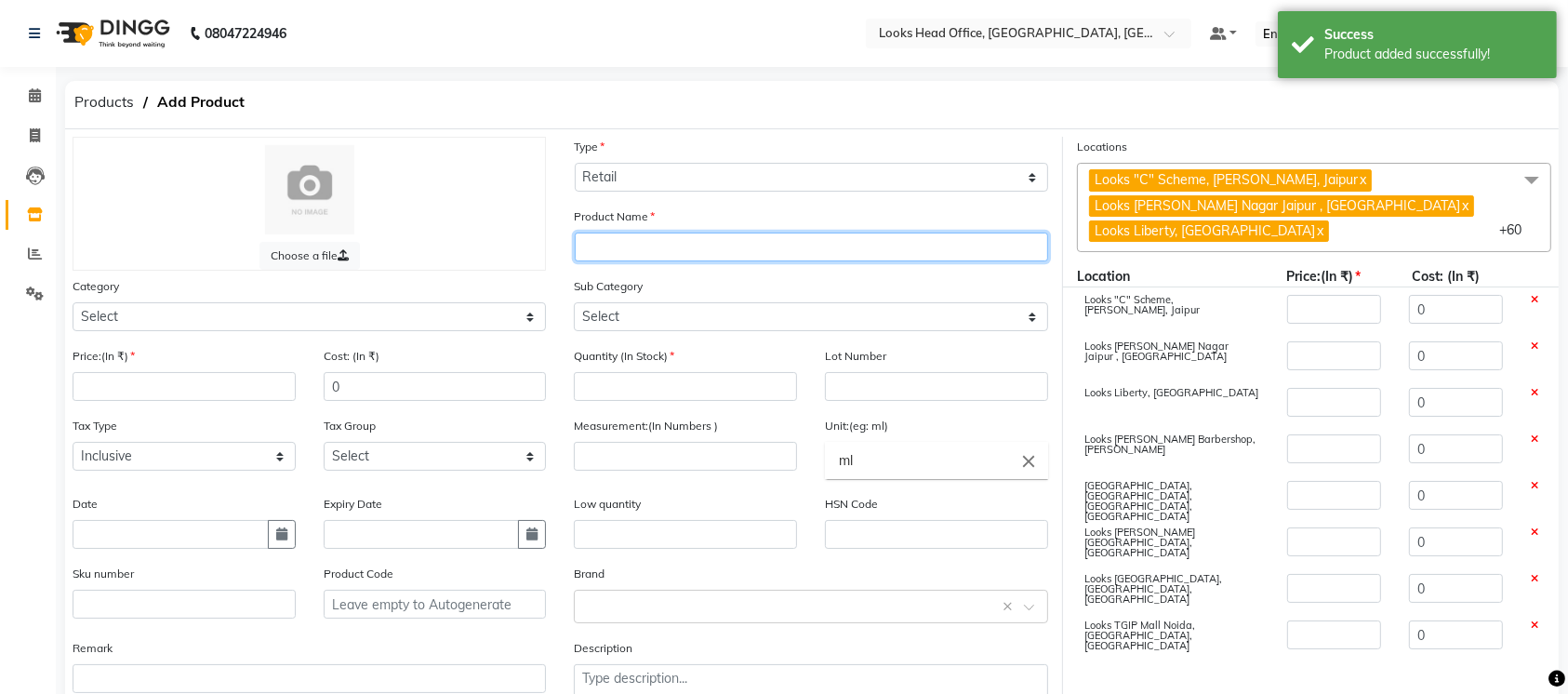
click at [658, 246] on input "text" at bounding box center [811, 246] width 473 height 29
paste input "Lisslock Prostrengh mask 200gm"
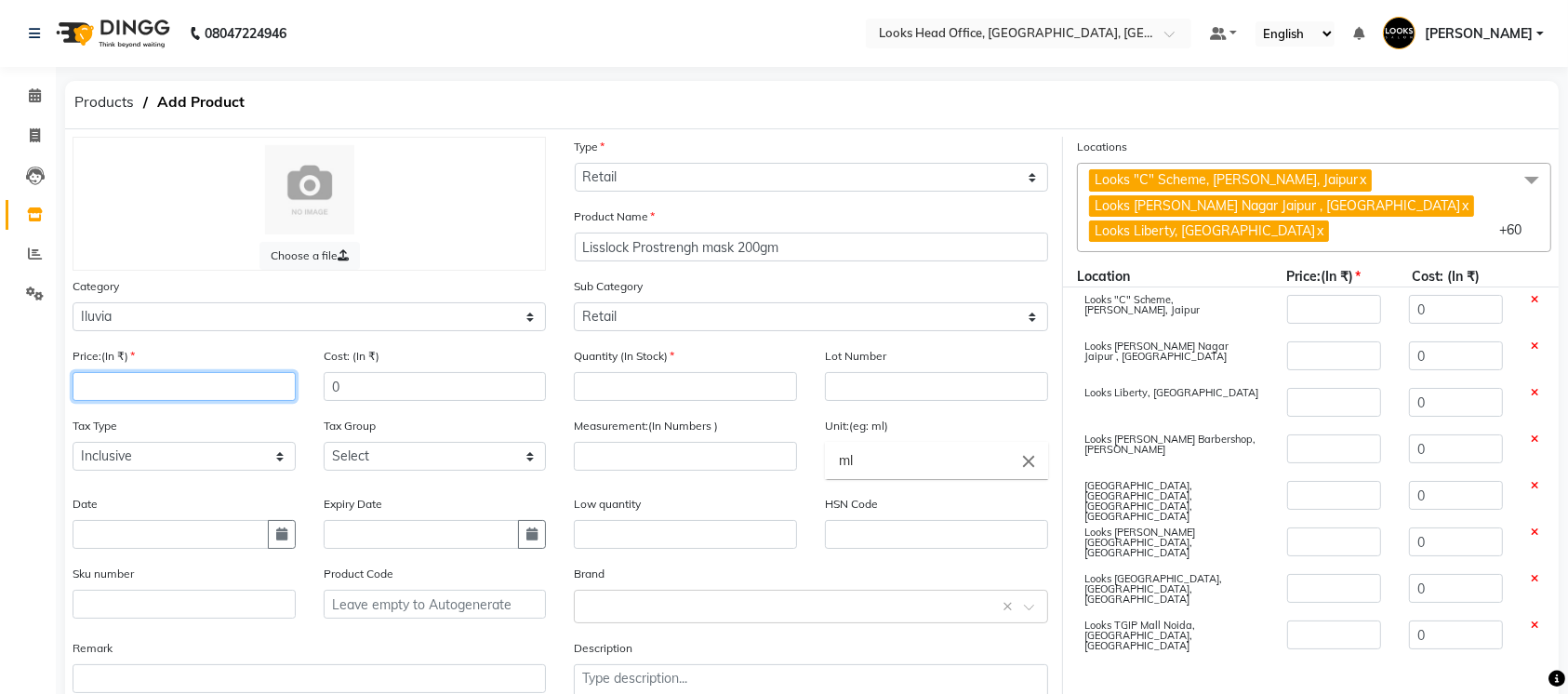
paste input "2250"
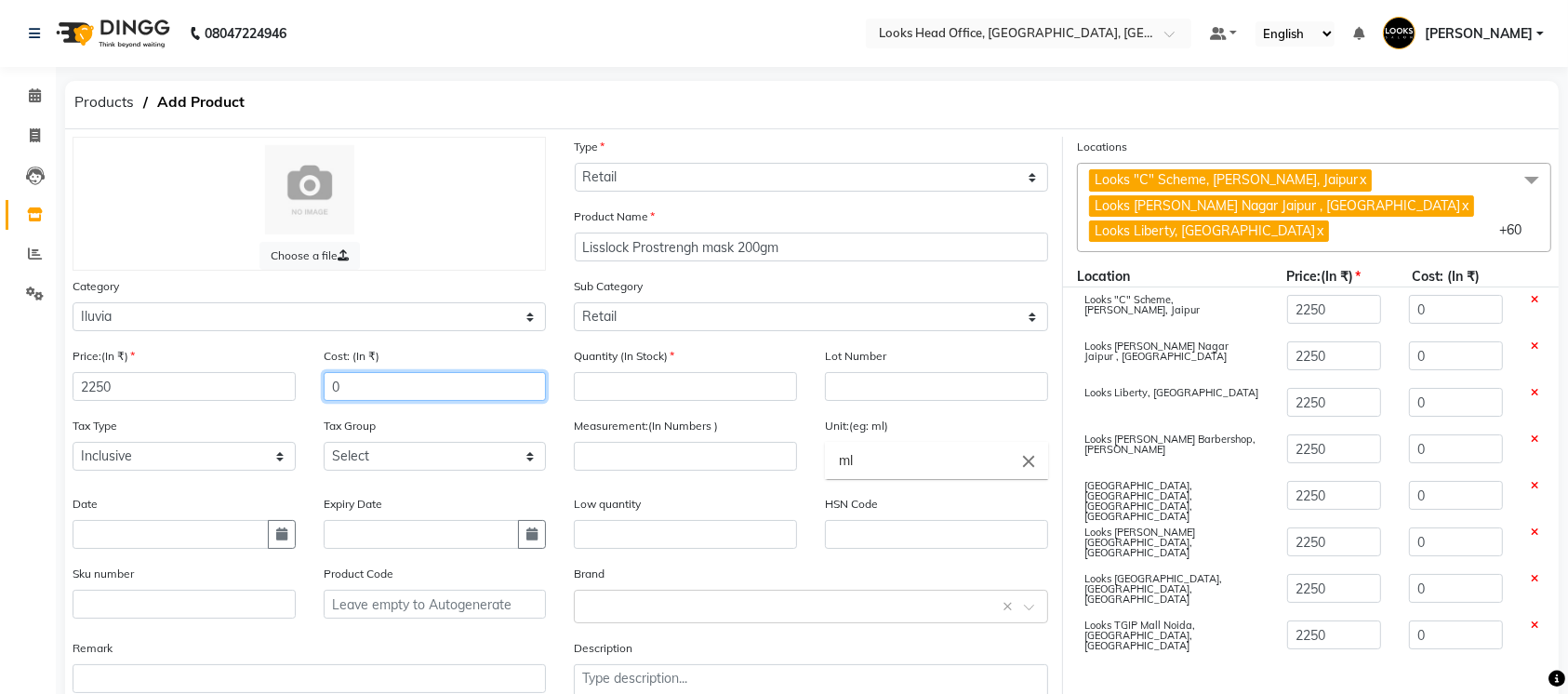
paste input "225"
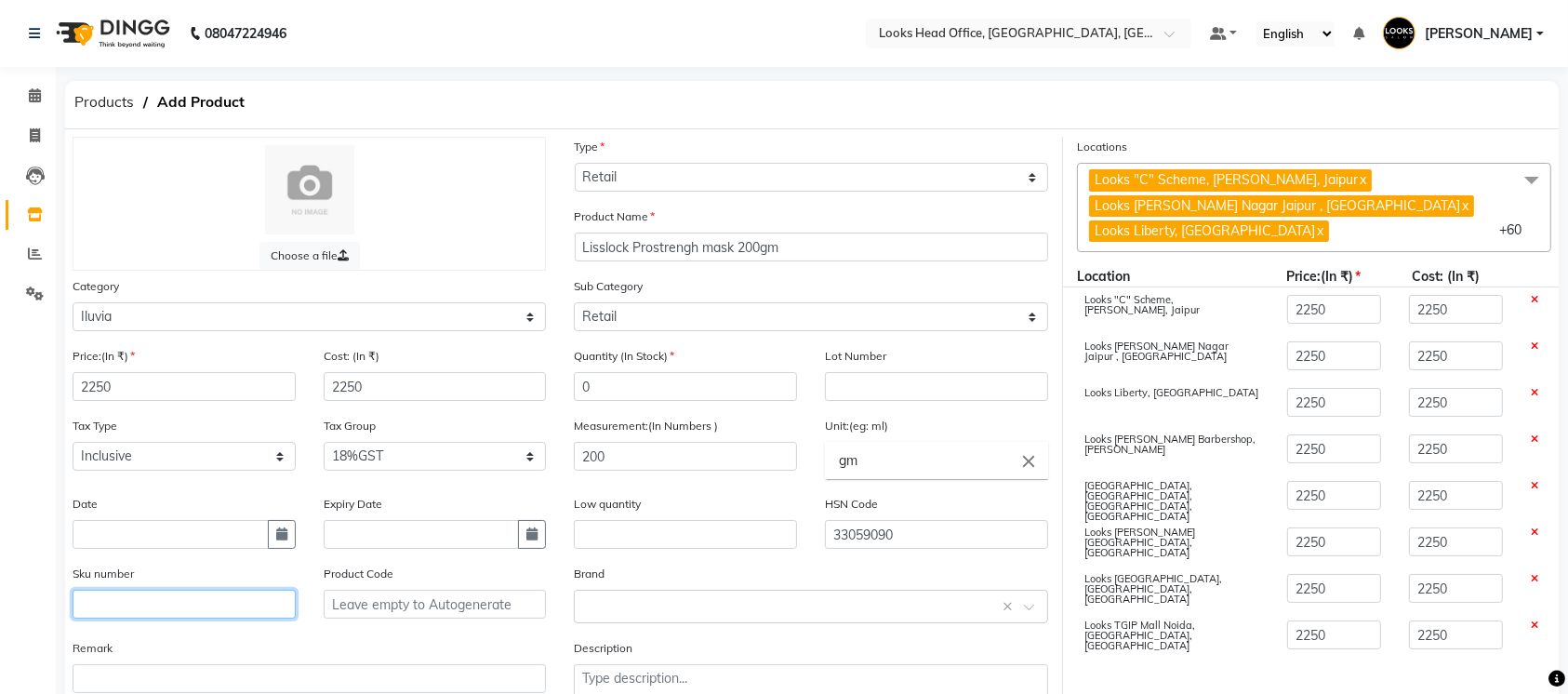
paste input "8906089783235"
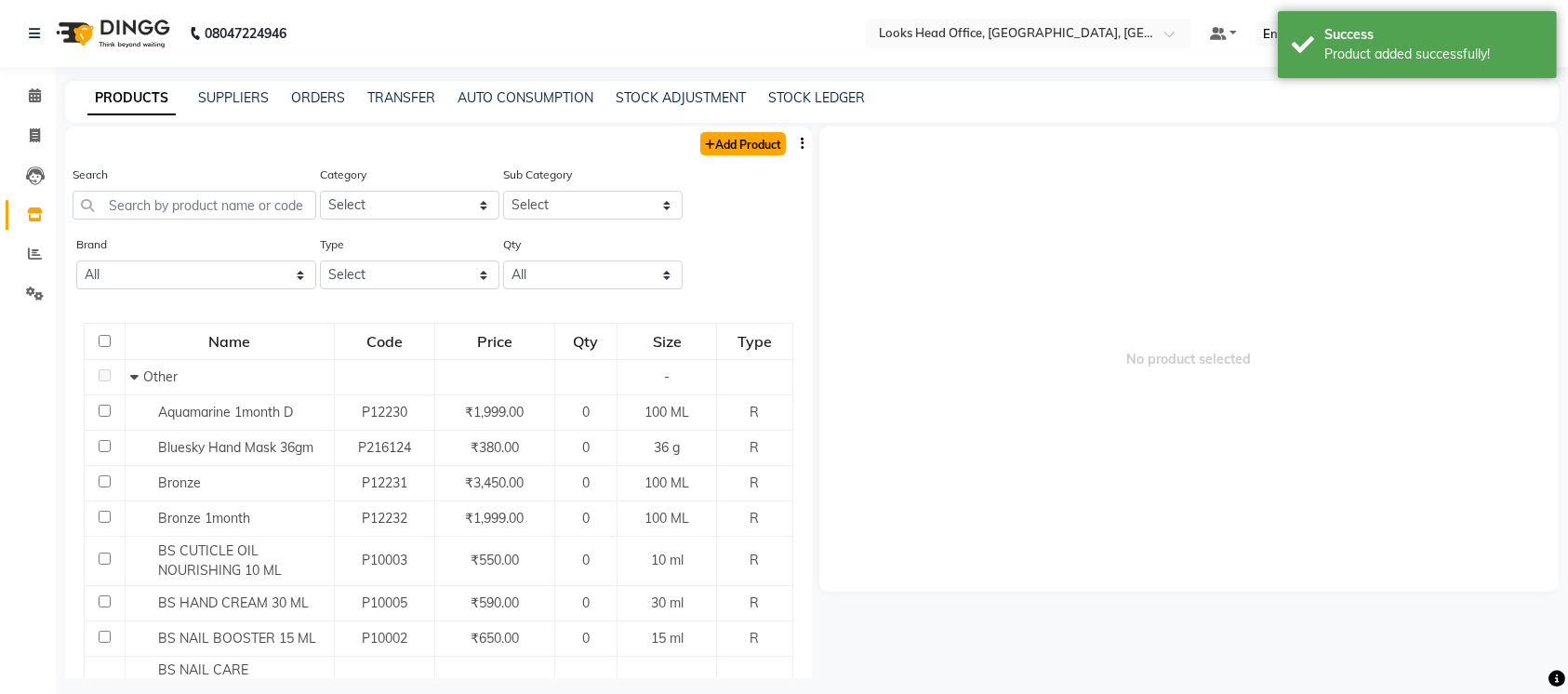
click at [717, 145] on link "Add Product" at bounding box center [743, 143] width 85 height 23
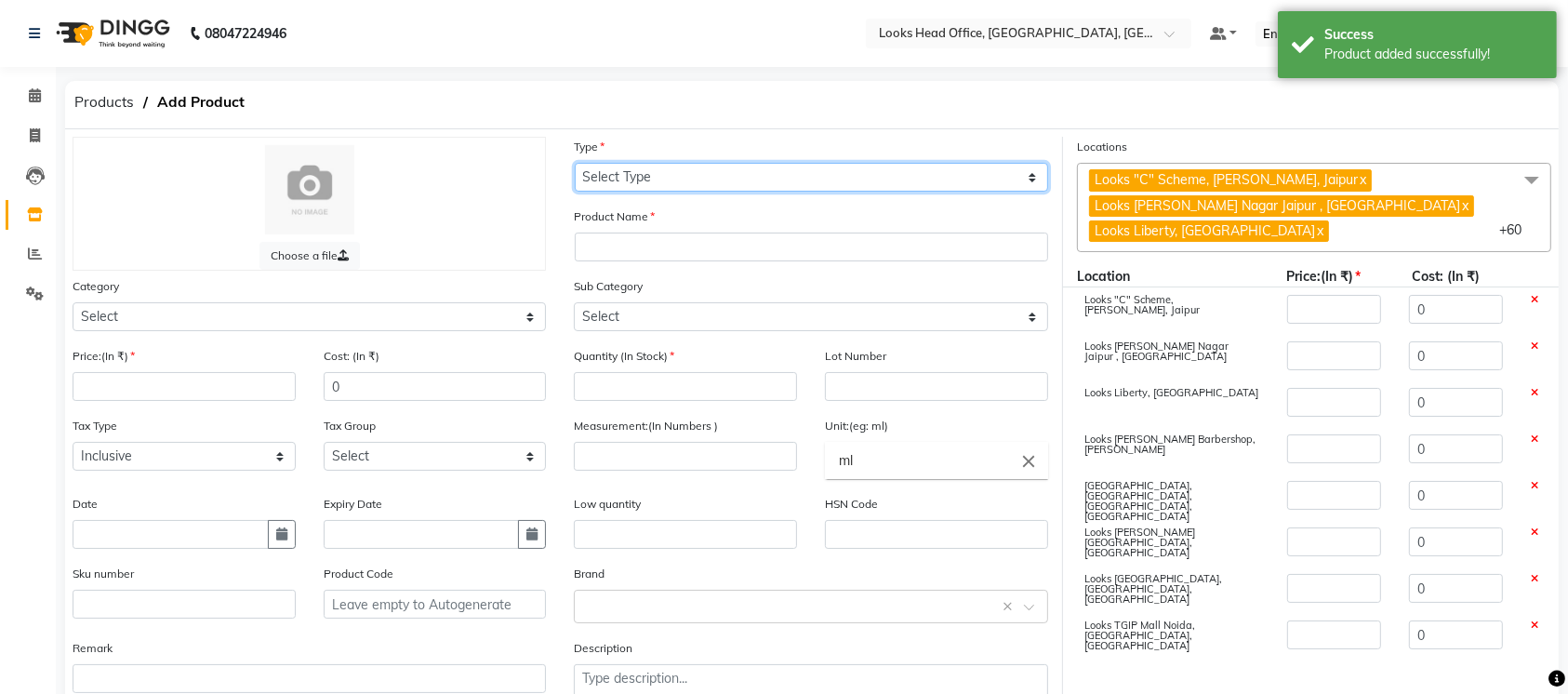
drag, startPoint x: 663, startPoint y: 173, endPoint x: 635, endPoint y: 272, distance: 102.9
click at [635, 272] on div "Choose a file Type Select Type Both Retail Consumable Product Name Category Sel…" at bounding box center [560, 432] width 1005 height 591
click at [575, 163] on select "Select Type Both Retail Consumable" at bounding box center [811, 176] width 473 height 29
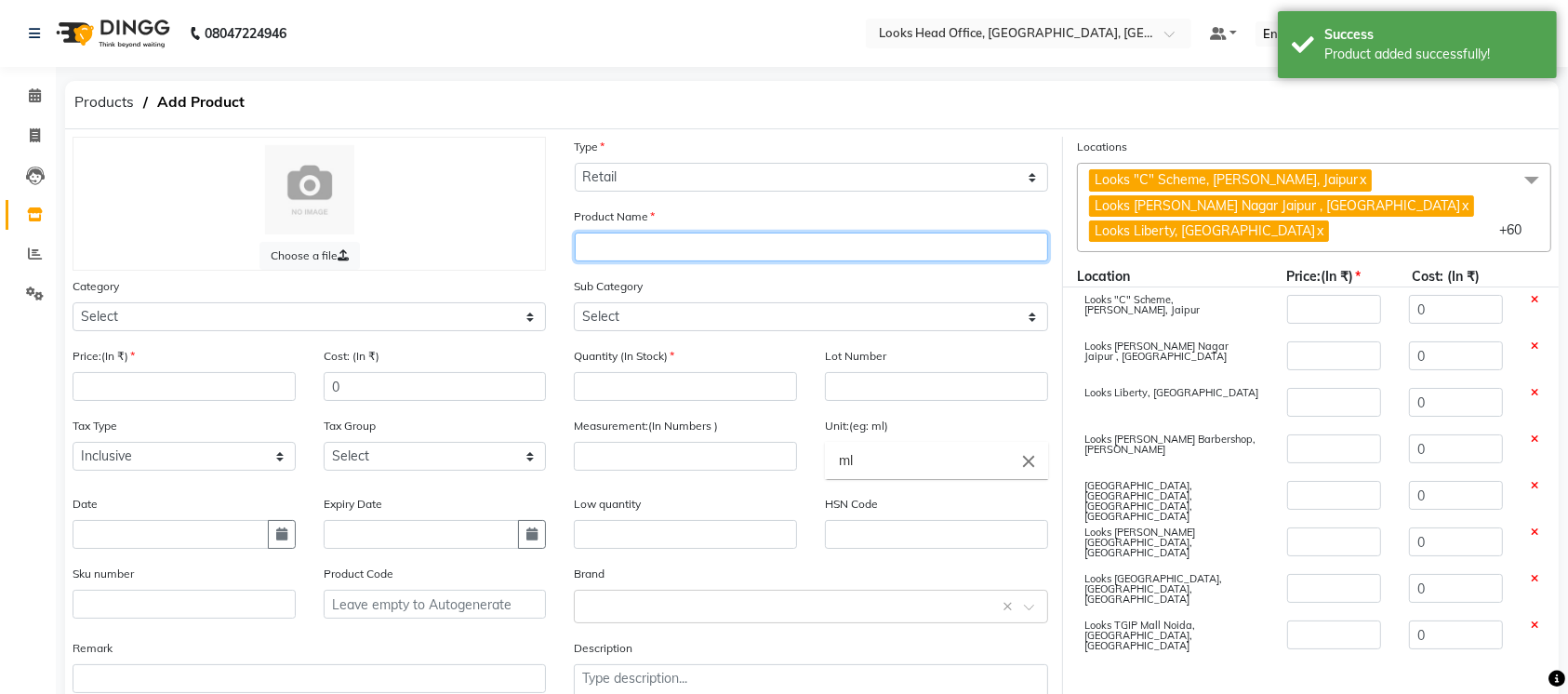
click at [648, 256] on input "text" at bounding box center [811, 246] width 473 height 29
paste input "Hair Protection Liquid 50ml"
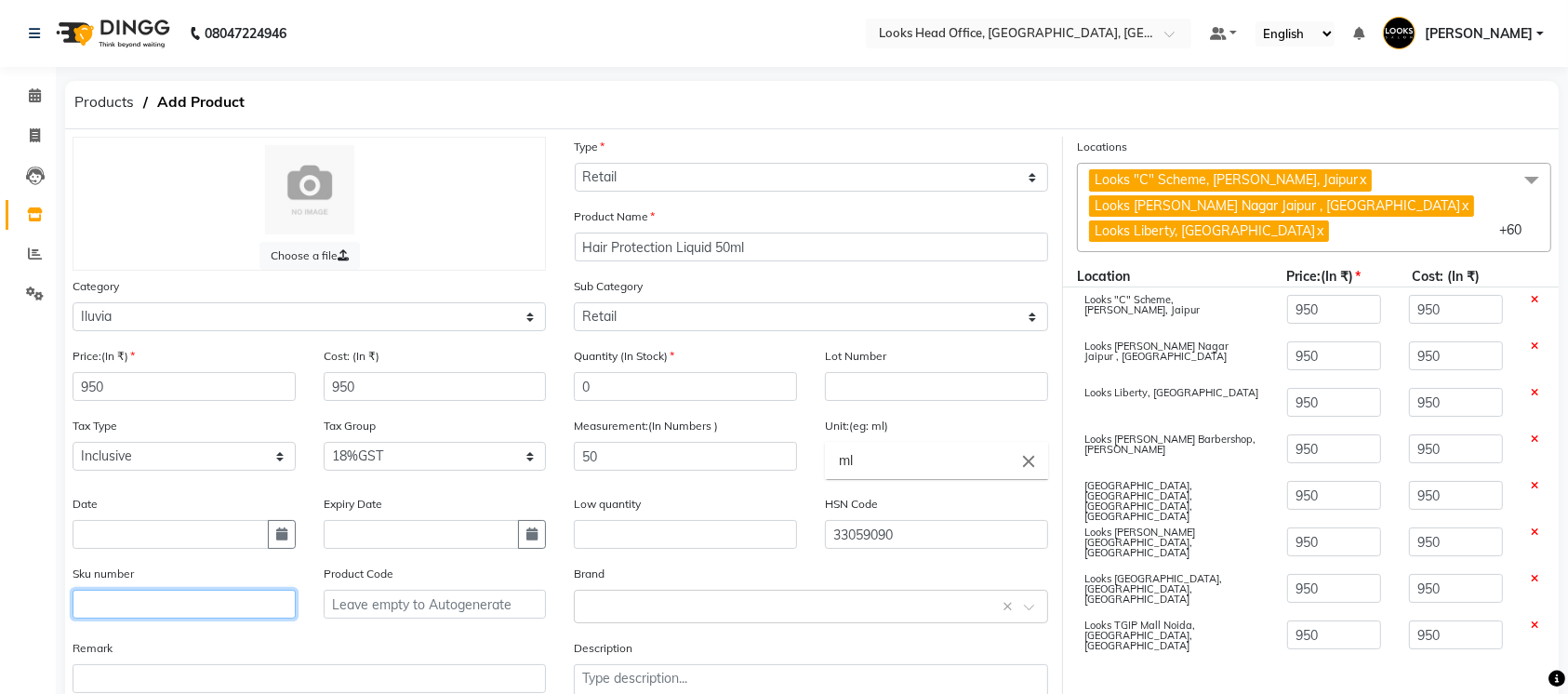
paste input "8906098781611"
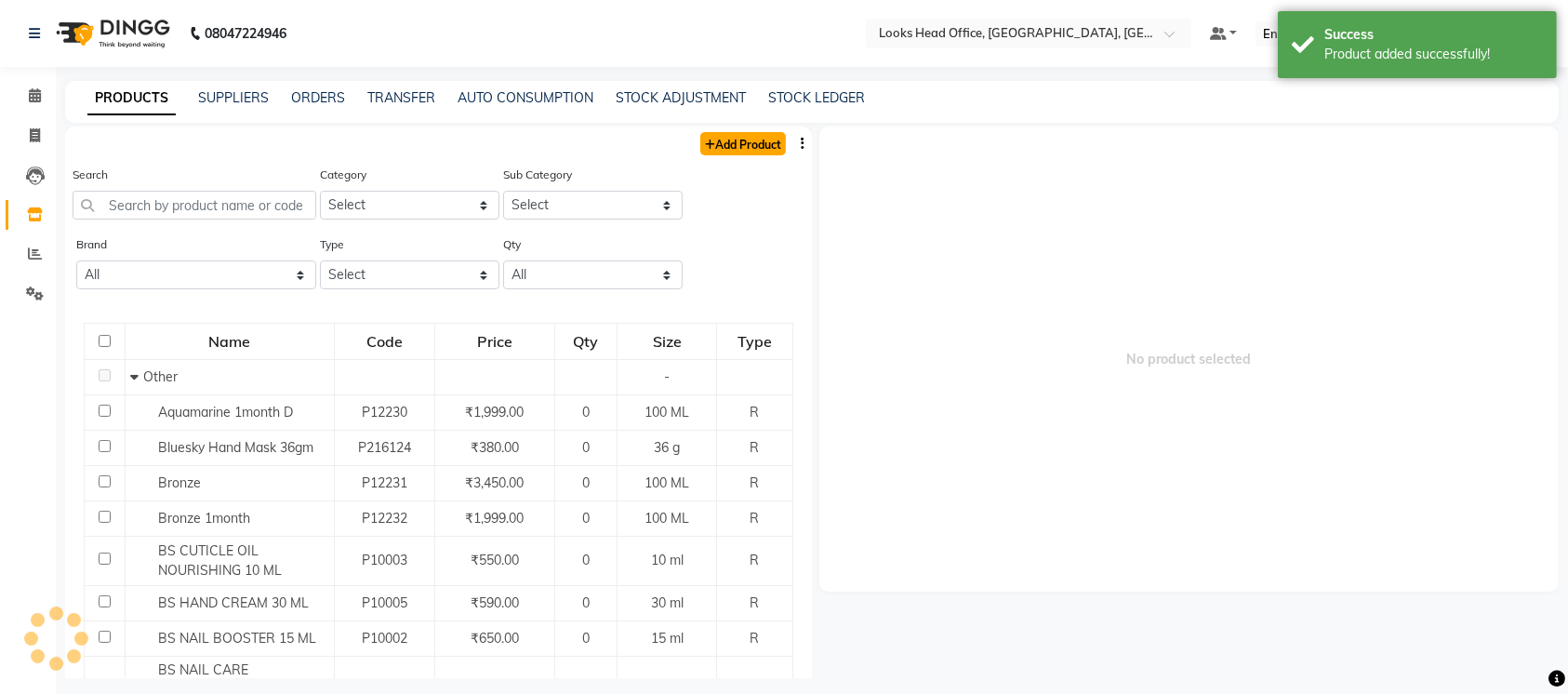
click at [721, 150] on link "Add Product" at bounding box center [743, 143] width 85 height 23
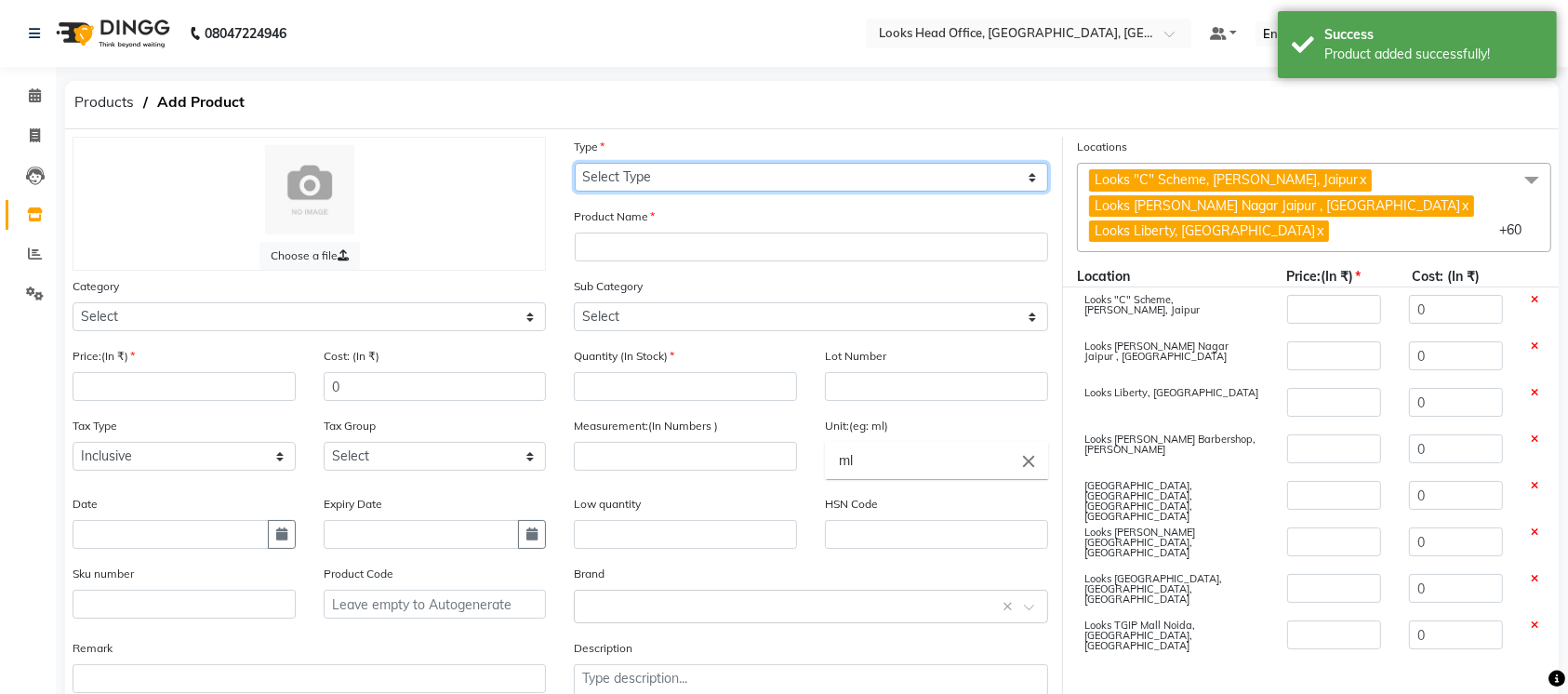
drag, startPoint x: 646, startPoint y: 174, endPoint x: 629, endPoint y: 307, distance: 134.1
click at [629, 307] on div "Choose a file Type Select Type Both Retail Consumable Product Name Category Sel…" at bounding box center [560, 432] width 1005 height 591
click at [575, 163] on select "Select Type Both Retail Consumable" at bounding box center [811, 176] width 473 height 29
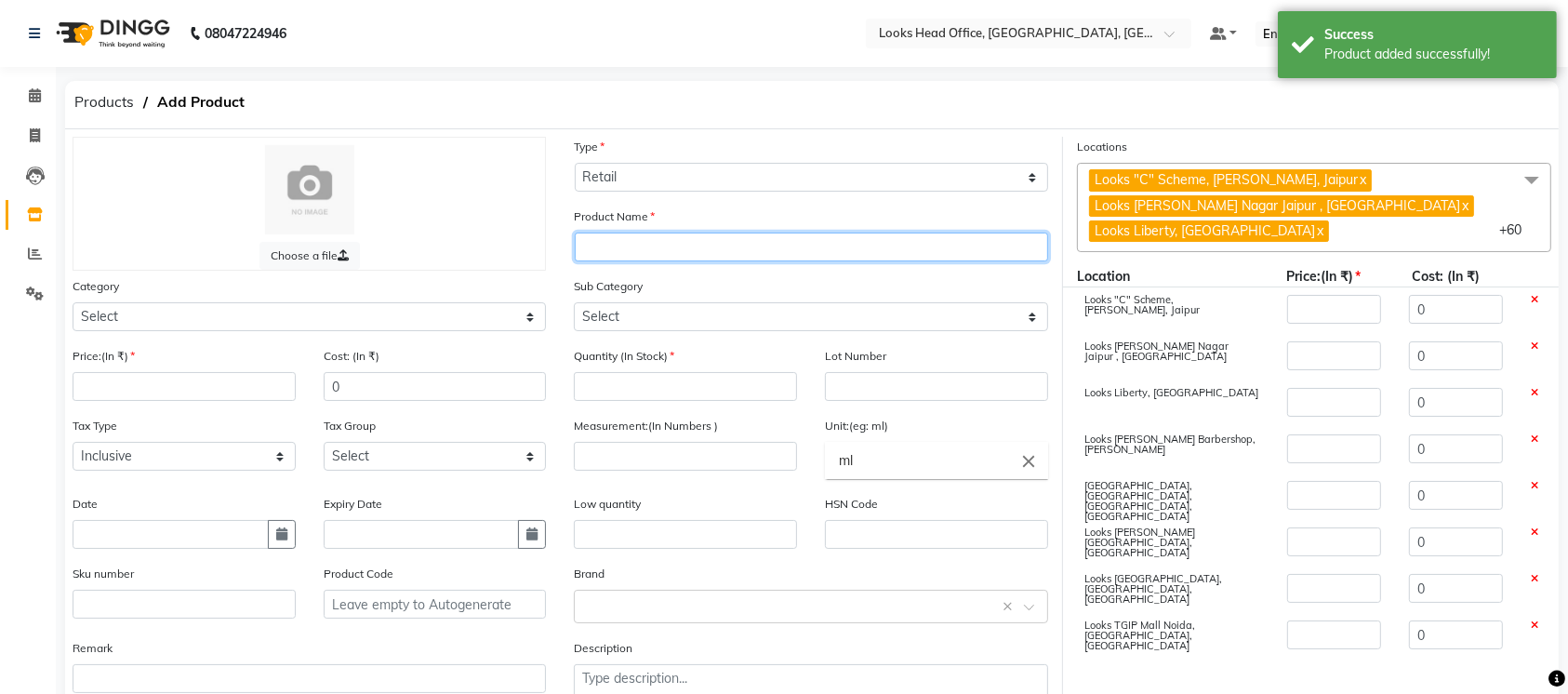
click at [663, 239] on input "text" at bounding box center [811, 246] width 473 height 29
paste input "Lisslock Procare Shampoo 250ml"
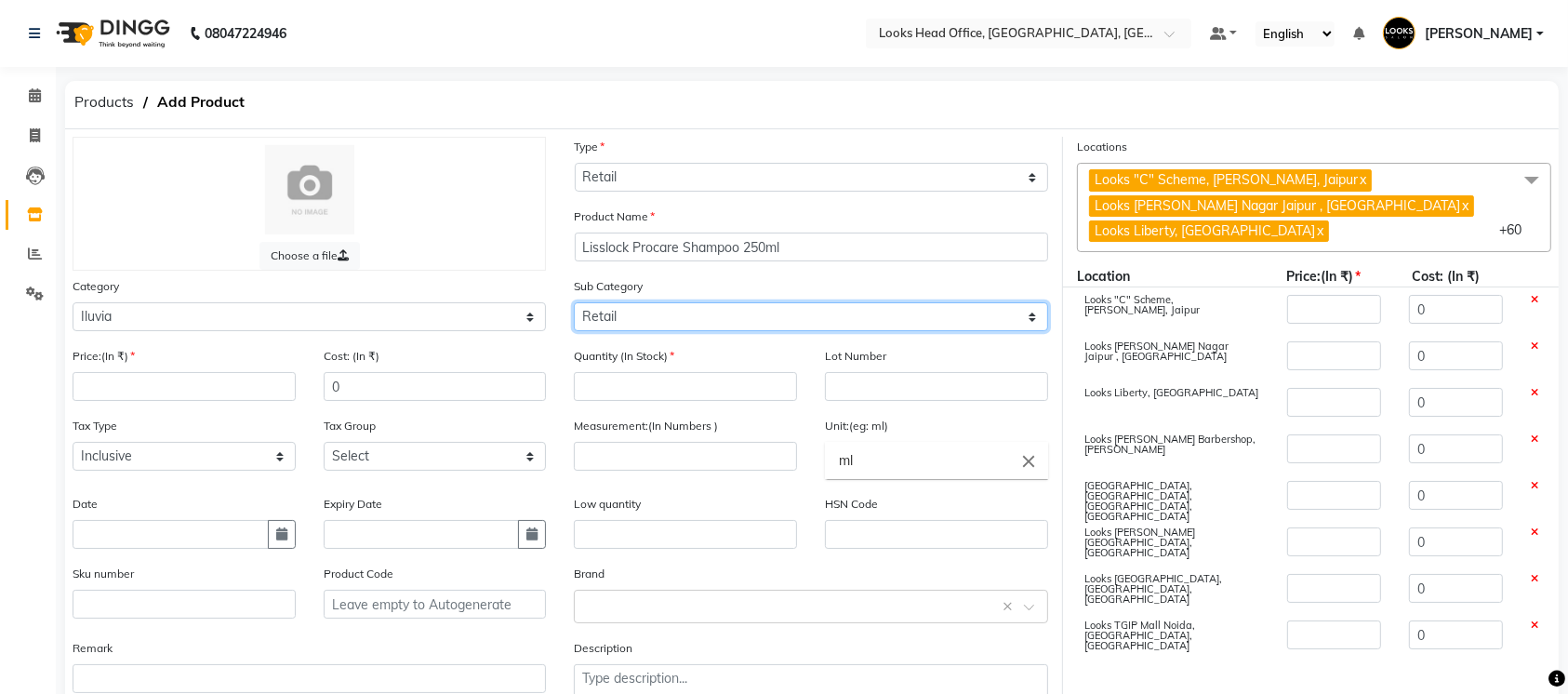
click at [574, 302] on select "Select Technical Retail" at bounding box center [810, 316] width 473 height 29
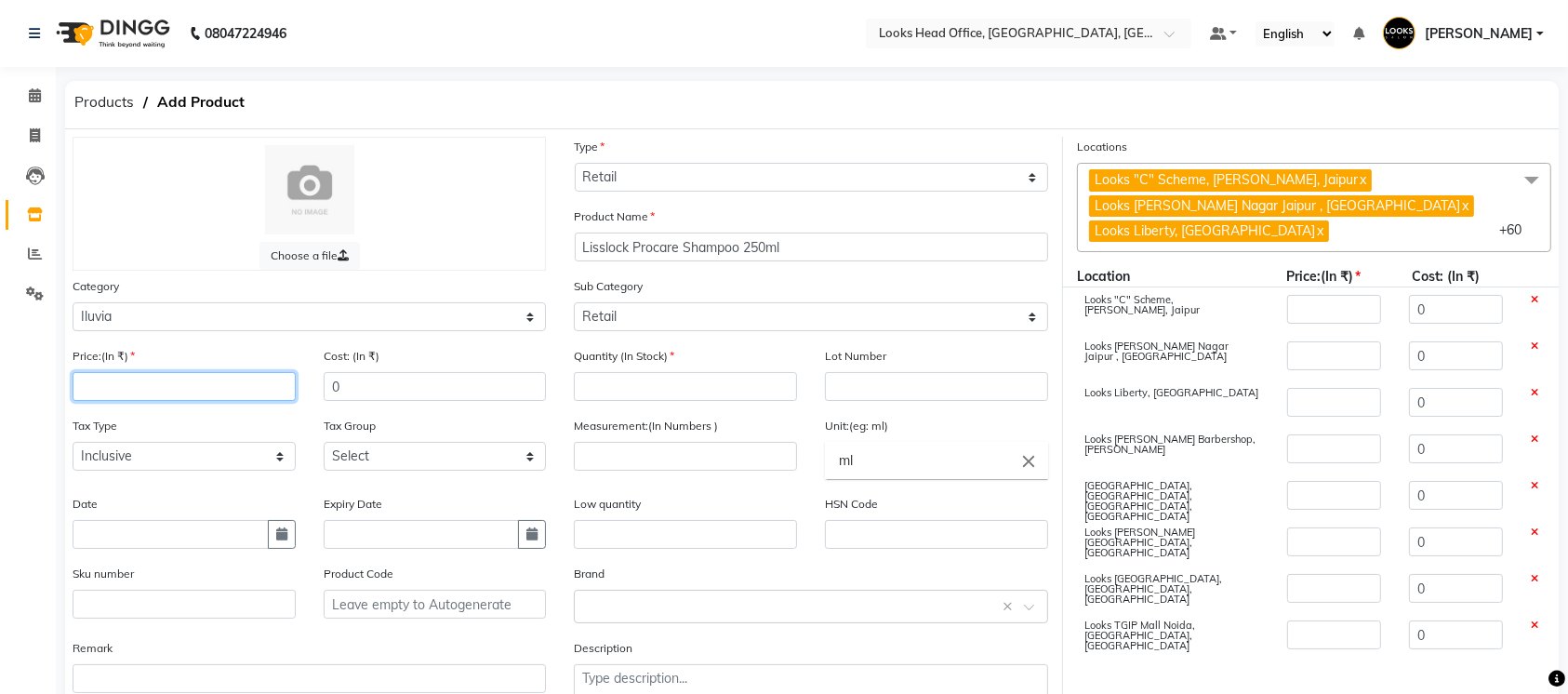
paste input "1950"
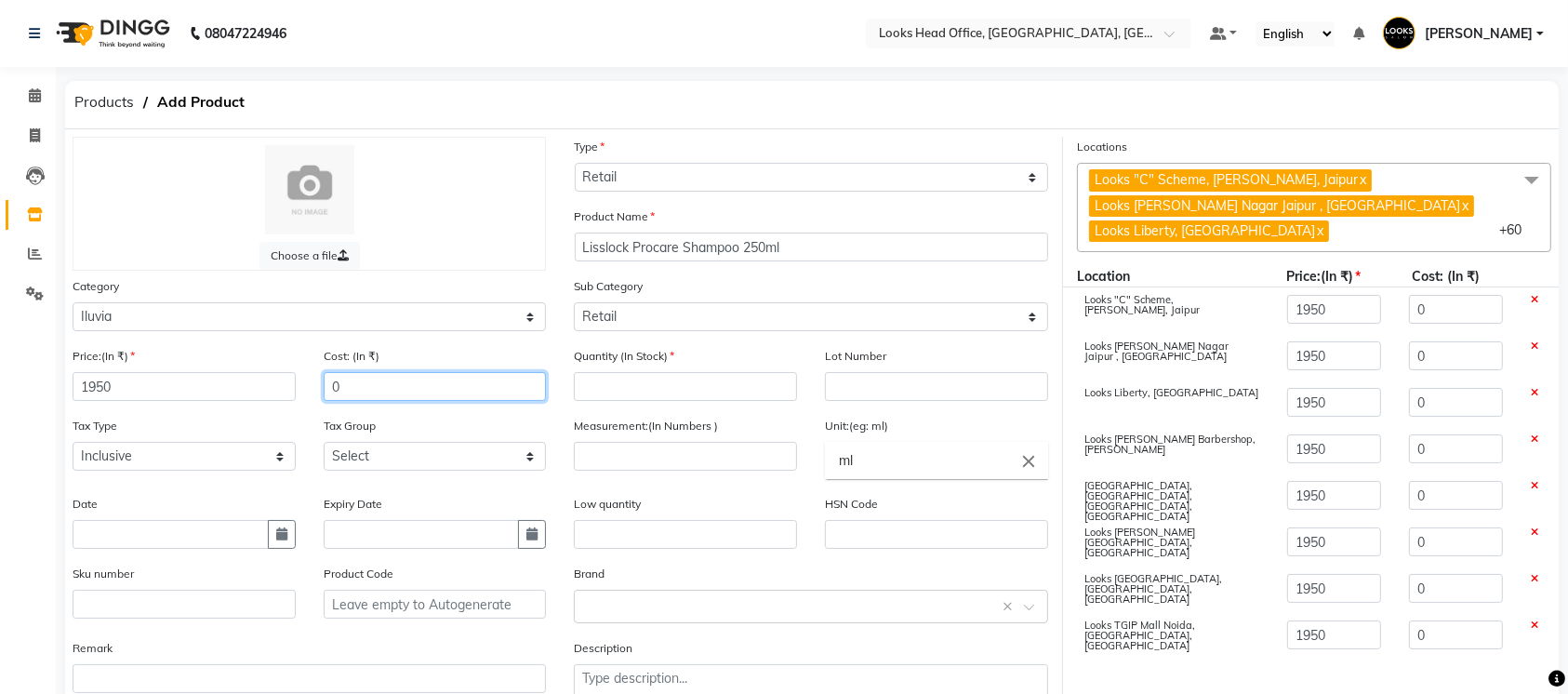
paste input "195"
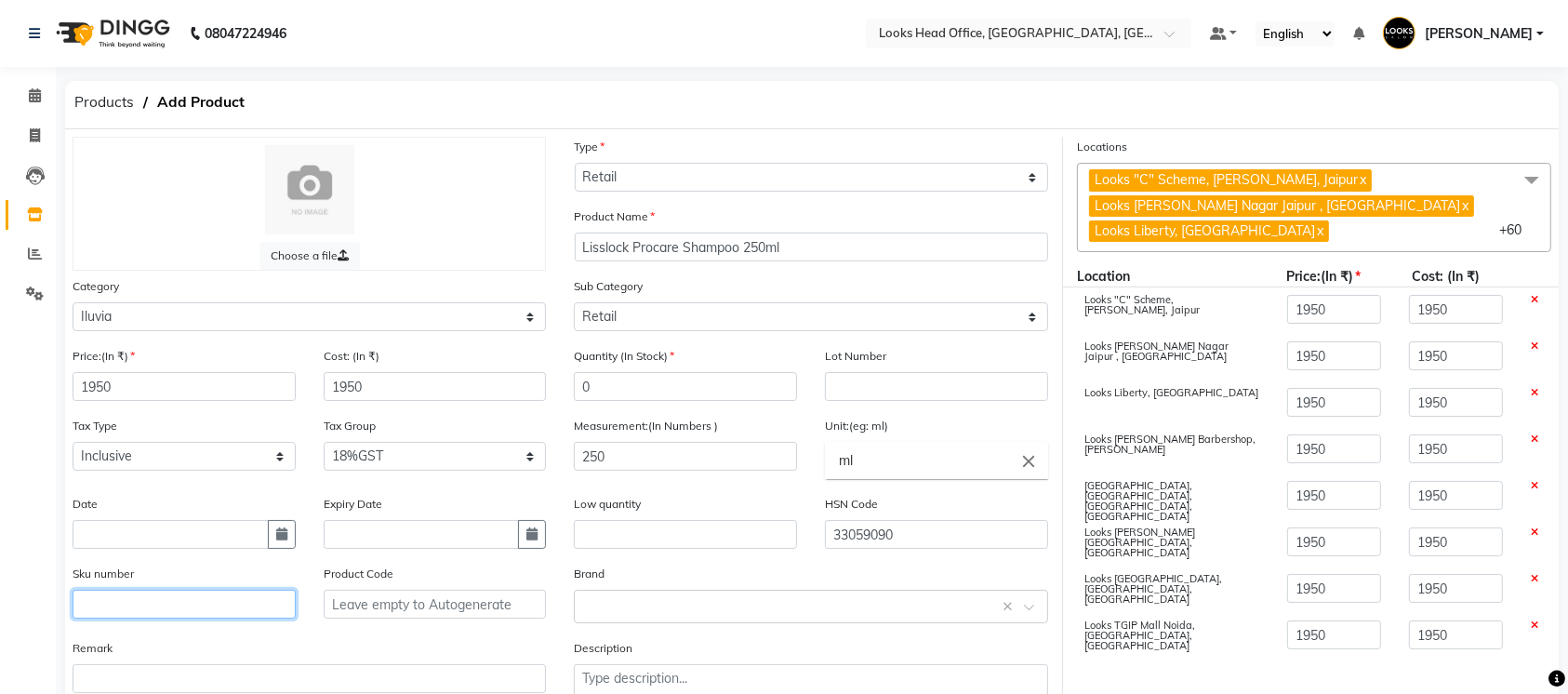
paste input "8906098783226"
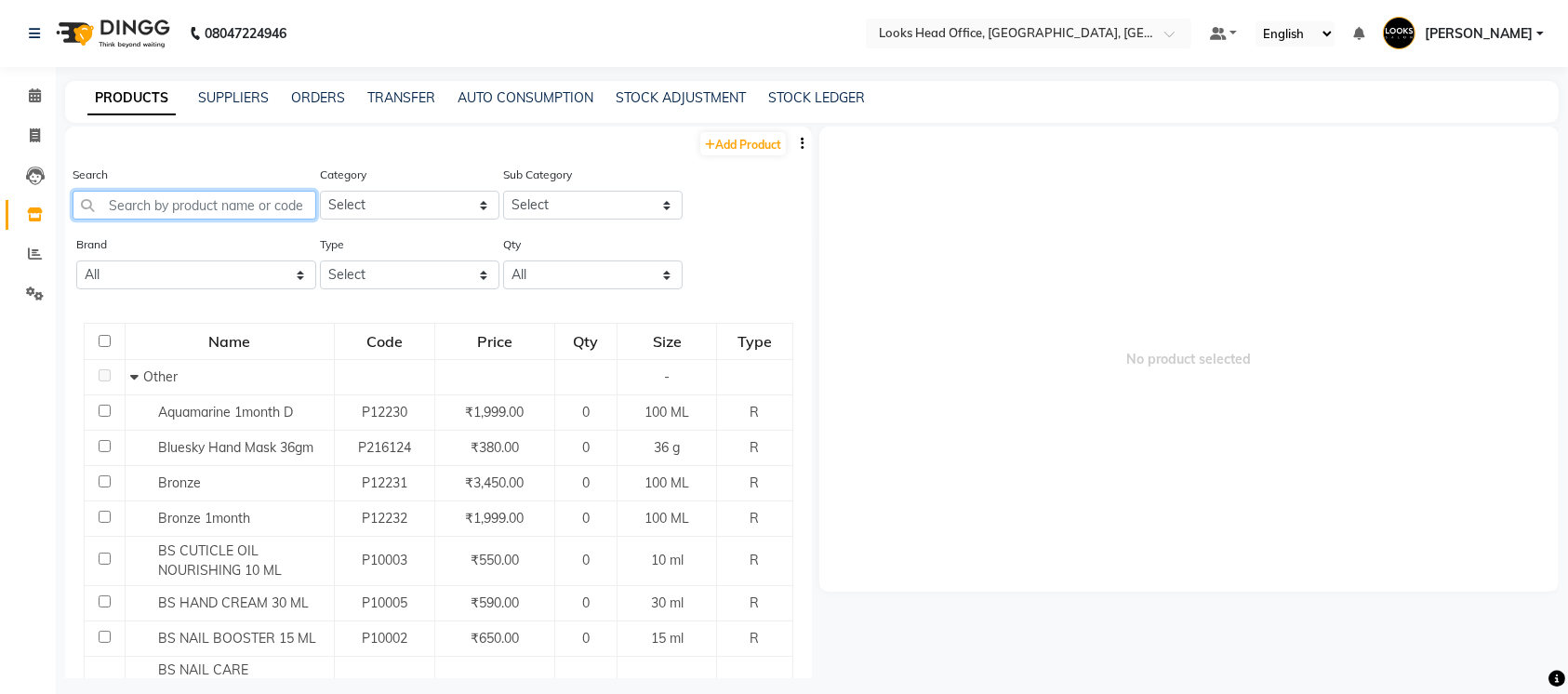
click at [215, 196] on input "text" at bounding box center [194, 204] width 244 height 29
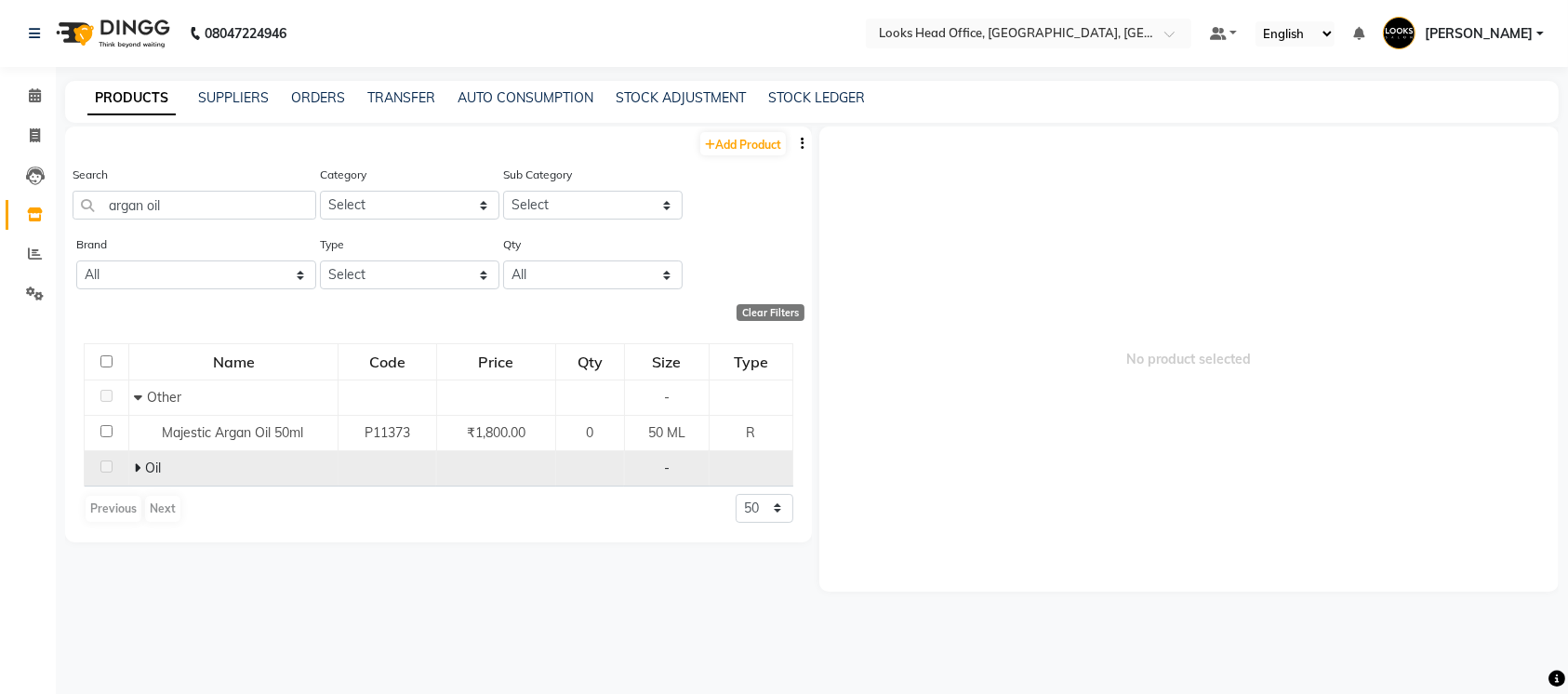
click at [142, 459] on span at bounding box center [139, 467] width 11 height 17
click at [749, 147] on link "Add Product" at bounding box center [743, 143] width 85 height 23
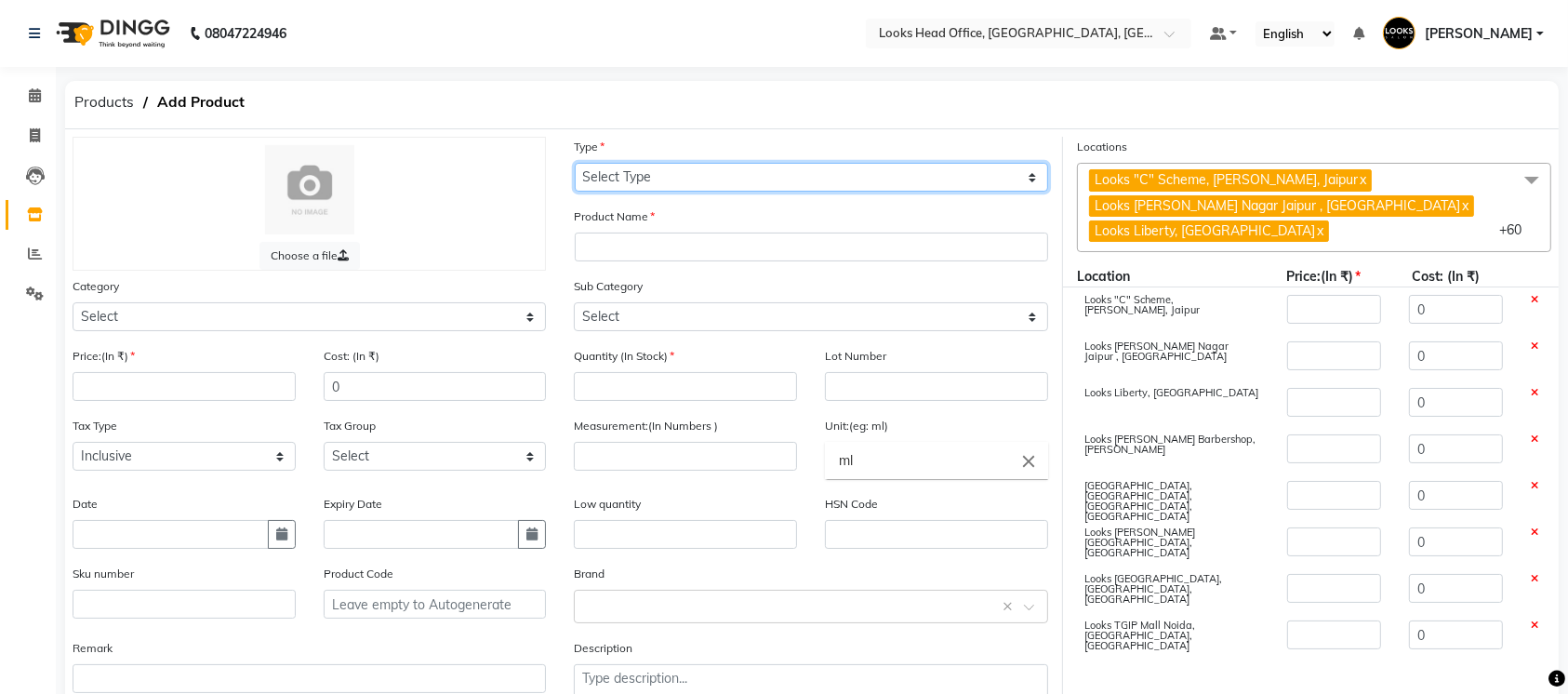
click at [646, 185] on select "Select Type Both Retail Consumable" at bounding box center [811, 176] width 473 height 29
click at [575, 163] on select "Select Type Both Retail Consumable" at bounding box center [811, 176] width 473 height 29
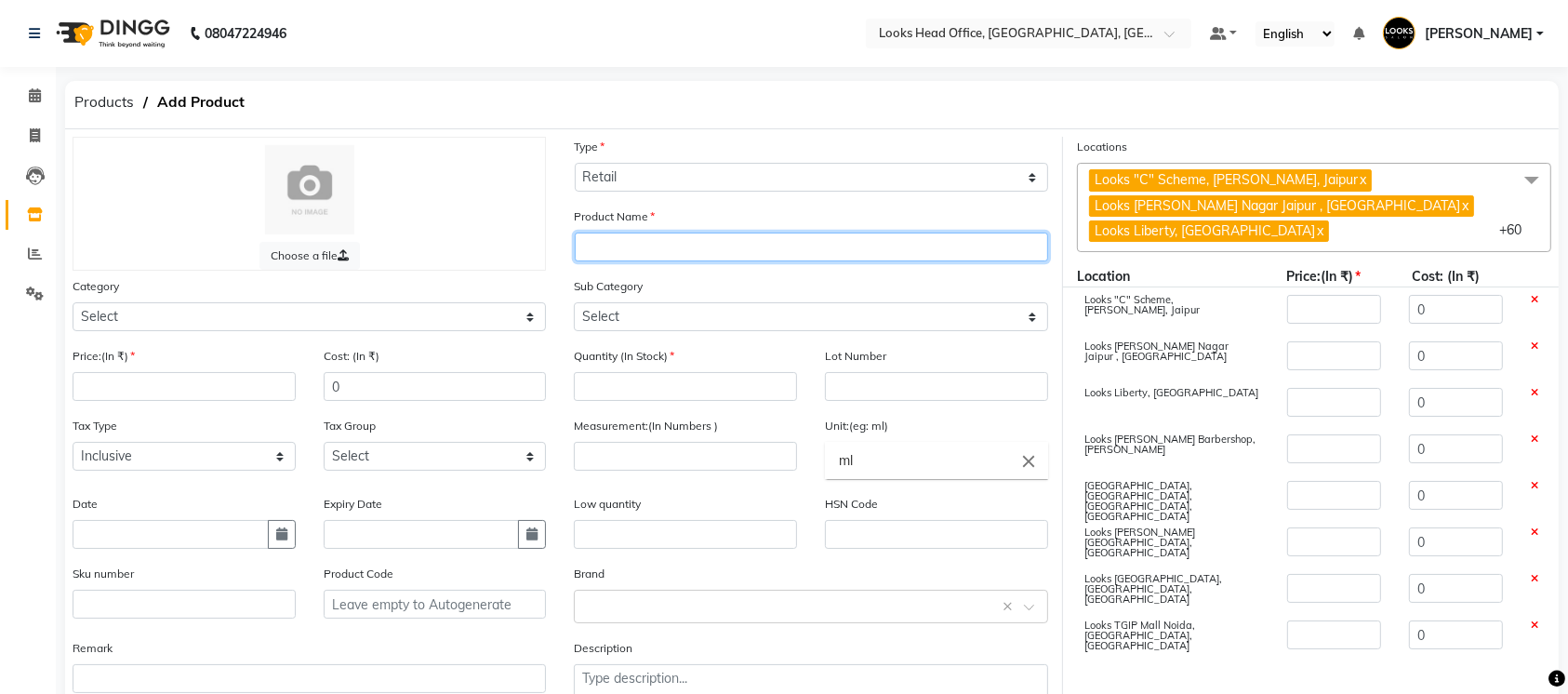
click at [639, 247] on input "text" at bounding box center [811, 246] width 473 height 29
paste input "Pure Argan Oil 50ml"
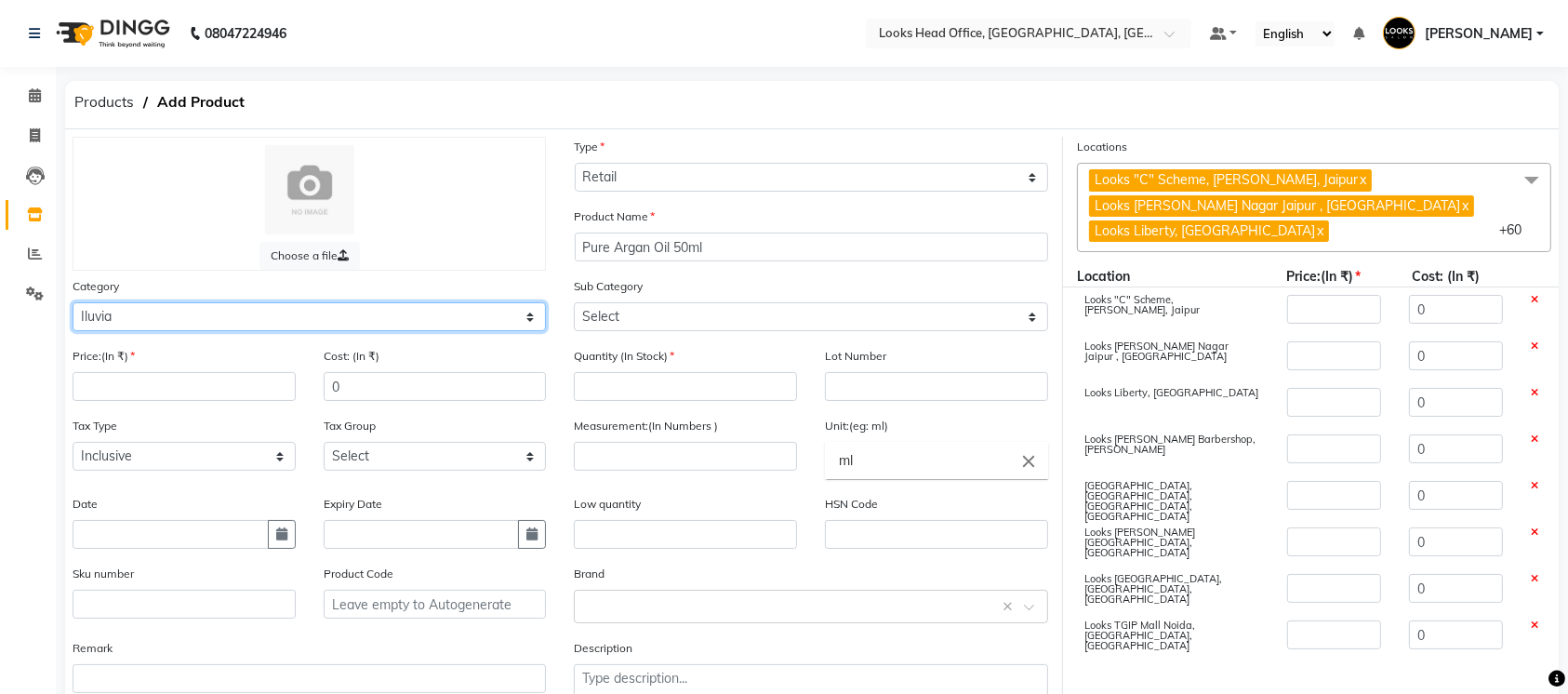
click at [72, 302] on select "Select Skin Personal Care Hair Threading Loreal Bio Top Cons. Bio Top Retail Co…" at bounding box center [308, 316] width 473 height 29
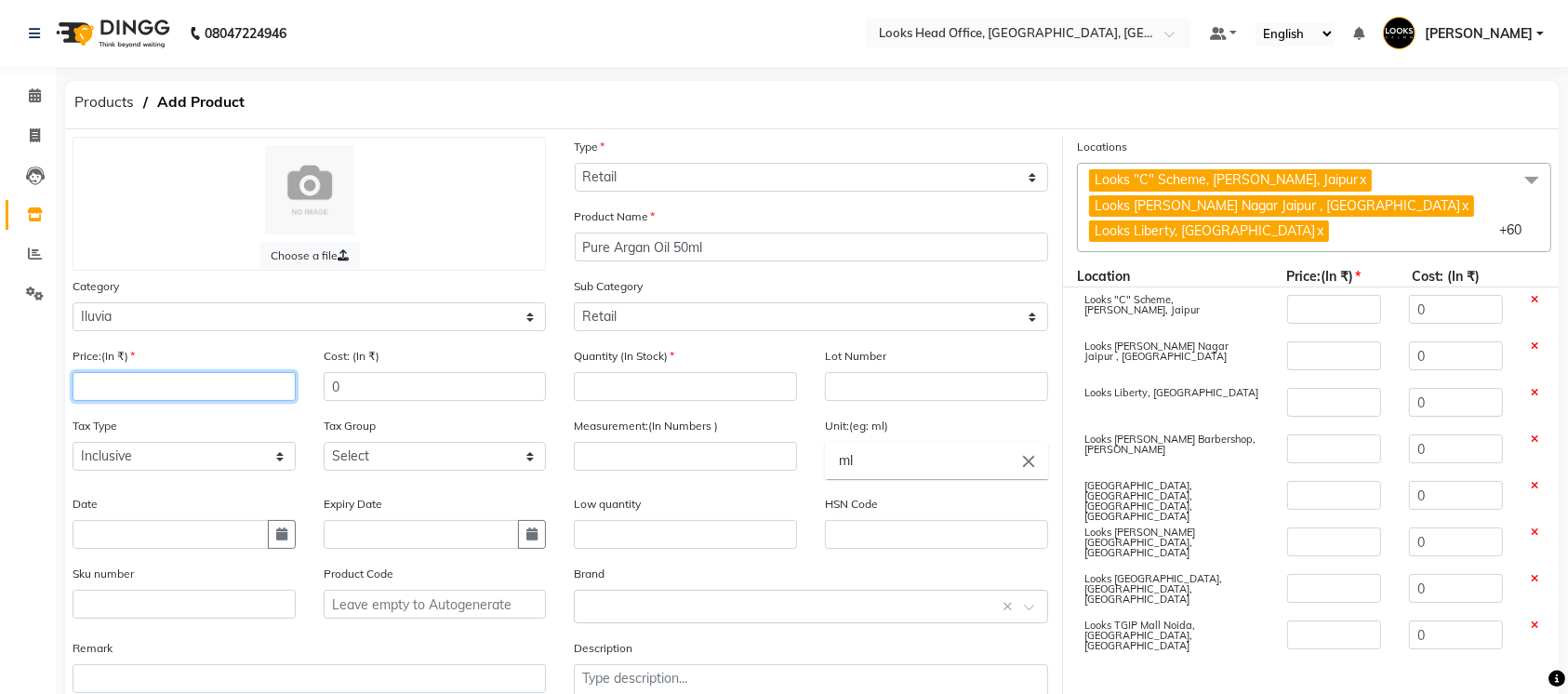
paste input "1400"
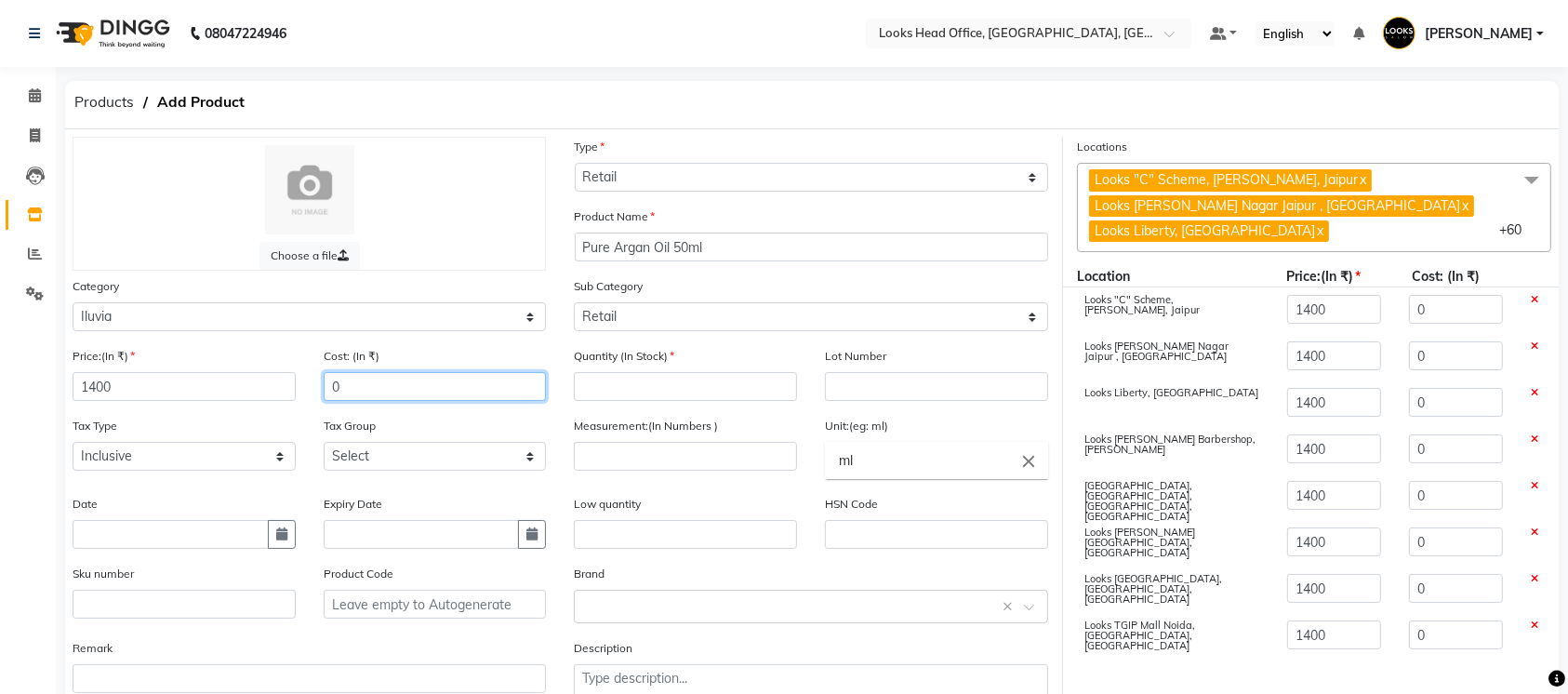
paste input "140"
